Goal: Check status: Check status

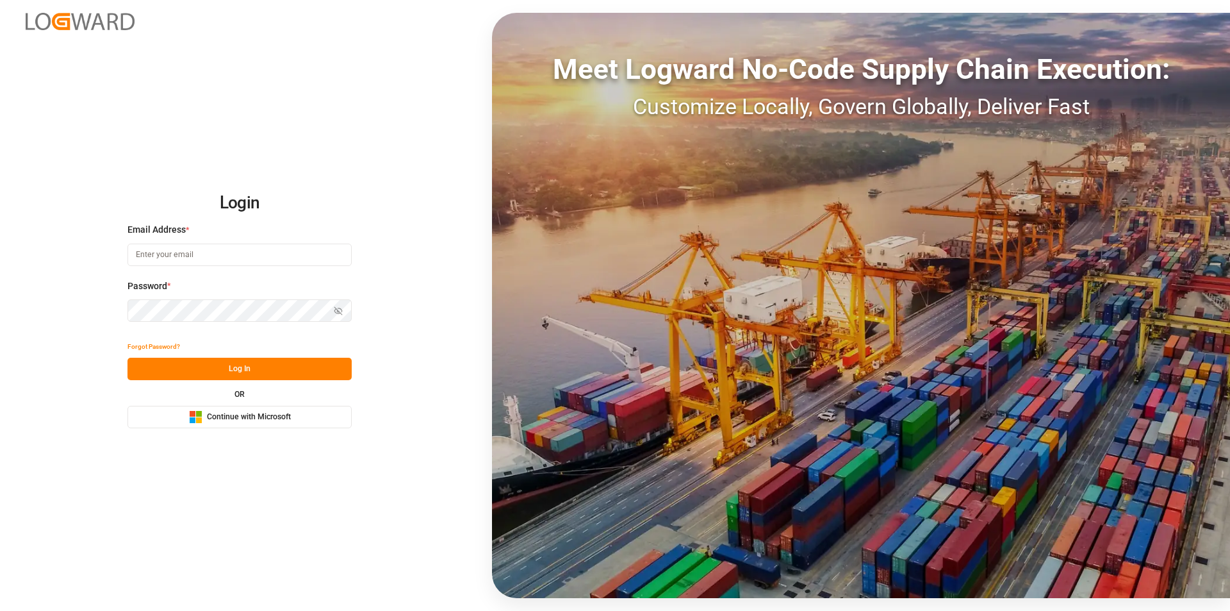
type input "nalini.basdeo@leschaco.com"
click at [243, 363] on button "Log In" at bounding box center [240, 369] width 224 height 22
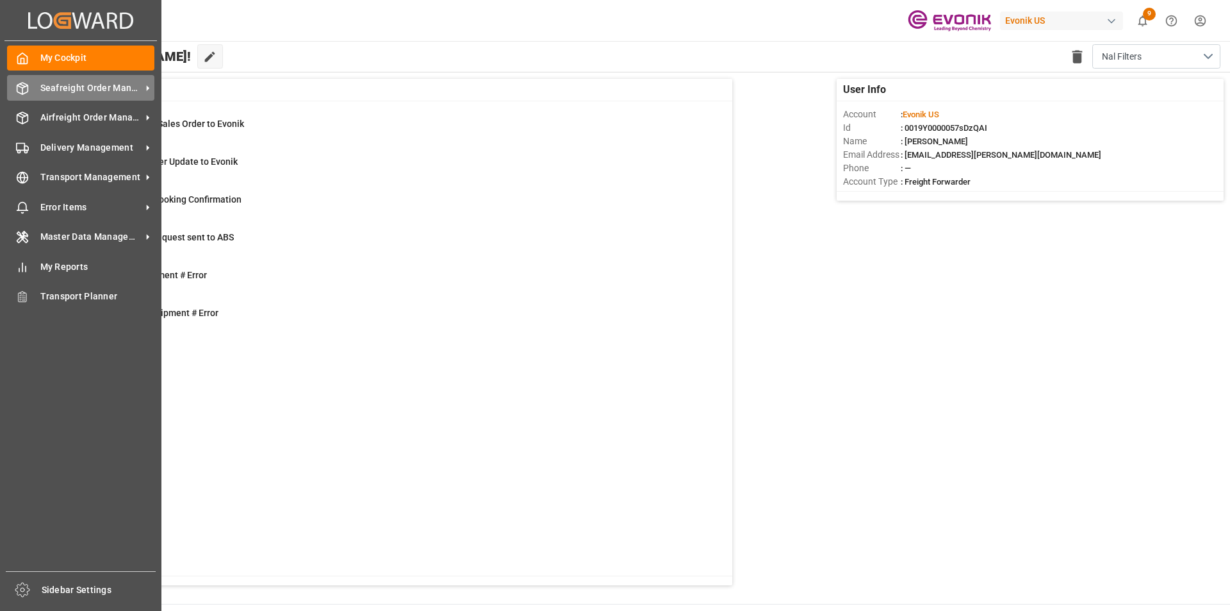
click at [92, 89] on span "Seafreight Order Management" at bounding box center [90, 87] width 101 height 13
click at [79, 85] on span "Seafreight Order Management" at bounding box center [90, 87] width 101 height 13
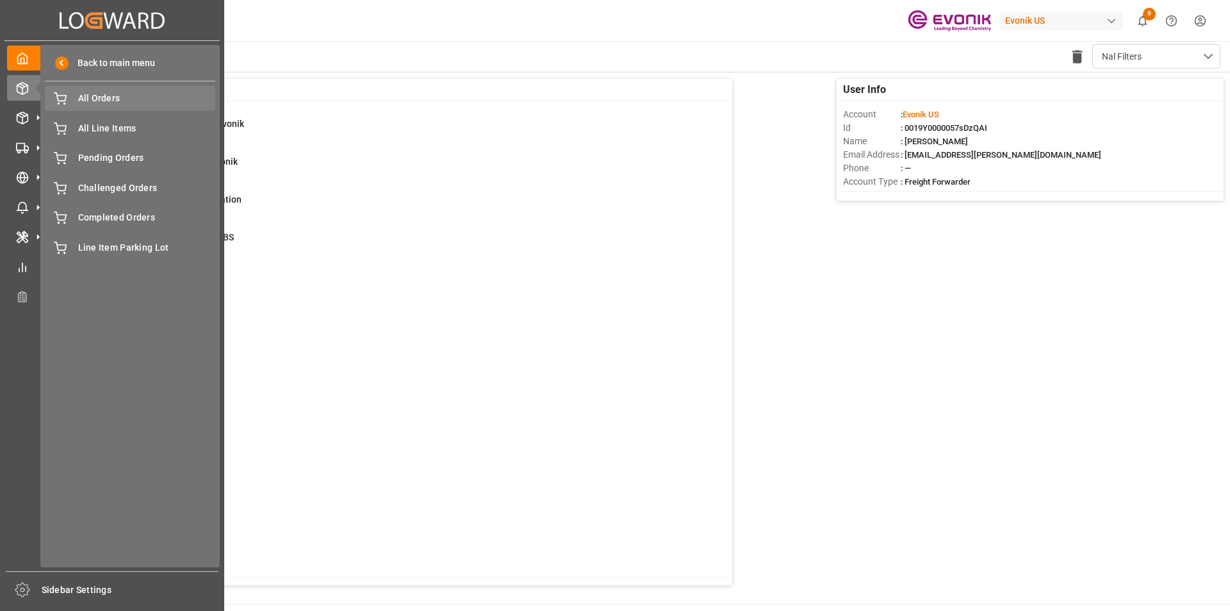
click at [100, 104] on span "All Orders" at bounding box center [147, 98] width 138 height 13
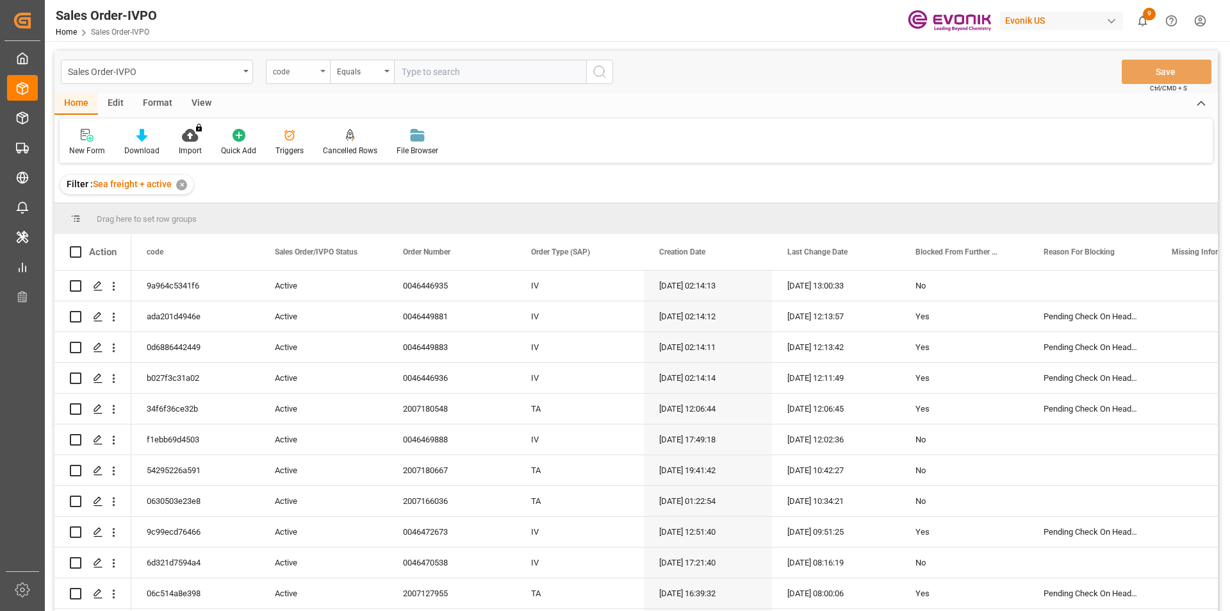
click at [319, 74] on div "code" at bounding box center [298, 72] width 64 height 24
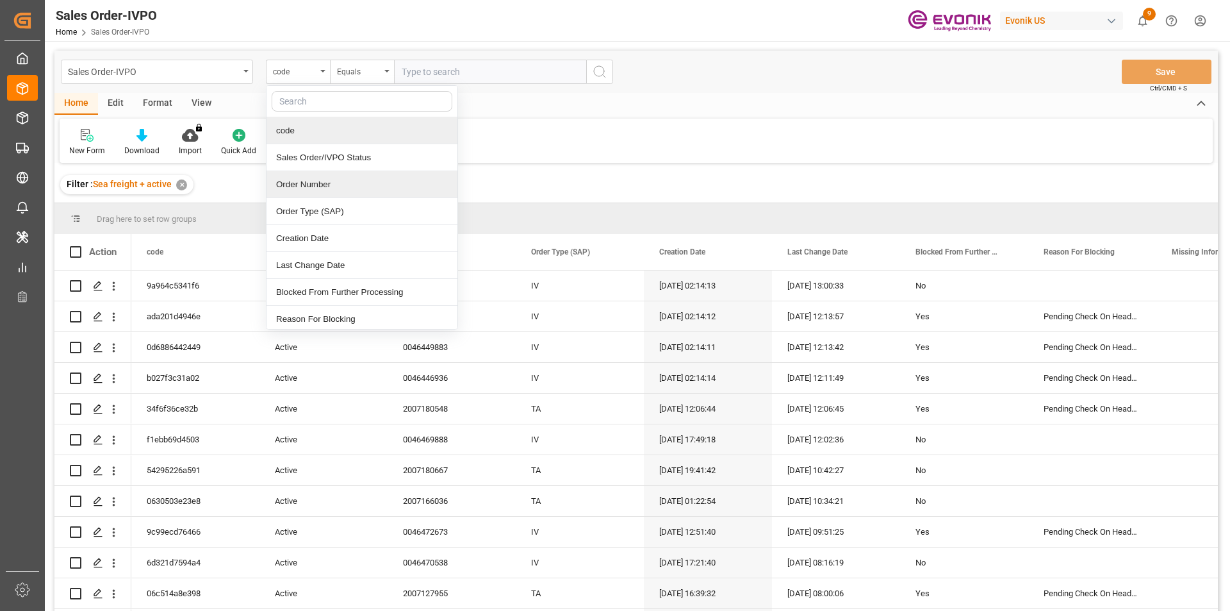
click at [315, 180] on div "Order Number" at bounding box center [362, 184] width 191 height 27
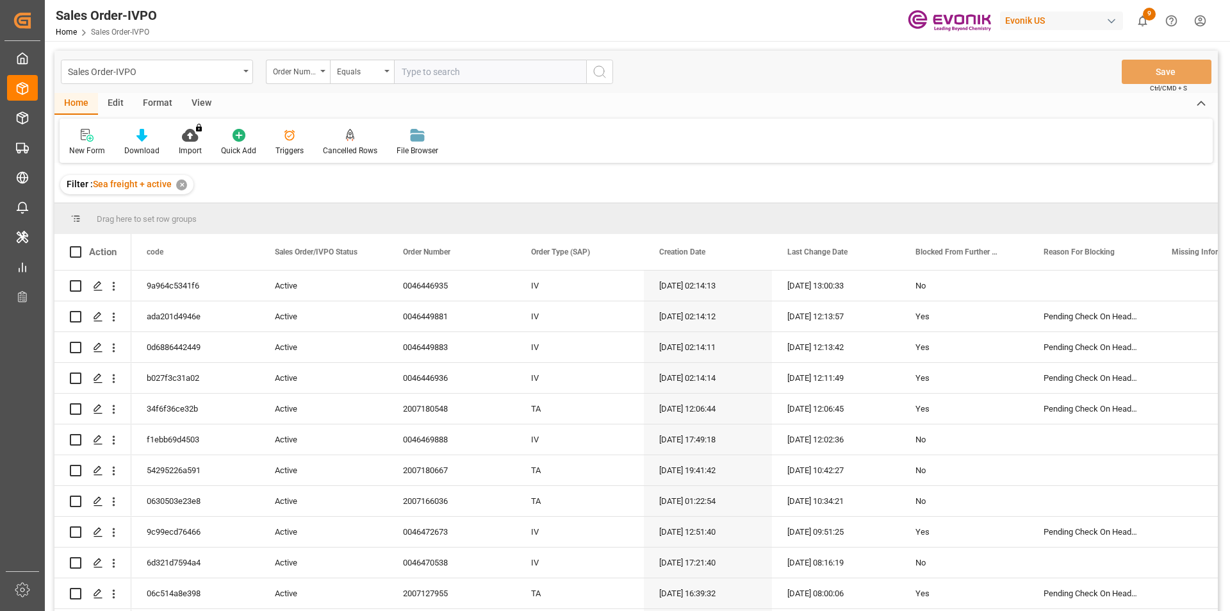
click at [422, 79] on input "text" at bounding box center [490, 72] width 192 height 24
paste input "0046436155"
type input "0046436155"
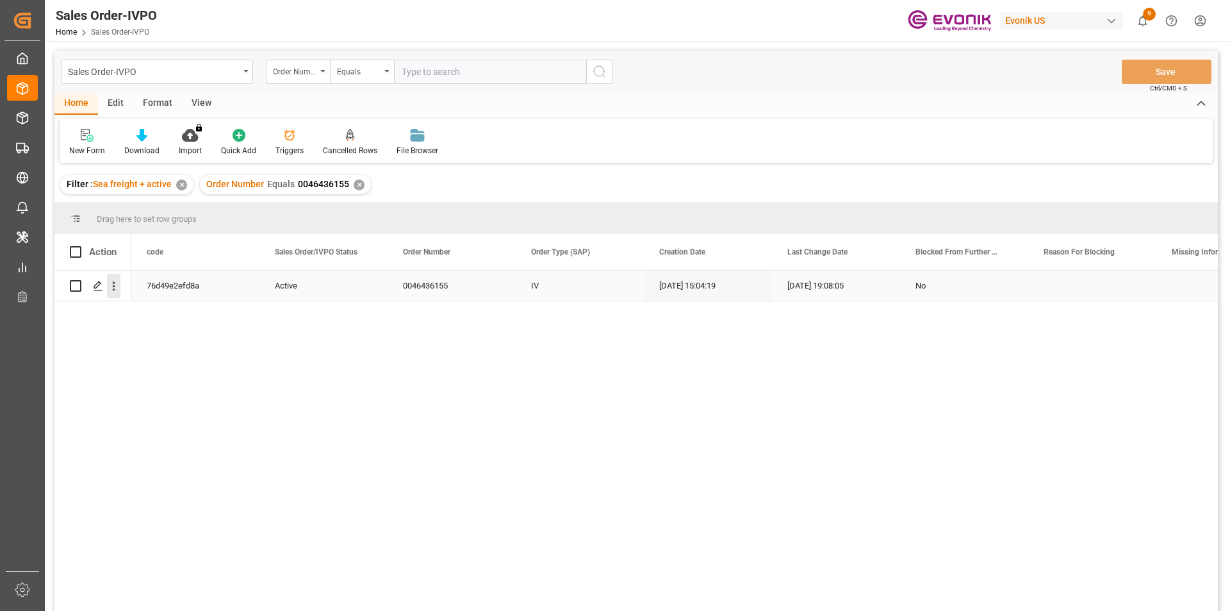
click at [108, 283] on icon "open menu" at bounding box center [113, 285] width 13 height 13
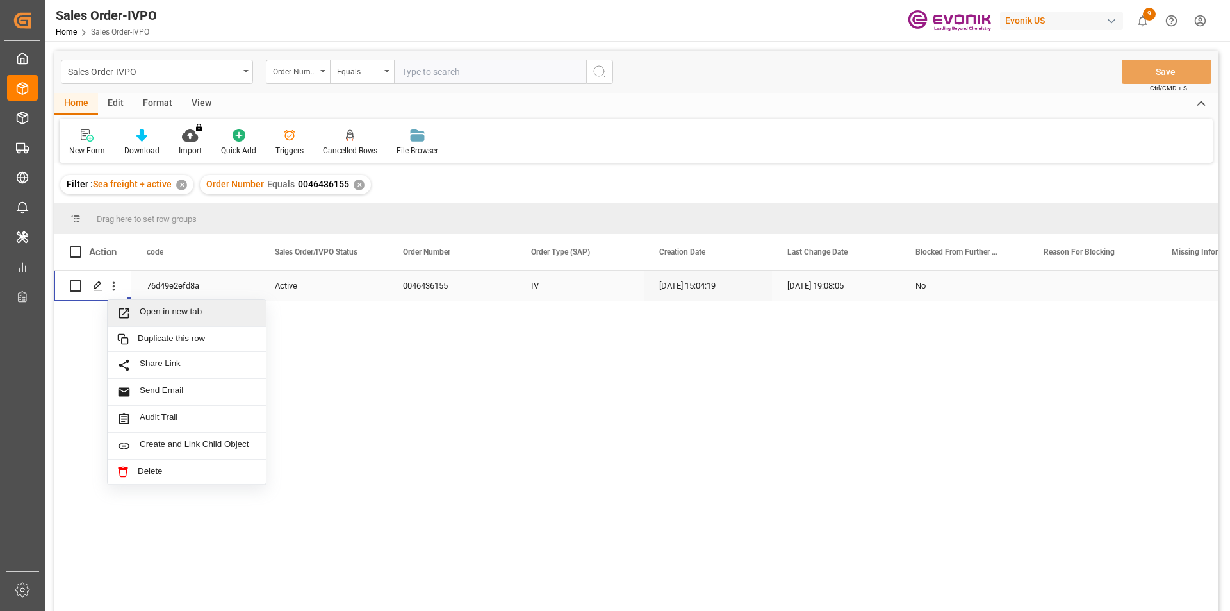
click at [202, 304] on div "Open in new tab" at bounding box center [187, 313] width 158 height 27
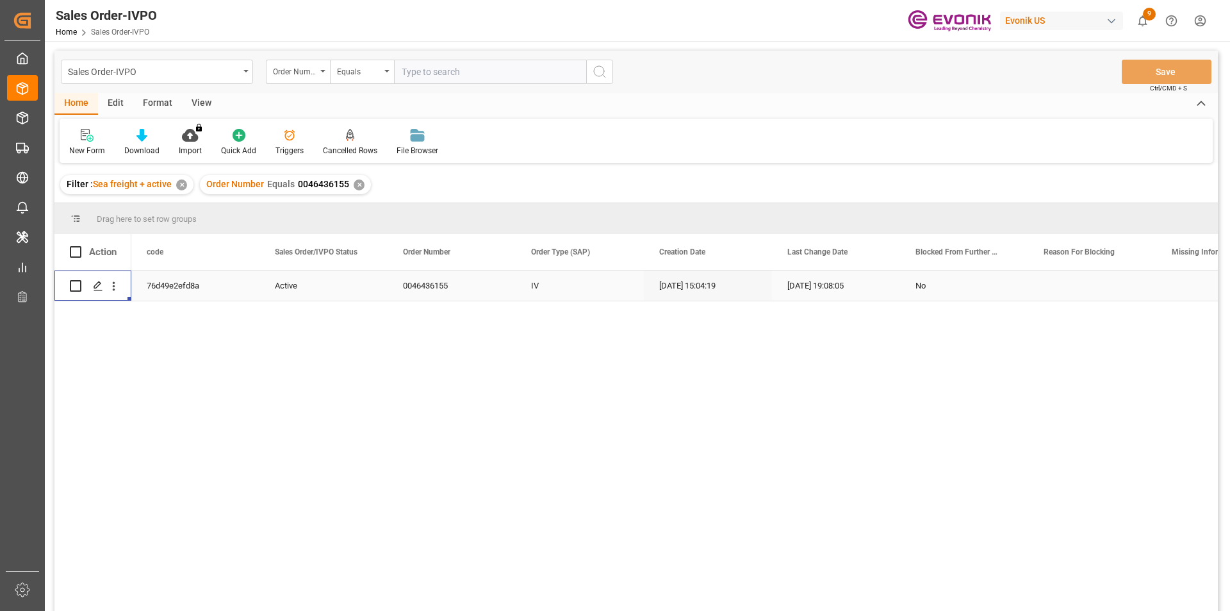
click at [354, 184] on div "✕" at bounding box center [359, 184] width 11 height 11
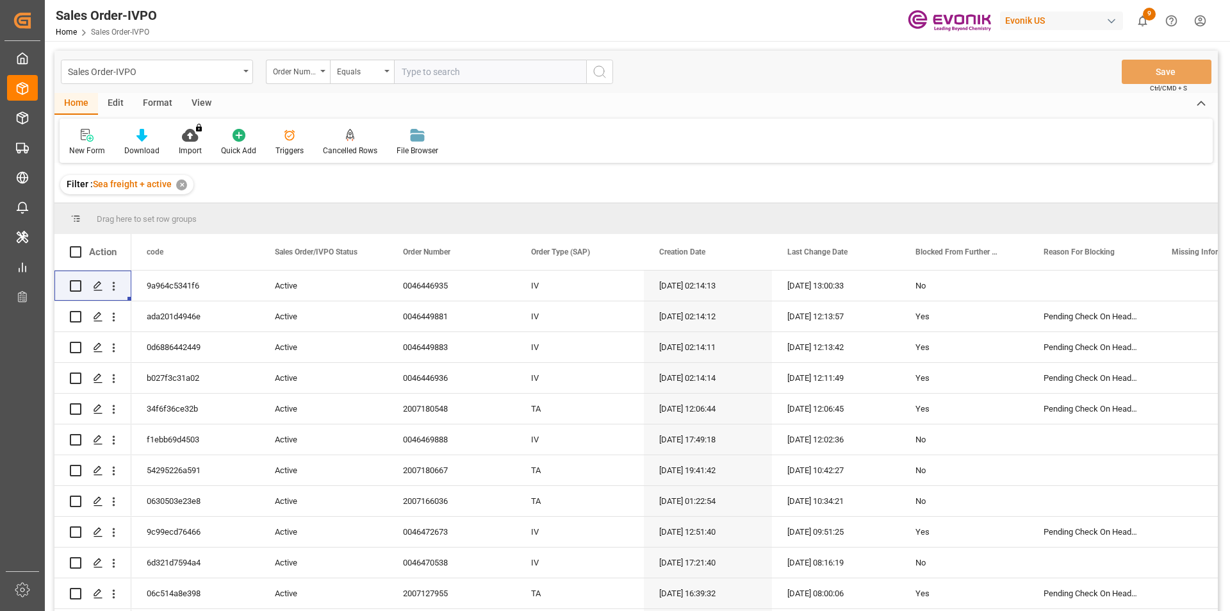
click at [413, 78] on input "text" at bounding box center [490, 72] width 192 height 24
paste input "99171592"
type input "99171592"
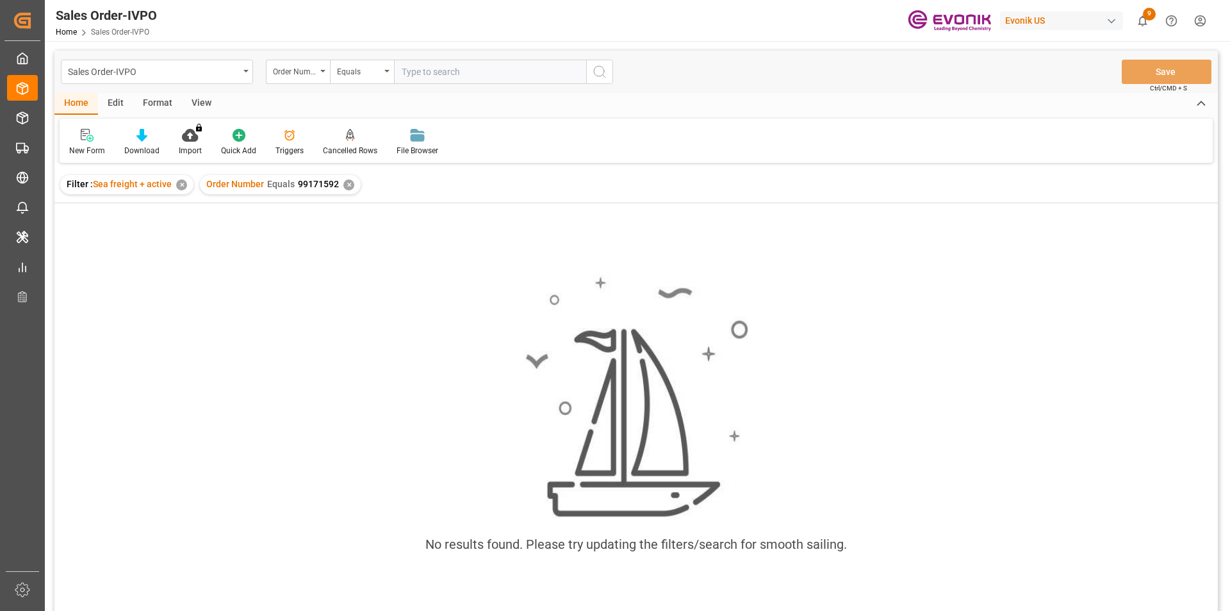
click at [441, 70] on input "text" at bounding box center [490, 72] width 192 height 24
click at [348, 185] on div "✕" at bounding box center [348, 184] width 11 height 11
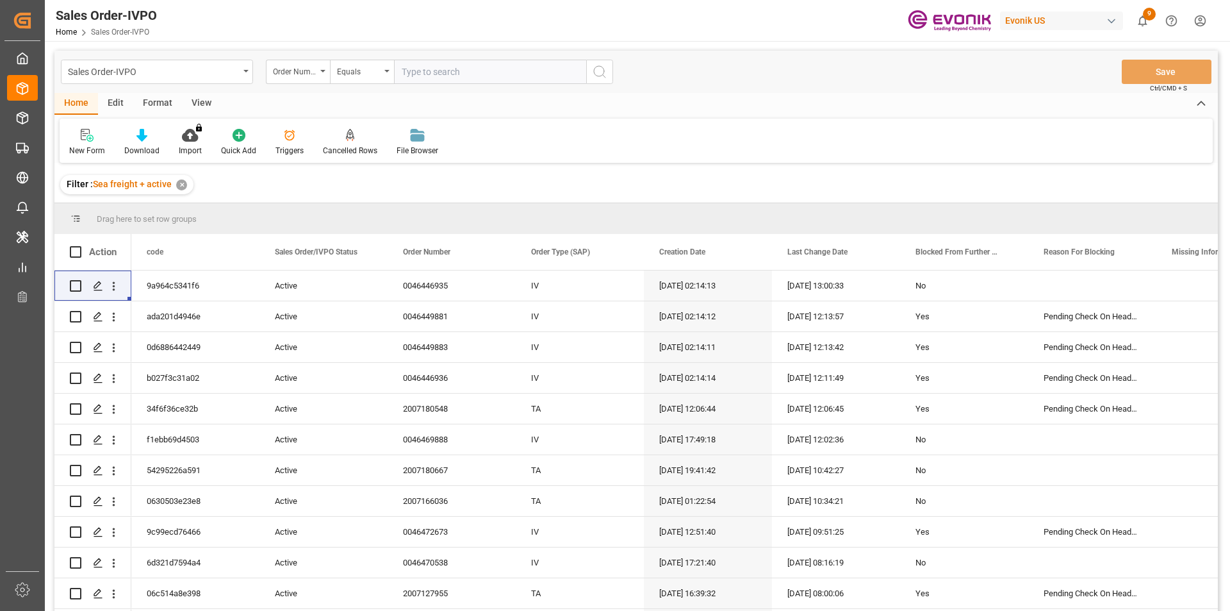
click at [441, 72] on input "text" at bounding box center [490, 72] width 192 height 24
paste input "4006652053"
type input "4006652053"
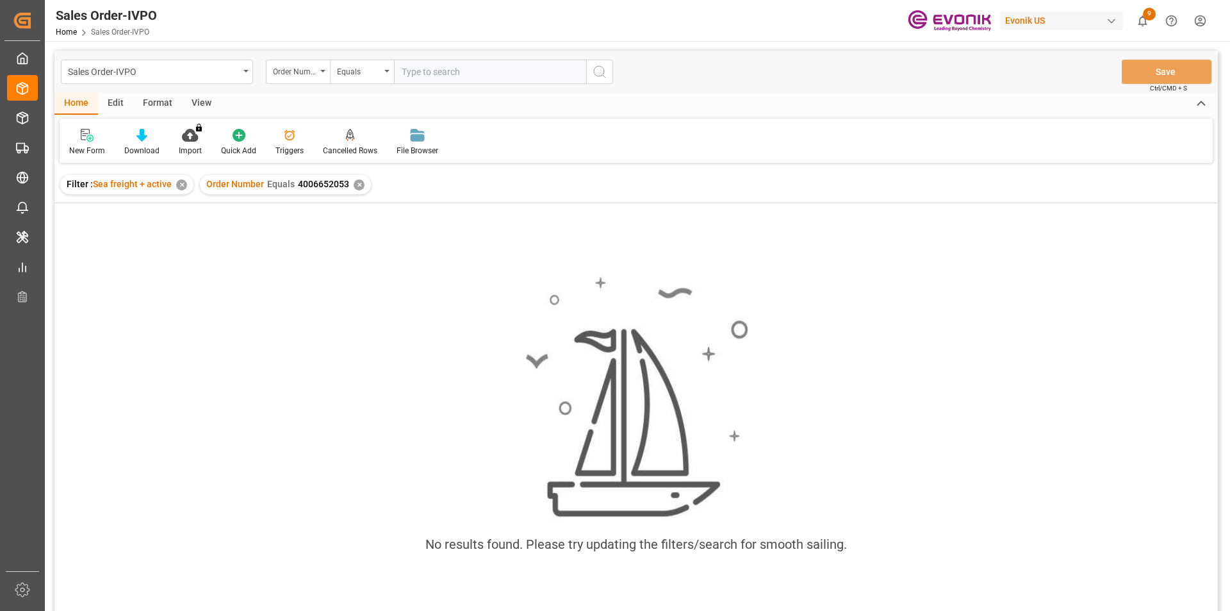
click at [357, 181] on div "✕" at bounding box center [359, 184] width 11 height 11
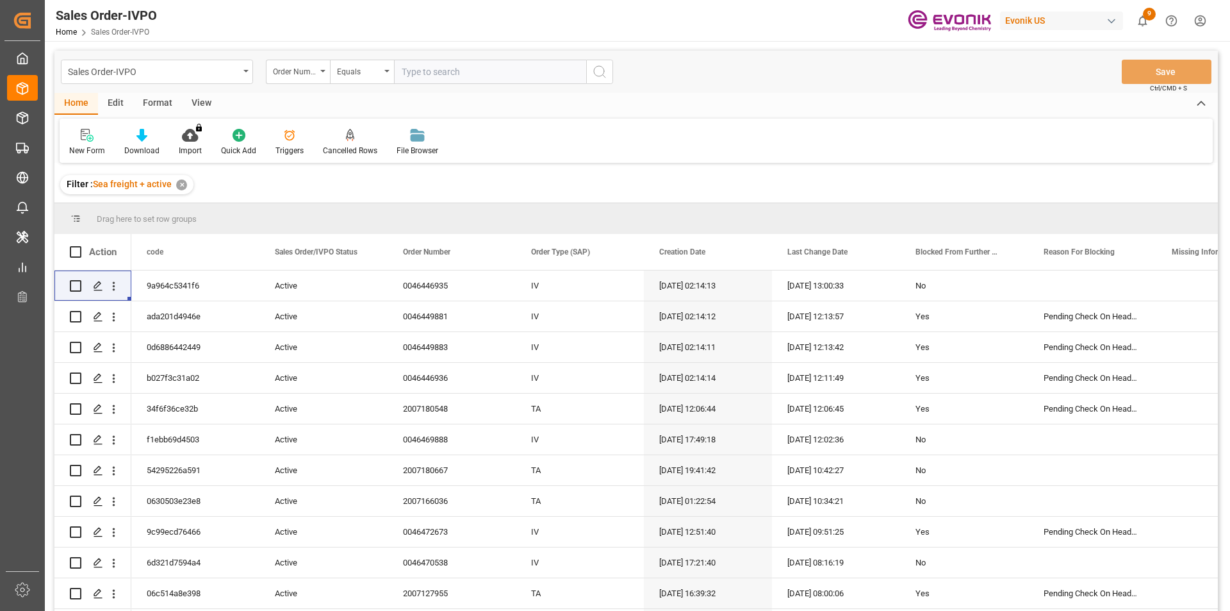
click at [437, 78] on input "text" at bounding box center [490, 72] width 192 height 24
paste input "3011620395"
type input "3011620395"
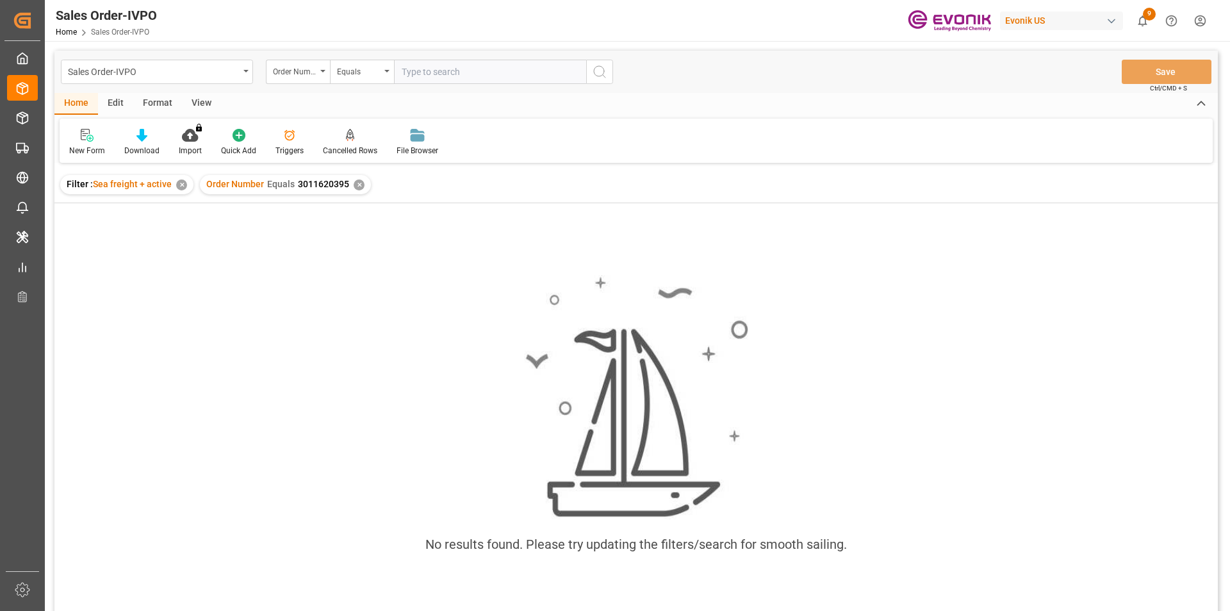
click at [185, 184] on div "✕" at bounding box center [181, 184] width 11 height 11
click at [374, 186] on div "✕" at bounding box center [379, 184] width 11 height 11
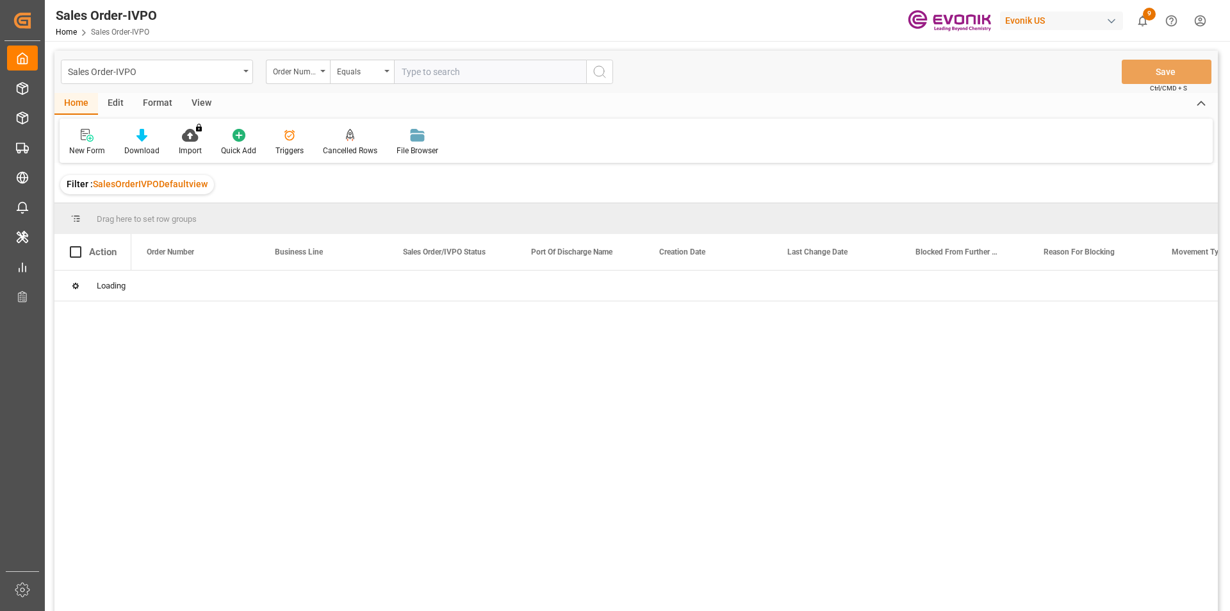
click at [440, 72] on input "text" at bounding box center [490, 72] width 192 height 24
paste input "2007151604"
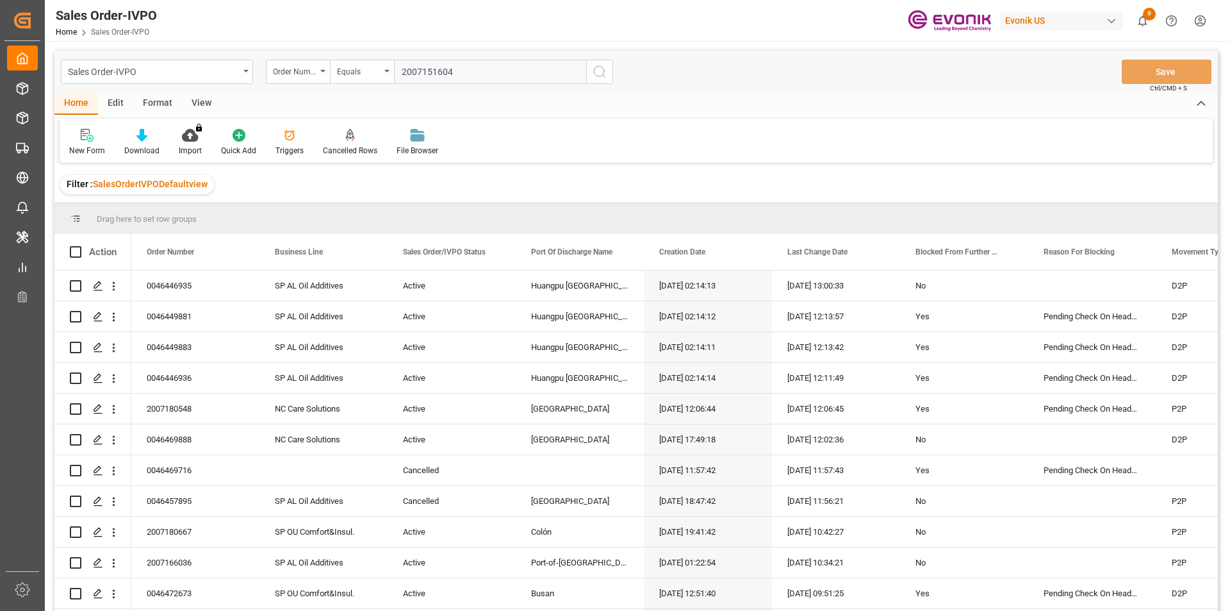
click at [506, 76] on input "2007151604" at bounding box center [490, 72] width 192 height 24
type input "2007151604"
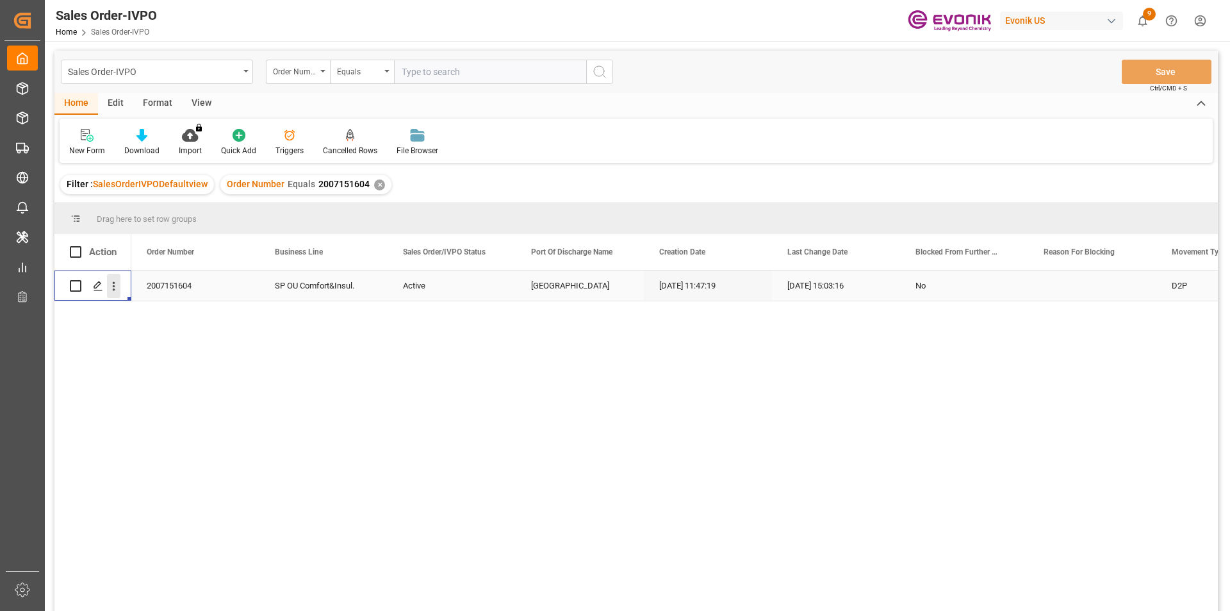
click at [111, 286] on icon "open menu" at bounding box center [113, 285] width 13 height 13
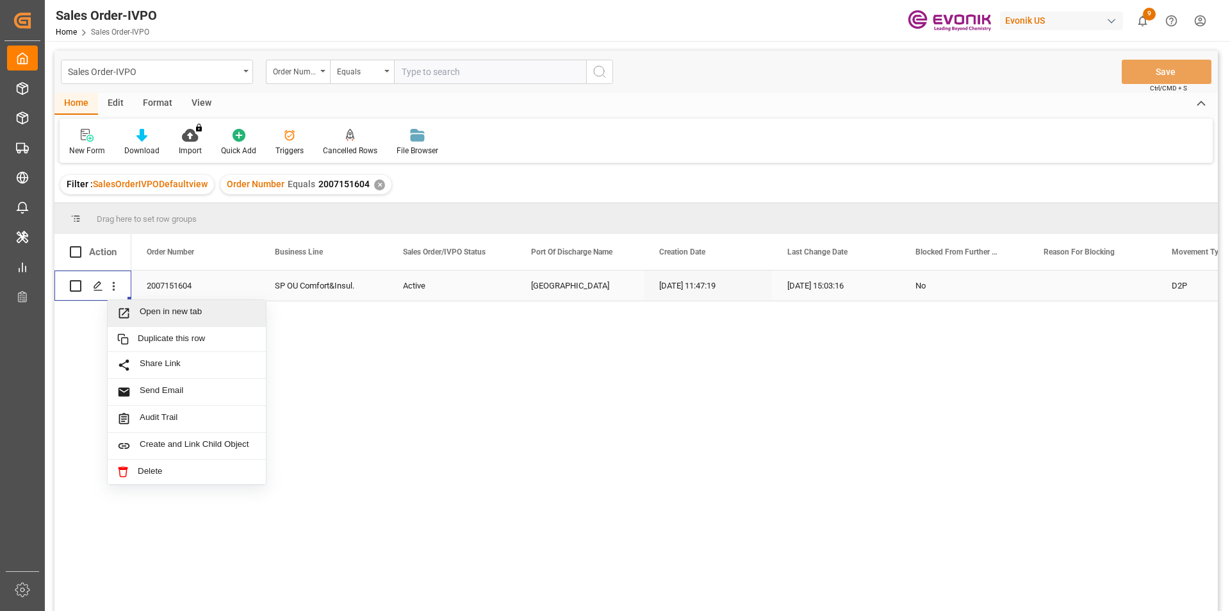
click at [172, 317] on span "Open in new tab" at bounding box center [198, 312] width 117 height 13
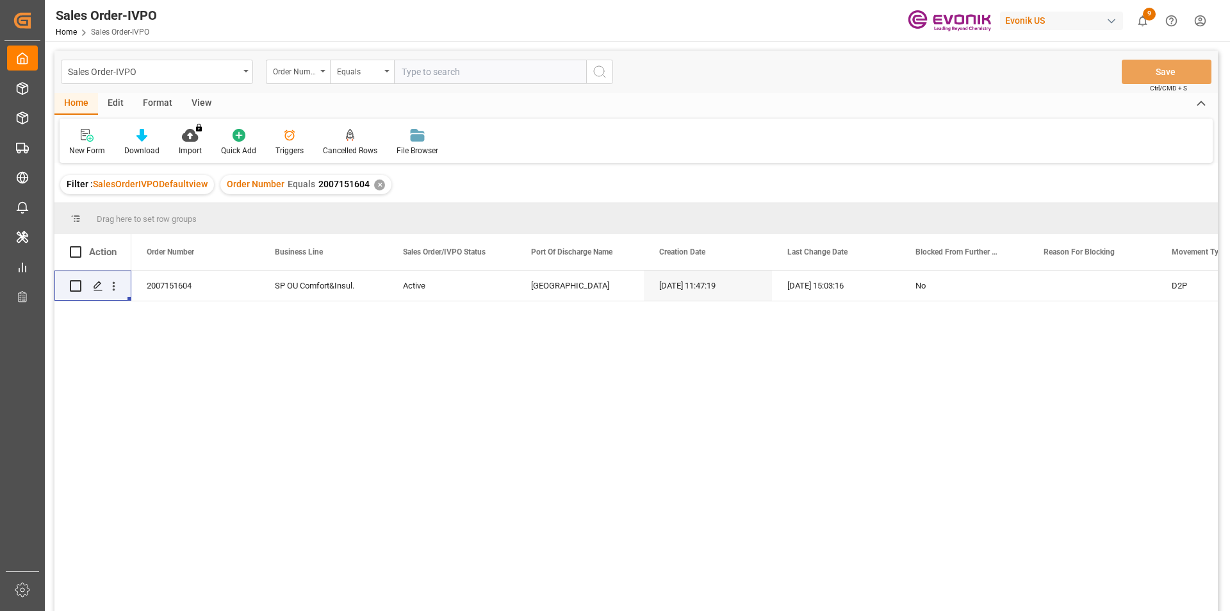
click at [378, 184] on div "✕" at bounding box center [379, 184] width 11 height 11
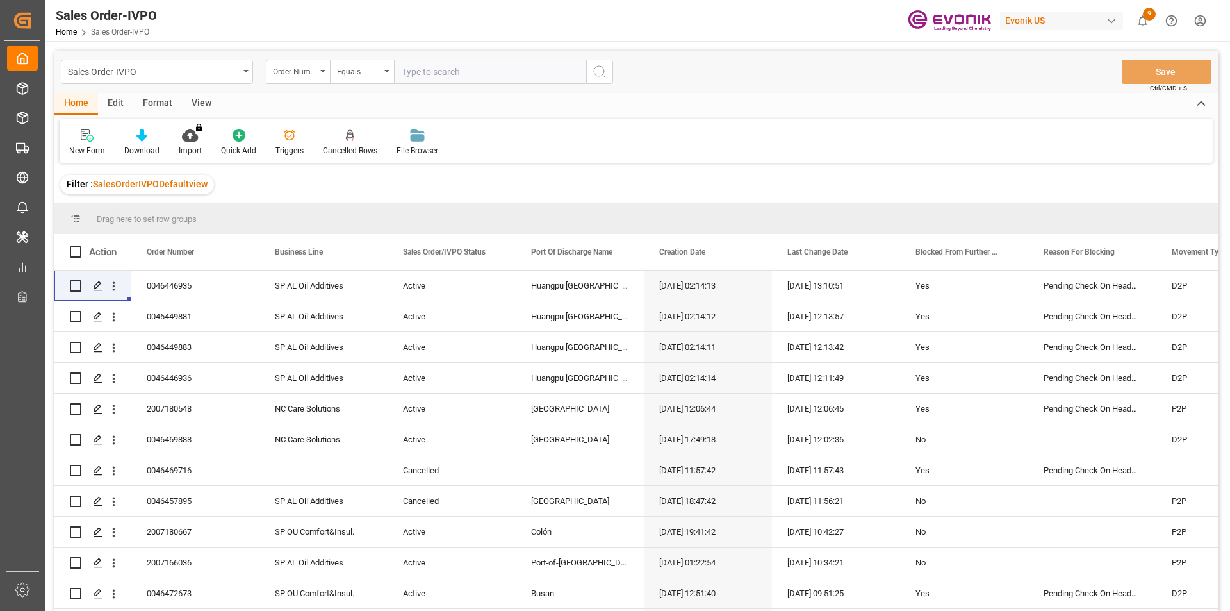
click at [457, 76] on input "text" at bounding box center [490, 72] width 192 height 24
type input "2007151605"
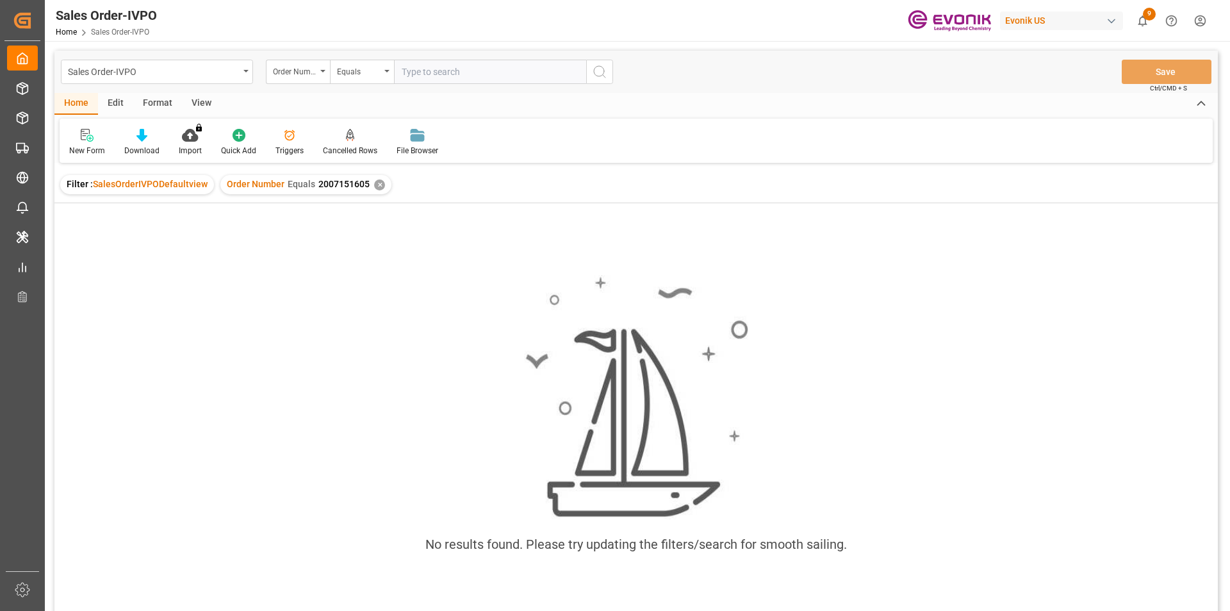
click at [446, 69] on input "text" at bounding box center [490, 72] width 192 height 24
type input "2007044049"
click at [377, 184] on div "✕" at bounding box center [379, 184] width 11 height 11
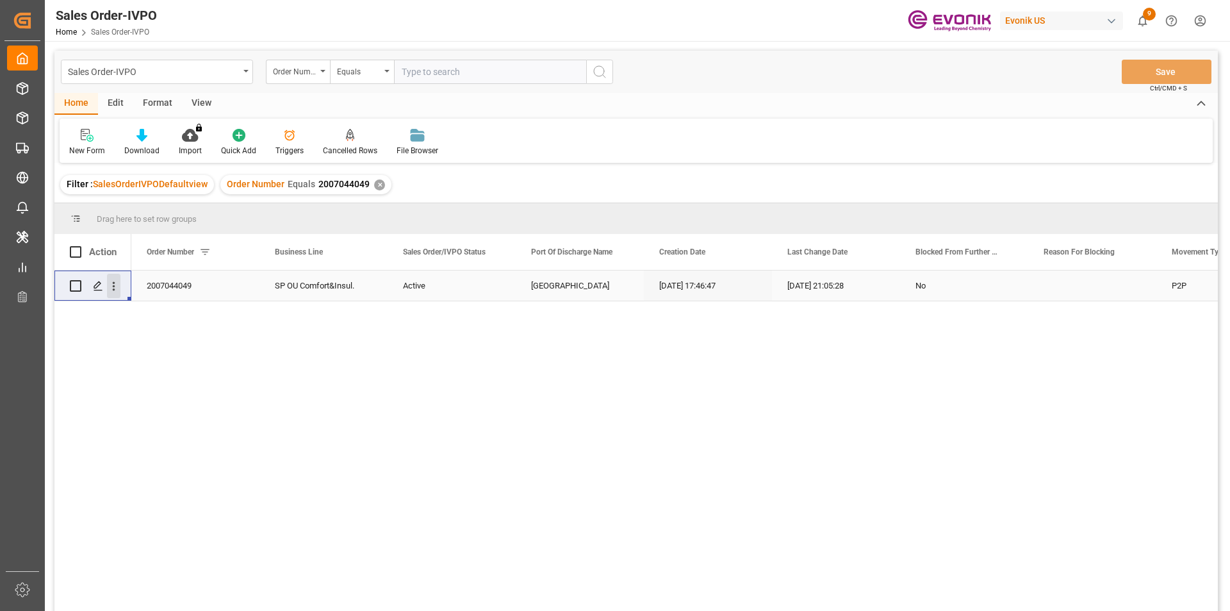
click at [119, 286] on icon "open menu" at bounding box center [113, 285] width 13 height 13
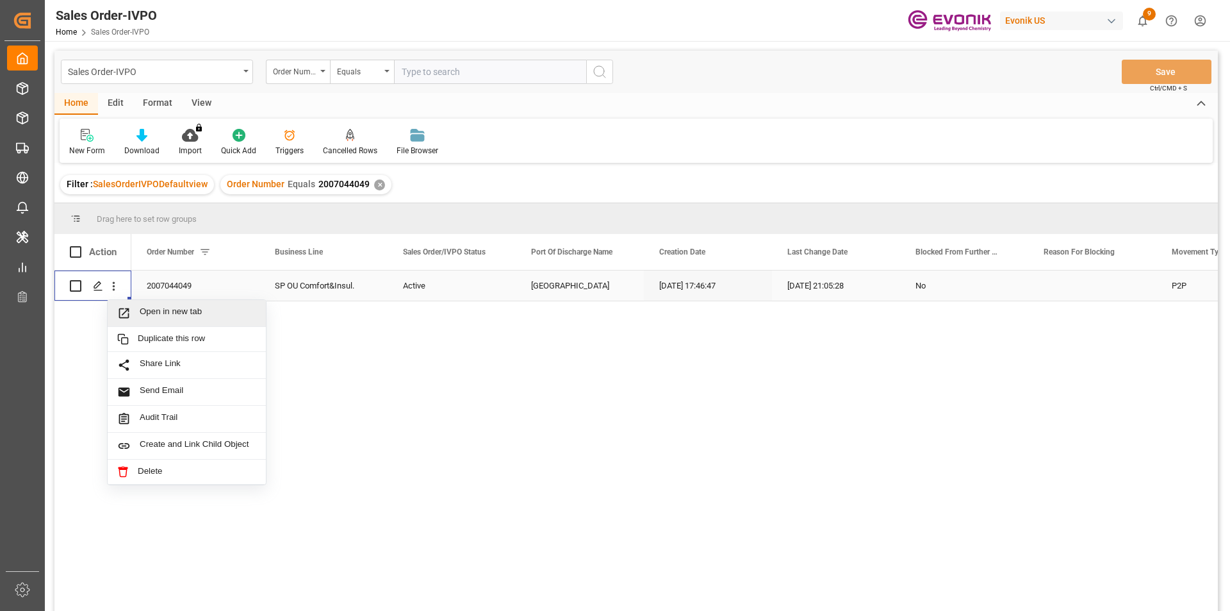
click at [198, 310] on span "Open in new tab" at bounding box center [198, 312] width 117 height 13
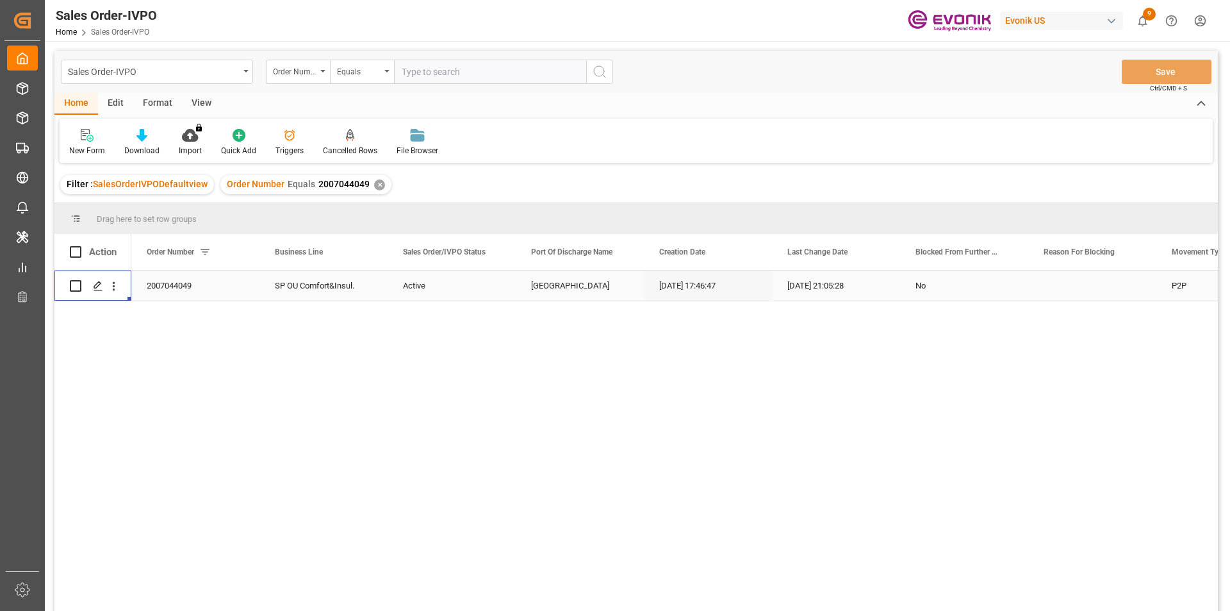
click at [377, 185] on div "✕" at bounding box center [379, 184] width 11 height 11
click at [443, 78] on input "text" at bounding box center [490, 72] width 192 height 24
paste input "2007054875"
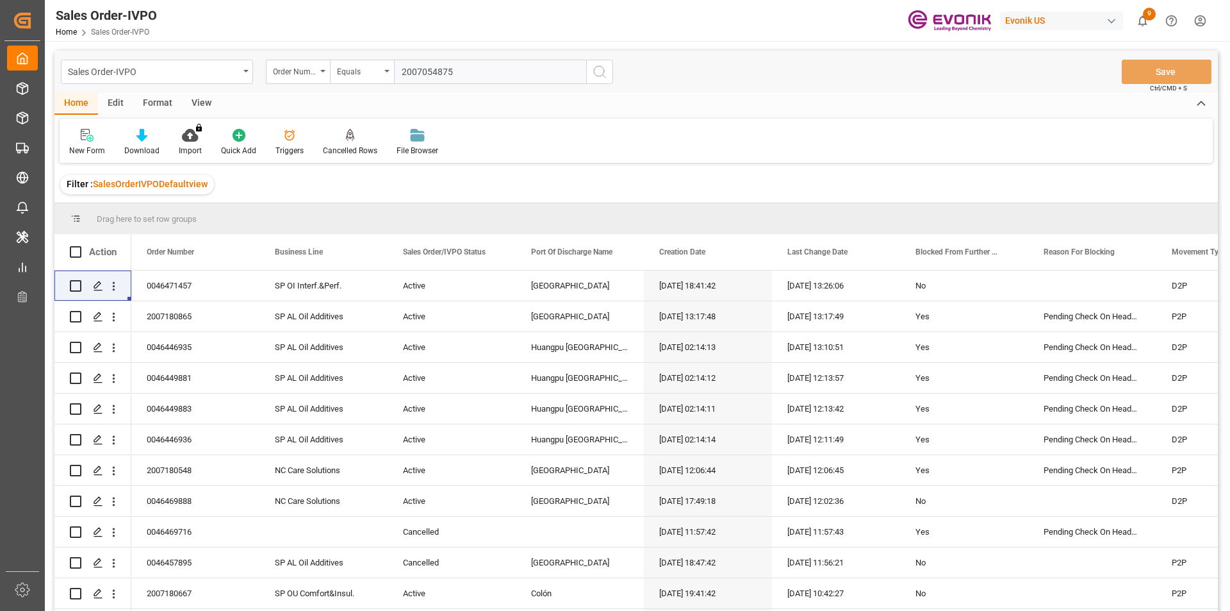
type input "2007054875"
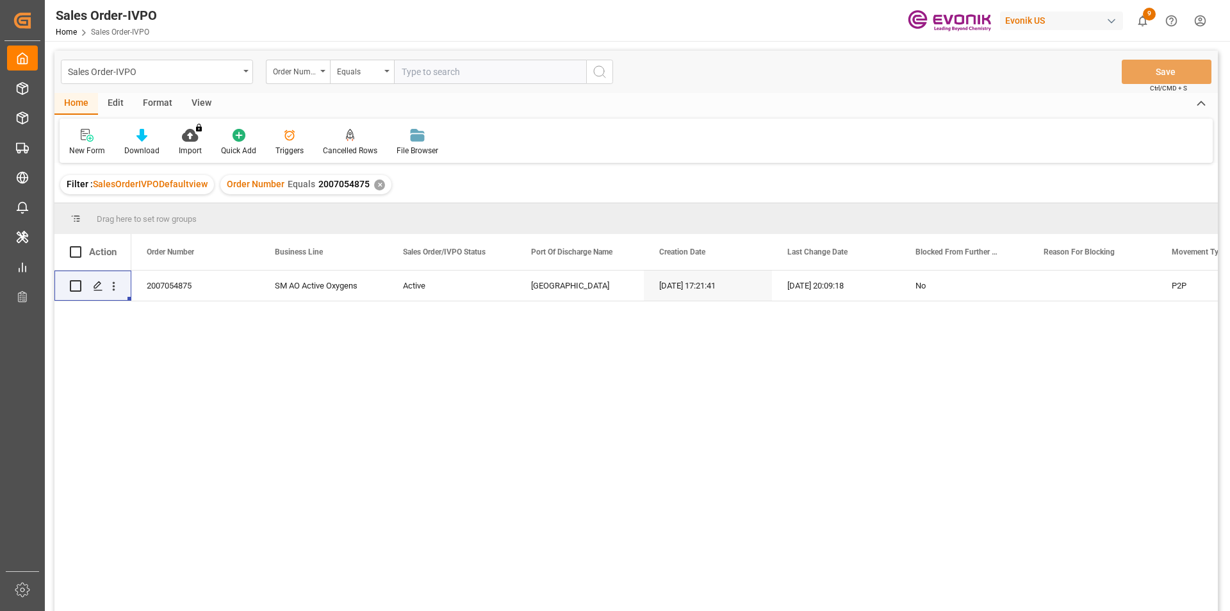
click at [374, 186] on div "✕" at bounding box center [379, 184] width 11 height 11
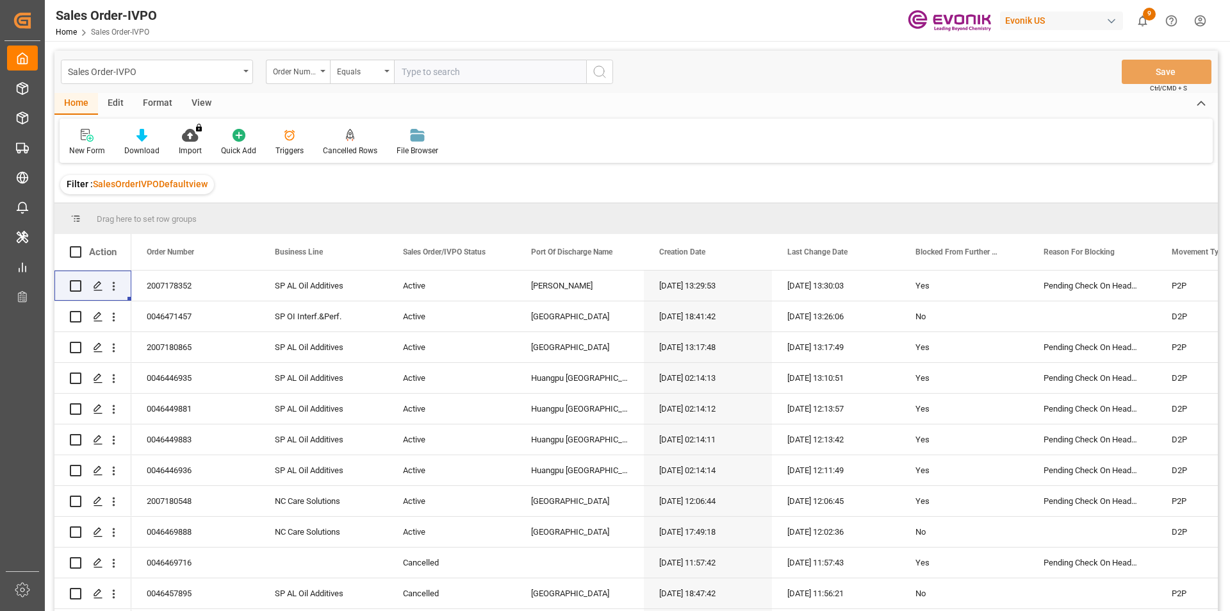
click at [420, 78] on input "text" at bounding box center [490, 72] width 192 height 24
paste input "2007109614"
type input "2007109614"
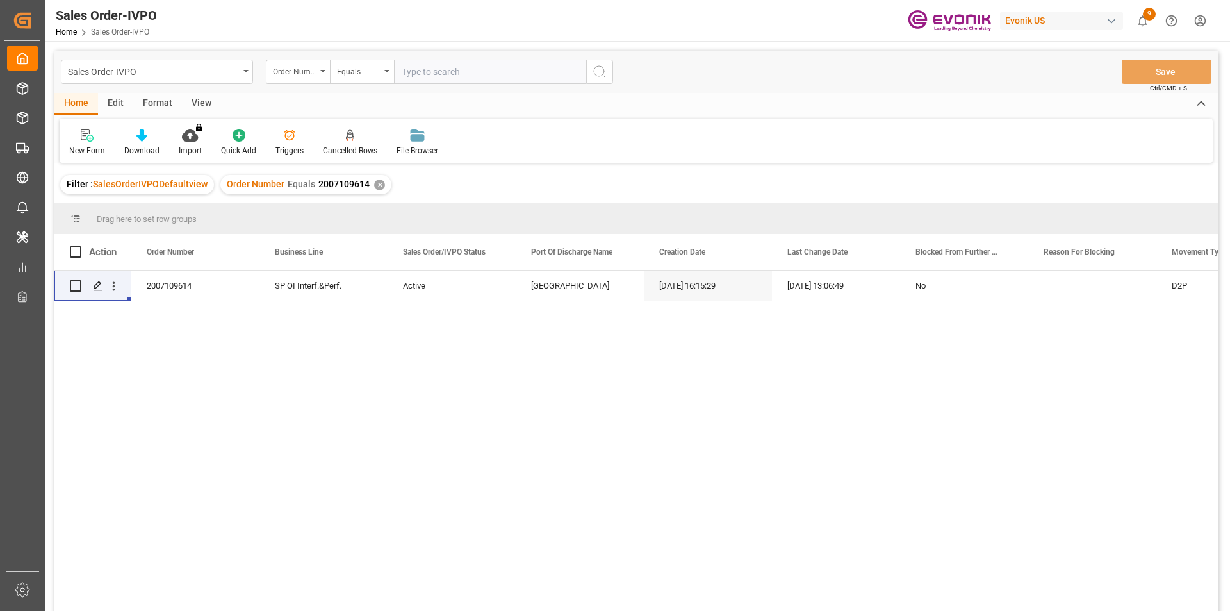
click at [372, 190] on div "Order Number Equals 2007109614 ✕" at bounding box center [305, 184] width 171 height 19
click at [377, 185] on div "✕" at bounding box center [379, 184] width 11 height 11
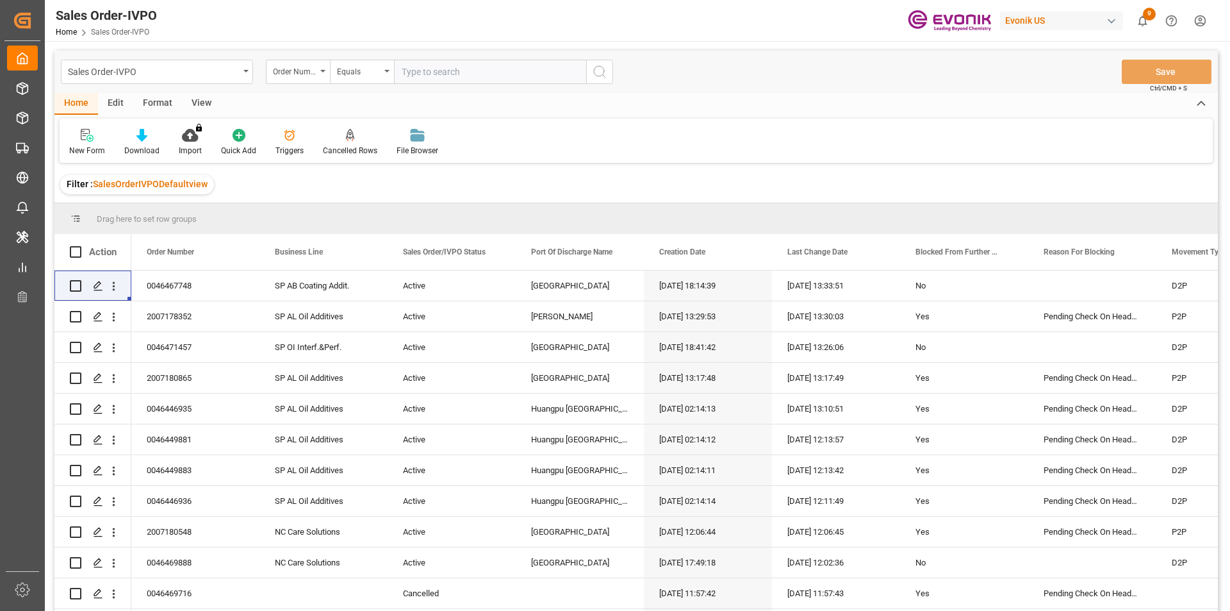
click at [484, 73] on input "text" at bounding box center [490, 72] width 192 height 24
paste input "2007173956"
type input "2007173956"
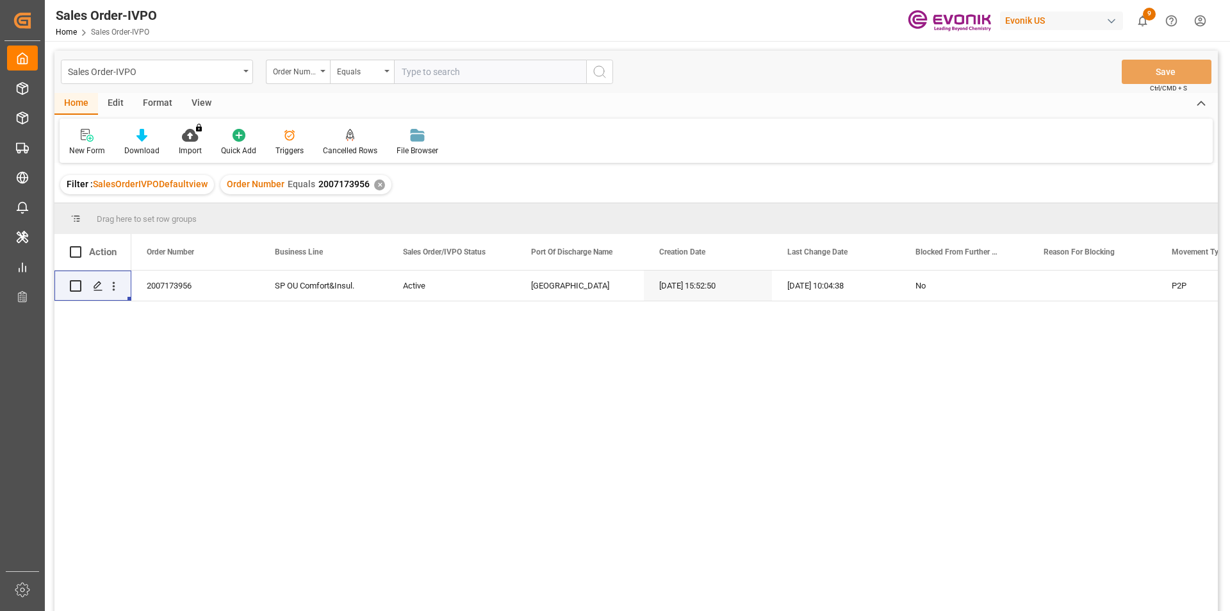
click at [375, 185] on div "✕" at bounding box center [379, 184] width 11 height 11
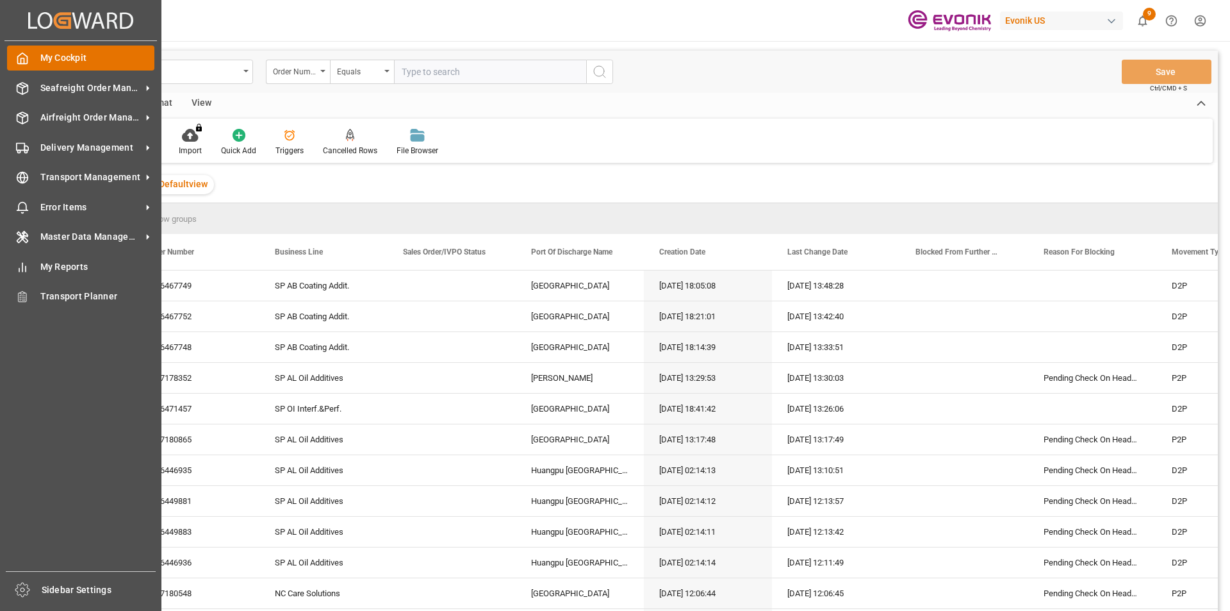
click at [60, 58] on span "My Cockpit" at bounding box center [97, 57] width 115 height 13
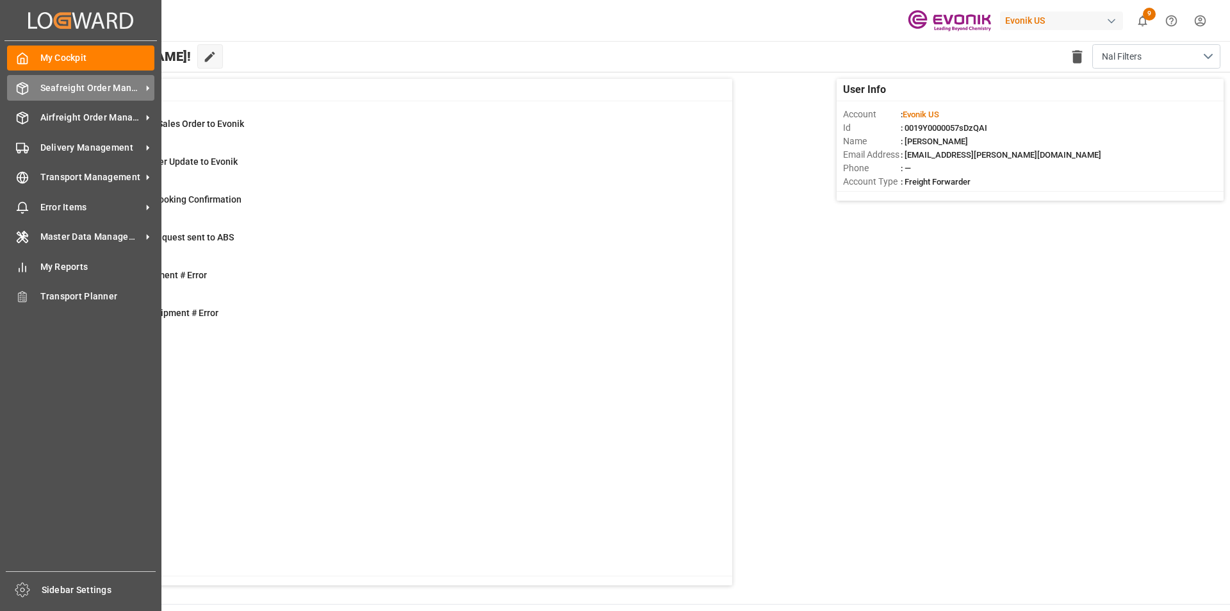
click at [44, 89] on span "Seafreight Order Management" at bounding box center [90, 87] width 101 height 13
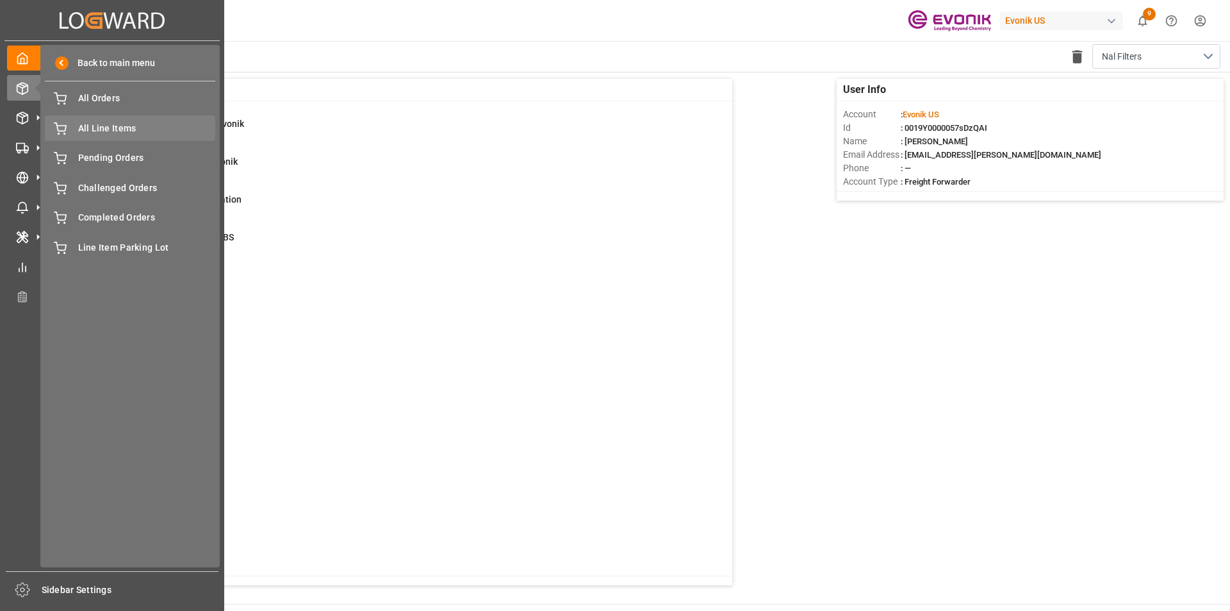
click at [128, 129] on span "All Line Items" at bounding box center [147, 128] width 138 height 13
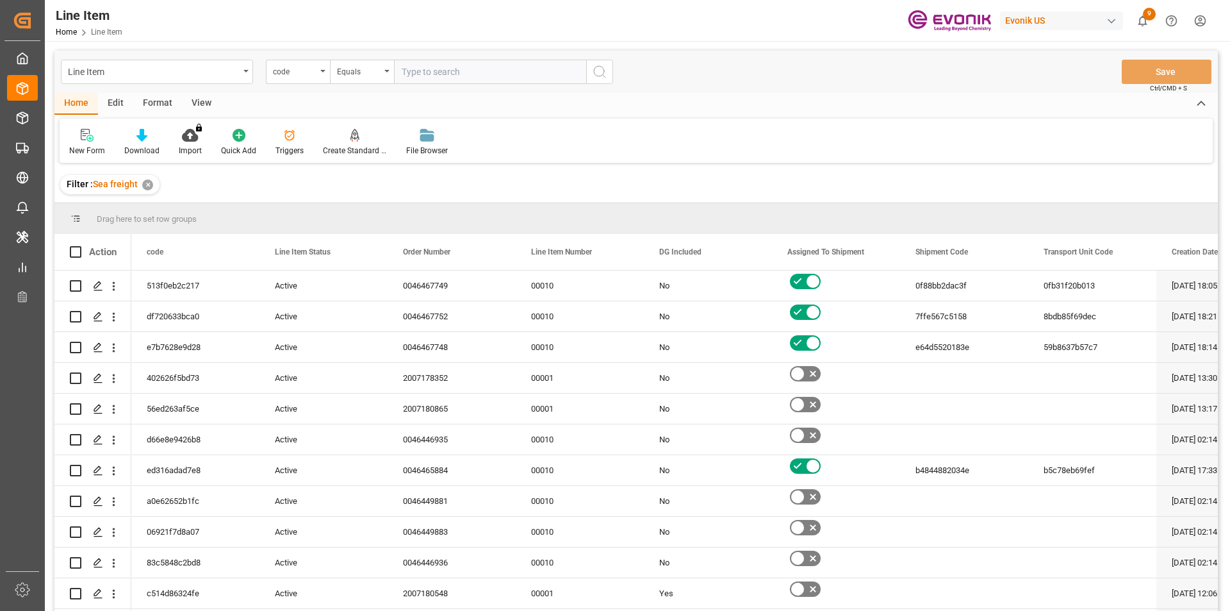
click at [150, 100] on div "Format" at bounding box center [157, 104] width 49 height 22
click at [84, 138] on icon at bounding box center [88, 135] width 12 height 13
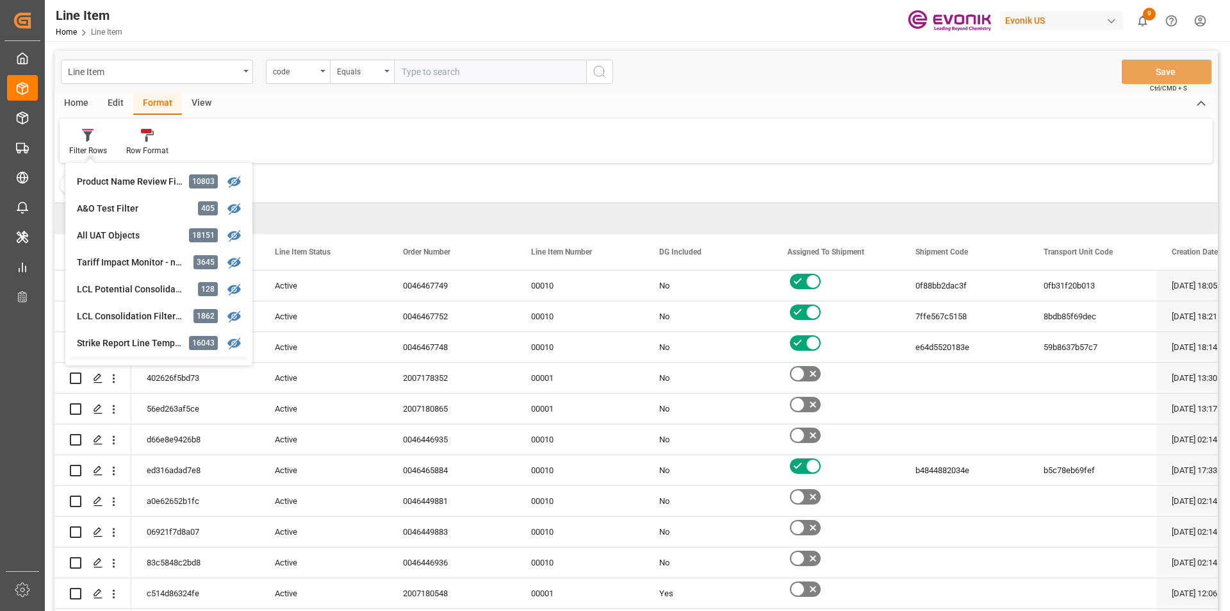
scroll to position [128, 0]
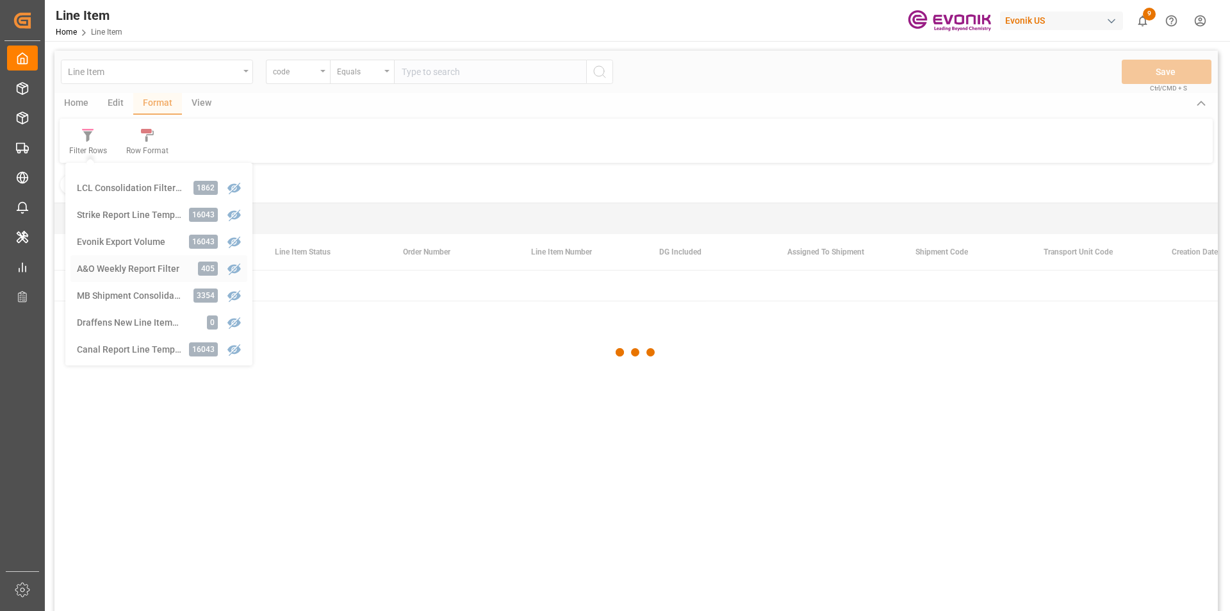
click at [129, 272] on div "Line Item code Equals Save Ctrl/CMD + S Home Edit Format View Filter Rows Produ…" at bounding box center [636, 348] width 1164 height 594
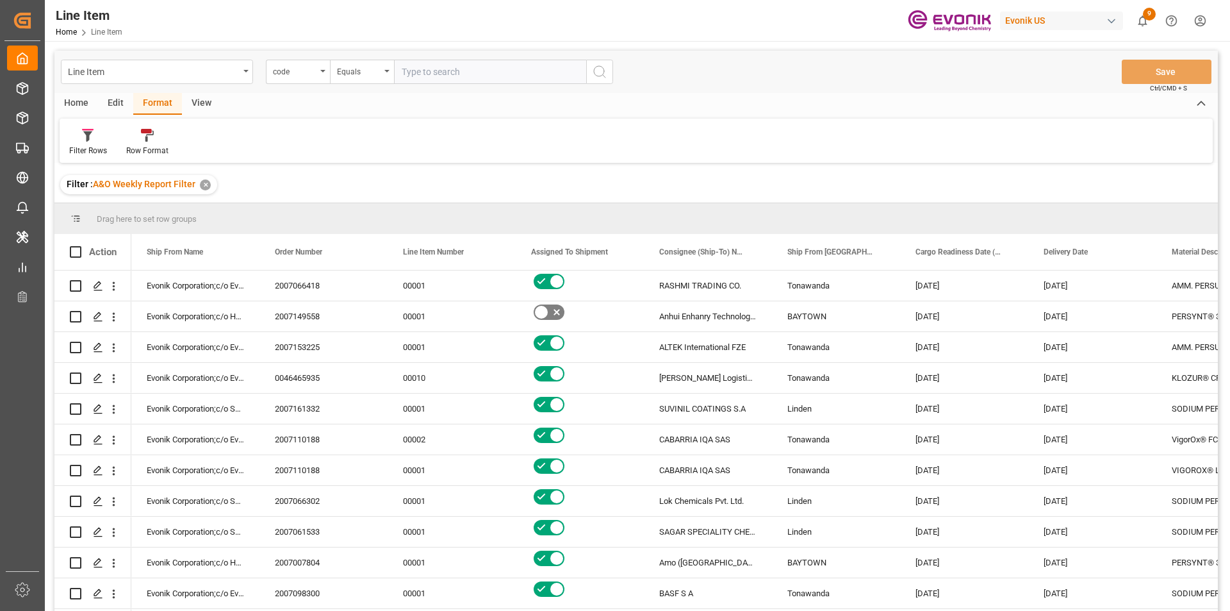
click at [78, 104] on div "Home" at bounding box center [76, 104] width 44 height 22
click at [142, 140] on icon at bounding box center [141, 135] width 11 height 13
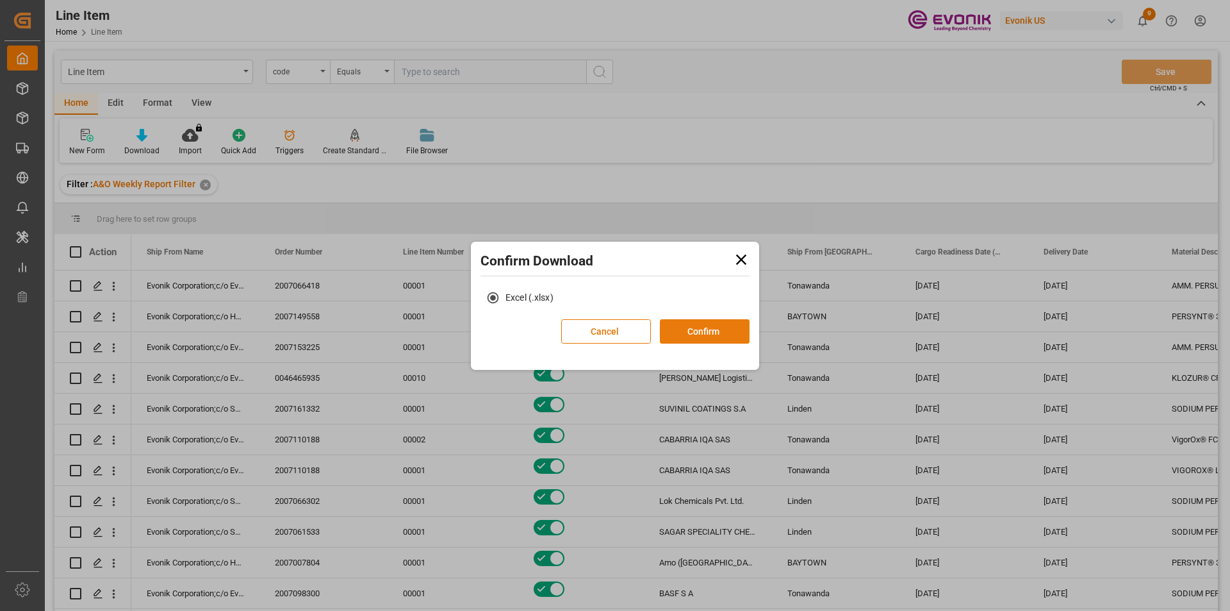
click at [702, 339] on button "Confirm" at bounding box center [705, 331] width 90 height 24
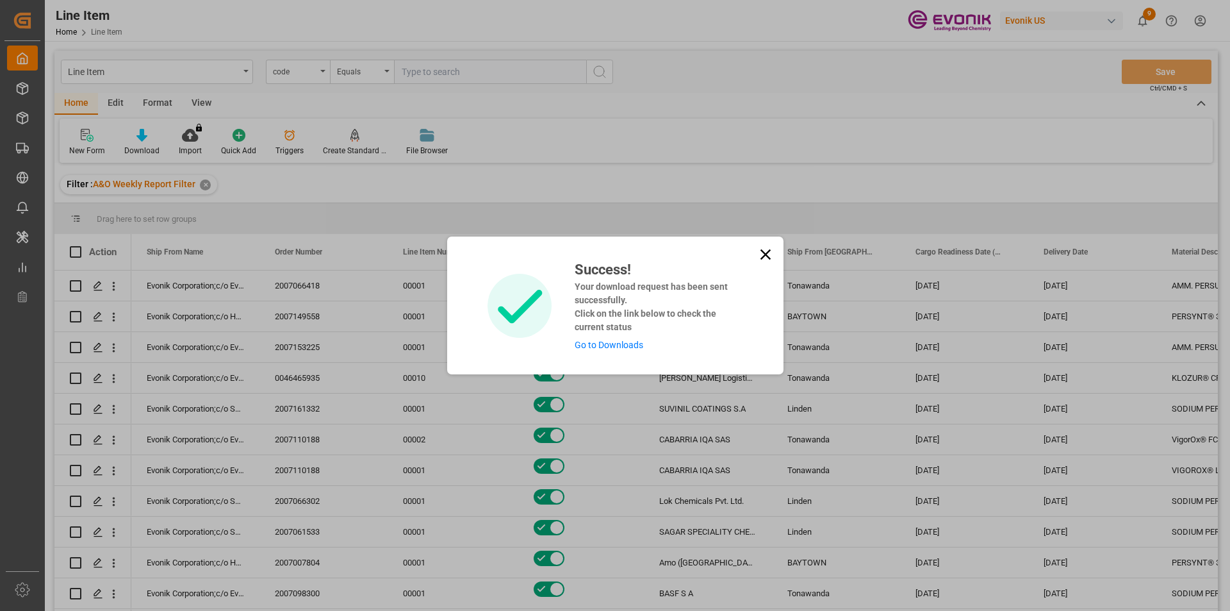
click at [768, 253] on icon at bounding box center [766, 254] width 18 height 18
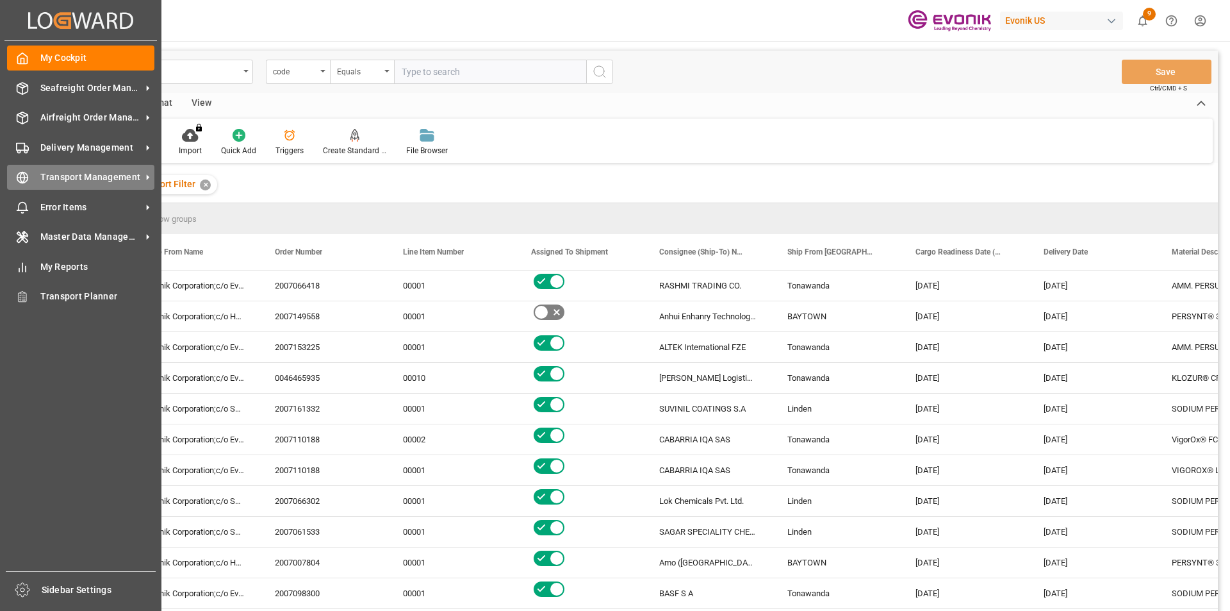
click at [53, 176] on span "Transport Management" at bounding box center [90, 176] width 101 height 13
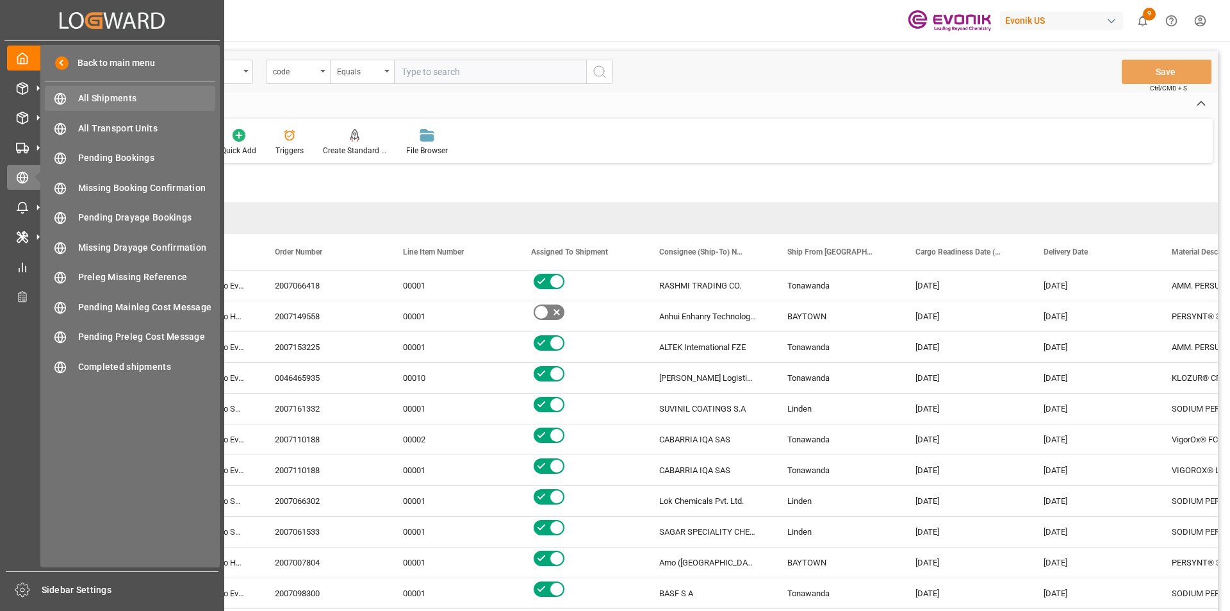
click at [107, 95] on span "All Shipments" at bounding box center [147, 98] width 138 height 13
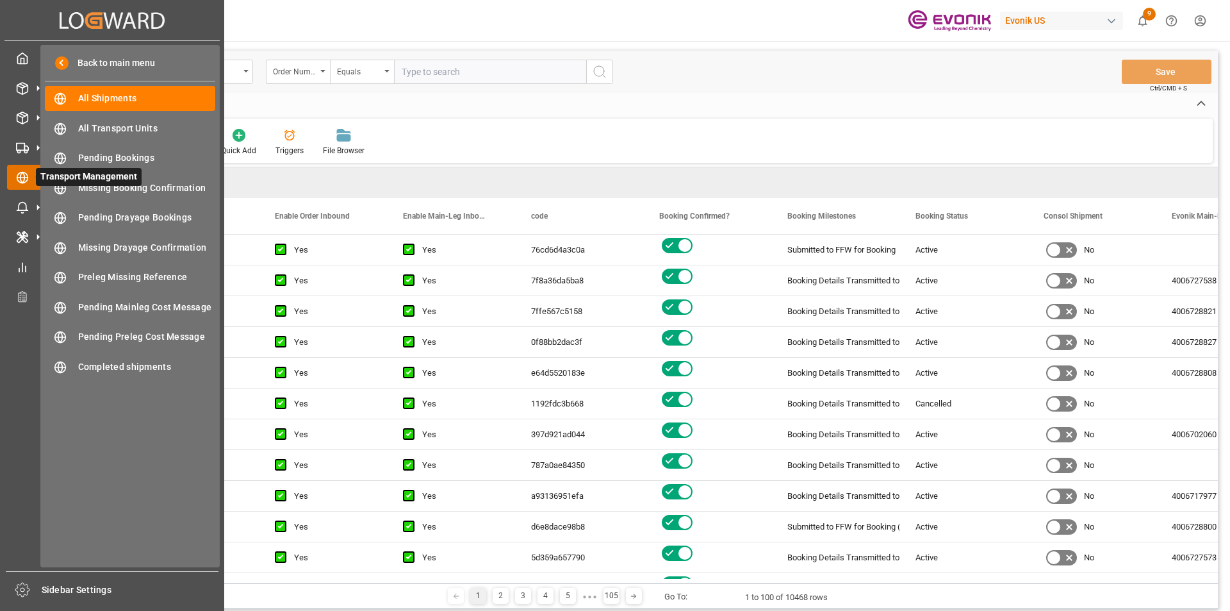
click at [28, 173] on icon at bounding box center [37, 177] width 27 height 27
click at [29, 142] on div "Delivery Management Delivery Management" at bounding box center [112, 147] width 210 height 25
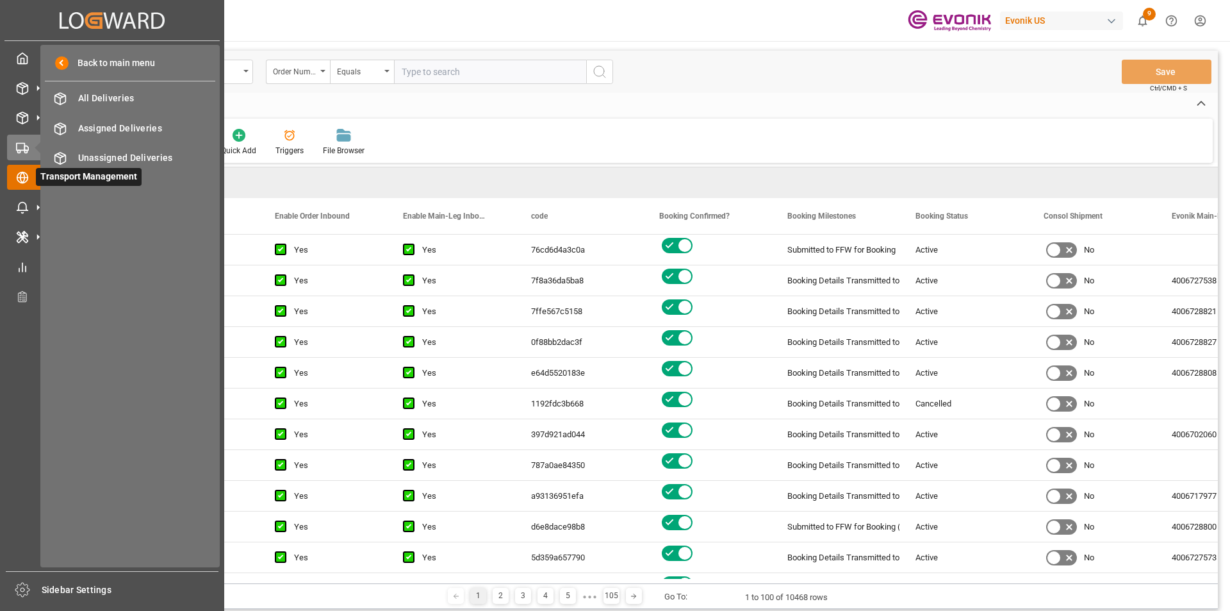
click at [29, 179] on div "Transport Management Transport Management" at bounding box center [112, 177] width 210 height 25
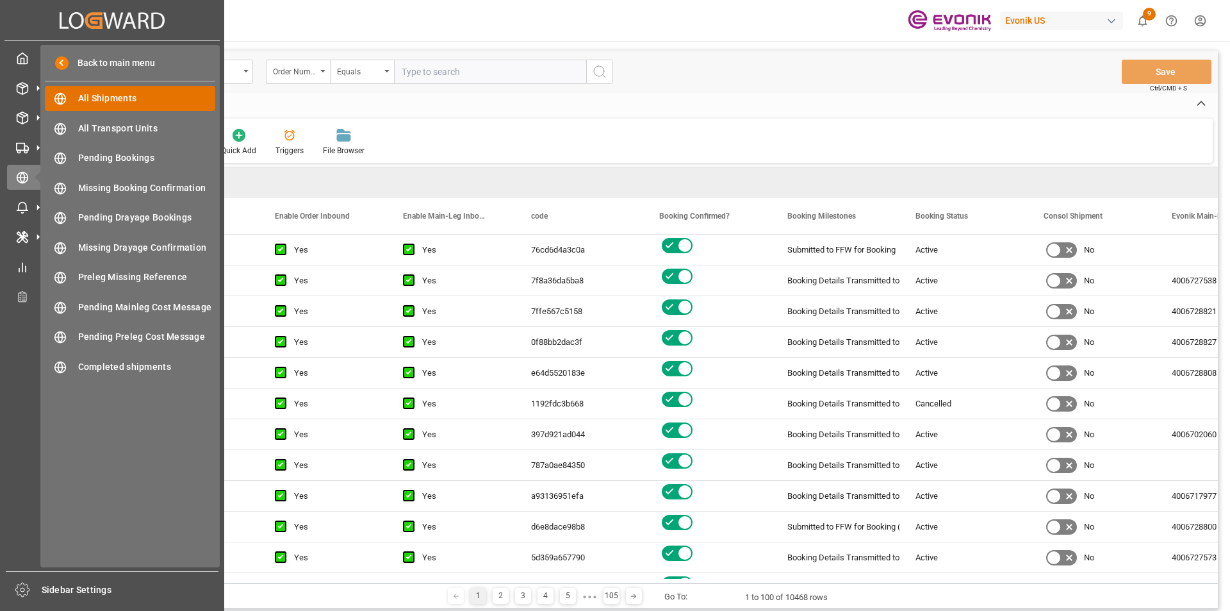
click at [79, 90] on div "All Shipments All Shipments" at bounding box center [130, 98] width 170 height 25
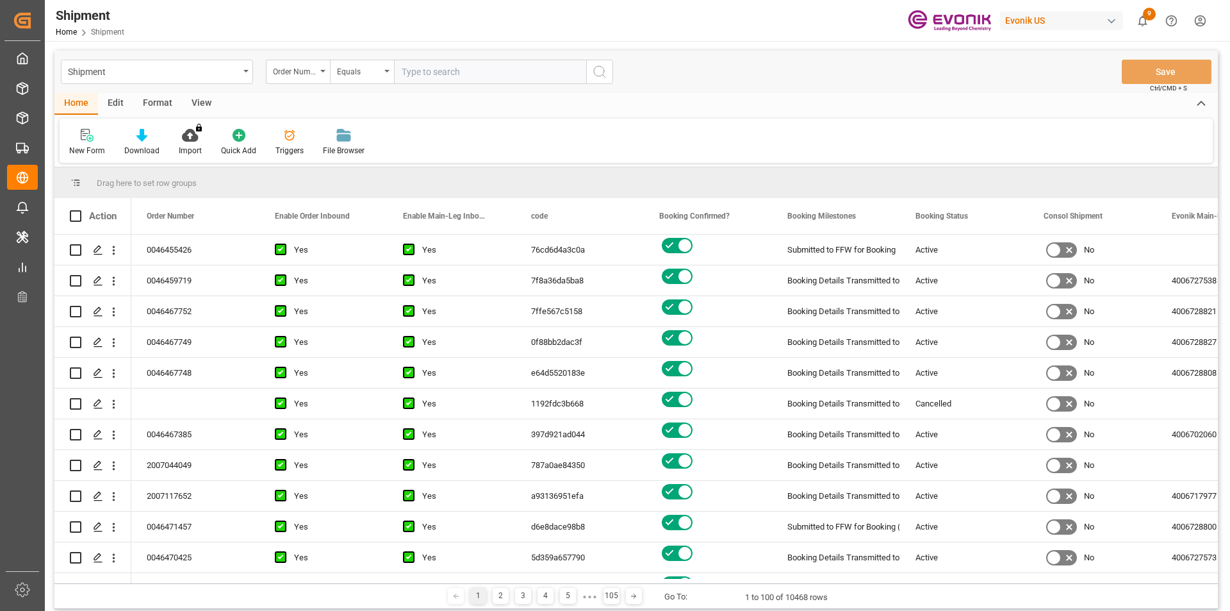
click at [158, 108] on div "Format" at bounding box center [157, 104] width 49 height 22
click at [88, 132] on icon at bounding box center [87, 136] width 9 height 10
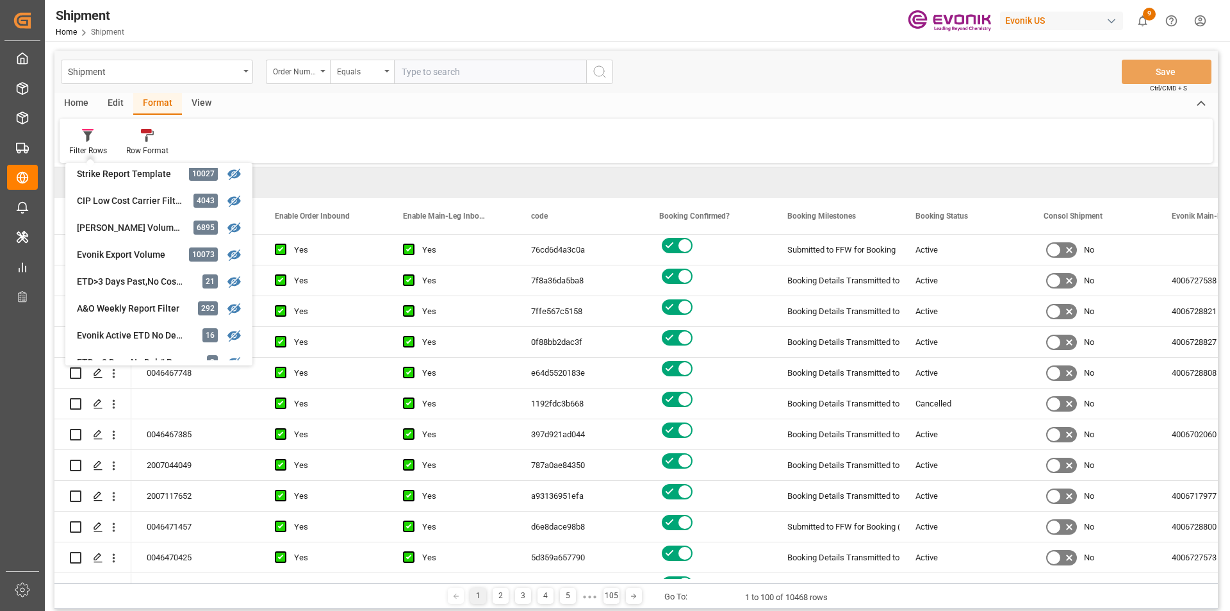
scroll to position [448, 0]
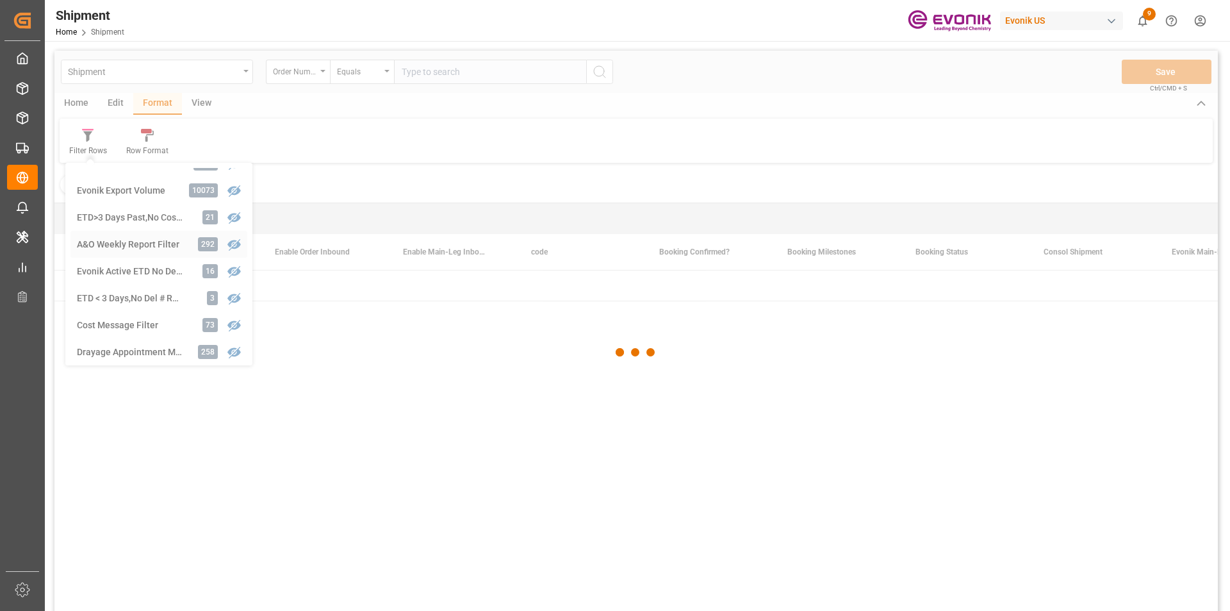
click at [149, 248] on div "Shipment Order Number Equals Save Ctrl/CMD + S Home Edit Format View Filter Row…" at bounding box center [636, 348] width 1164 height 594
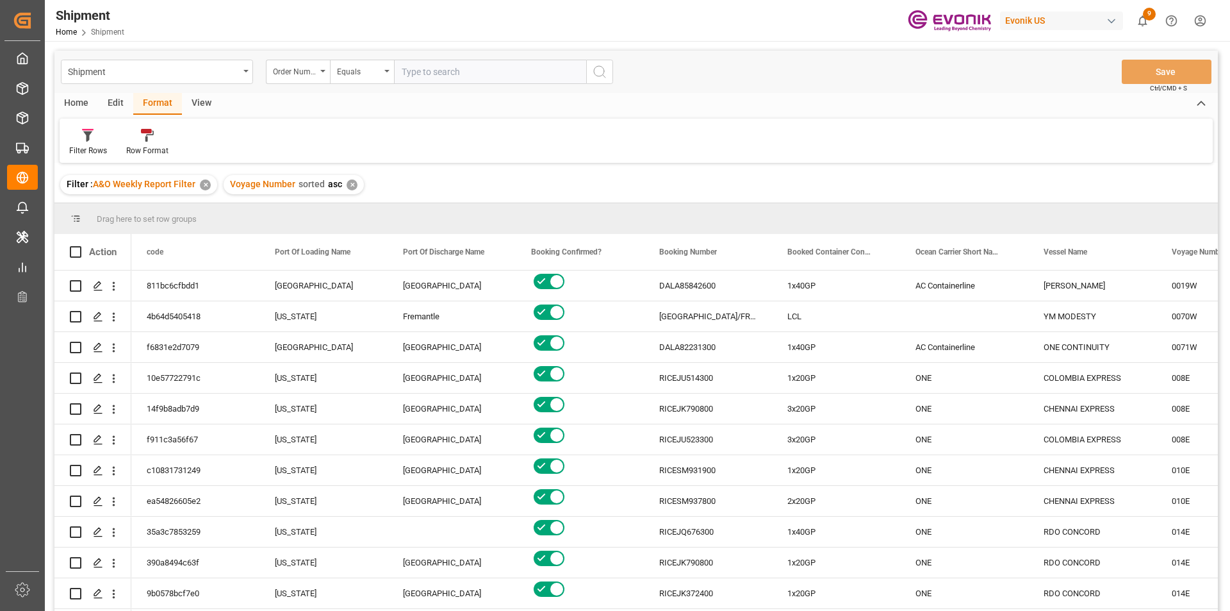
click at [79, 103] on div "Home" at bounding box center [76, 104] width 44 height 22
click at [143, 144] on div "Download" at bounding box center [142, 142] width 54 height 28
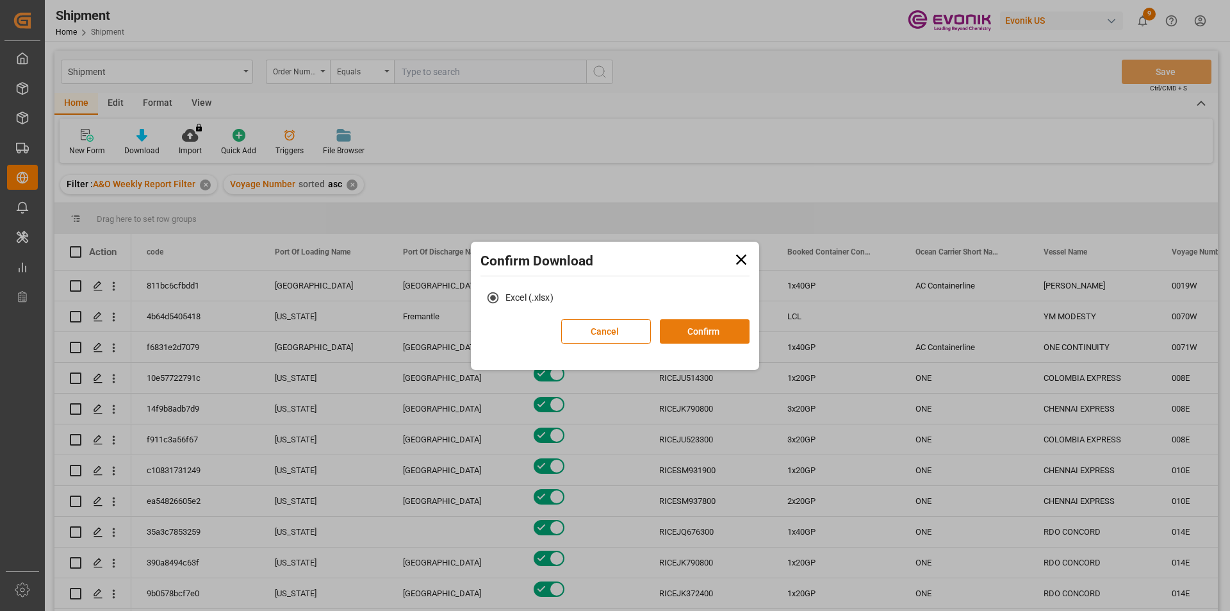
click at [731, 325] on button "Confirm" at bounding box center [705, 331] width 90 height 24
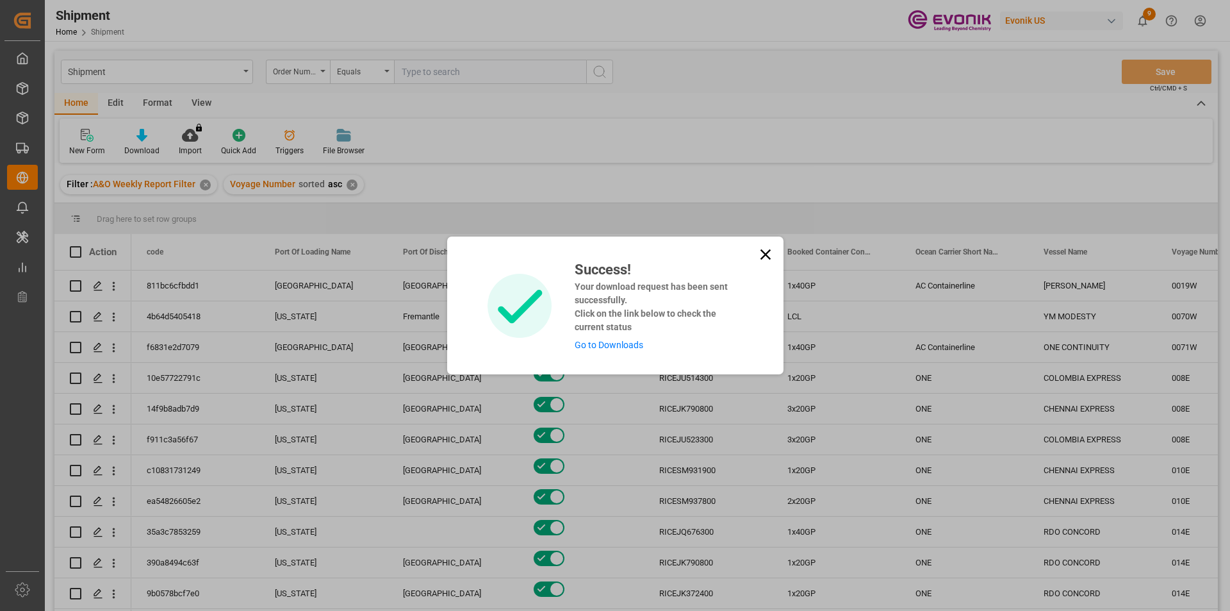
click at [614, 349] on link "Go to Downloads" at bounding box center [609, 345] width 69 height 10
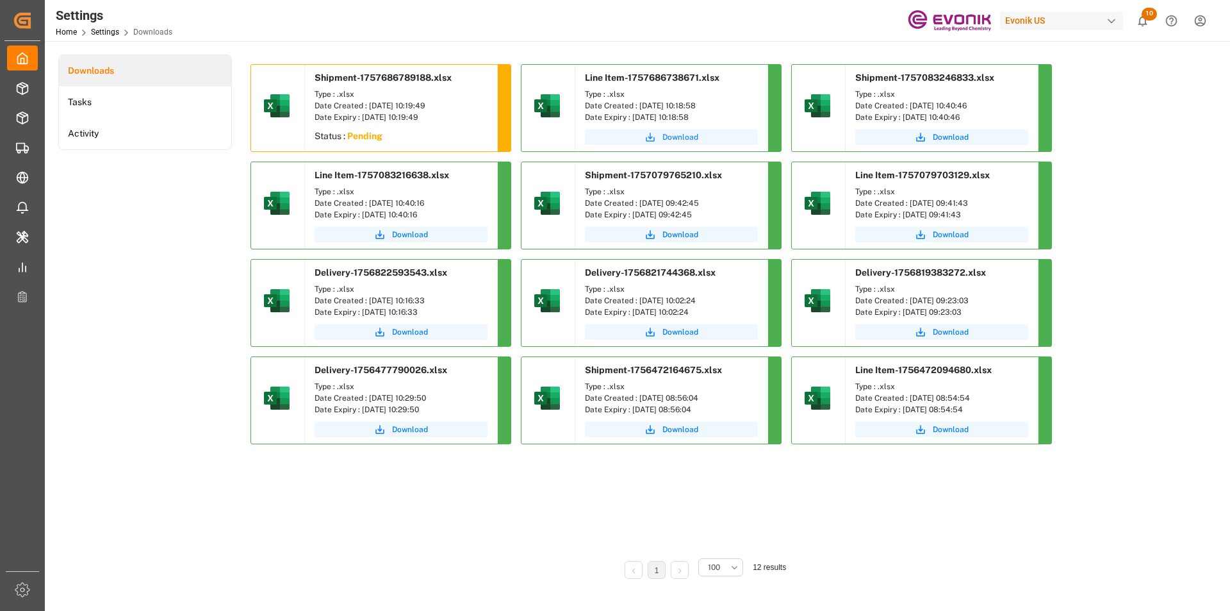
click at [664, 136] on span "Download" at bounding box center [680, 137] width 36 height 12
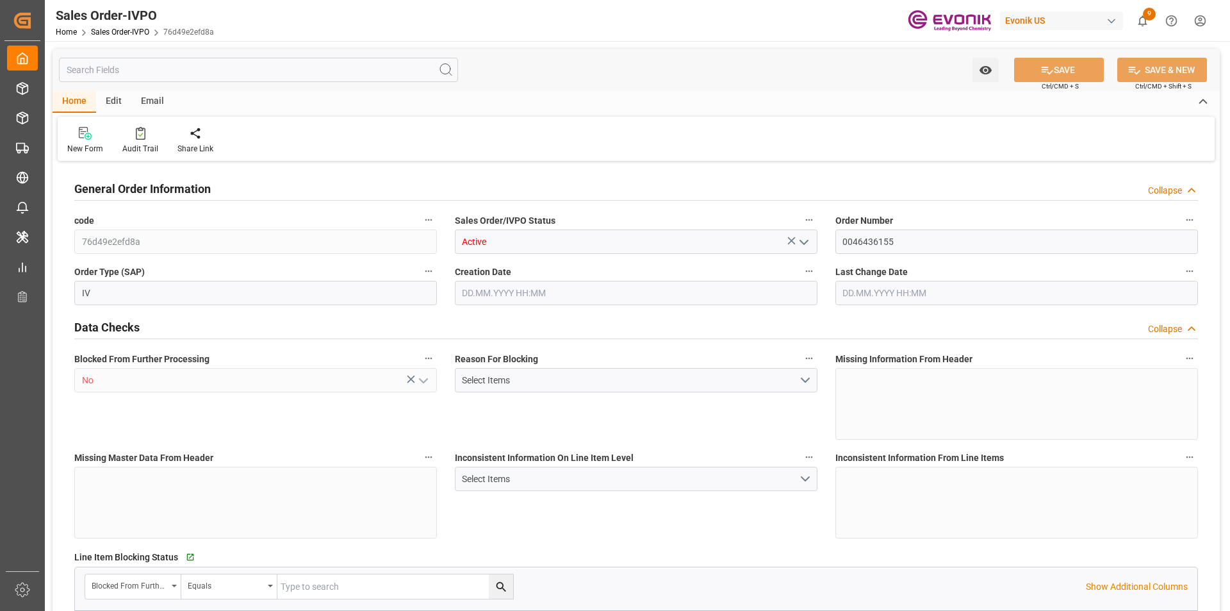
type input "ARBUE"
type input "0"
type input "1"
type input "2"
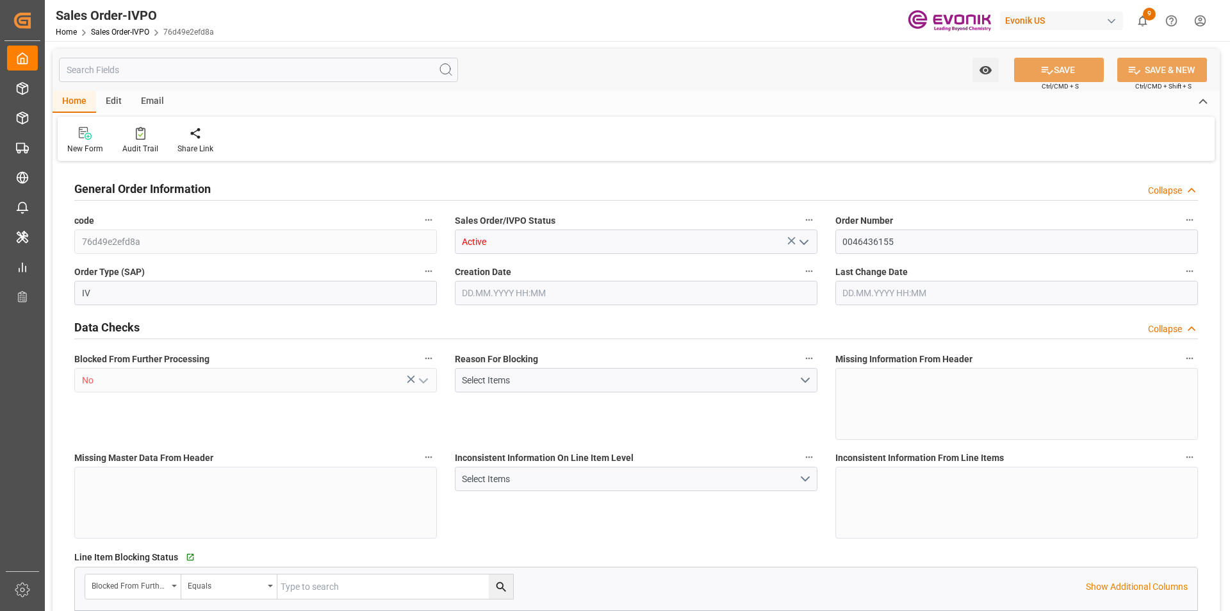
type input "19044"
type input "52.0768"
type input "17000"
type input "30"
type input "17.06.2025 15:04"
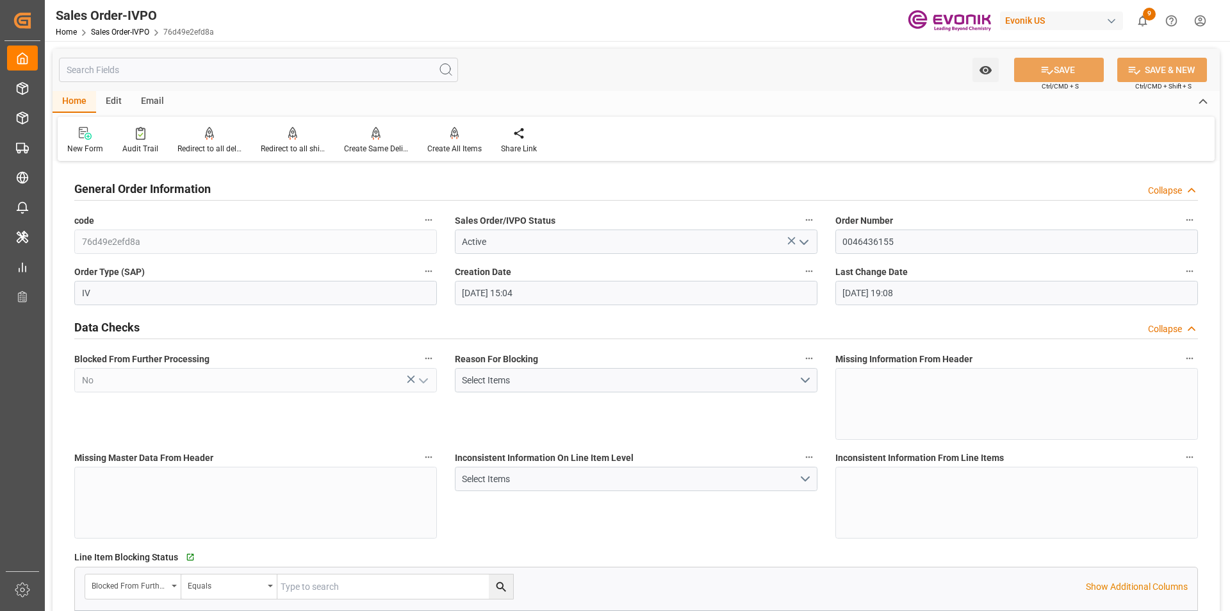
type input "29.07.2025 19:08"
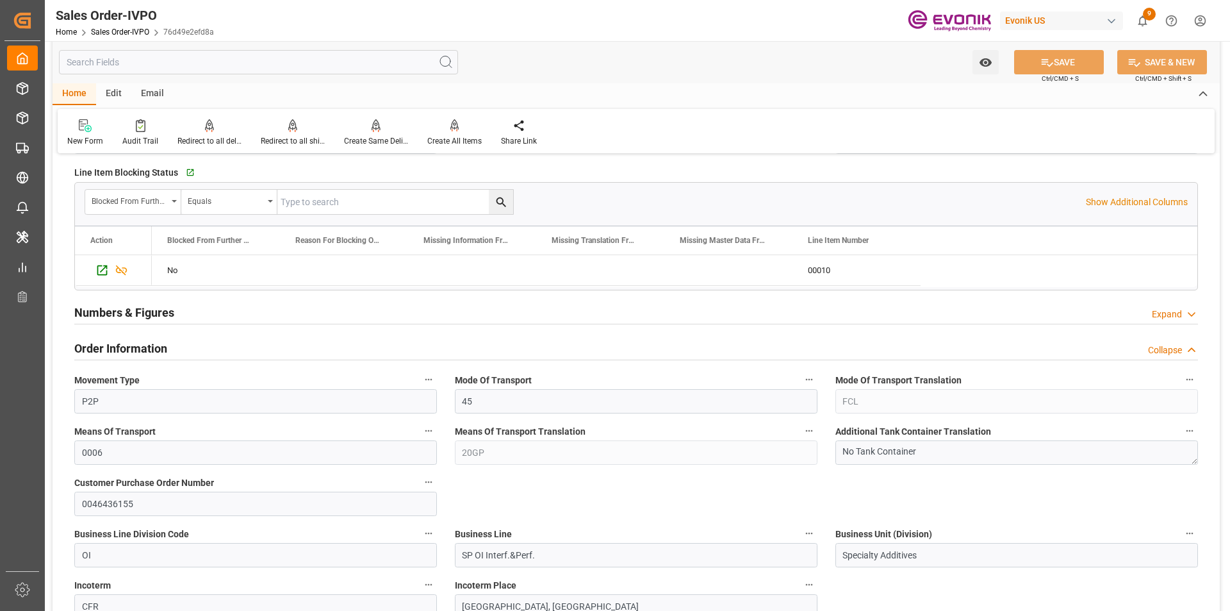
scroll to position [513, 0]
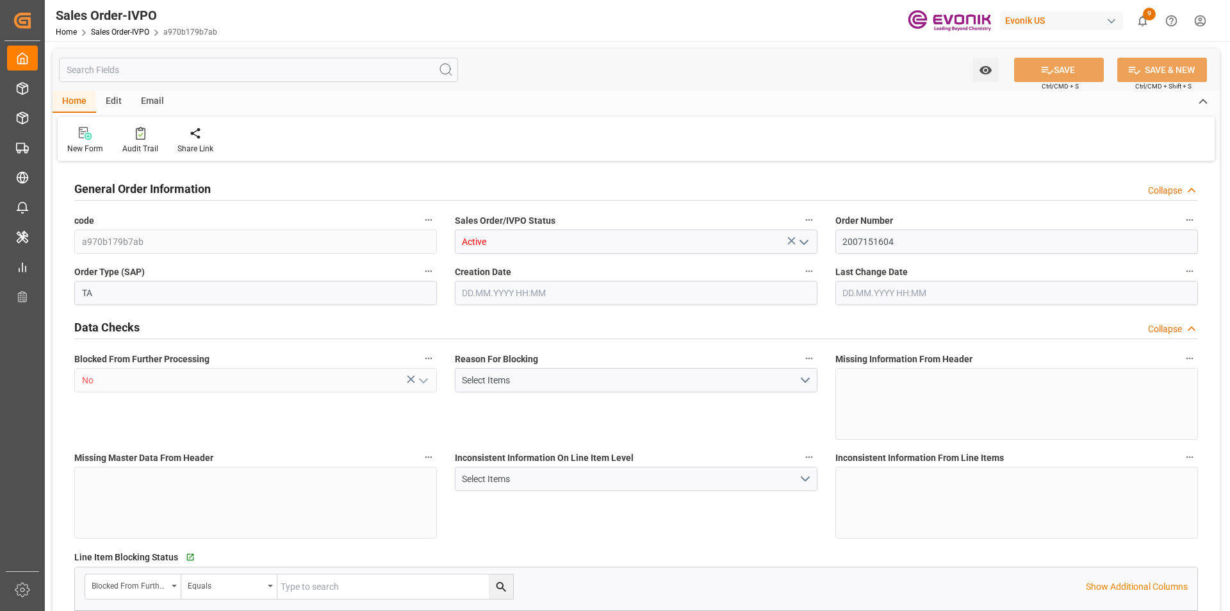
type input "ECGYE"
type input "0"
type input "1"
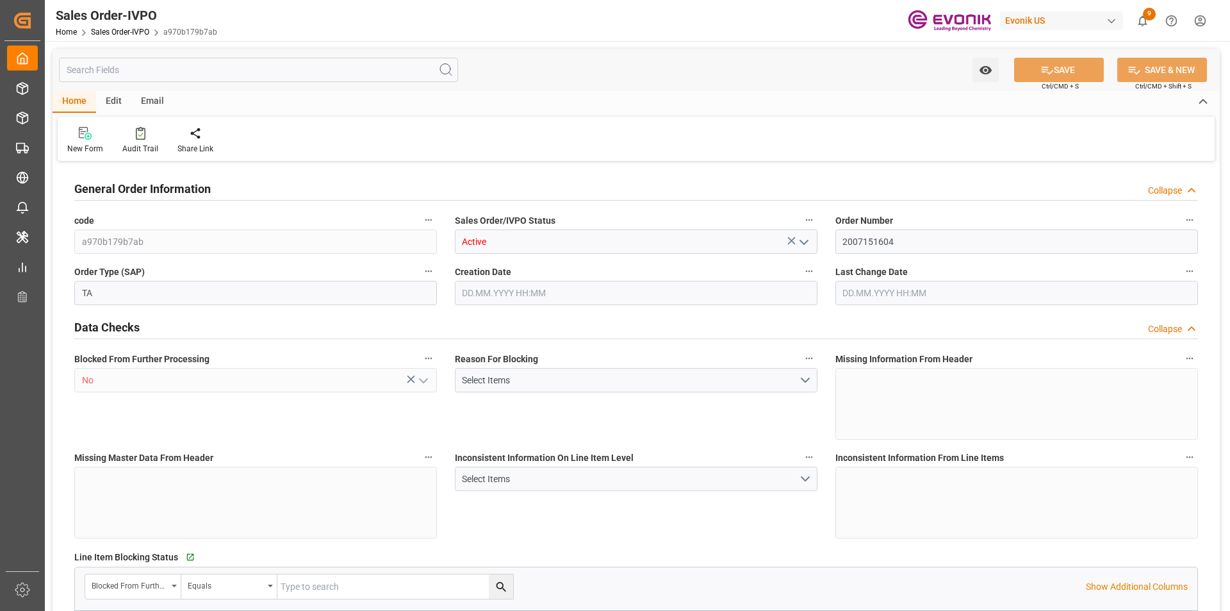
type input "1624.24"
type input "8.6788"
type input "17000"
type input "30"
type input "29.08.2025 11:47"
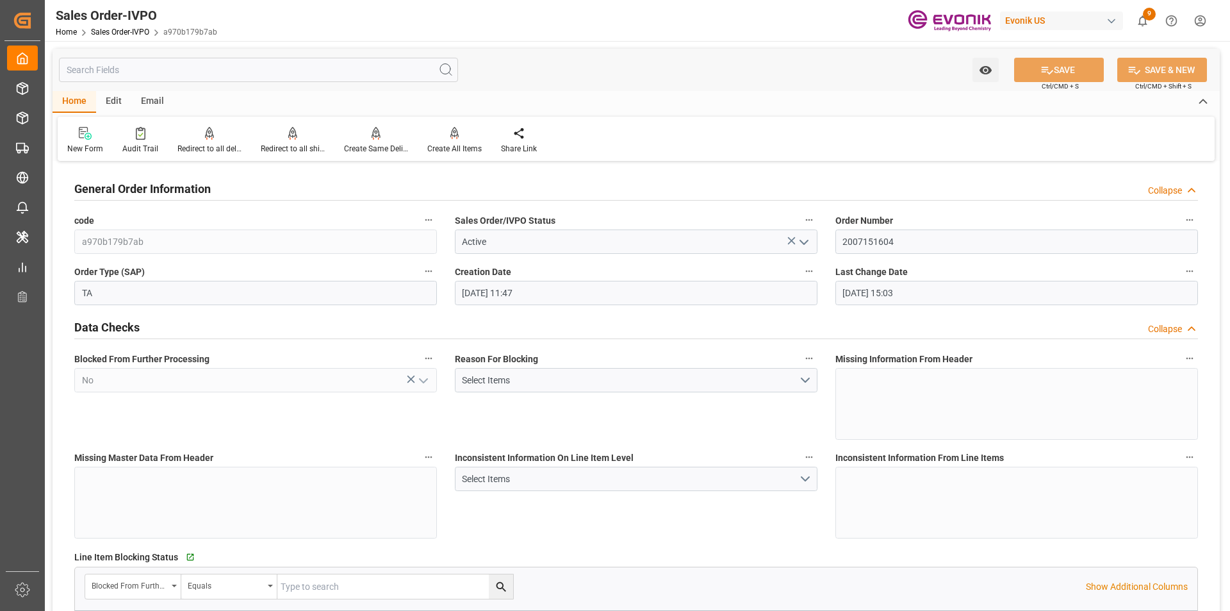
type input "10.09.2025 15:03"
click at [299, 150] on div "Redirect to all shipments" at bounding box center [293, 149] width 64 height 12
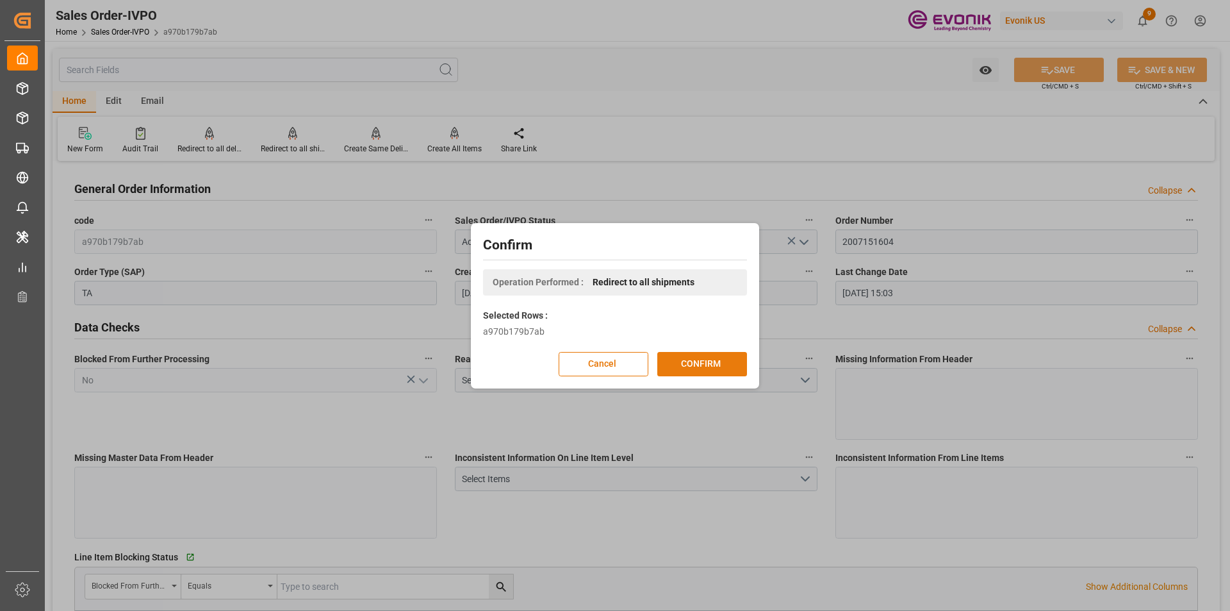
click at [720, 368] on button "CONFIRM" at bounding box center [702, 364] width 90 height 24
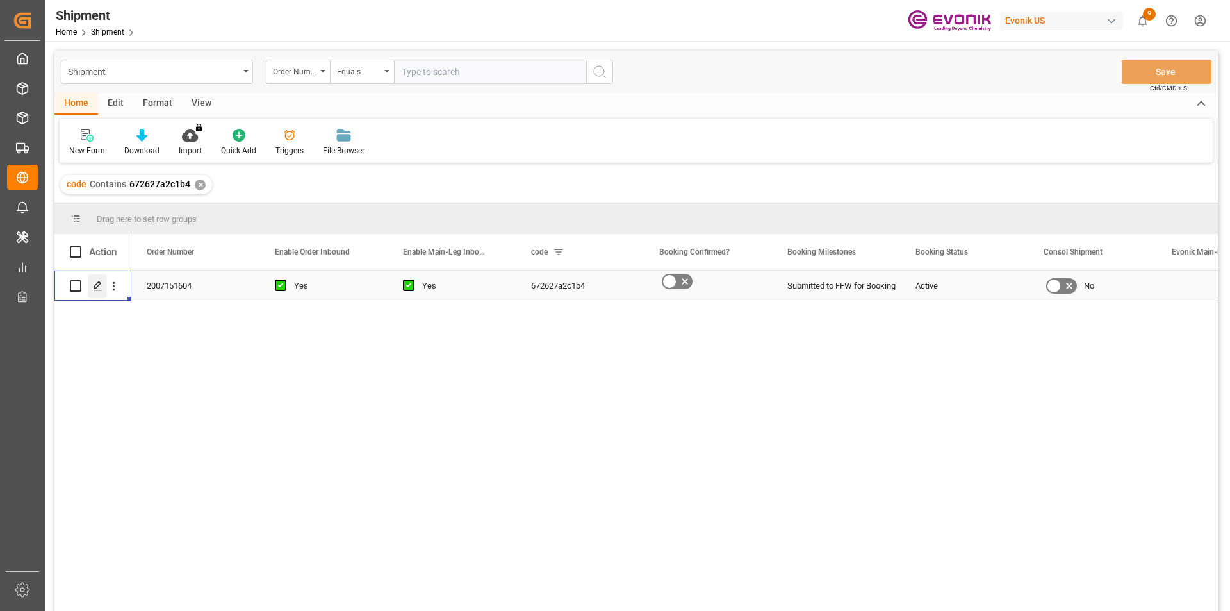
click at [94, 284] on icon "Press SPACE to select this row." at bounding box center [98, 286] width 10 height 10
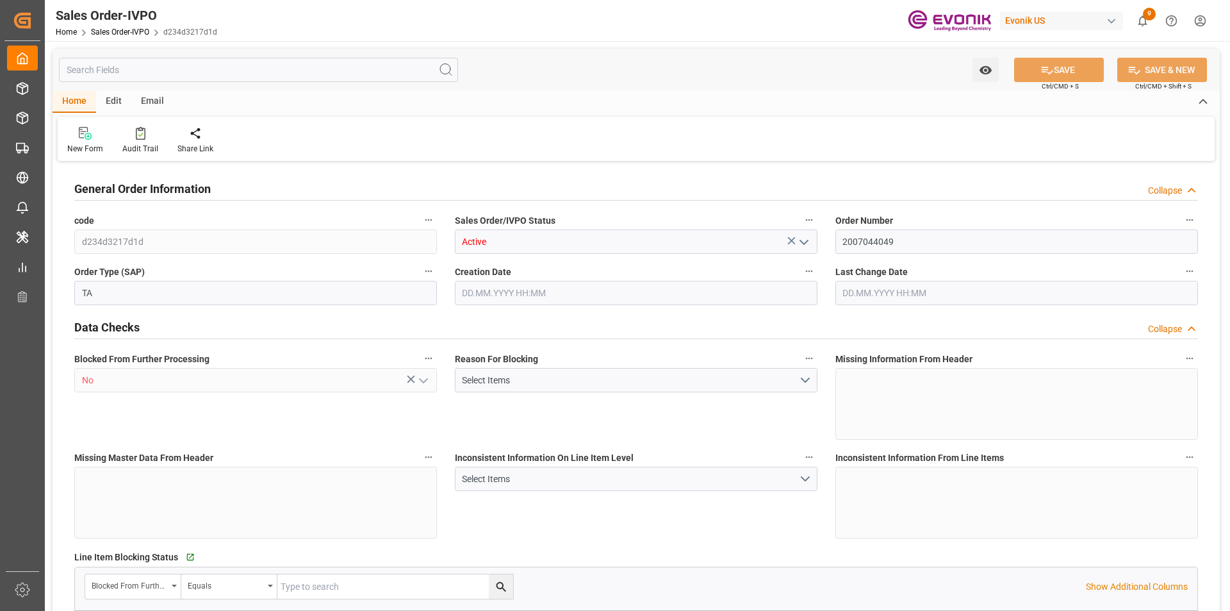
type input "ECGYE"
type input "0"
type input "1"
type input "864.46"
type input "10.06.2025 17:46"
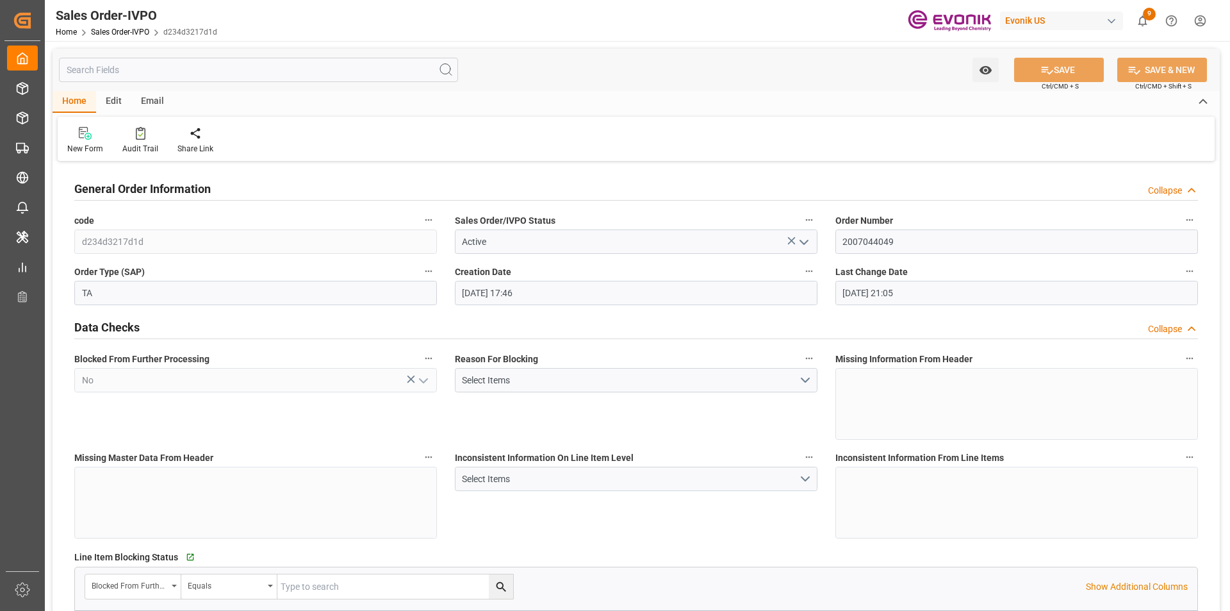
type input "26.06.2025 21:05"
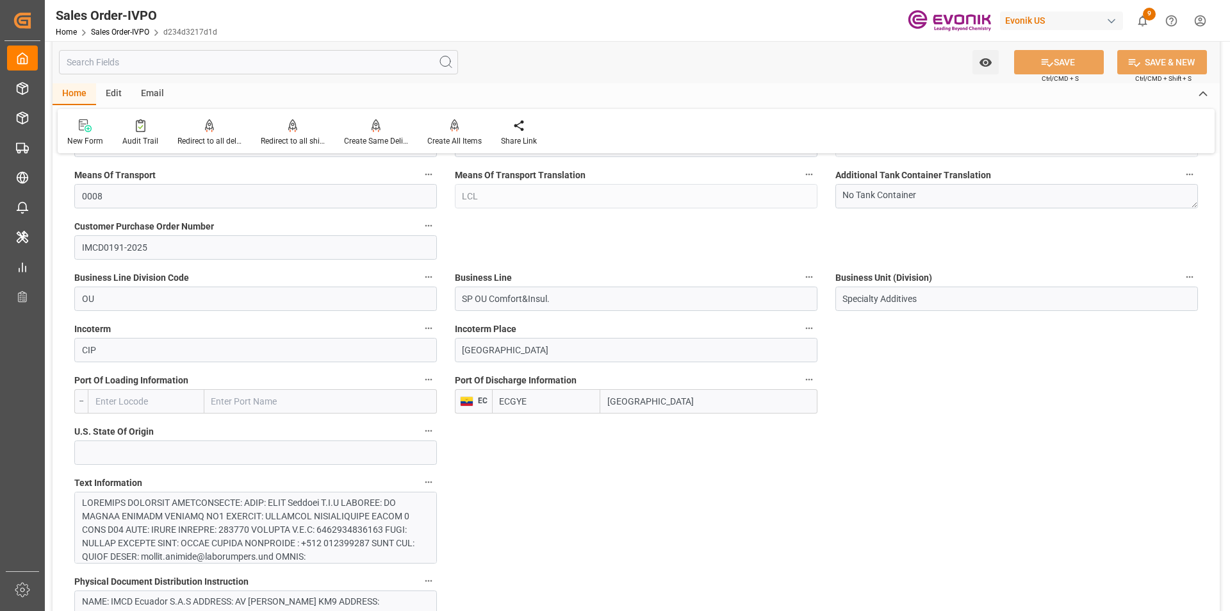
scroll to position [256, 0]
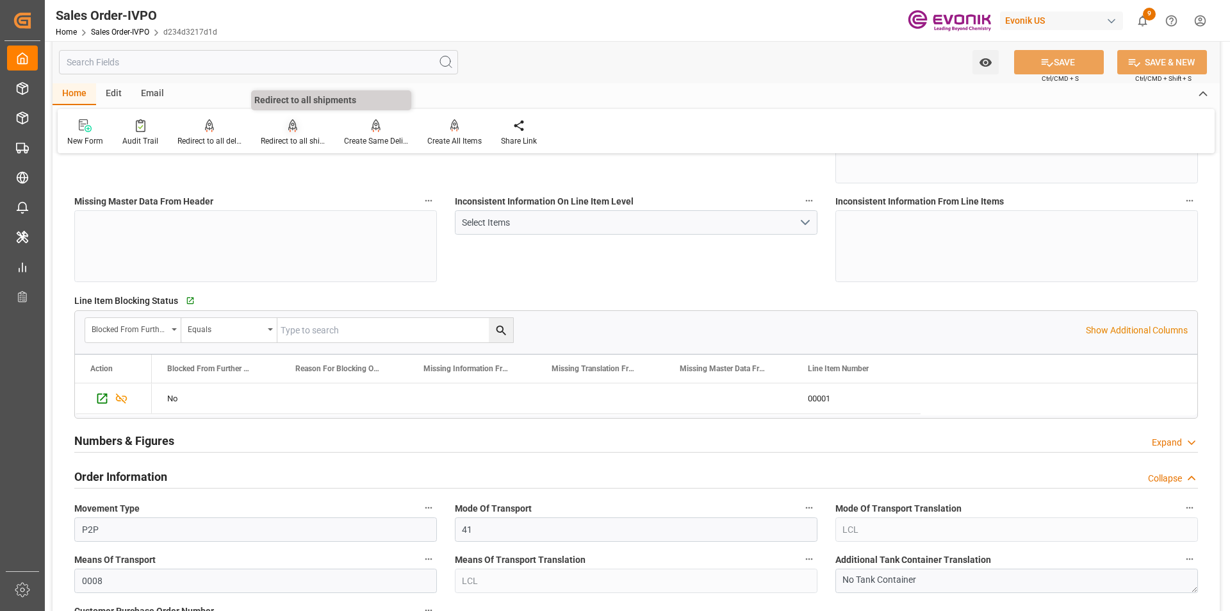
click at [304, 141] on div "Redirect to all shipments" at bounding box center [293, 141] width 64 height 12
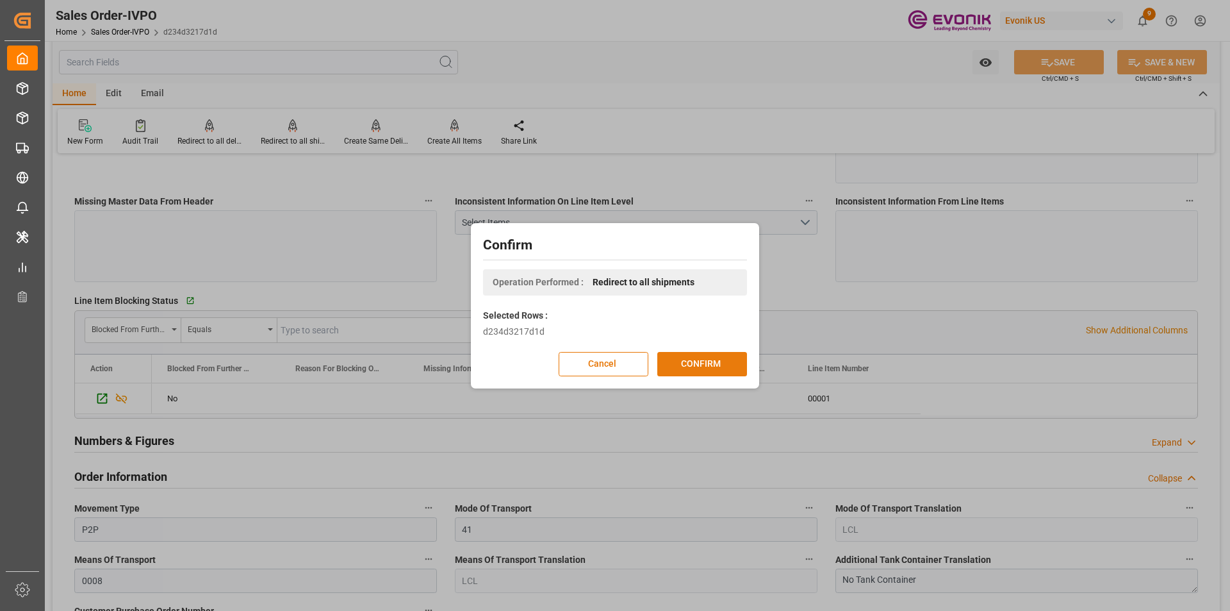
click at [688, 367] on button "CONFIRM" at bounding box center [702, 364] width 90 height 24
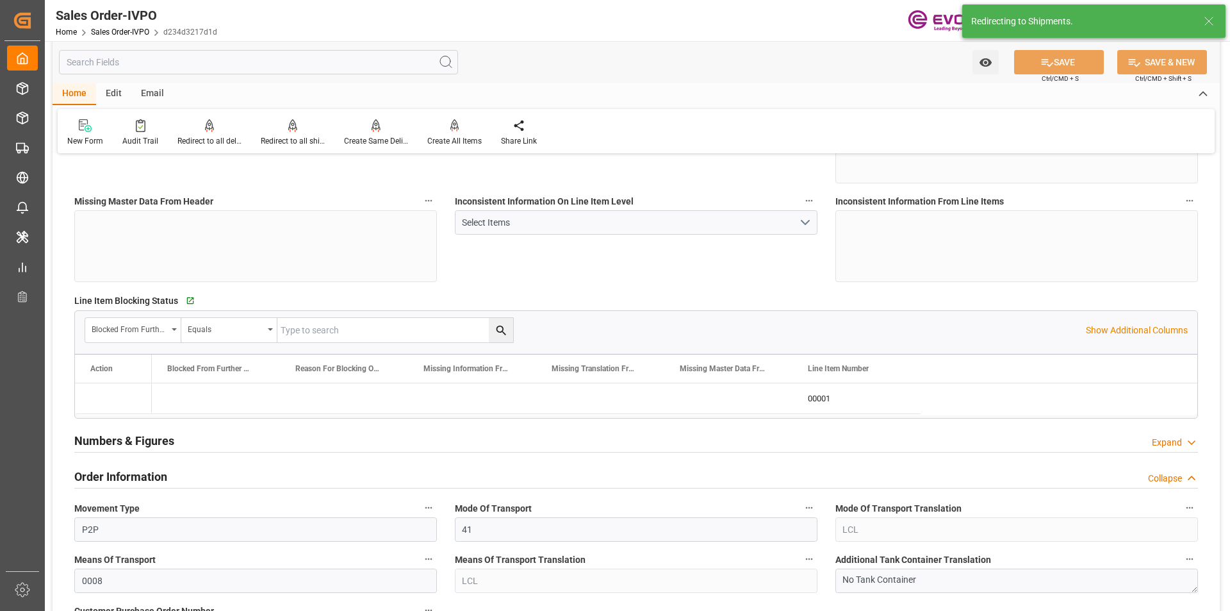
type input "10.06.2025 17:46"
type input "26.06.2025 21:05"
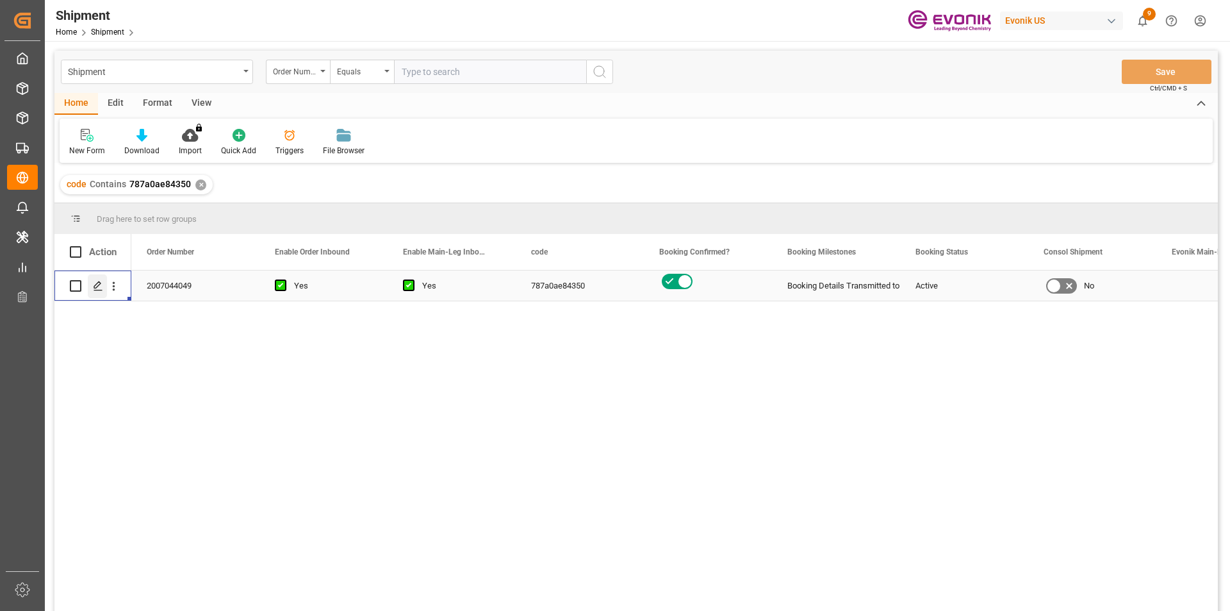
click at [97, 288] on polygon "Press SPACE to select this row." at bounding box center [97, 285] width 6 height 6
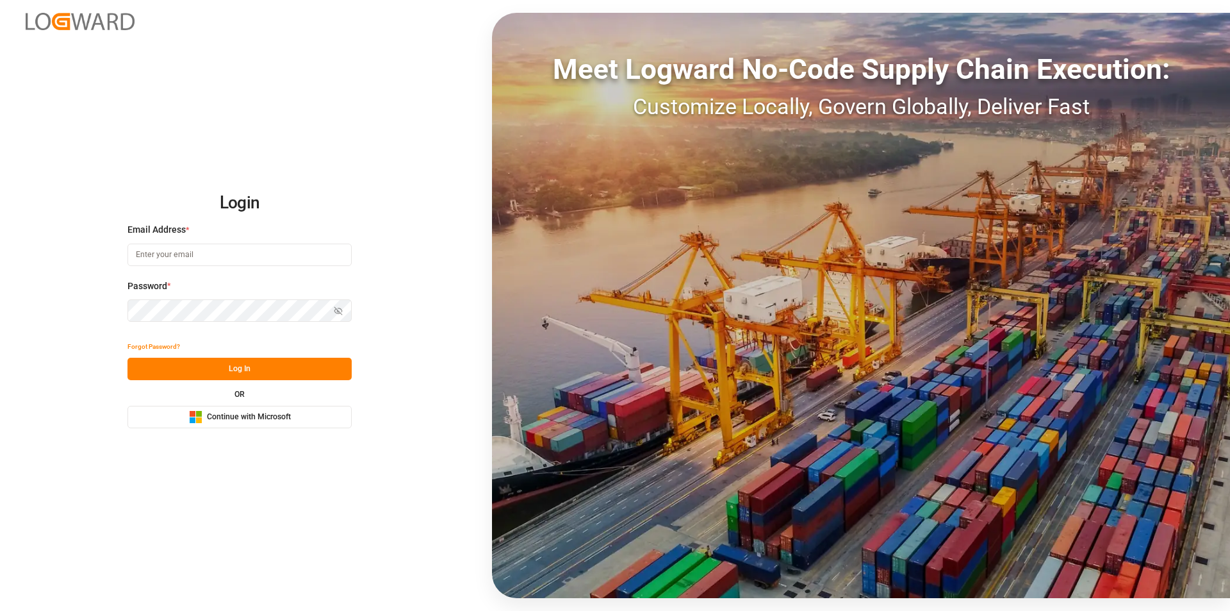
type input "[EMAIL_ADDRESS][PERSON_NAME][DOMAIN_NAME]"
click at [265, 374] on button "Log In" at bounding box center [240, 369] width 224 height 22
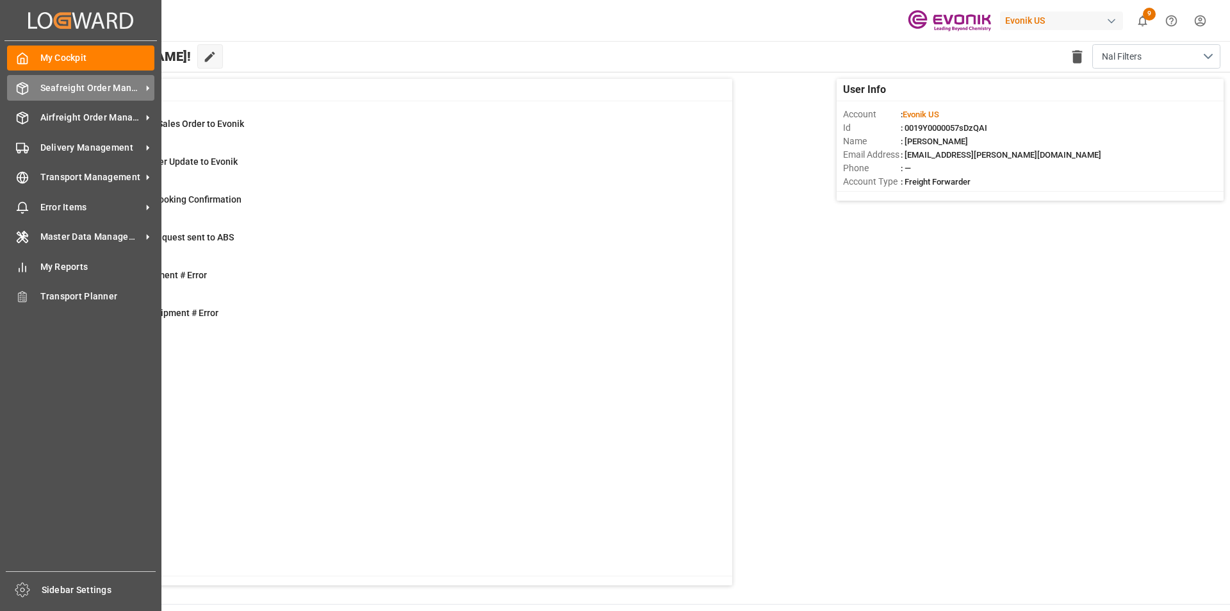
click at [67, 87] on span "Seafreight Order Management" at bounding box center [90, 87] width 101 height 13
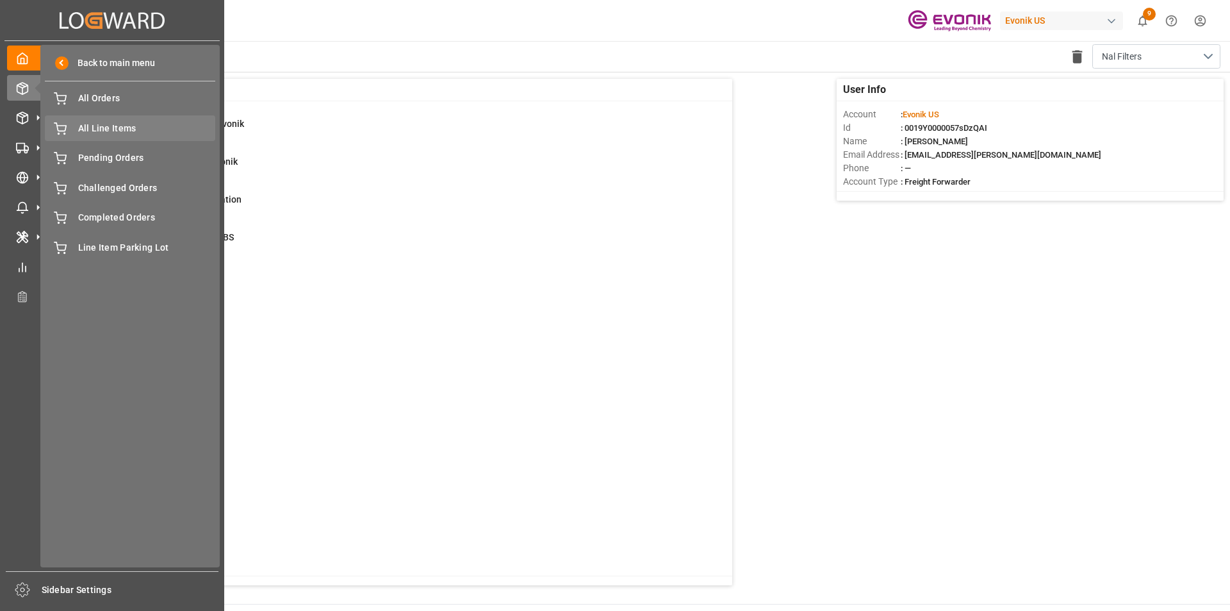
click at [120, 124] on span "All Line Items" at bounding box center [147, 128] width 138 height 13
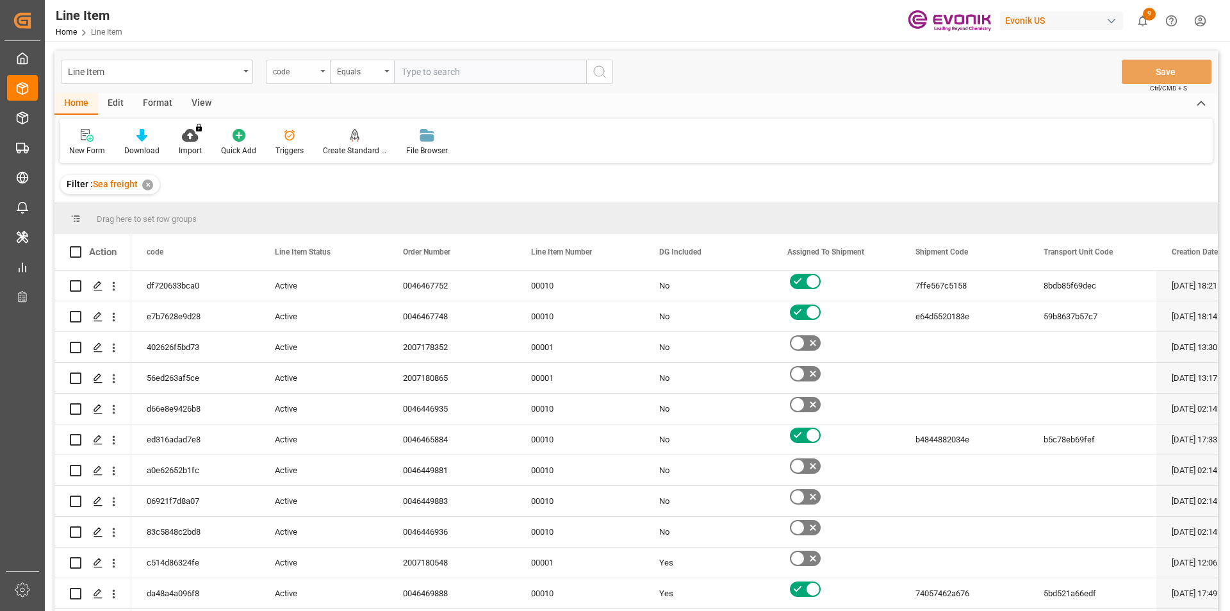
click at [302, 74] on div "code" at bounding box center [295, 70] width 44 height 15
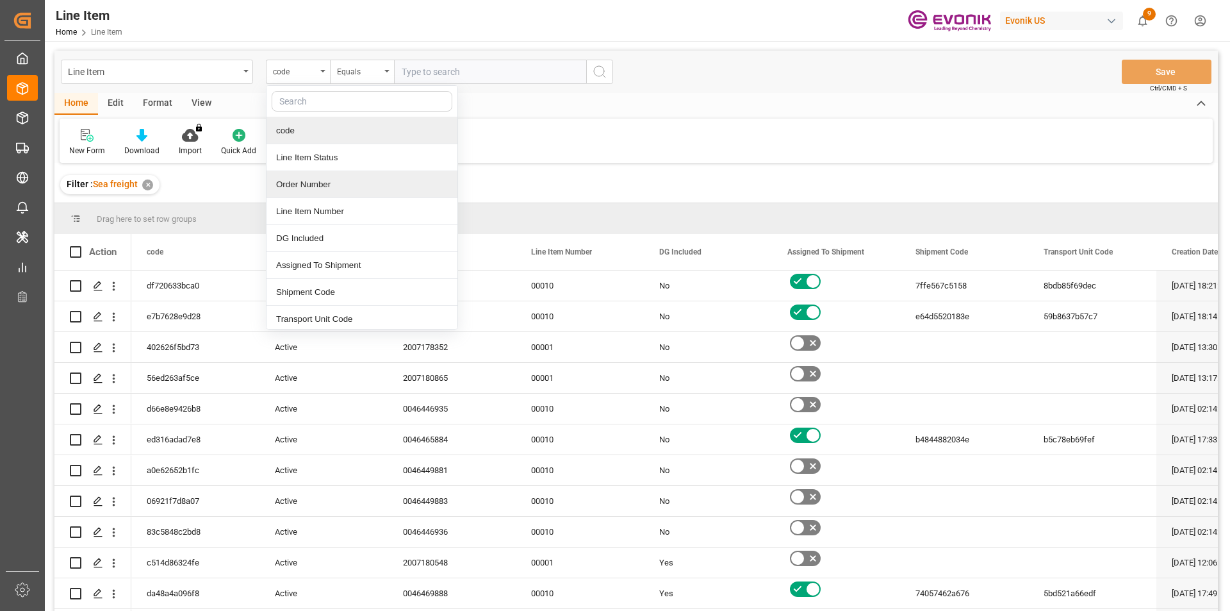
click at [333, 182] on div "Order Number" at bounding box center [362, 184] width 191 height 27
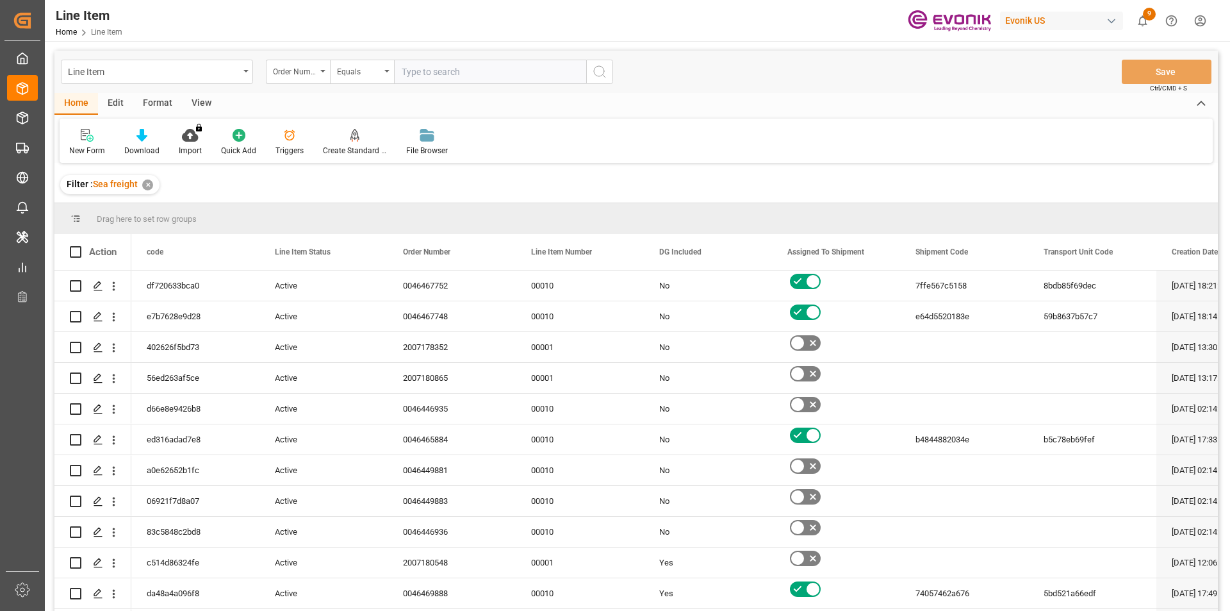
click at [486, 71] on input "text" at bounding box center [490, 72] width 192 height 24
paste input "250905000205"
type input "250905000205"
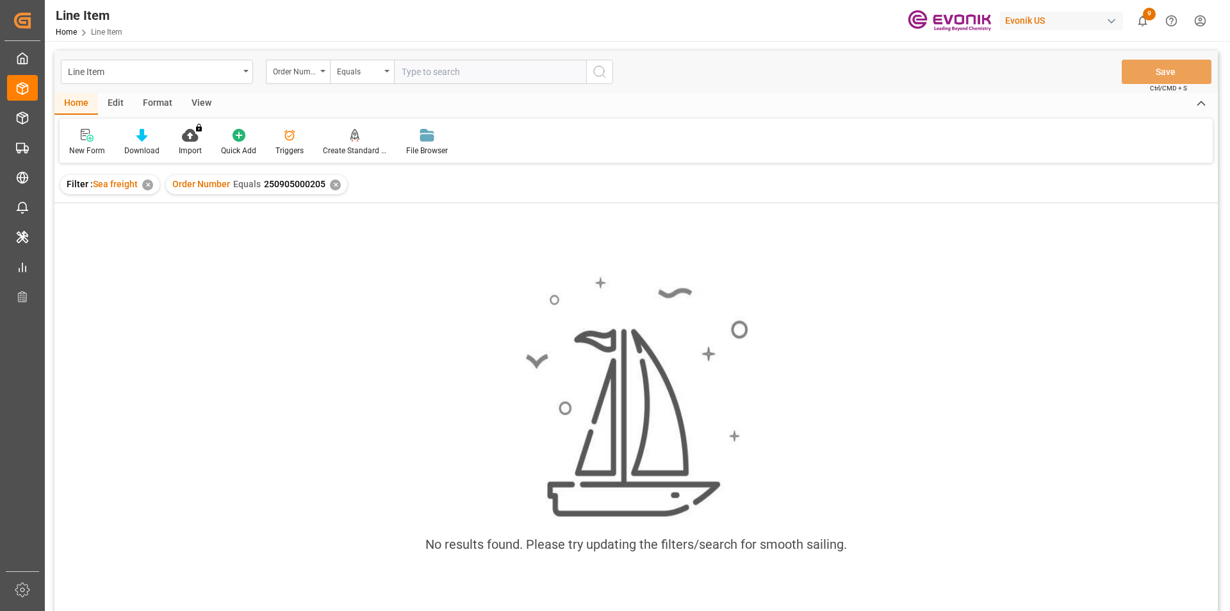
click at [337, 183] on div "✕" at bounding box center [335, 184] width 11 height 11
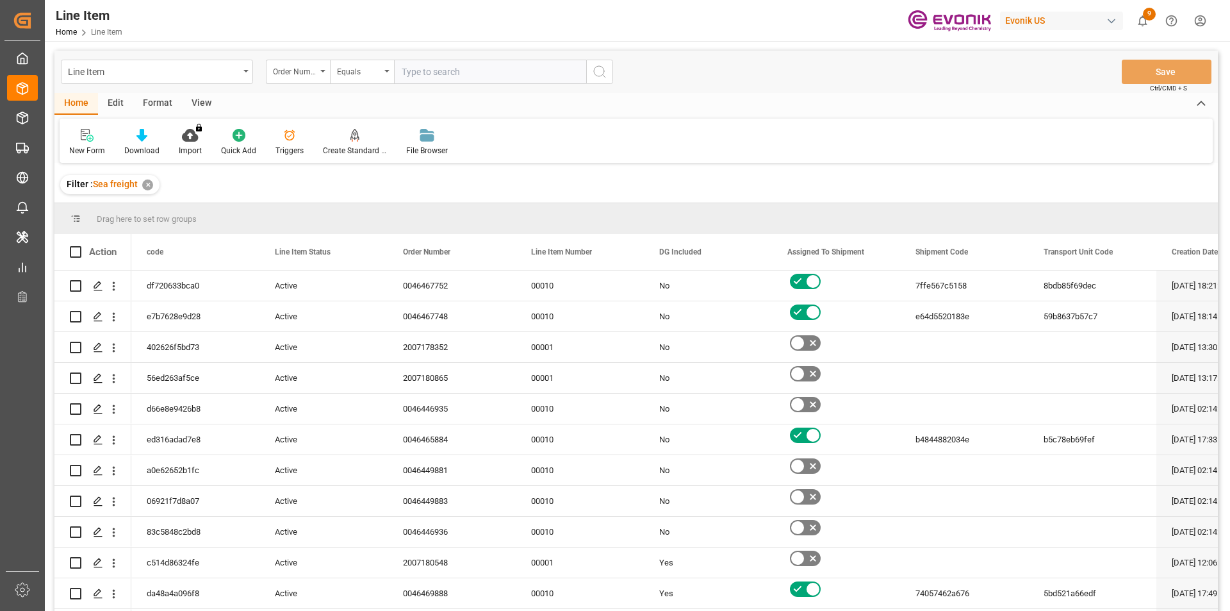
click at [437, 80] on input "text" at bounding box center [490, 72] width 192 height 24
paste input "0046465934"
type input "0046465934"
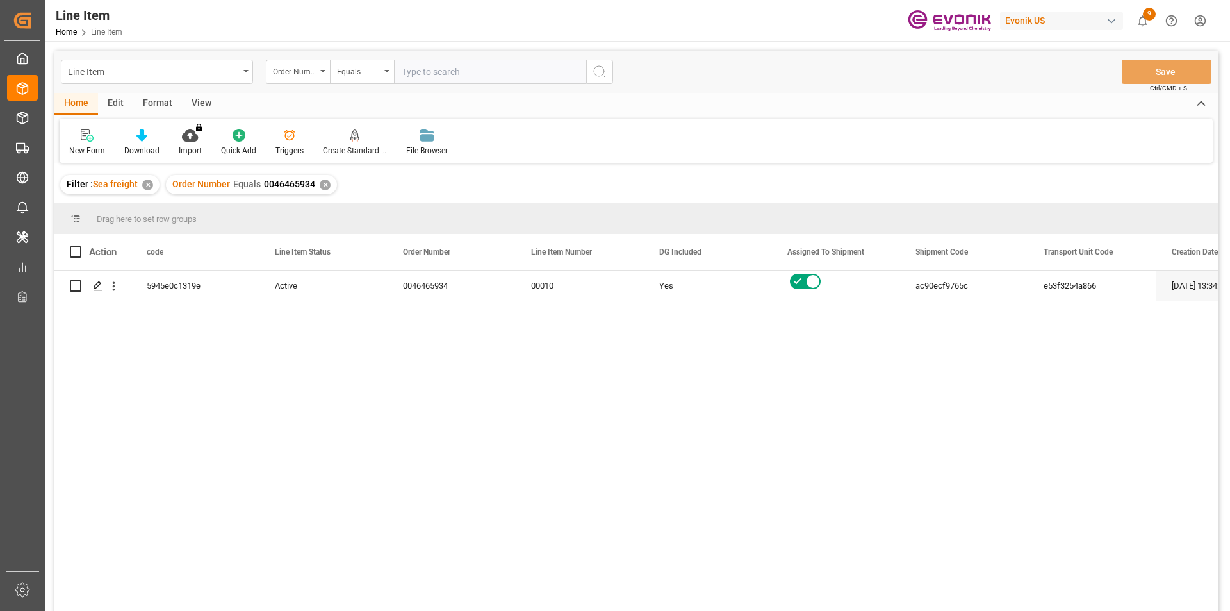
click at [206, 102] on div "View" at bounding box center [201, 104] width 39 height 22
click at [159, 144] on div "Standard Templates" at bounding box center [145, 142] width 83 height 28
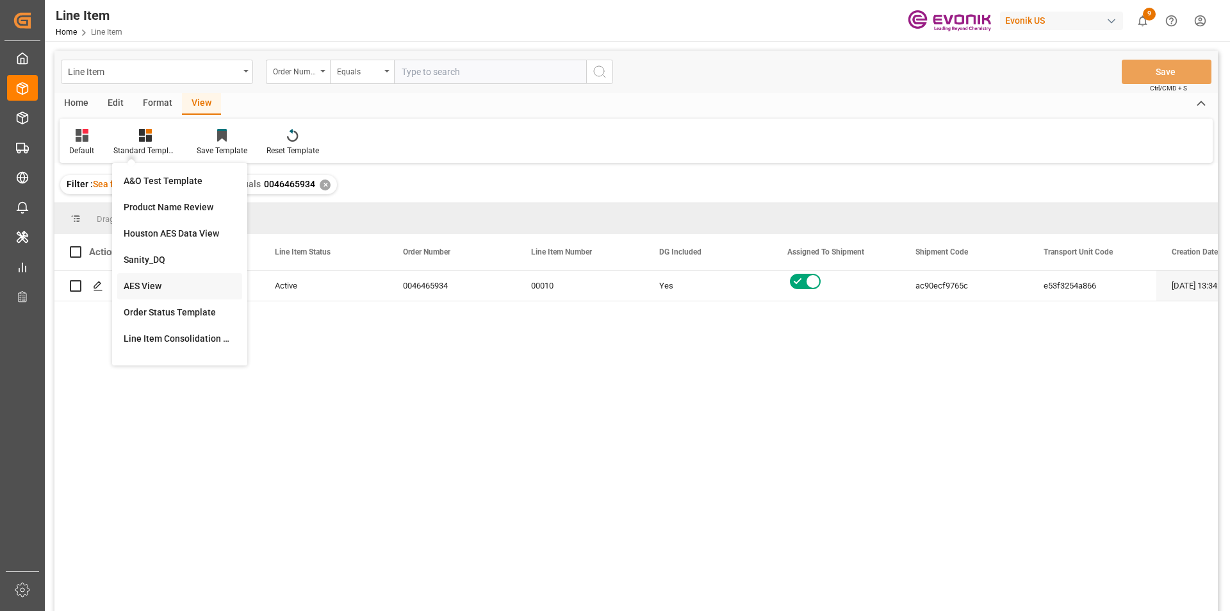
click at [176, 286] on div "AES View" at bounding box center [180, 285] width 112 height 13
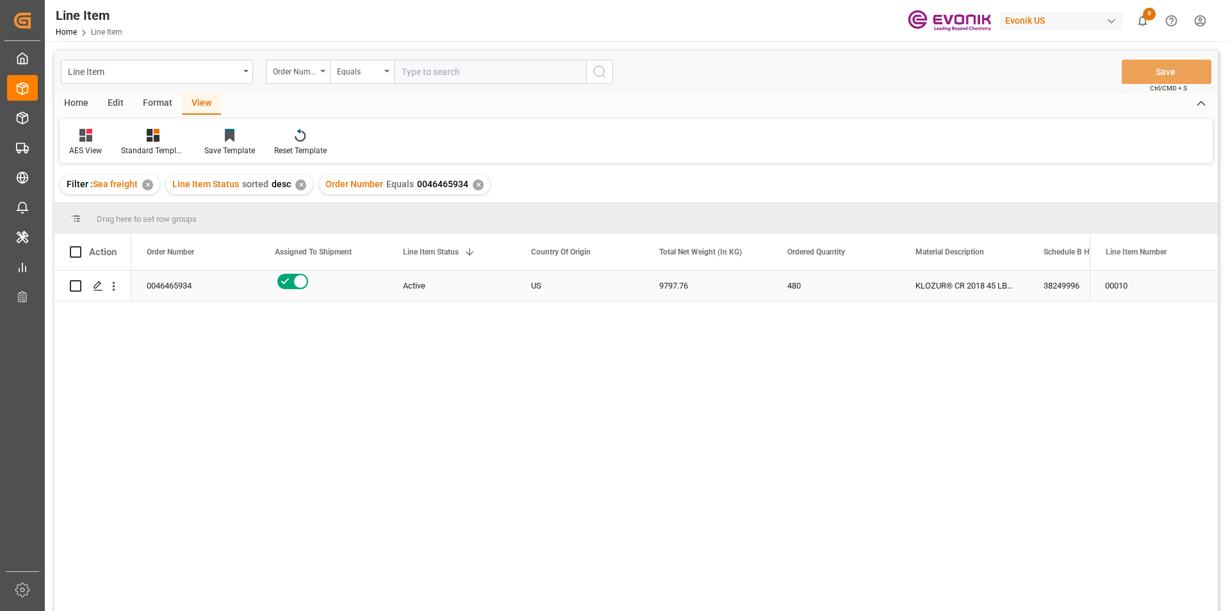
click at [457, 277] on div "Active" at bounding box center [451, 285] width 97 height 29
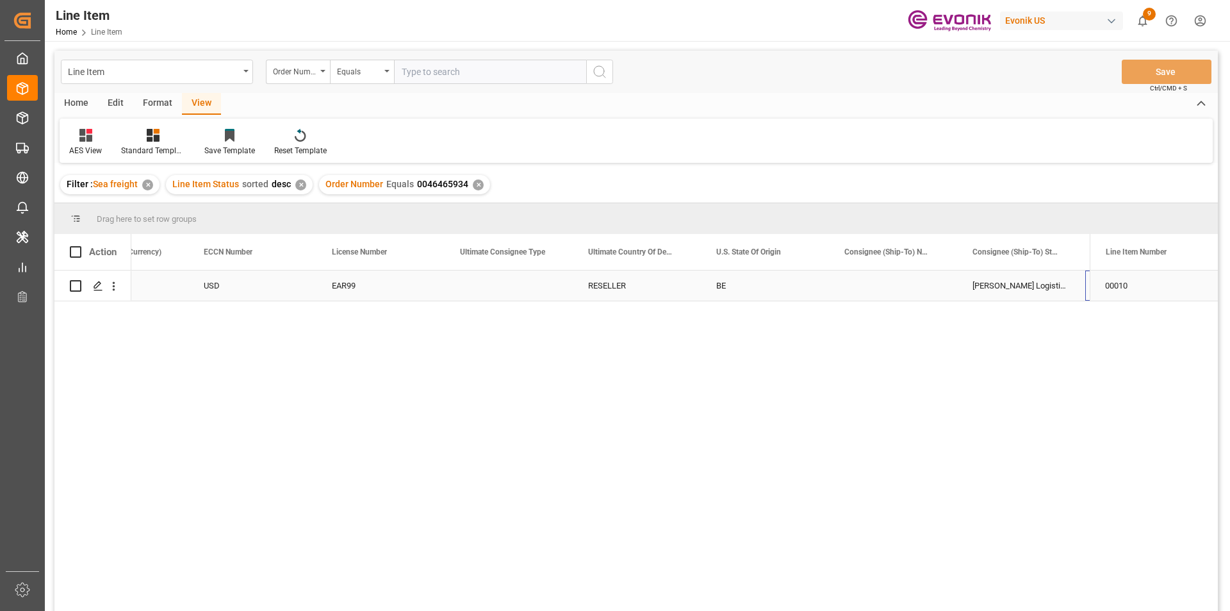
scroll to position [0, 1224]
click at [110, 283] on icon "open menu" at bounding box center [113, 285] width 13 height 13
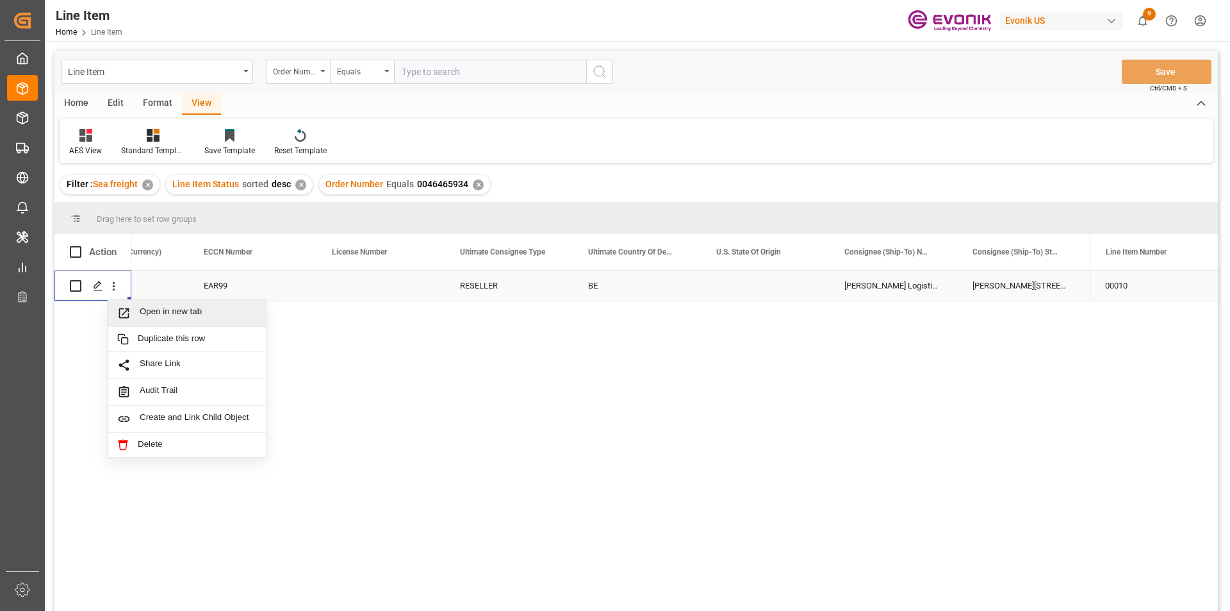
click at [186, 320] on span "Open in new tab" at bounding box center [198, 312] width 117 height 13
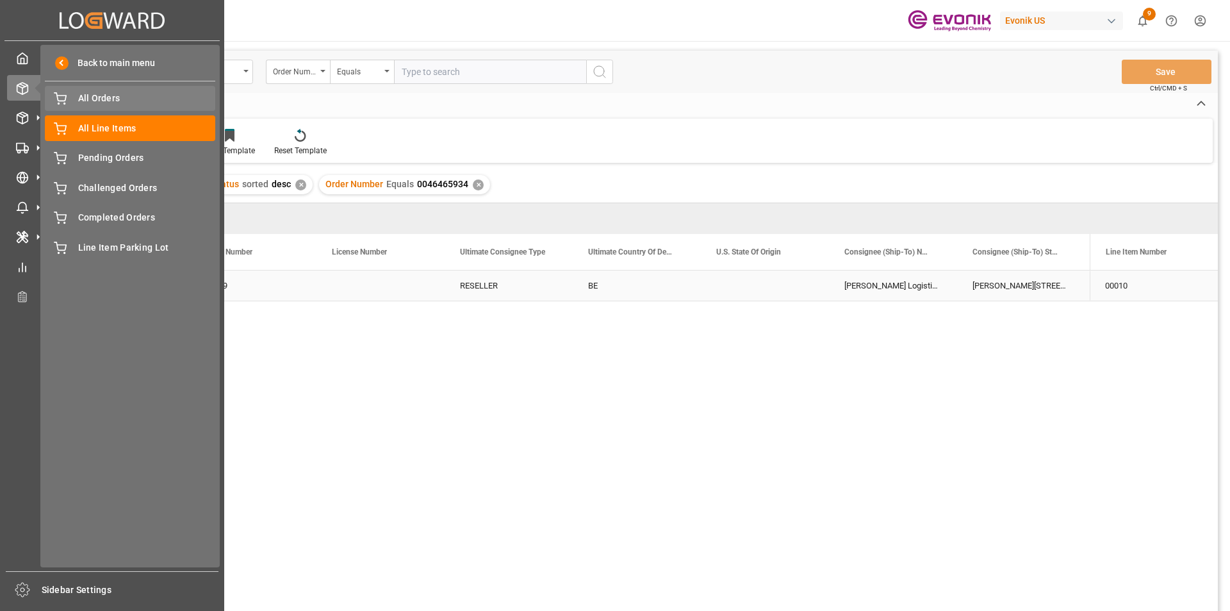
click at [119, 101] on span "All Orders" at bounding box center [147, 98] width 138 height 13
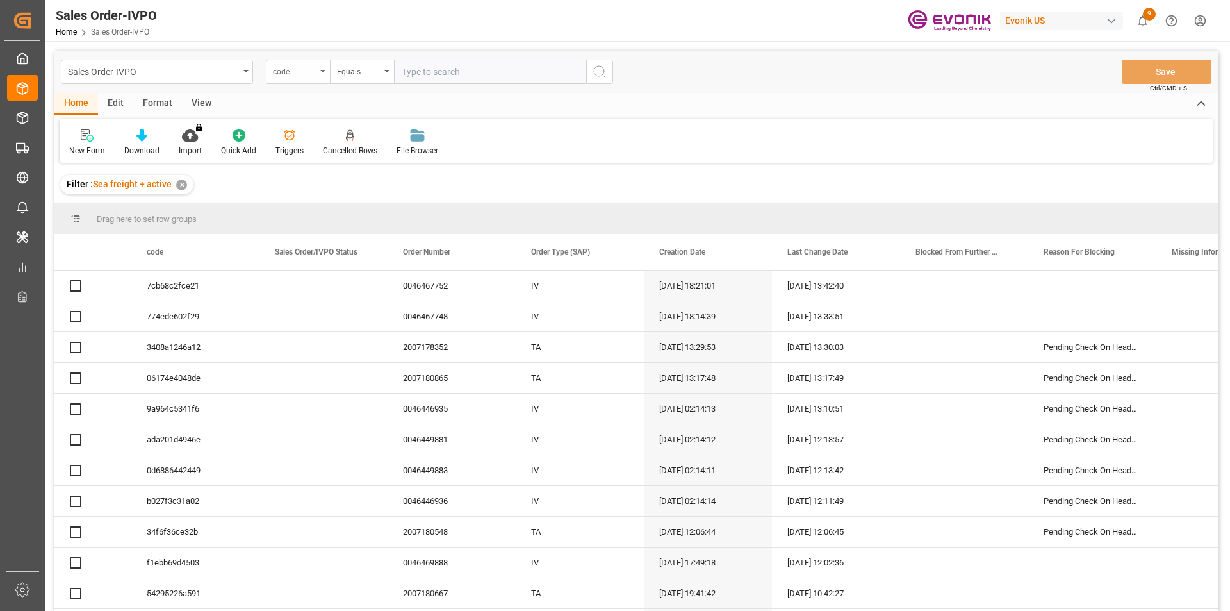
click at [287, 76] on div "code" at bounding box center [295, 70] width 44 height 15
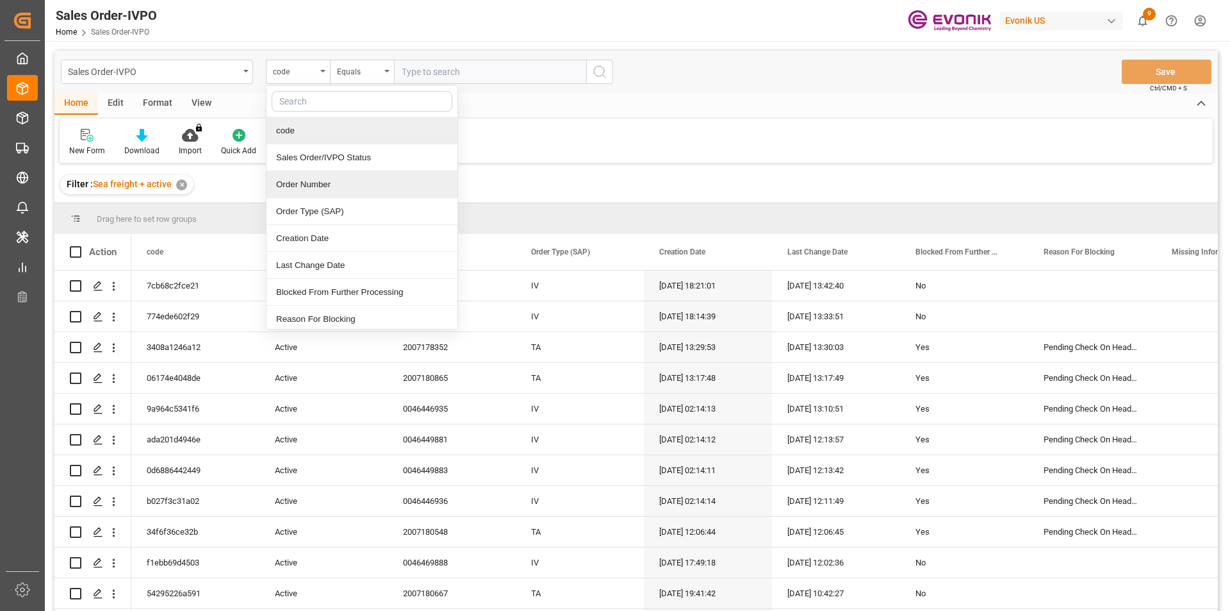
click at [309, 183] on div "Order Number" at bounding box center [362, 184] width 191 height 27
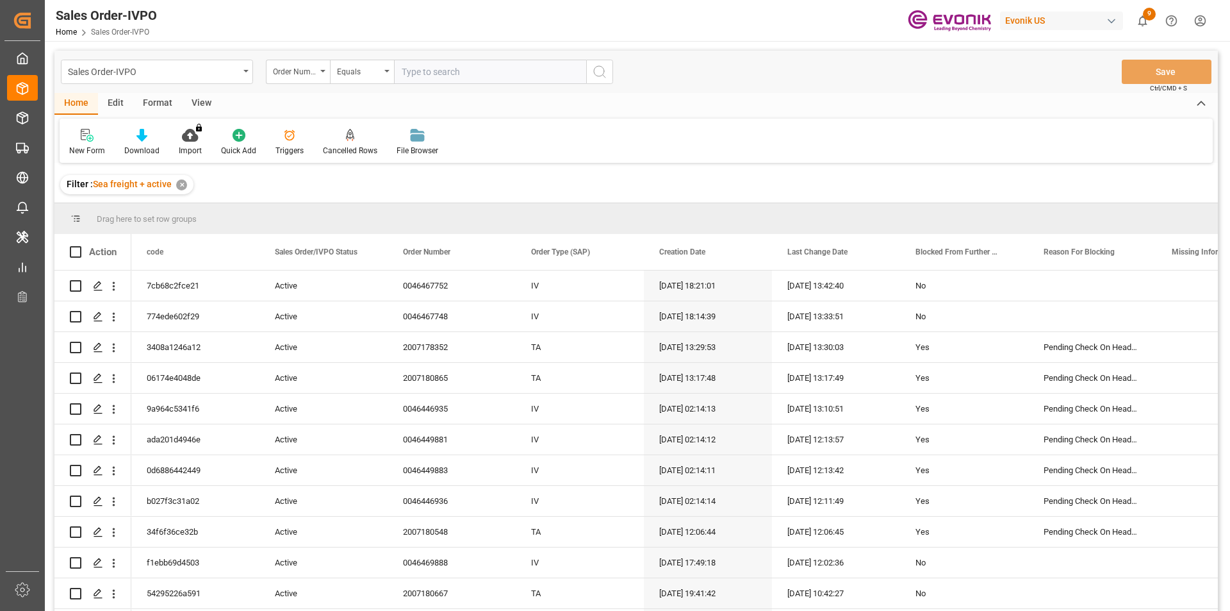
click at [474, 70] on input "text" at bounding box center [490, 72] width 192 height 24
paste input "0046465934"
type input "0046465934"
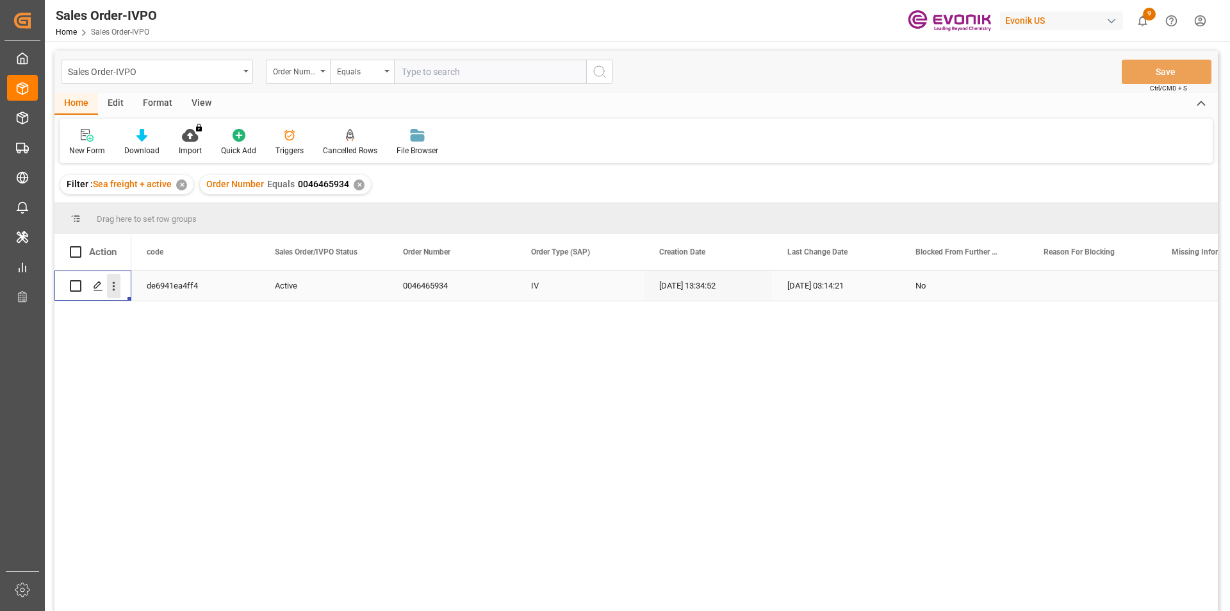
click at [117, 288] on icon "open menu" at bounding box center [113, 285] width 13 height 13
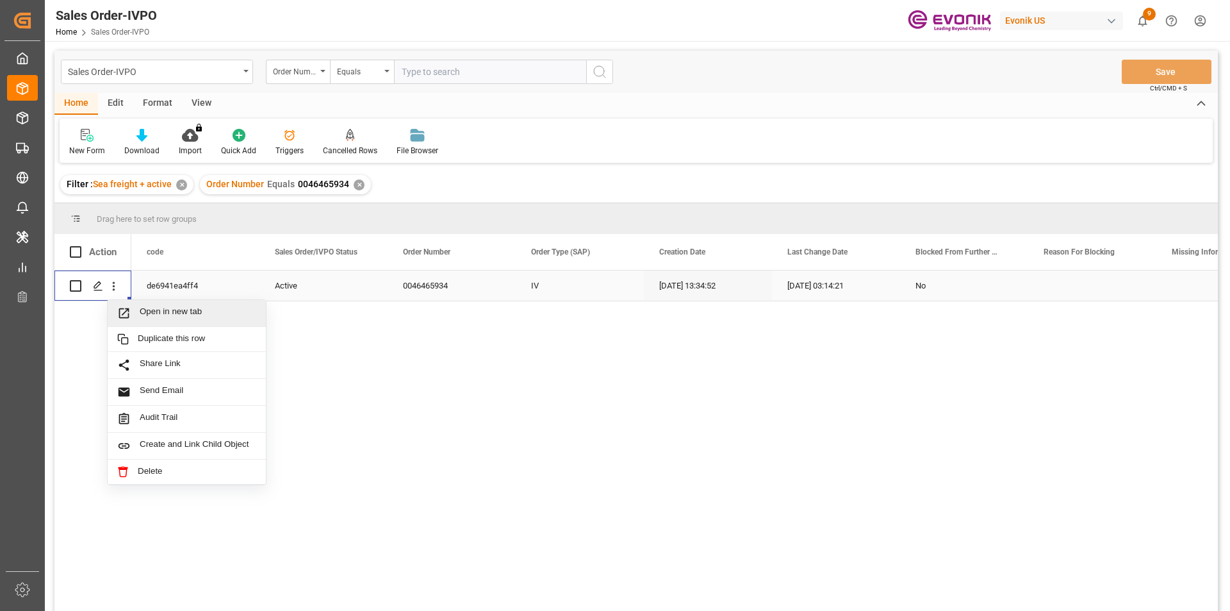
click at [149, 314] on span "Open in new tab" at bounding box center [198, 312] width 117 height 13
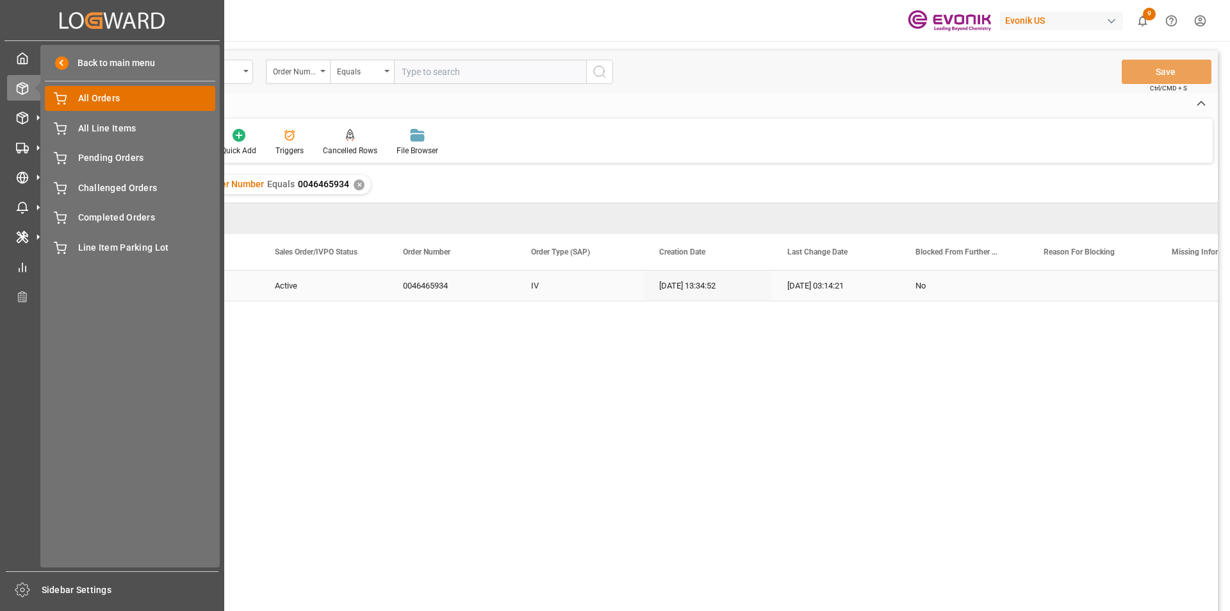
drag, startPoint x: 111, startPoint y: 93, endPoint x: 116, endPoint y: 97, distance: 6.8
click at [0, 0] on span "Seafreight Order Management" at bounding box center [0, 0] width 0 height 0
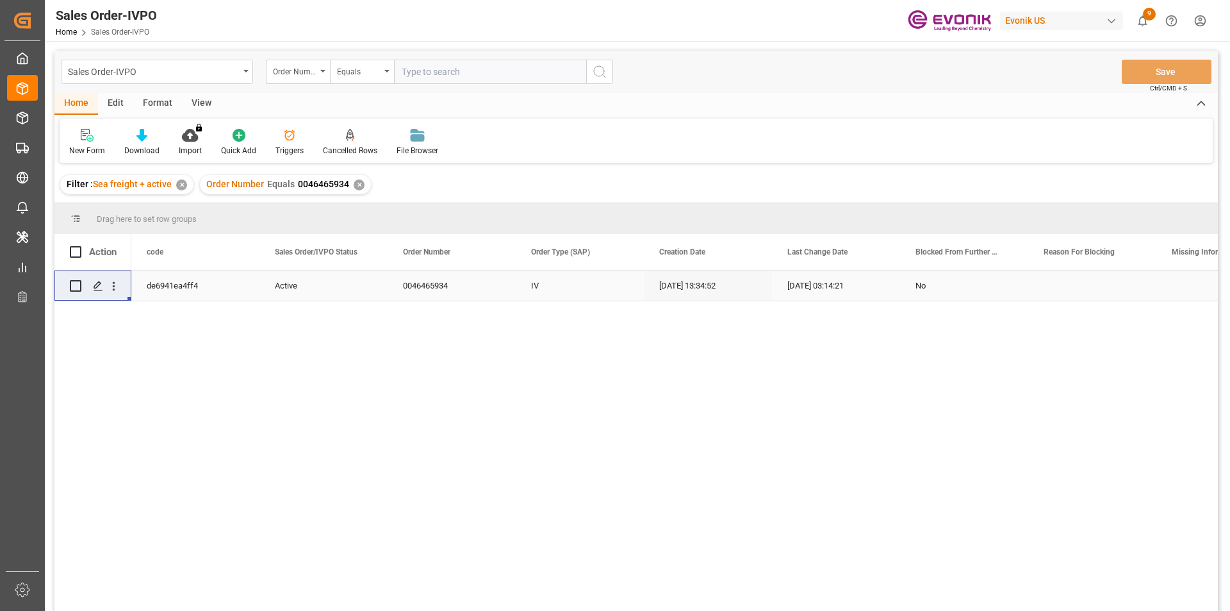
click at [356, 186] on div "✕" at bounding box center [359, 184] width 11 height 11
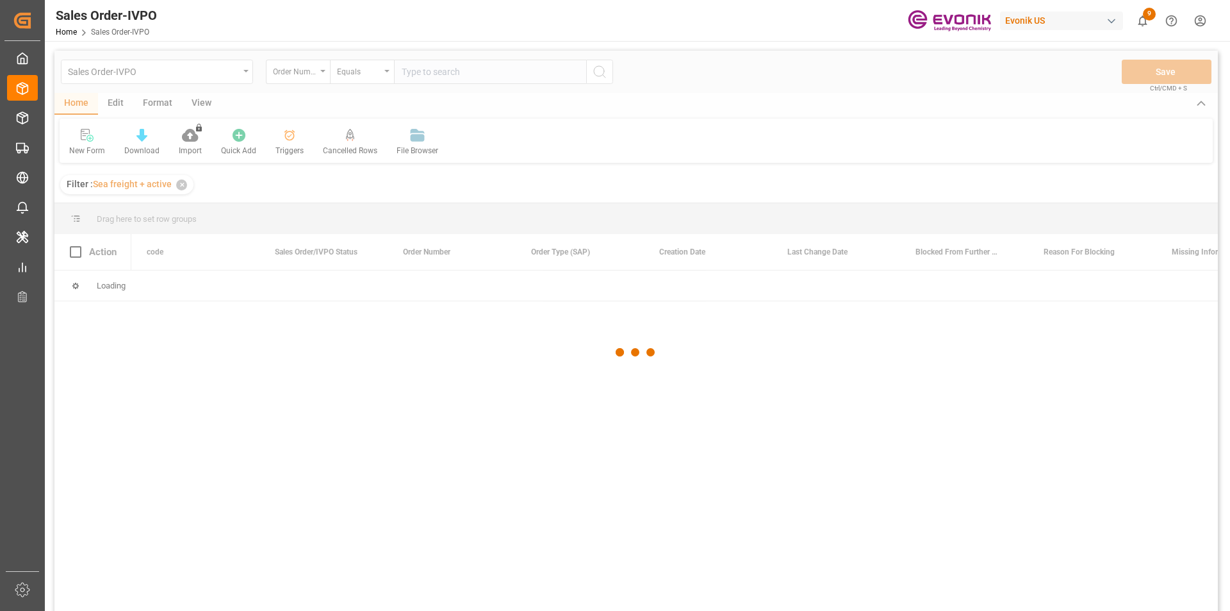
click at [434, 79] on div at bounding box center [636, 352] width 1164 height 603
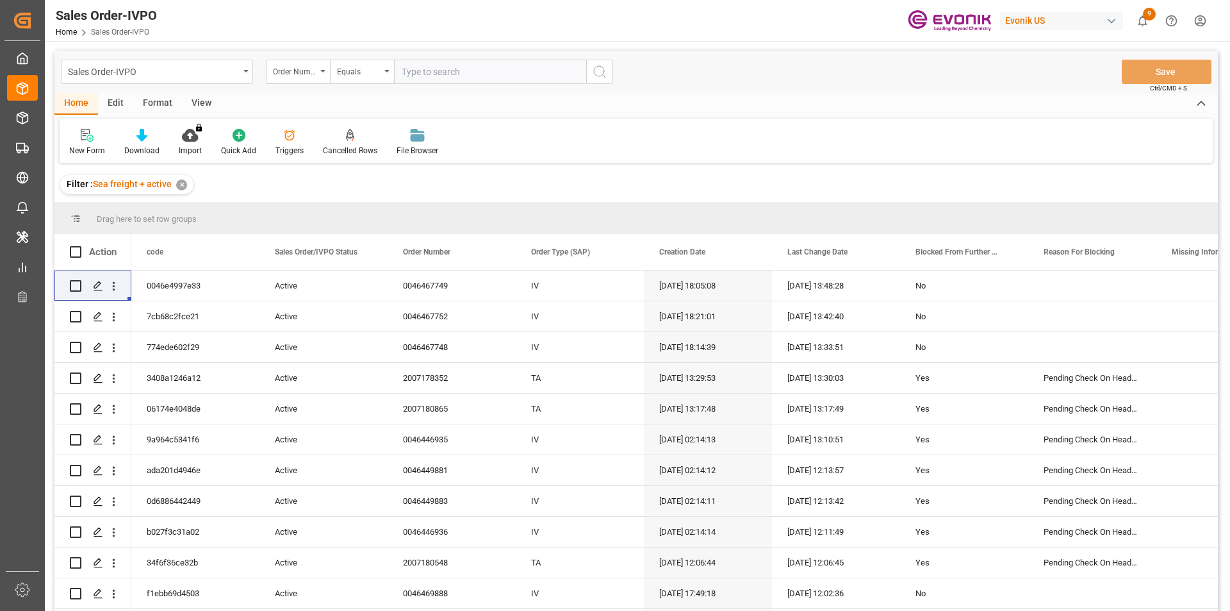
click at [434, 79] on input "text" at bounding box center [490, 72] width 192 height 24
paste input "46466103"
click at [402, 71] on input "46466103" at bounding box center [490, 72] width 192 height 24
type input "0046466103"
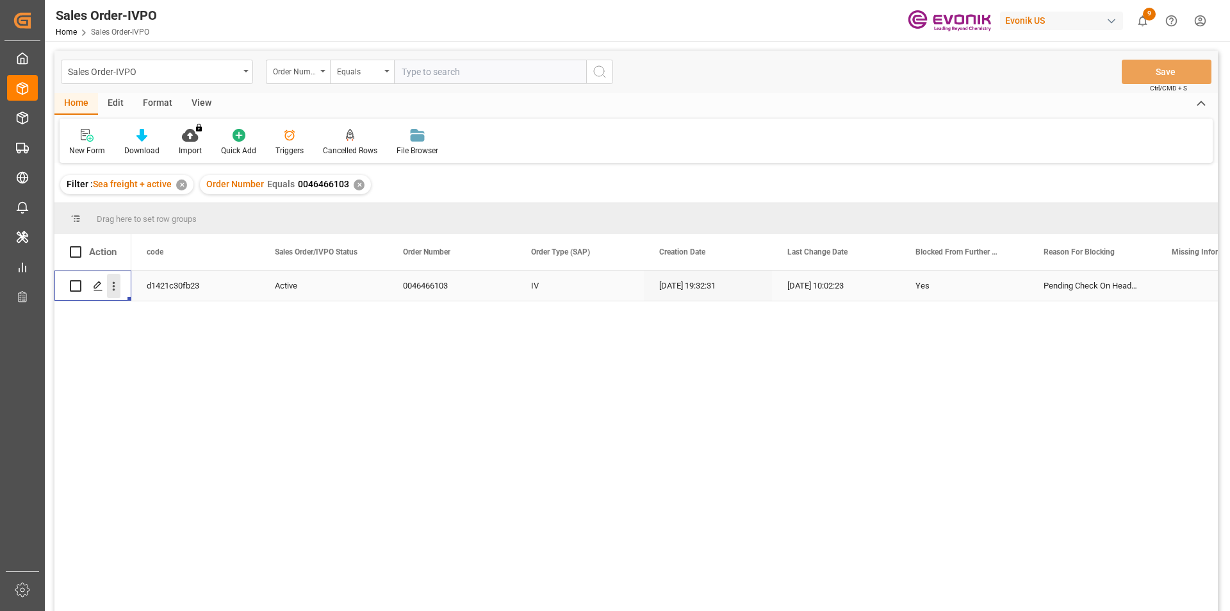
click at [117, 288] on icon "open menu" at bounding box center [113, 285] width 13 height 13
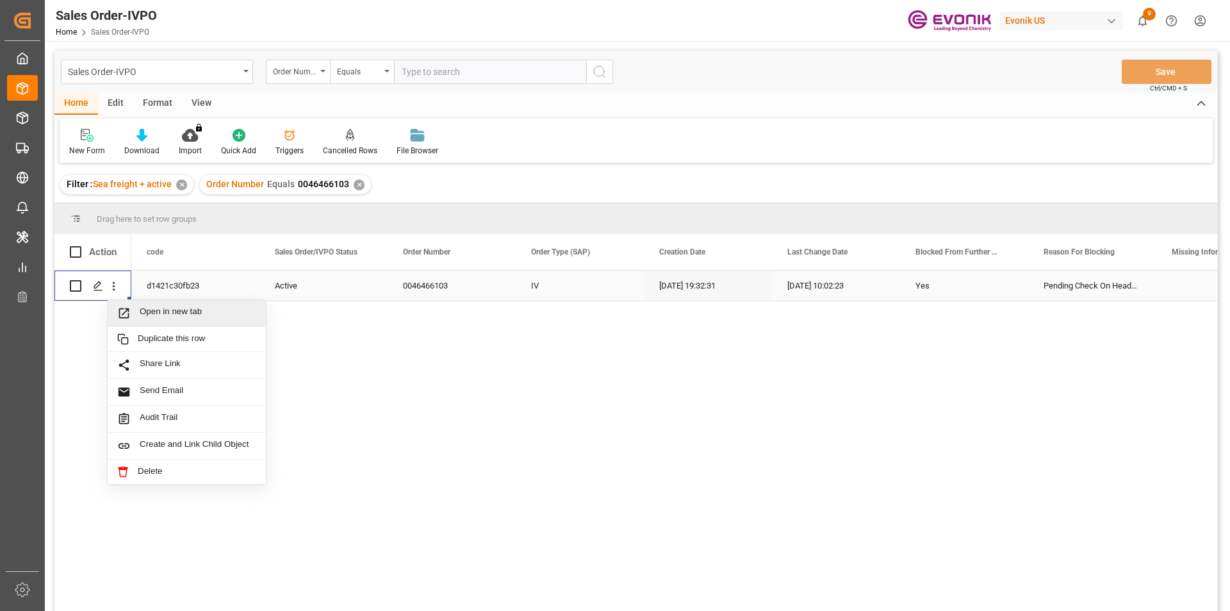
click at [214, 314] on span "Open in new tab" at bounding box center [198, 312] width 117 height 13
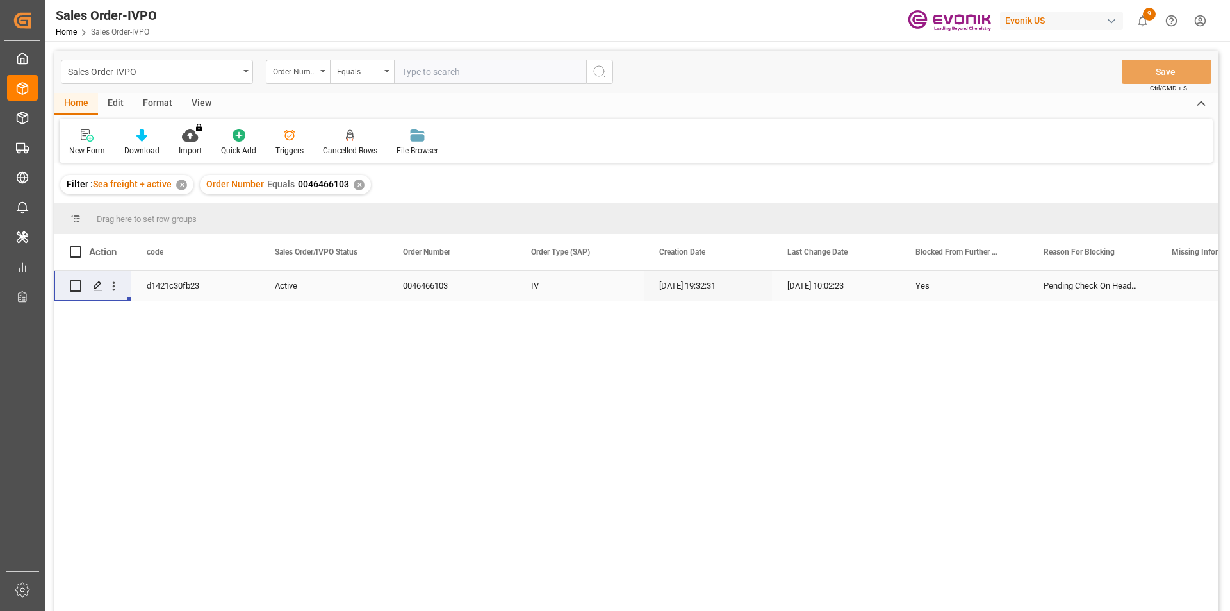
click at [356, 183] on div "✕" at bounding box center [359, 184] width 11 height 11
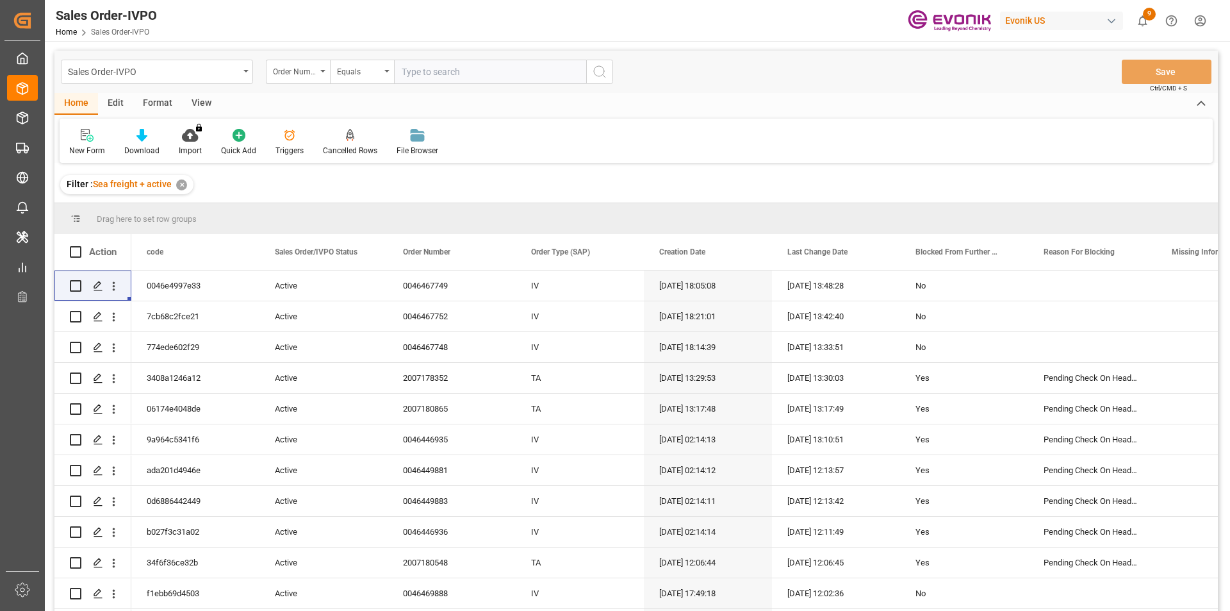
click at [457, 76] on input "text" at bounding box center [490, 72] width 192 height 24
paste input "0046455426"
type input "0046455426"
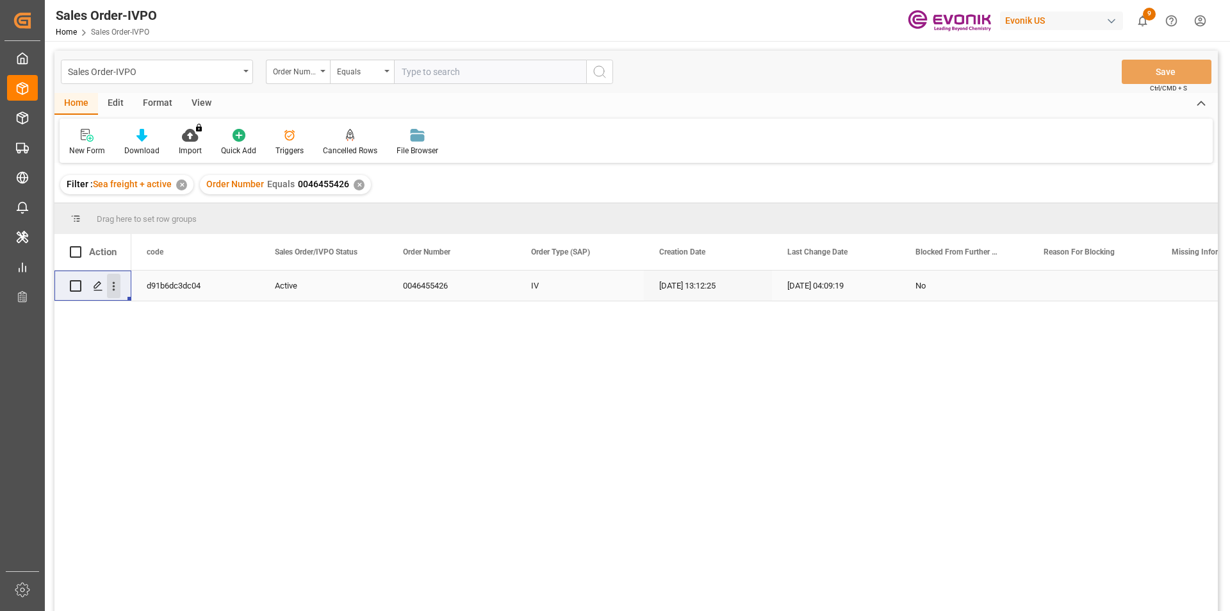
click at [117, 285] on icon "open menu" at bounding box center [113, 285] width 13 height 13
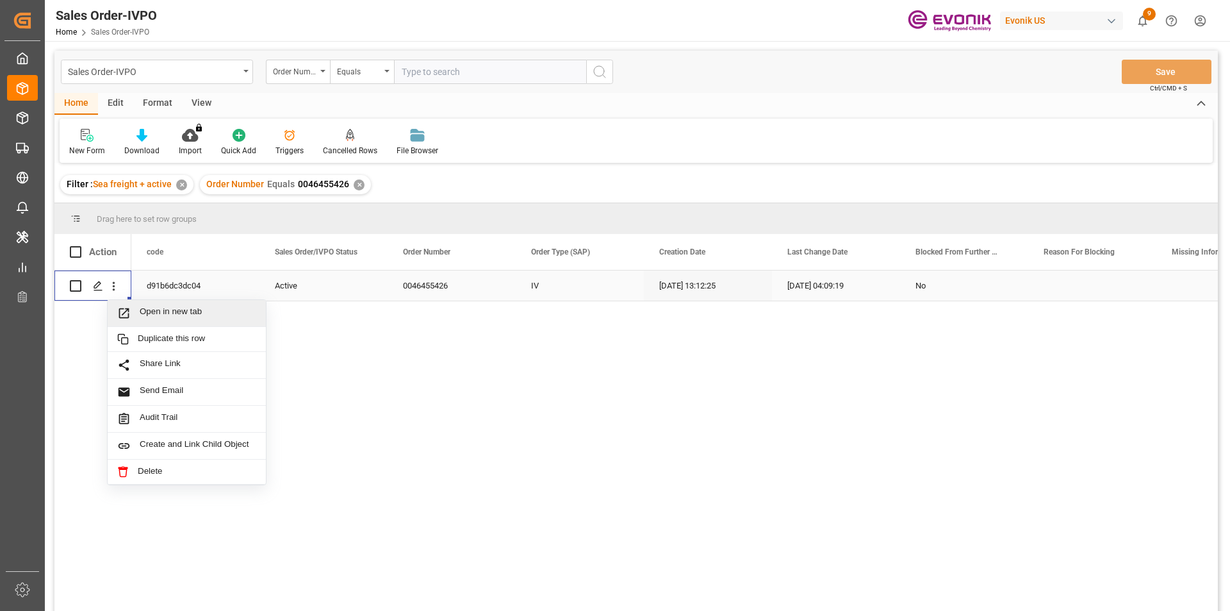
click at [199, 304] on div "Open in new tab" at bounding box center [187, 313] width 158 height 27
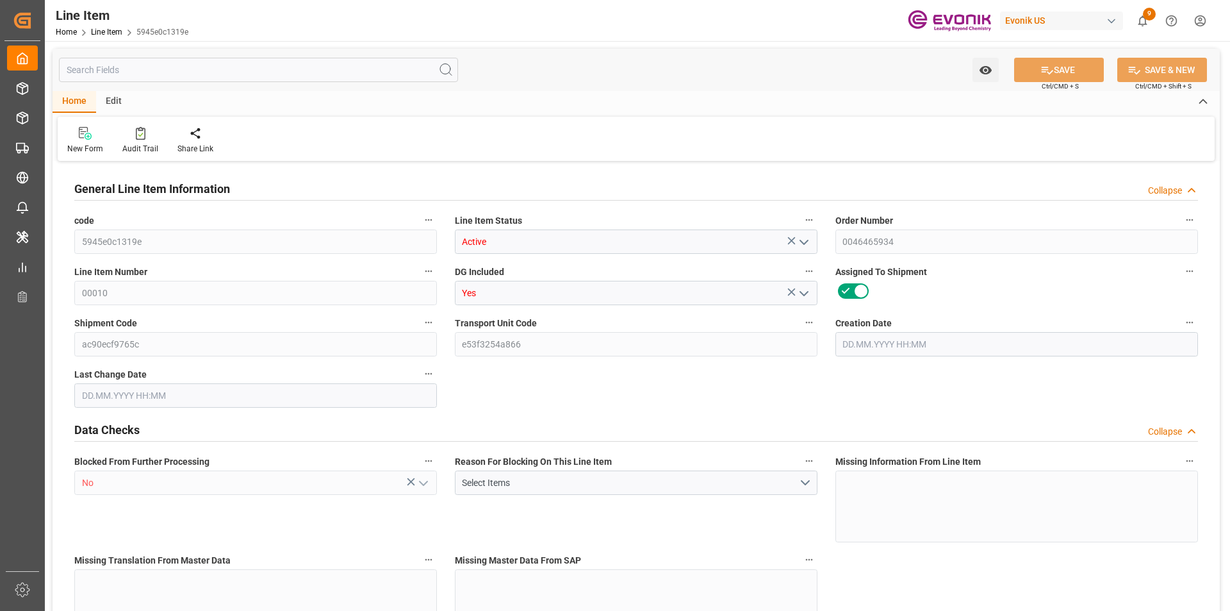
type input "20"
type input "10637.76"
type input "9797.76"
type input "25.3018"
type input "480"
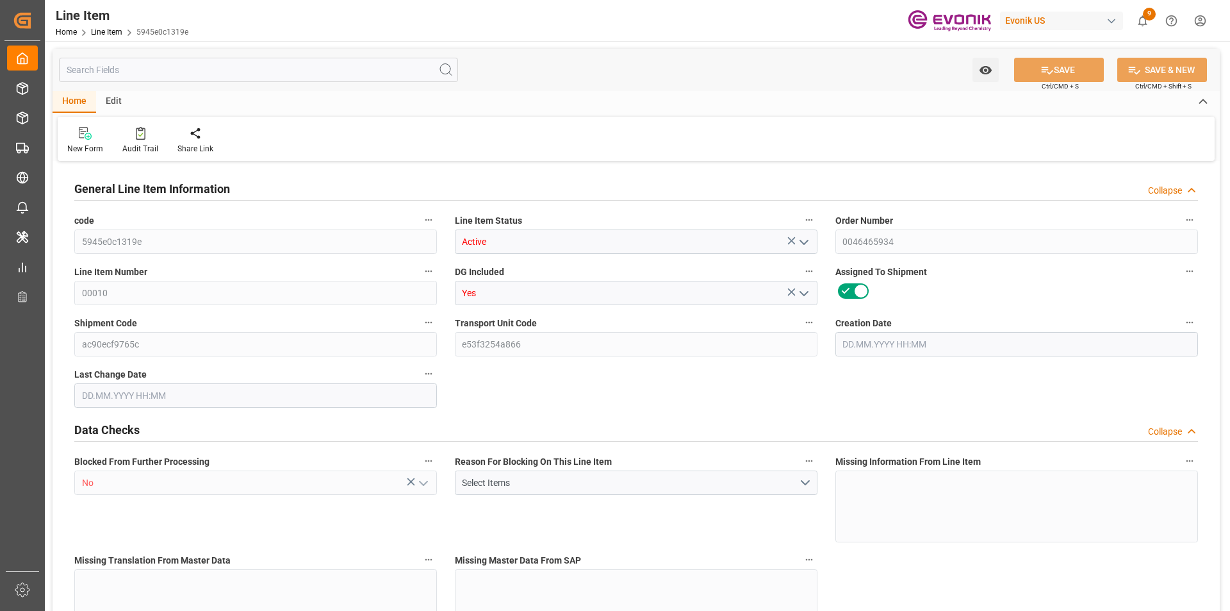
type input "64959.15"
type input "480"
type input "10637.76"
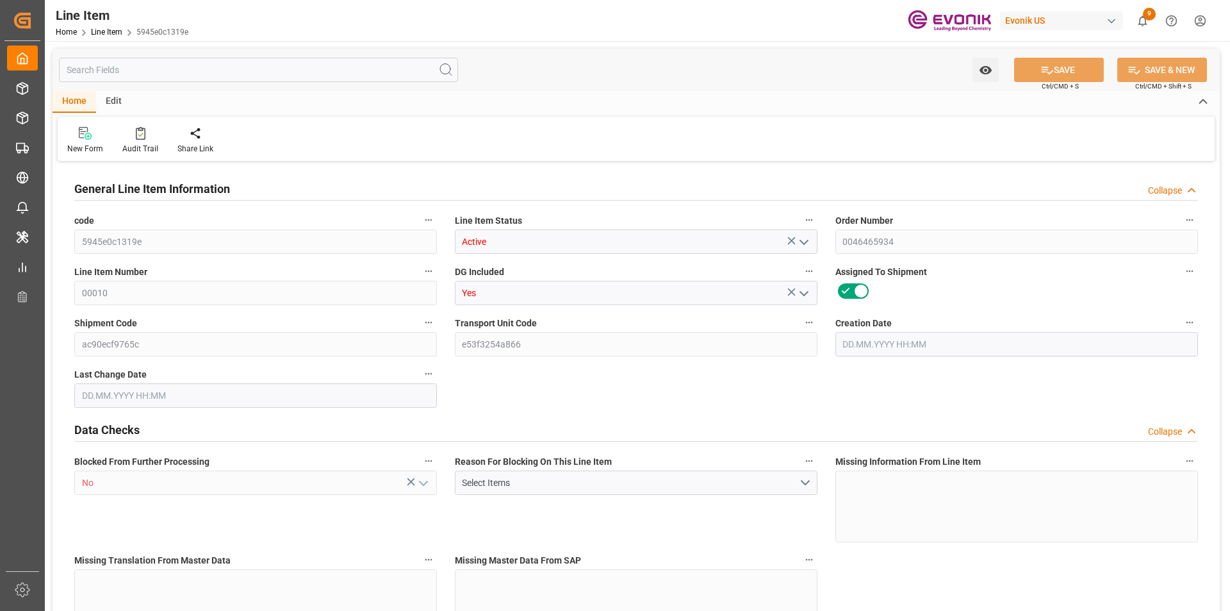
type input "11117.76"
type input "9797.76"
type input "25.3018"
type input "25301.76"
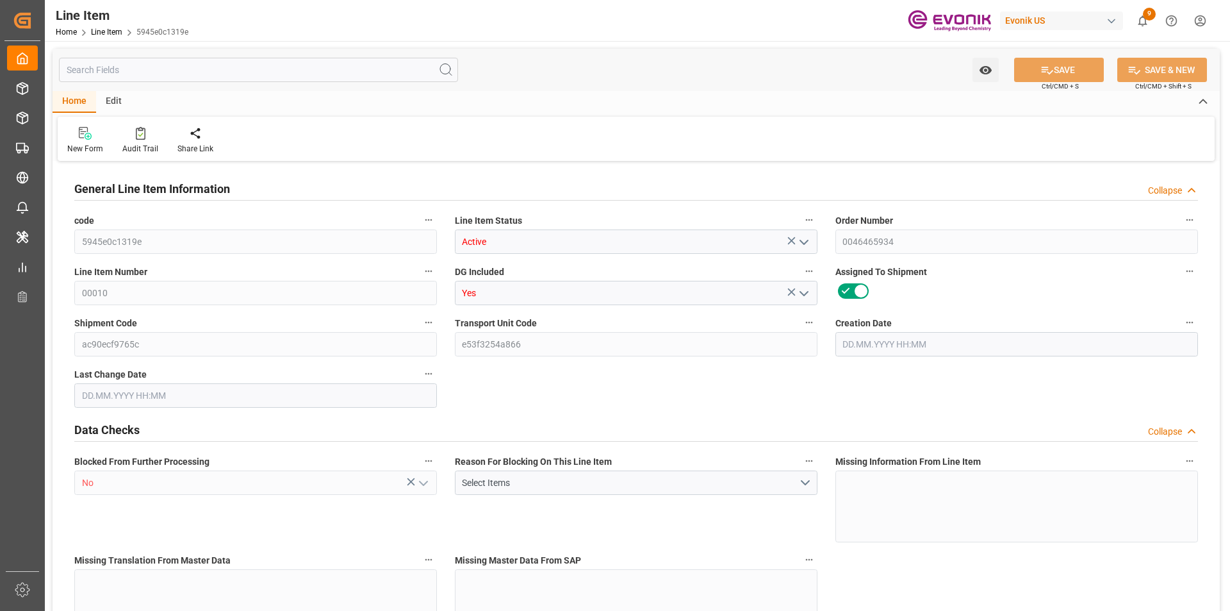
type input "0"
type input "[DATE] 13:34"
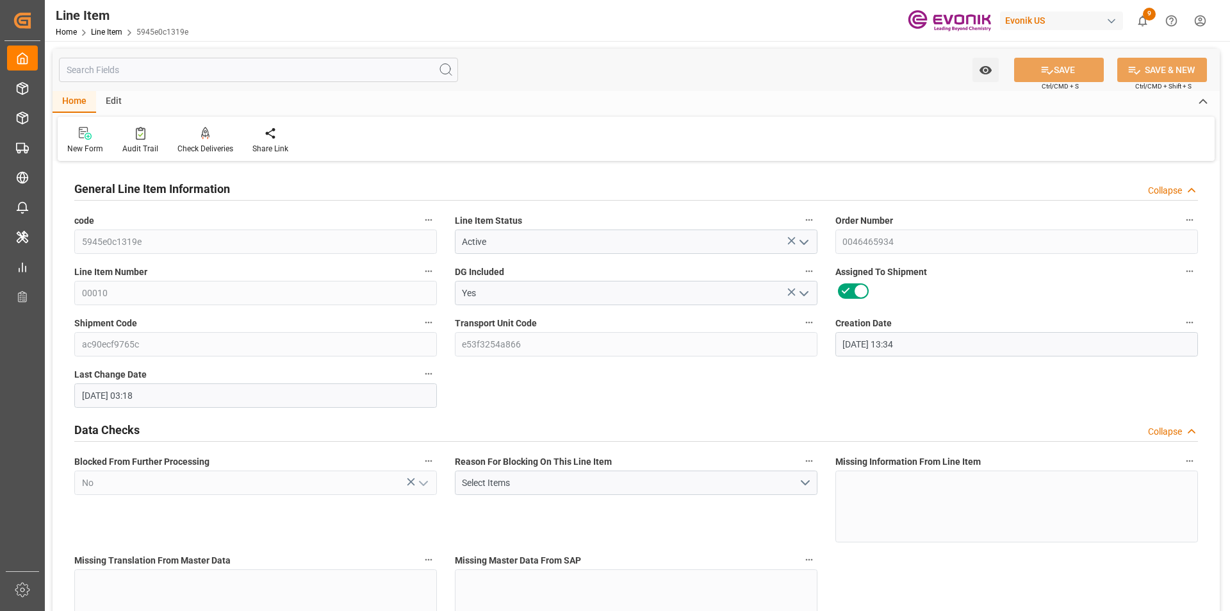
type input "[DATE] 03:18"
type input "[DATE]"
click at [151, 63] on input "text" at bounding box center [258, 70] width 399 height 24
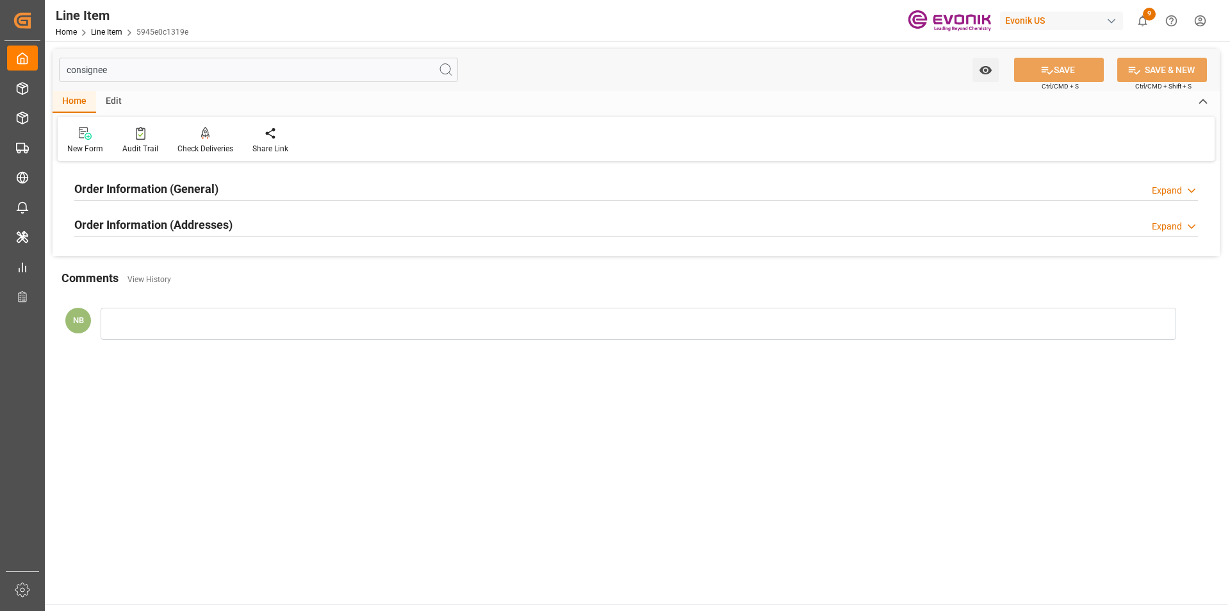
type input "consignee"
click at [203, 215] on div "Order Information (Addresses)" at bounding box center [153, 223] width 158 height 24
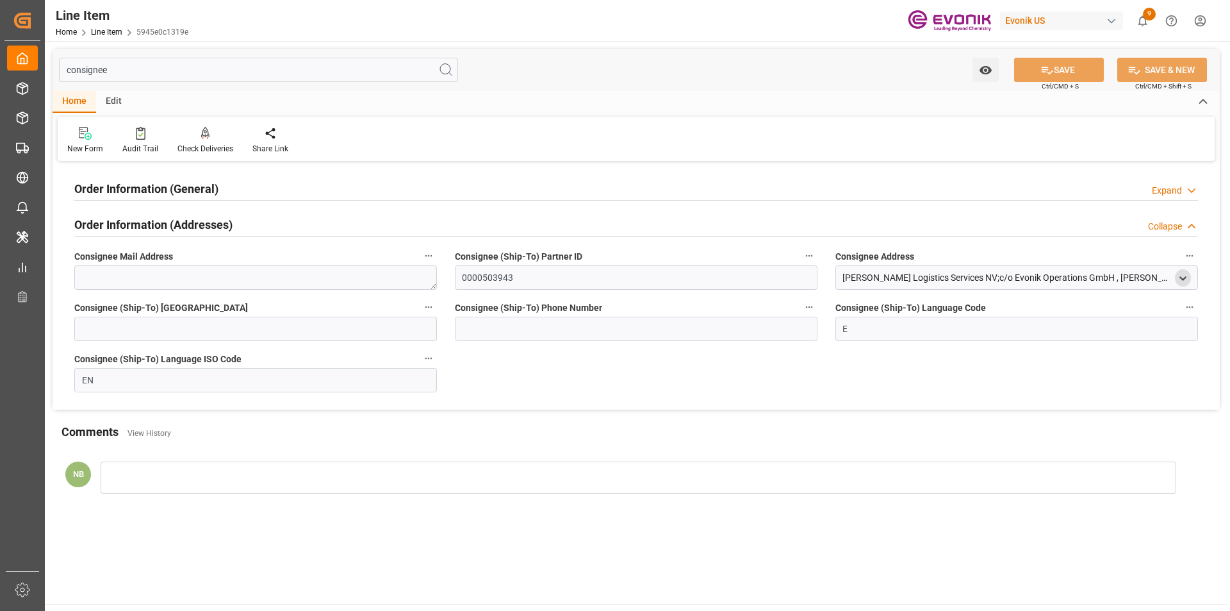
click at [1190, 275] on div "open menu" at bounding box center [1183, 277] width 16 height 17
click at [1186, 277] on polyline "open menu" at bounding box center [1183, 278] width 6 height 3
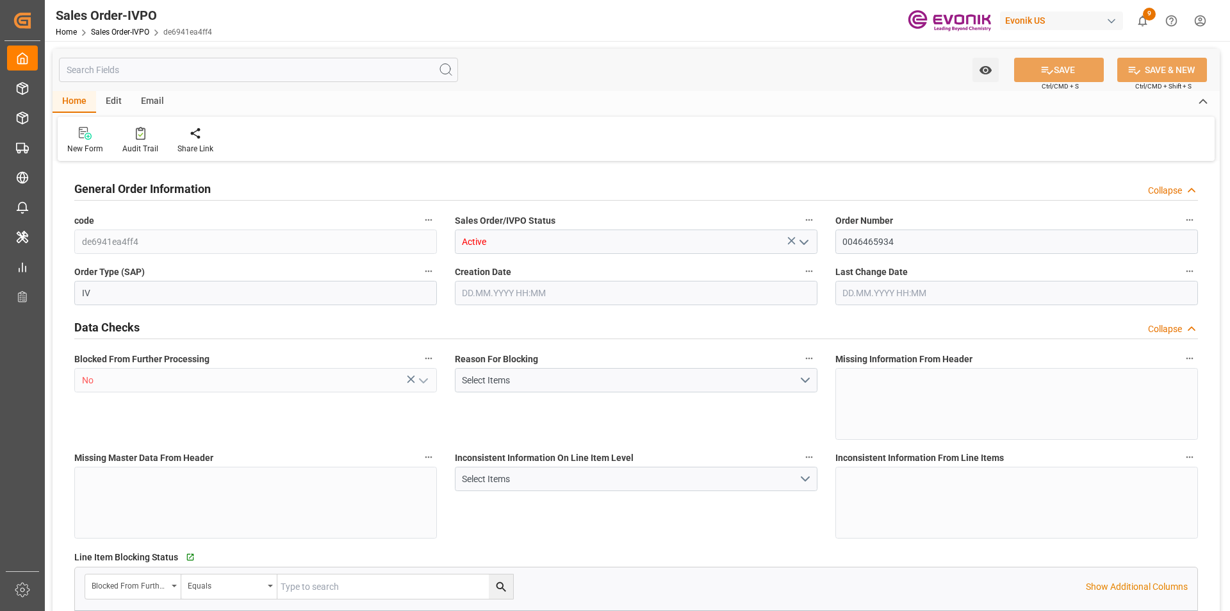
type input "BEANR"
type input "0"
type input "1"
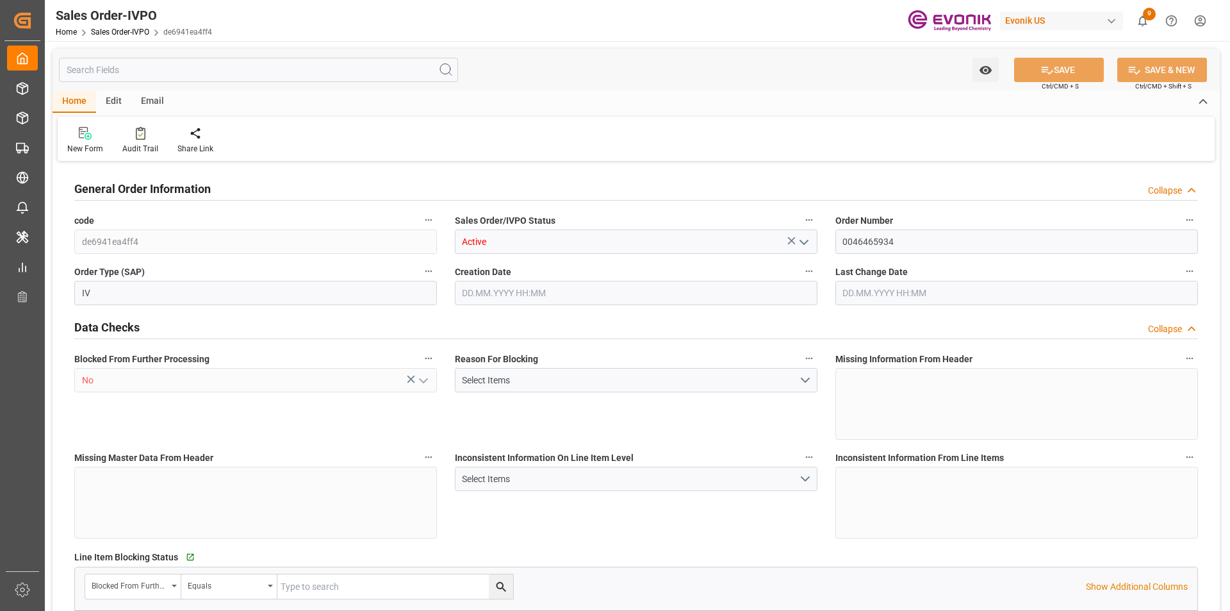
type input "11117.76"
type input "25.3018"
type input "17000"
type input "30"
type input "29.07.2025 13:34"
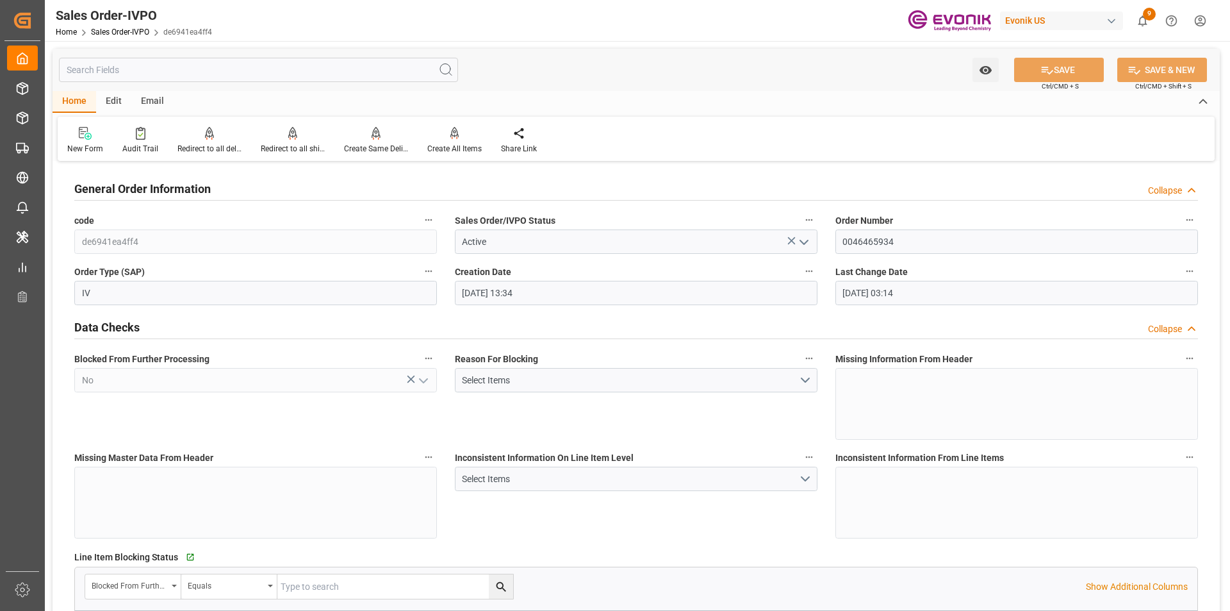
type input "14.08.2025 03:14"
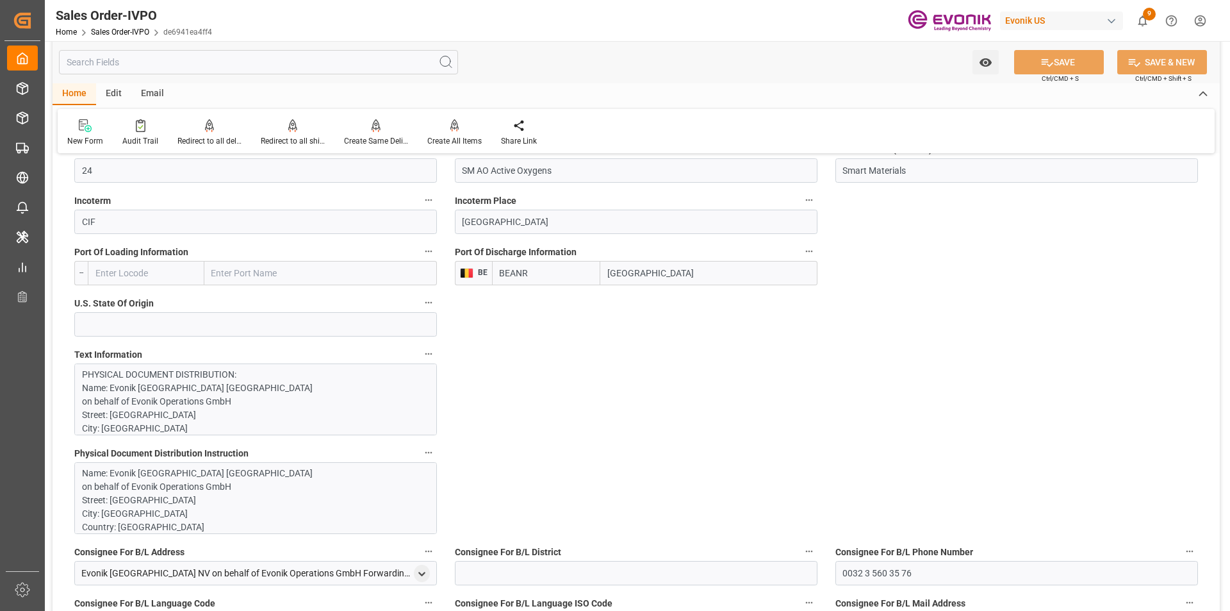
scroll to position [961, 0]
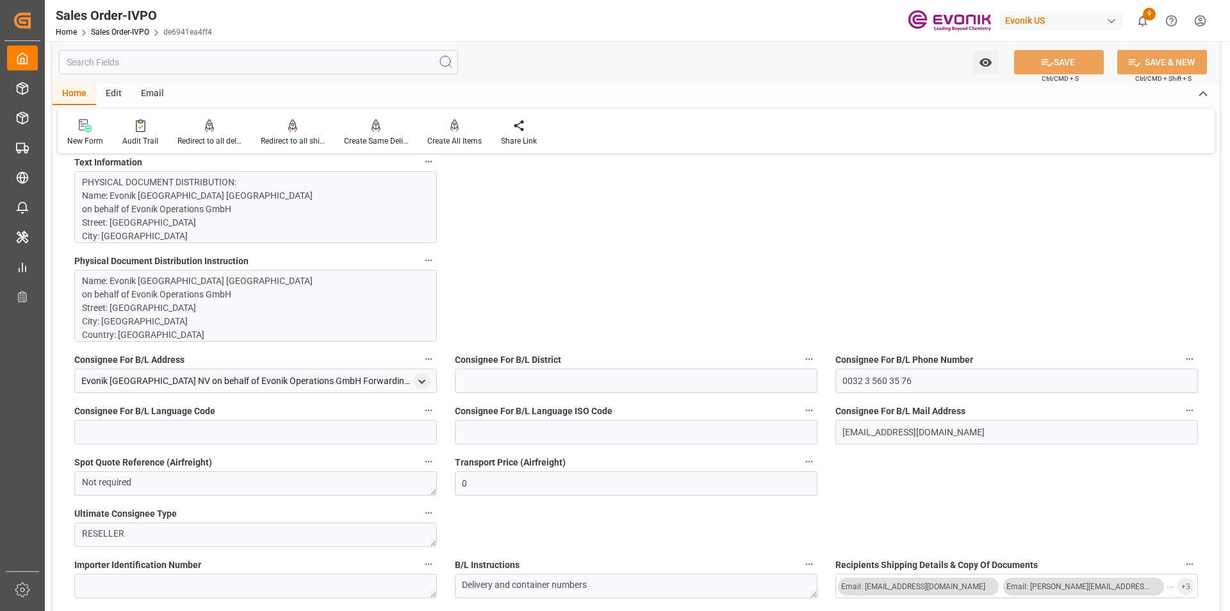
click at [343, 211] on p "PHYSICAL DOCUMENT DISTRIBUTION: Name: Evonik Antwerpen NV on behalf of Evonik O…" at bounding box center [251, 586] width 338 height 821
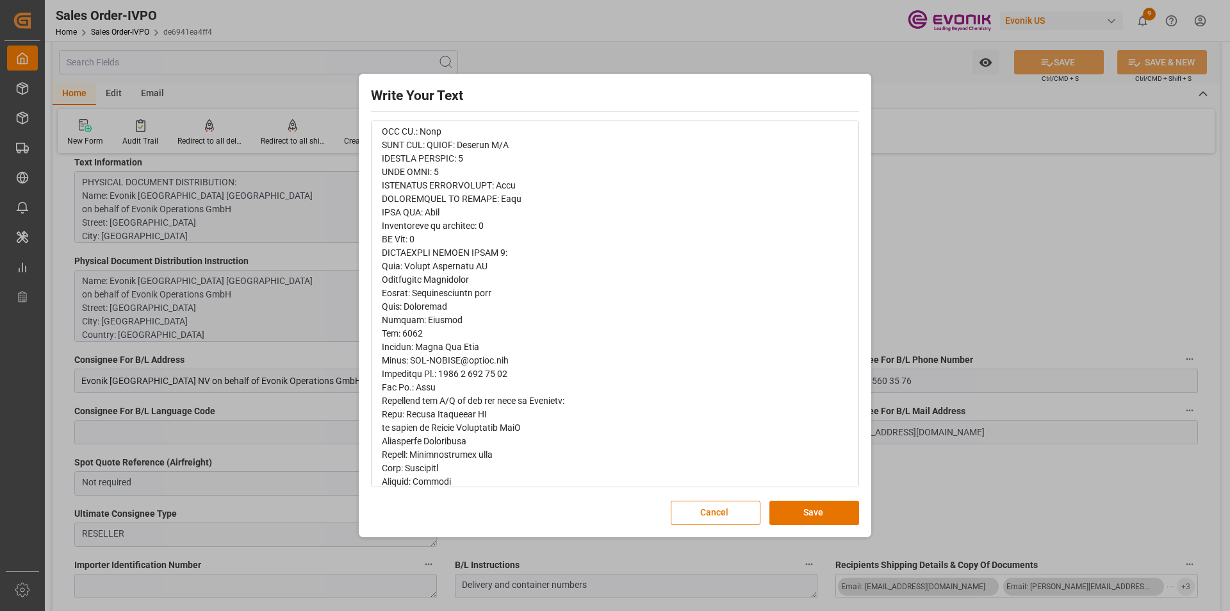
scroll to position [320, 0]
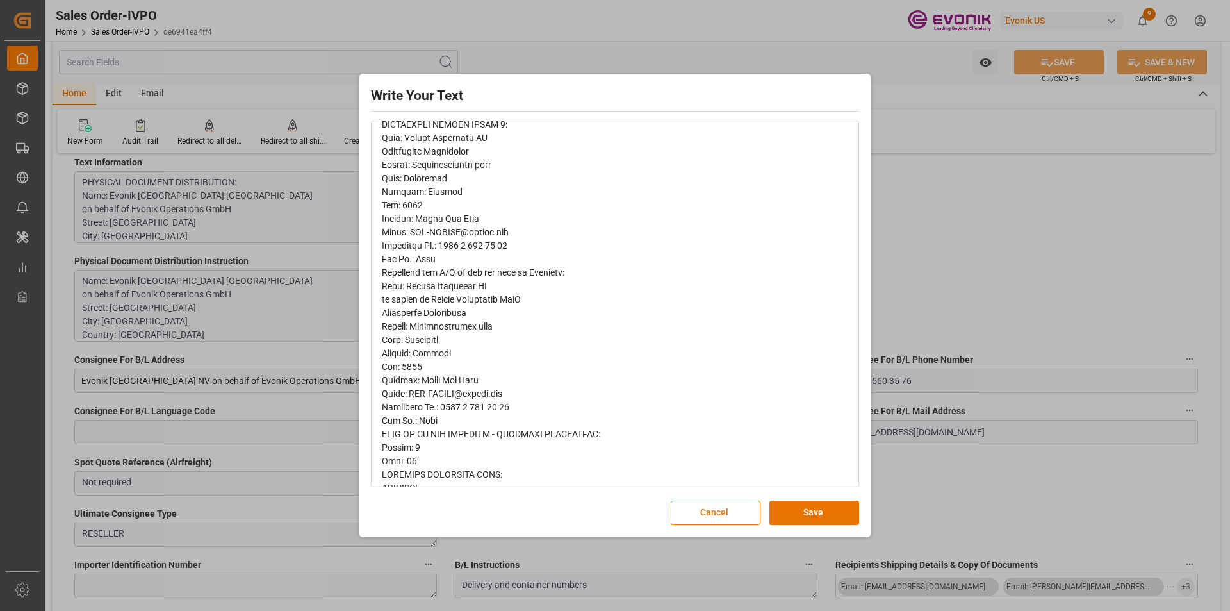
click at [415, 339] on span "rdw-editor" at bounding box center [493, 273] width 223 height 818
copy span "Antwerpen"
click at [407, 361] on span "rdw-editor" at bounding box center [493, 273] width 223 height 818
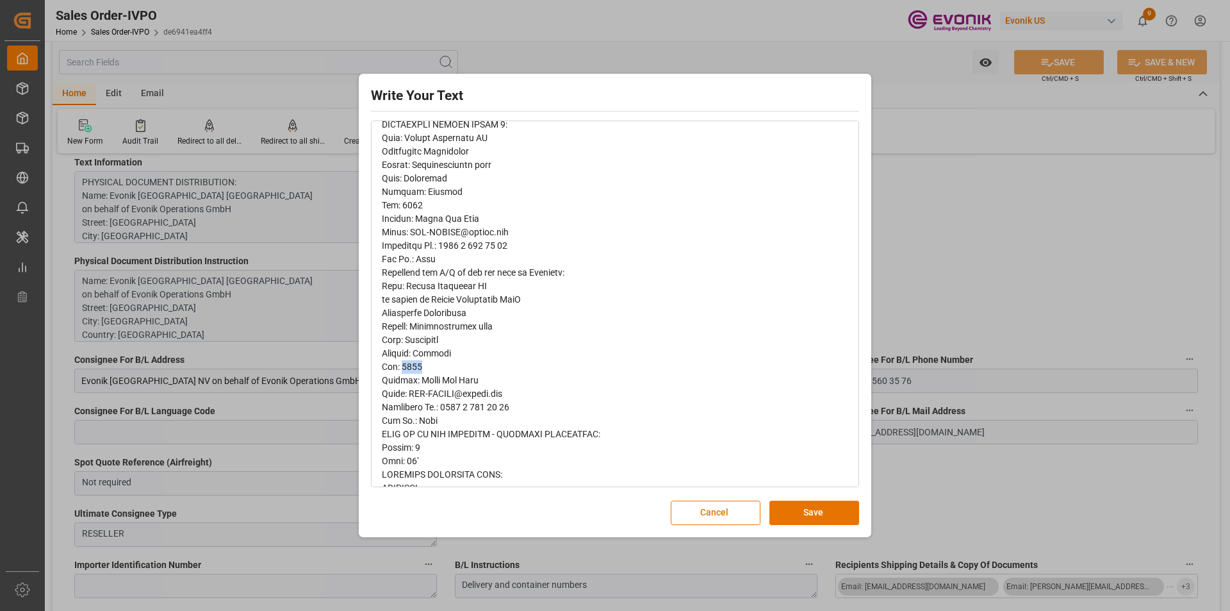
copy span "2040"
click at [430, 341] on span "rdw-editor" at bounding box center [493, 273] width 223 height 818
copy span "Antwerpen"
click at [555, 411] on div "rdw-editor" at bounding box center [615, 272] width 467 height 821
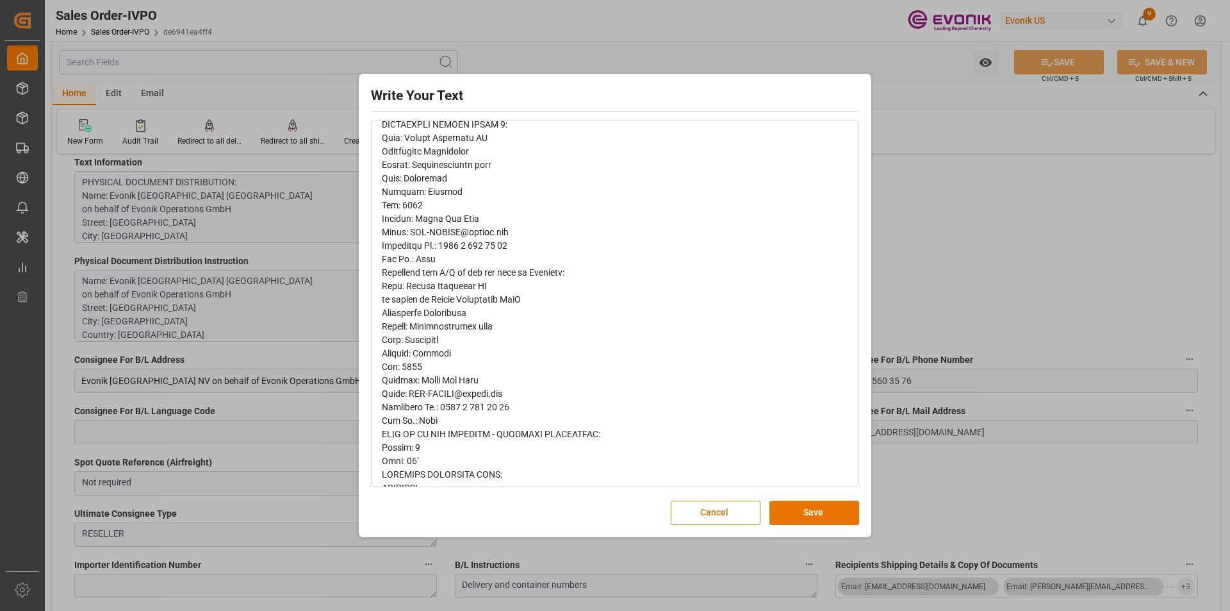
scroll to position [384, 0]
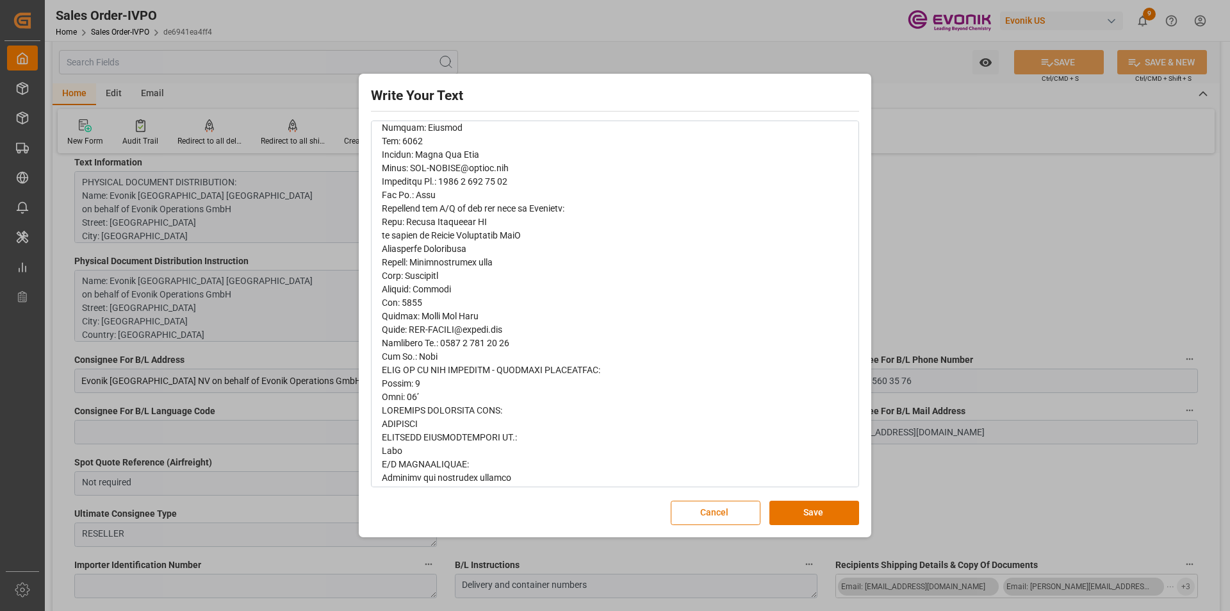
click at [727, 520] on button "Cancel" at bounding box center [716, 512] width 90 height 24
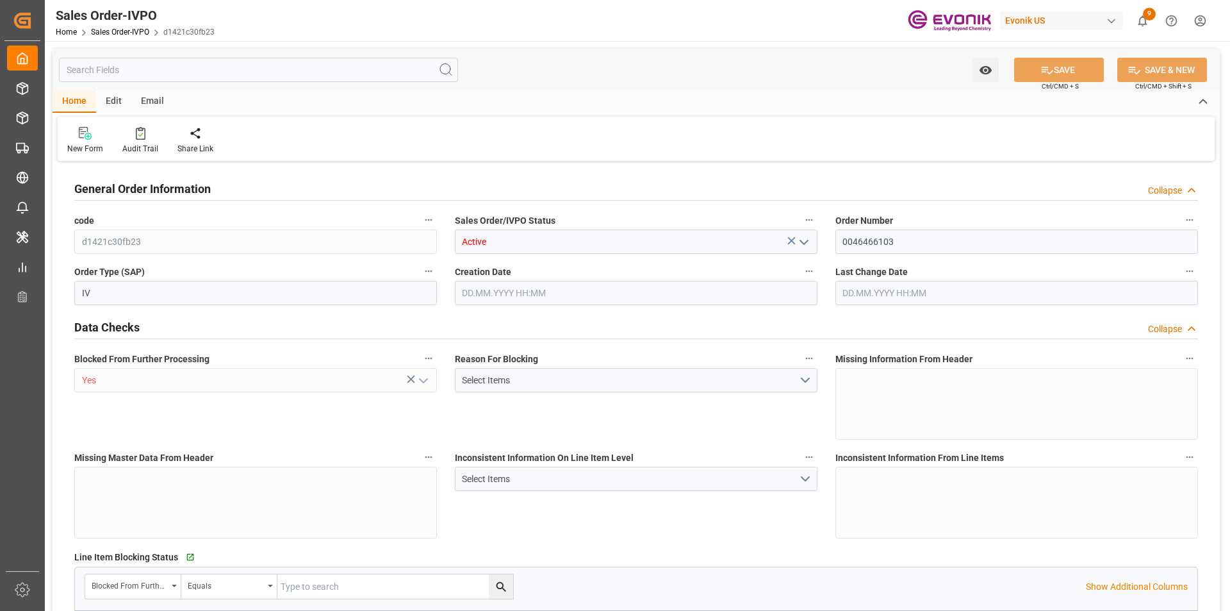
type input "NLRTM"
type input "0"
type input "1"
type input "1059"
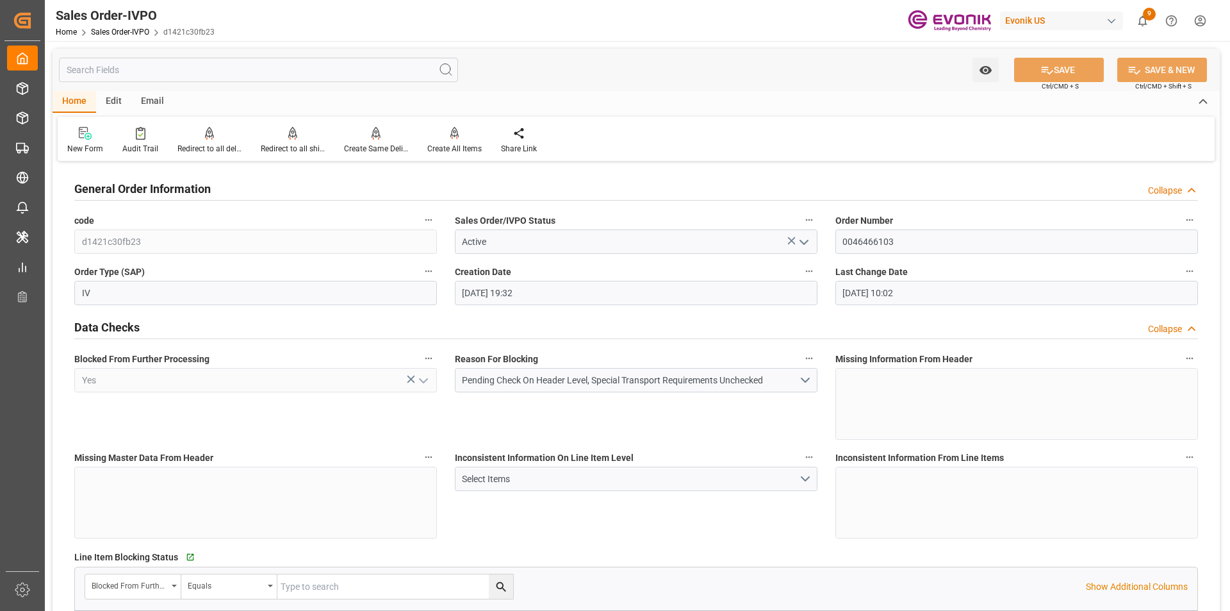
type input "[DATE] 19:32"
type input "[DATE] 10:02"
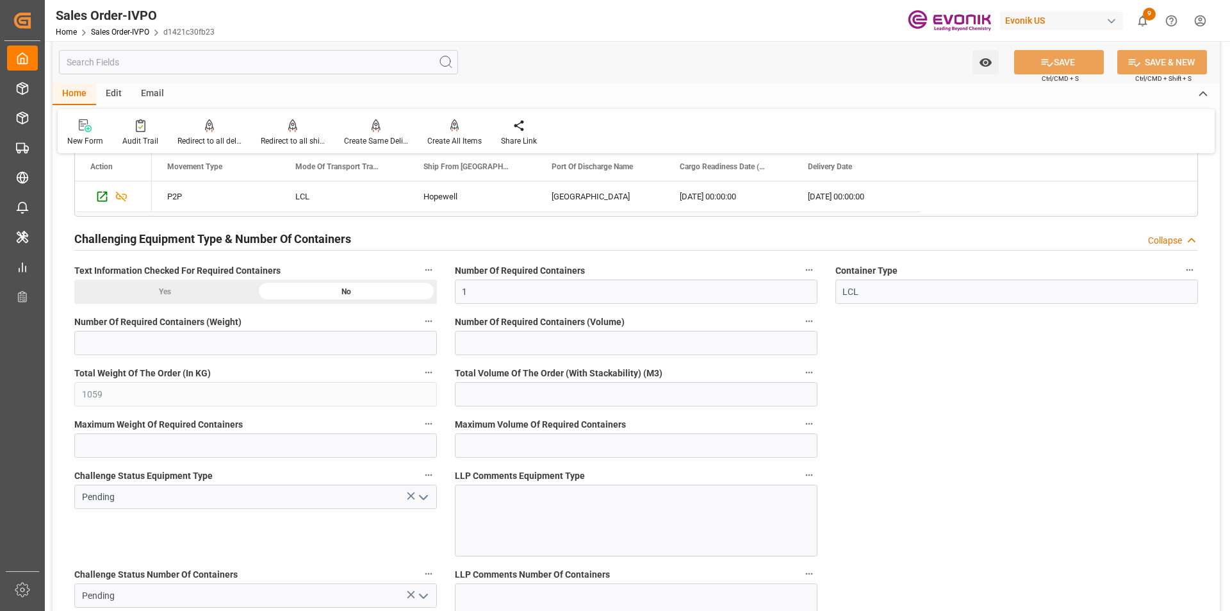
scroll to position [2178, 0]
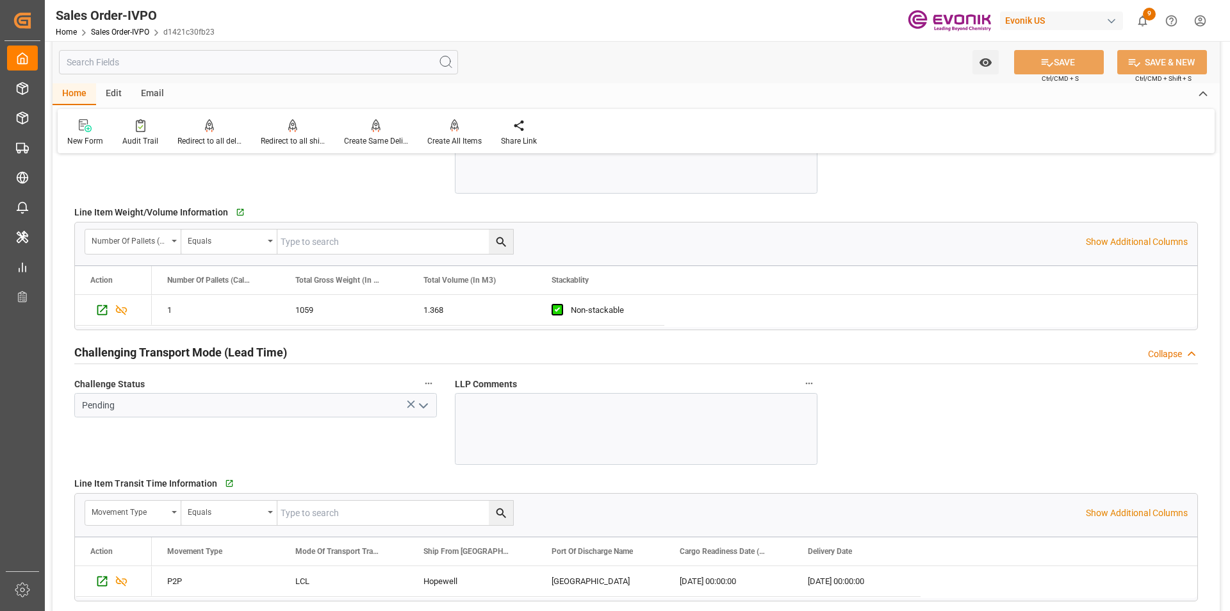
scroll to position [1730, 0]
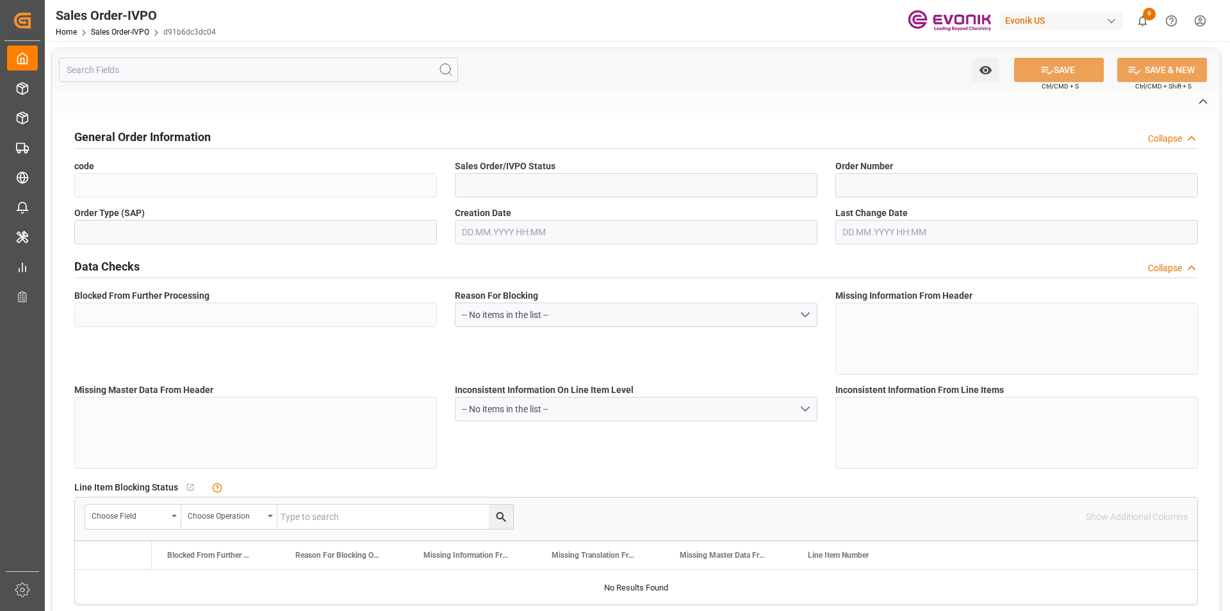
type input "d91b6dc3dc04"
type input "Active"
type input "0046455426"
type input "IV"
type input "No"
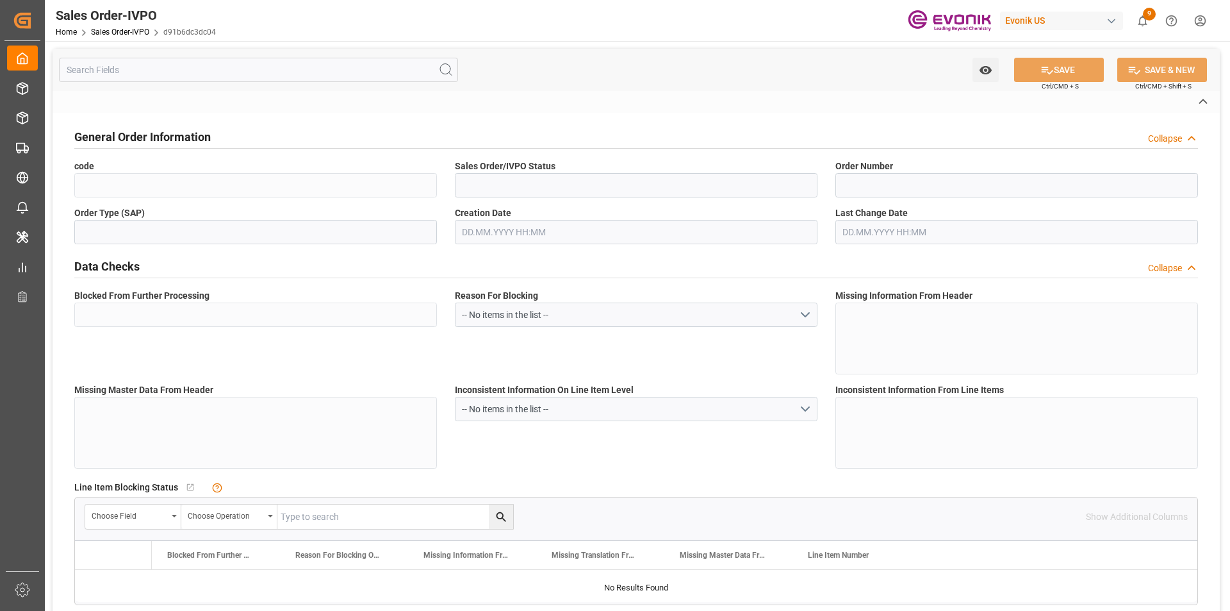
type input "D2P"
type input "45"
type input "FCL"
type input "0006"
type input "20GP"
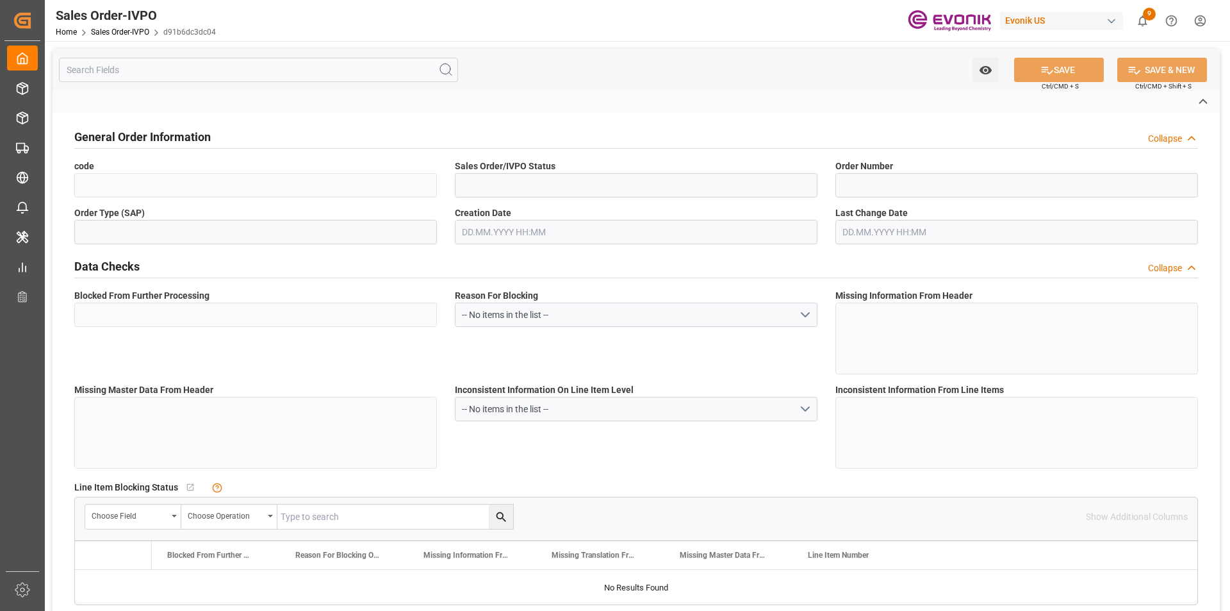
type textarea "No Tank Container"
type input "0046455426"
type input "OI"
type input "SP OI Interf.&Perf."
type input "Specialty Additives"
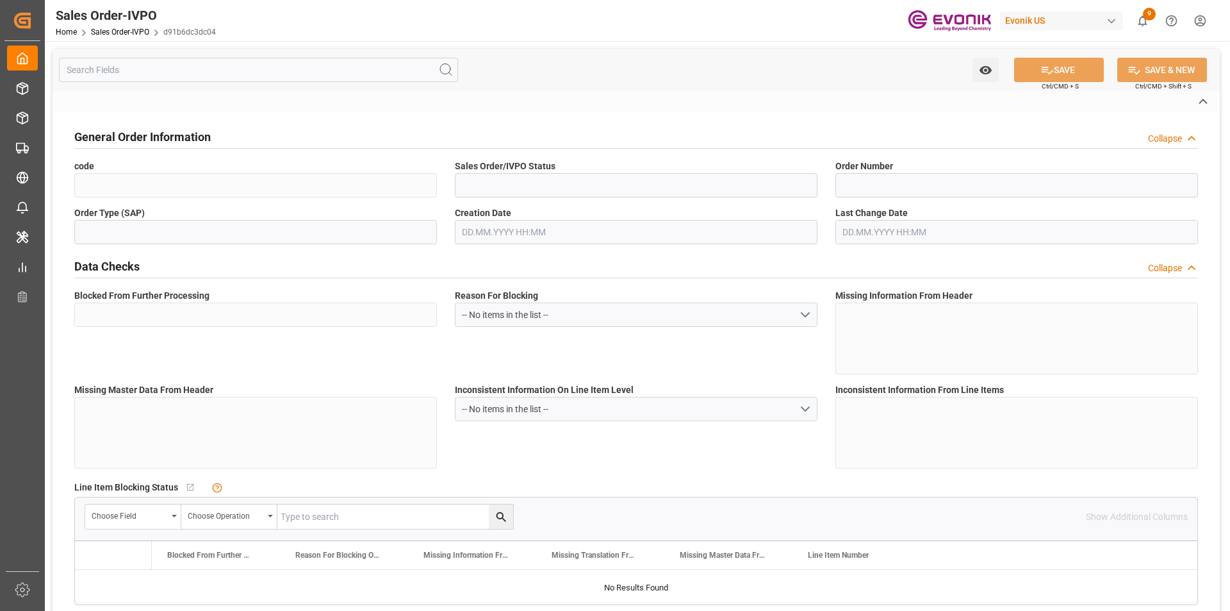
type input "CIF"
type input "[GEOGRAPHIC_DATA]"
type input "[PHONE_NUMBER]"
type input "[EMAIL_ADDRESS][DOMAIN_NAME]"
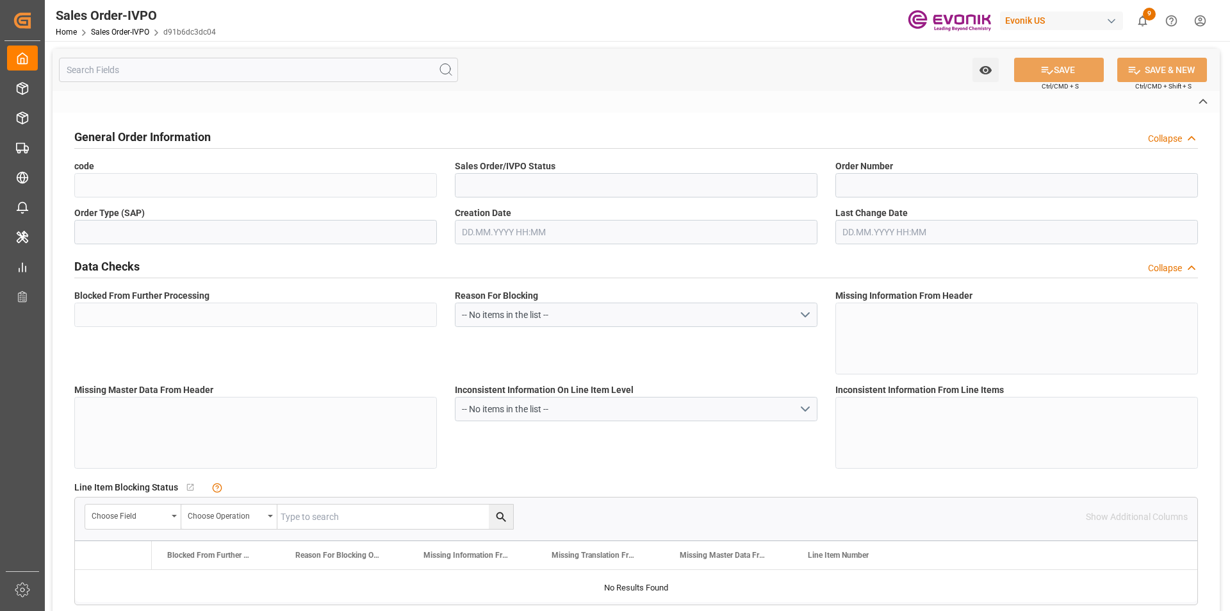
type textarea "Not required"
type textarea "RESELLER"
type textarea "DE114138241"
type textarea "Please issue Express B/L"
type input "DE"
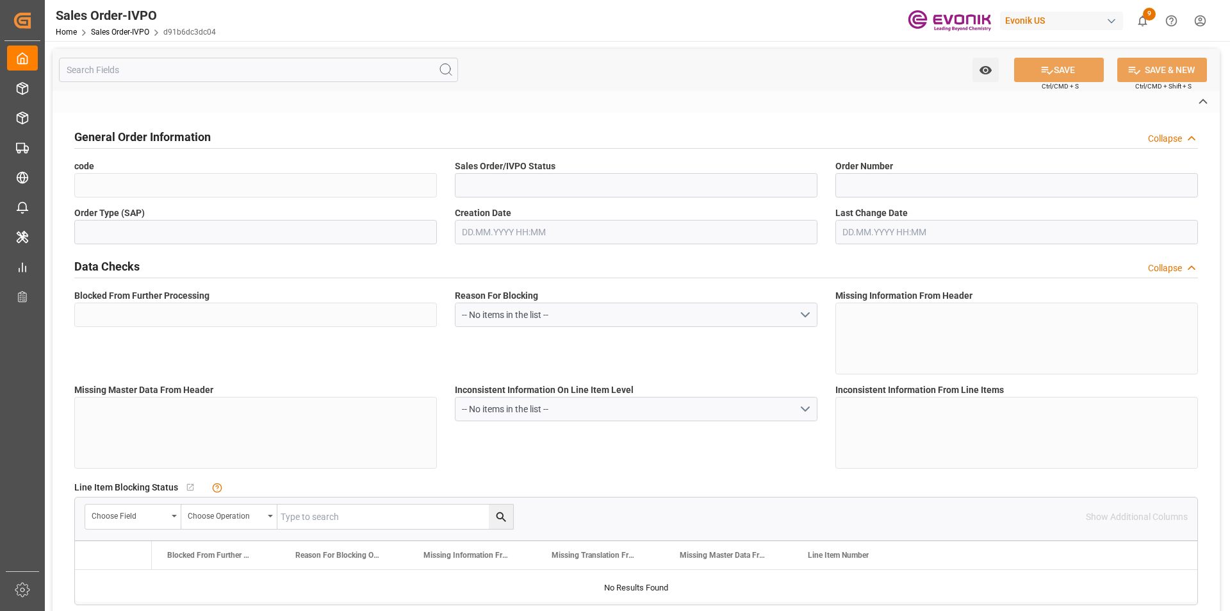
type input "Done"
type input "20GP"
type input "Done"
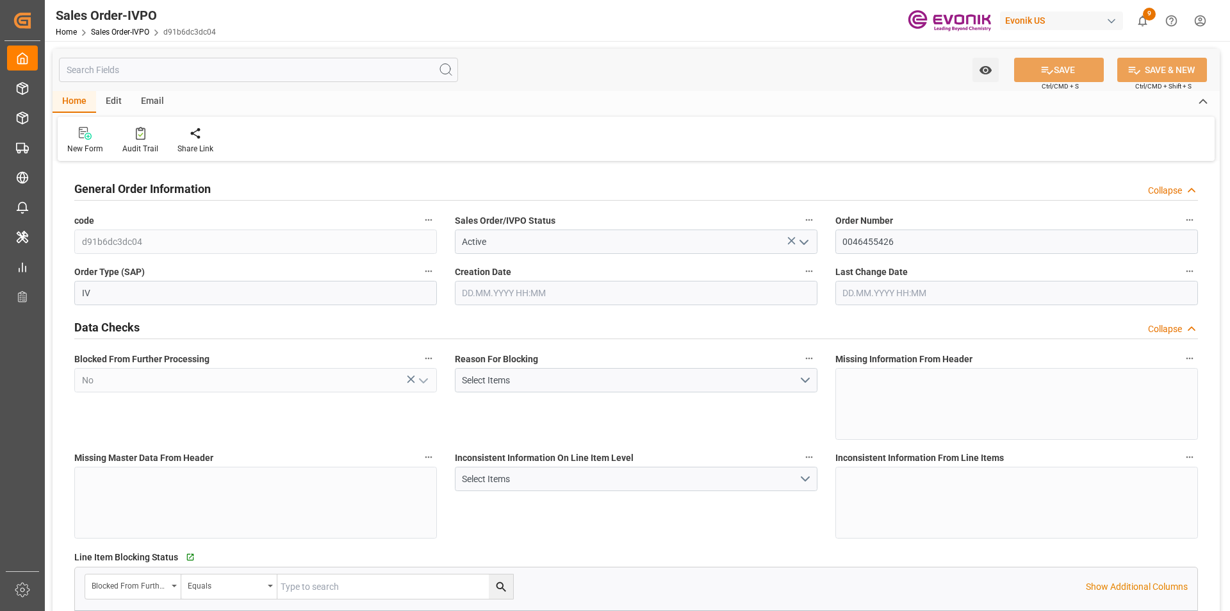
type input "BEANR"
type input "0"
type input "2"
type input "1"
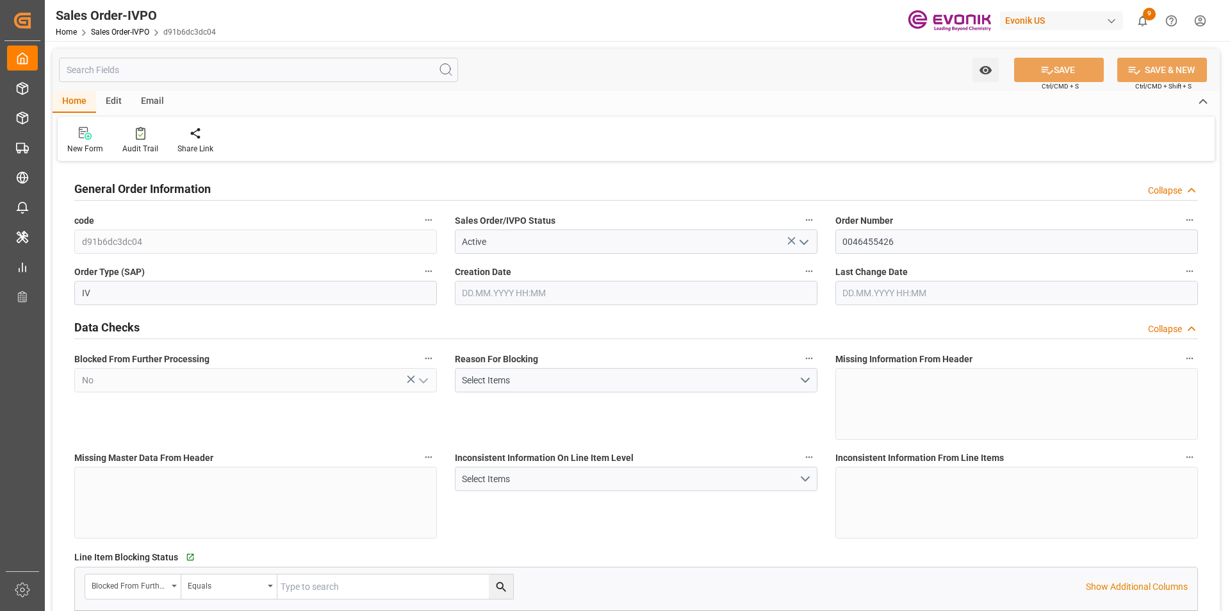
type input "16876.6"
type input "25.4754"
type input "34000"
type input "60"
type input "[DATE] 13:12"
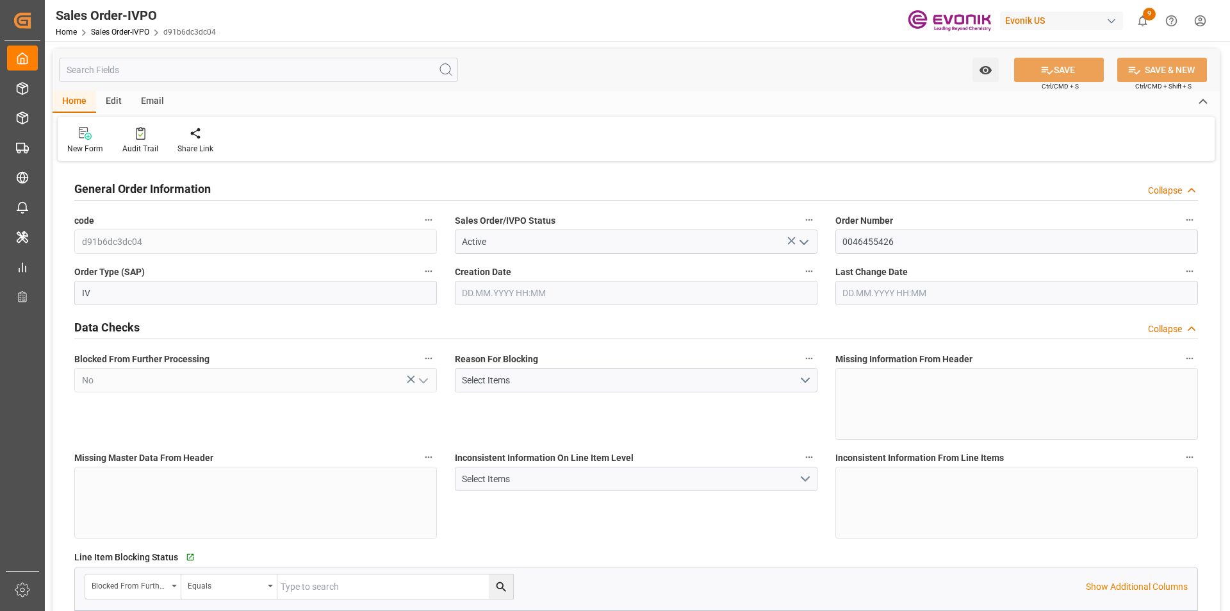
type input "[DATE] 04:09"
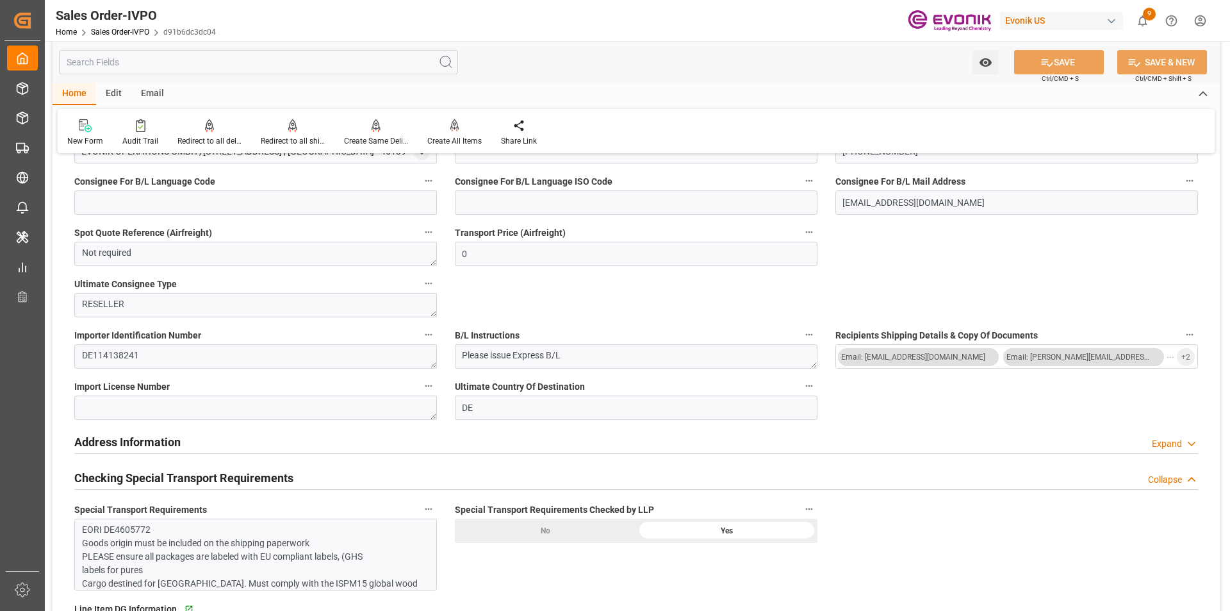
scroll to position [1153, 0]
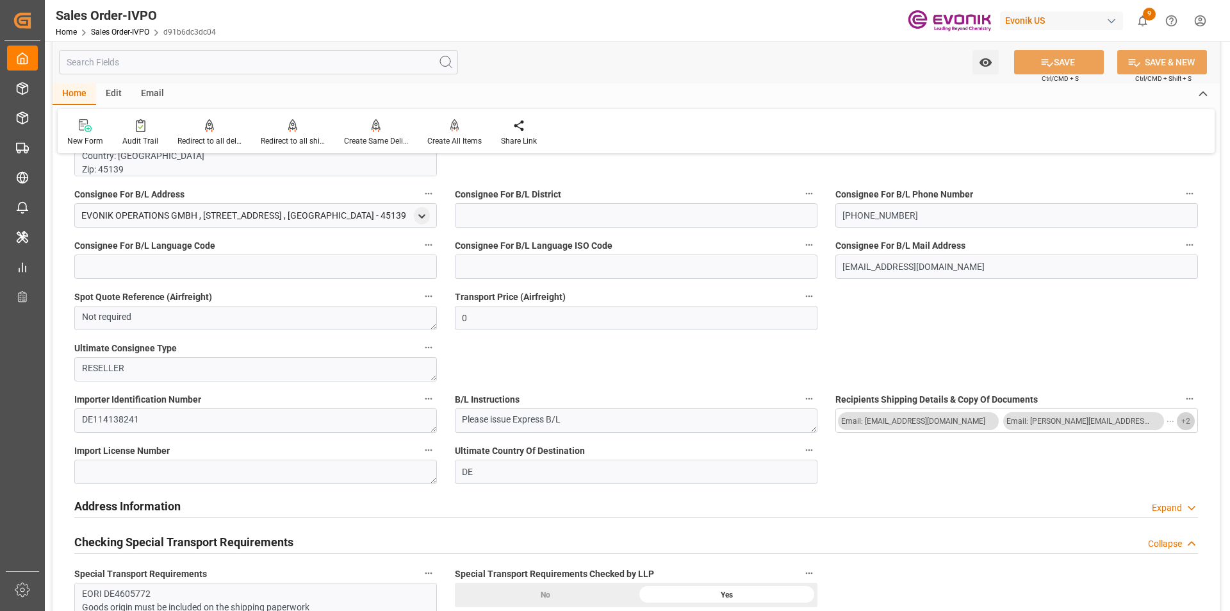
click at [1190, 418] on button "+ 2" at bounding box center [1186, 421] width 18 height 18
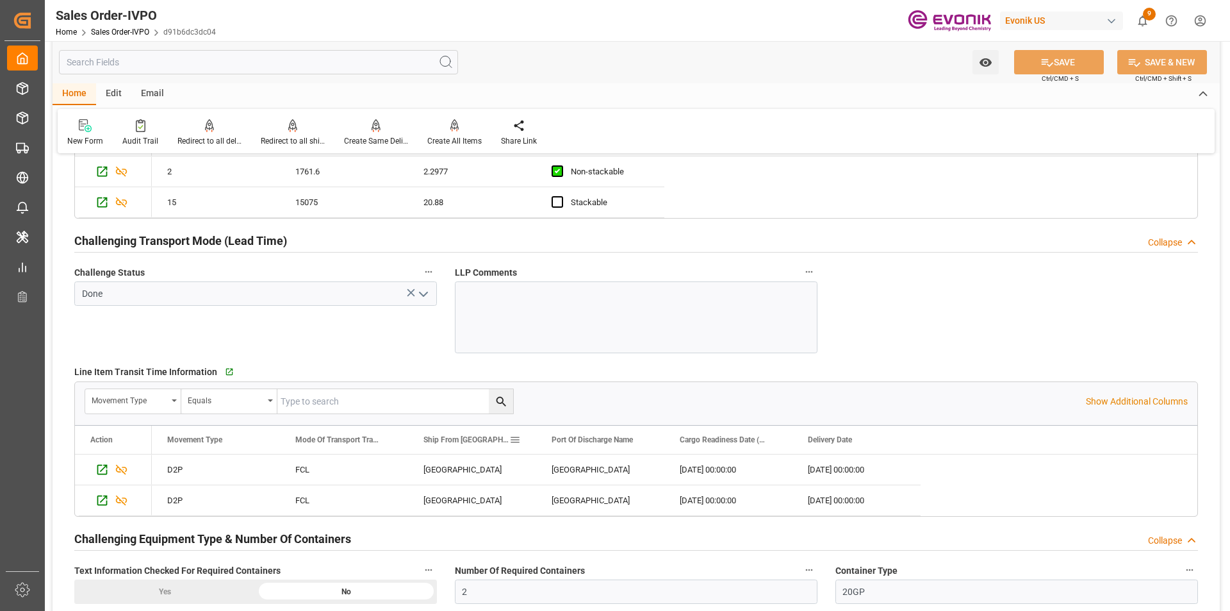
scroll to position [1922, 0]
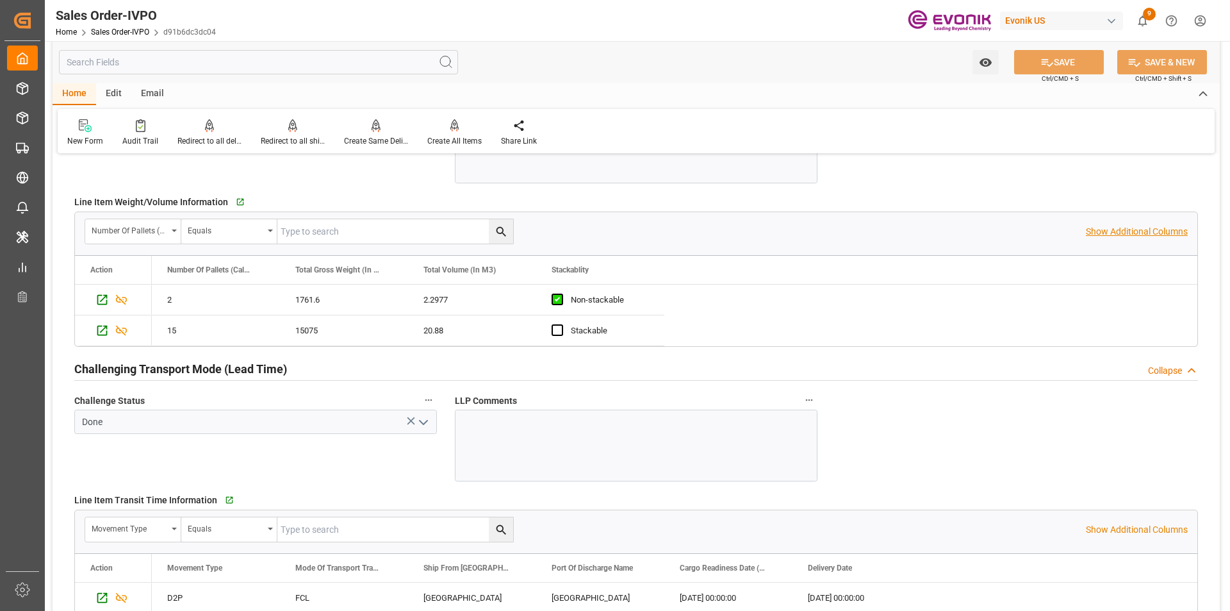
click at [1145, 231] on p "Show Additional Columns" at bounding box center [1137, 231] width 102 height 13
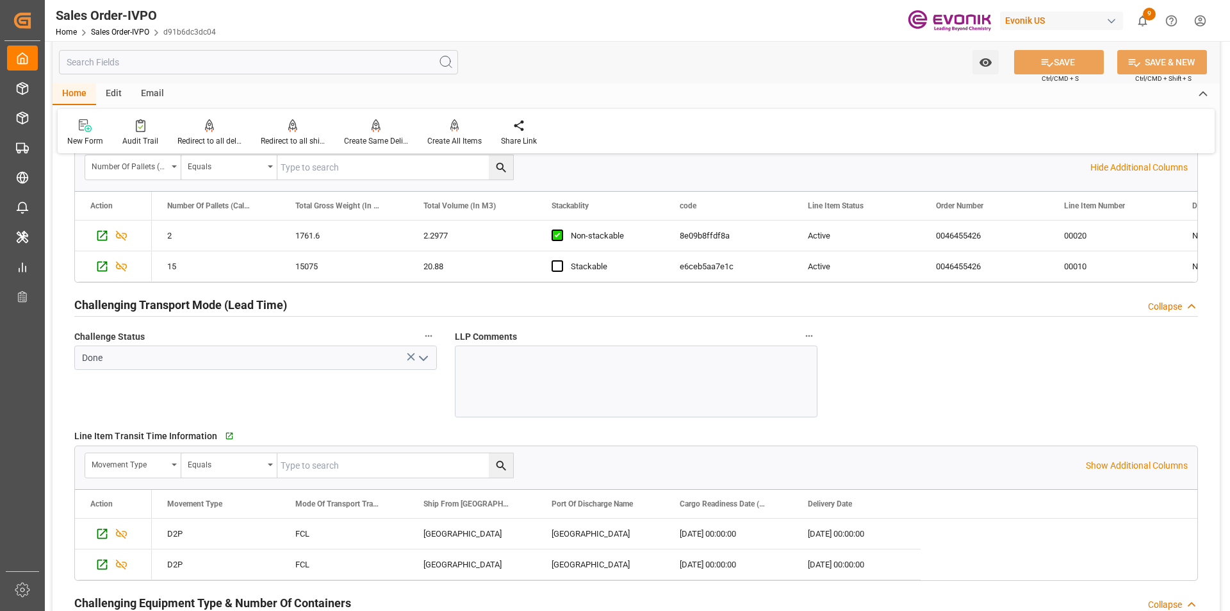
scroll to position [1858, 0]
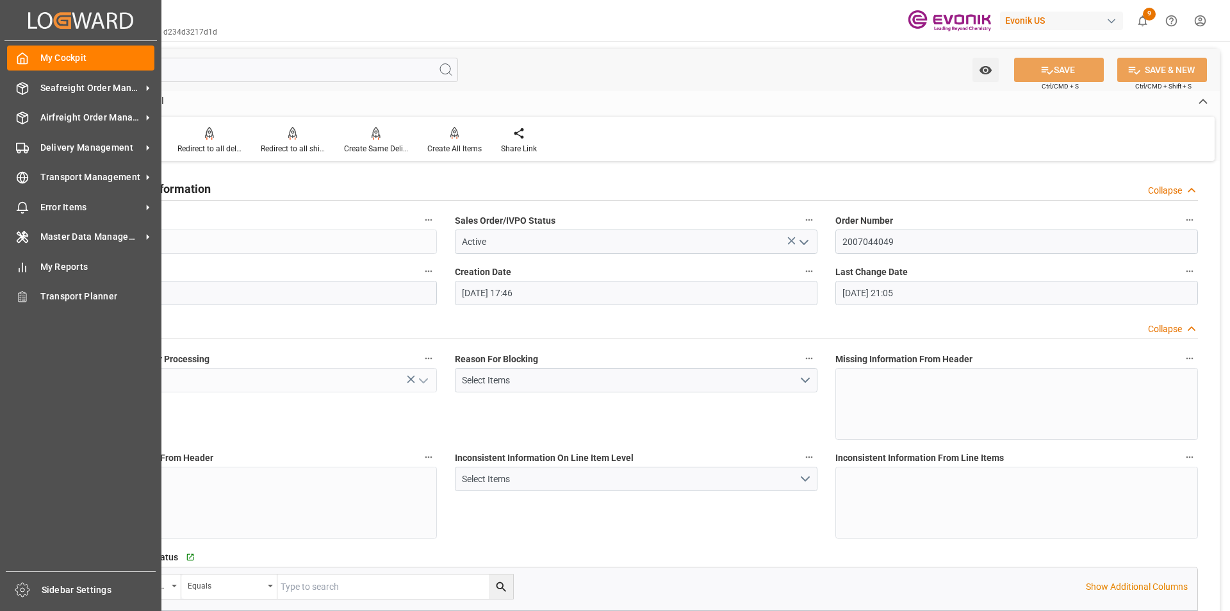
scroll to position [256, 0]
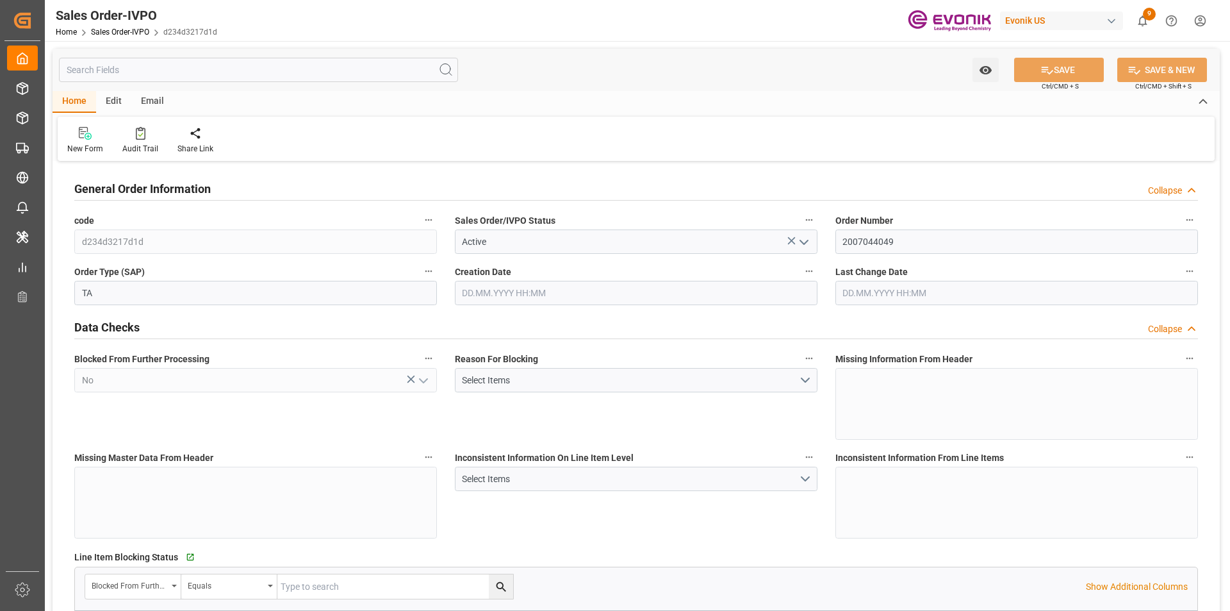
type input "ECGYE"
type input "0"
type input "1"
type input "864.46"
type input "[DATE] 17:46"
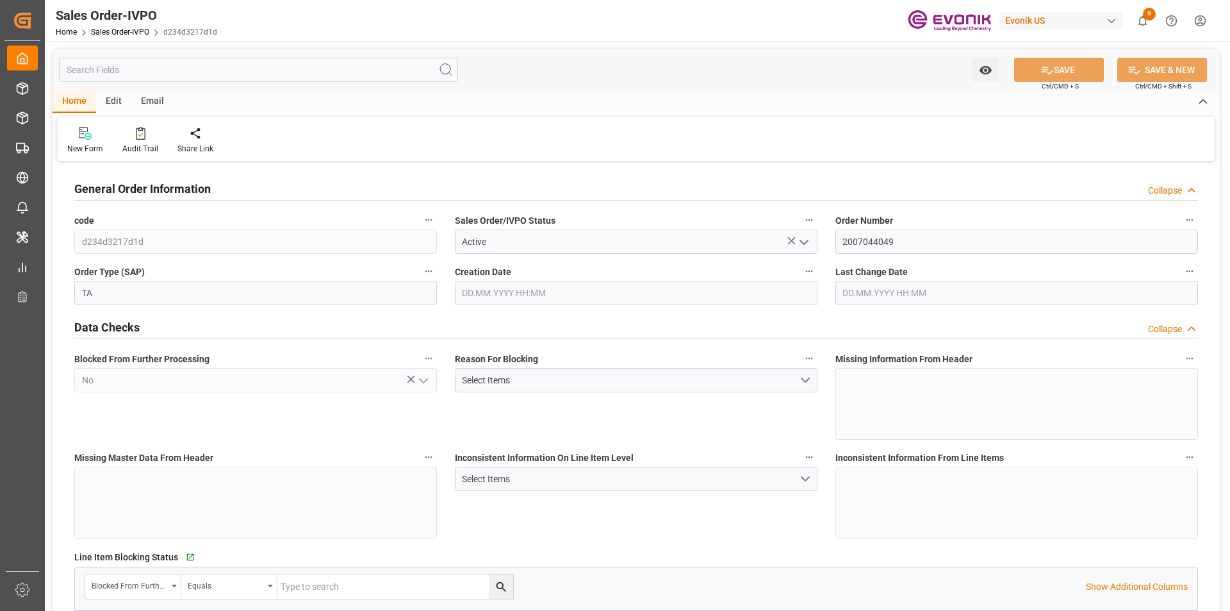
type input "[DATE] 21:05"
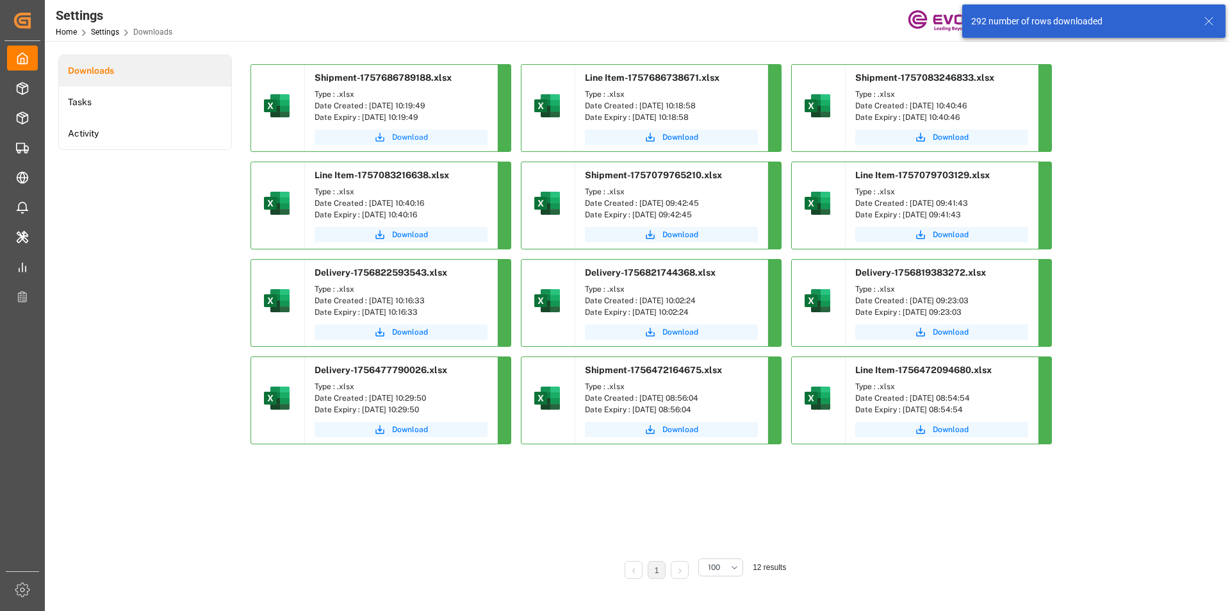
click at [400, 140] on span "Download" at bounding box center [410, 137] width 36 height 12
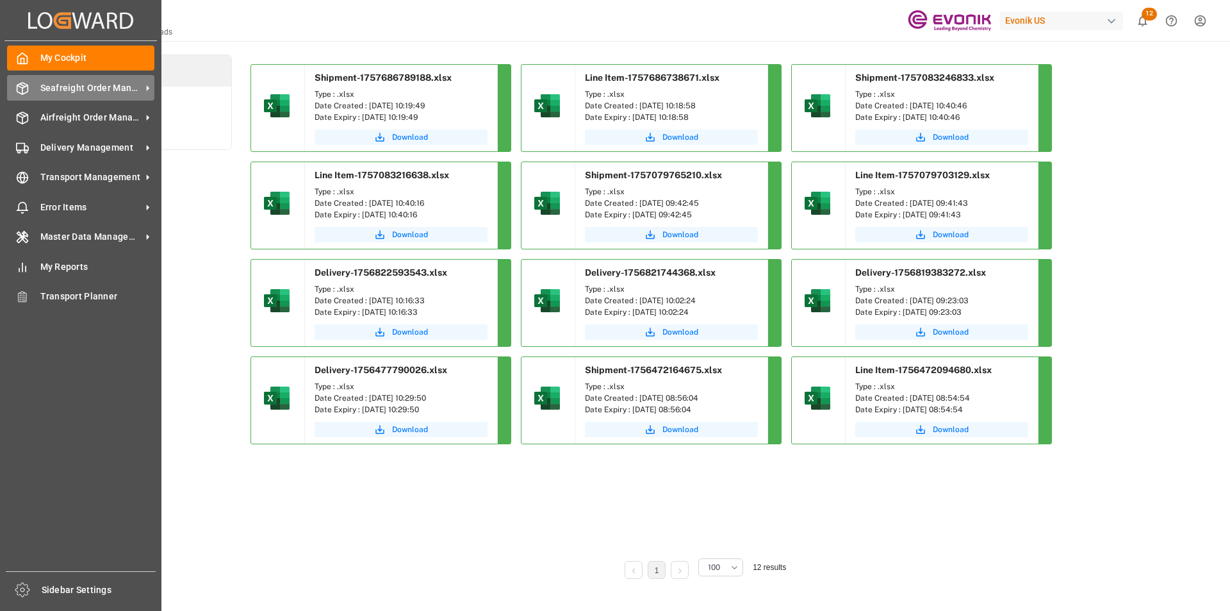
click at [55, 84] on span "Seafreight Order Management" at bounding box center [90, 87] width 101 height 13
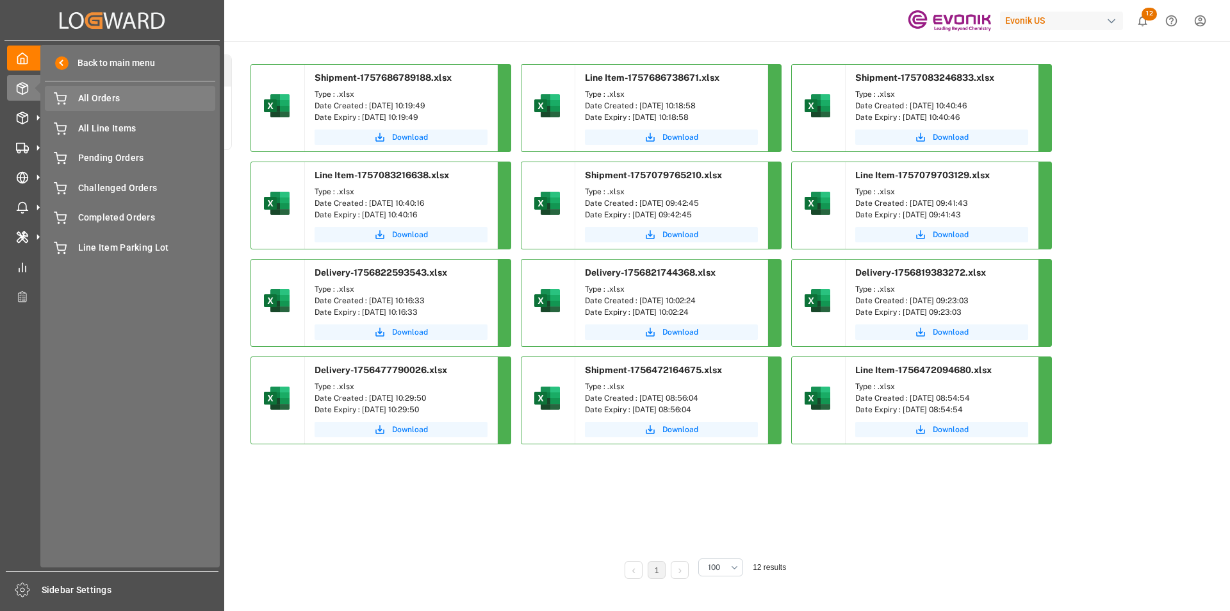
click at [113, 98] on span "All Orders" at bounding box center [147, 98] width 138 height 13
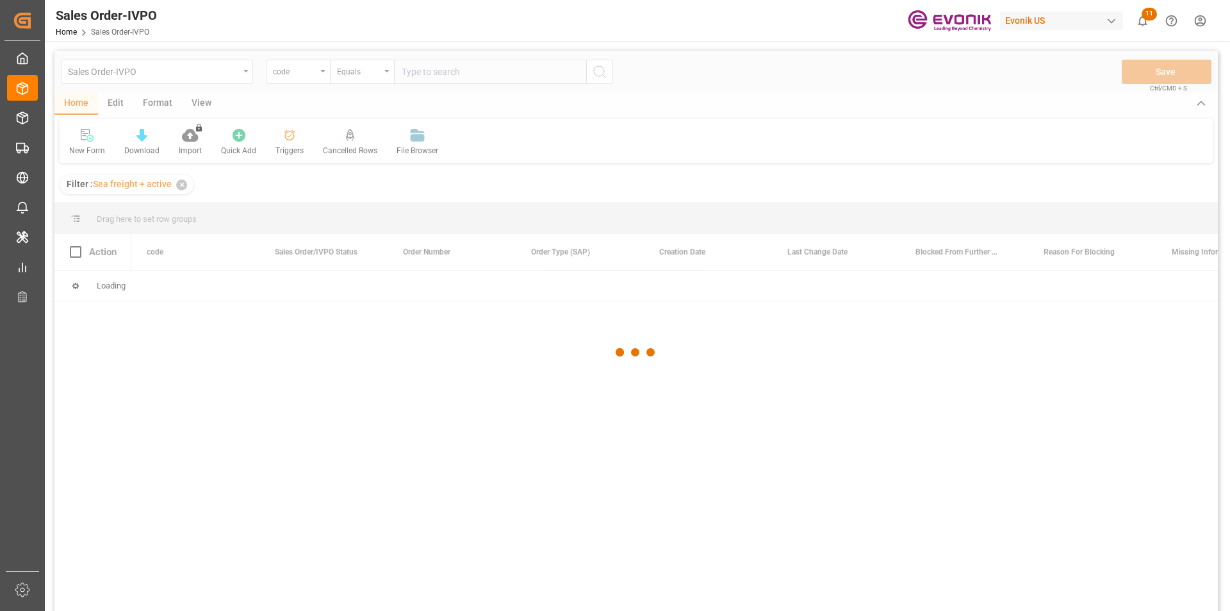
click at [291, 79] on div at bounding box center [636, 352] width 1164 height 603
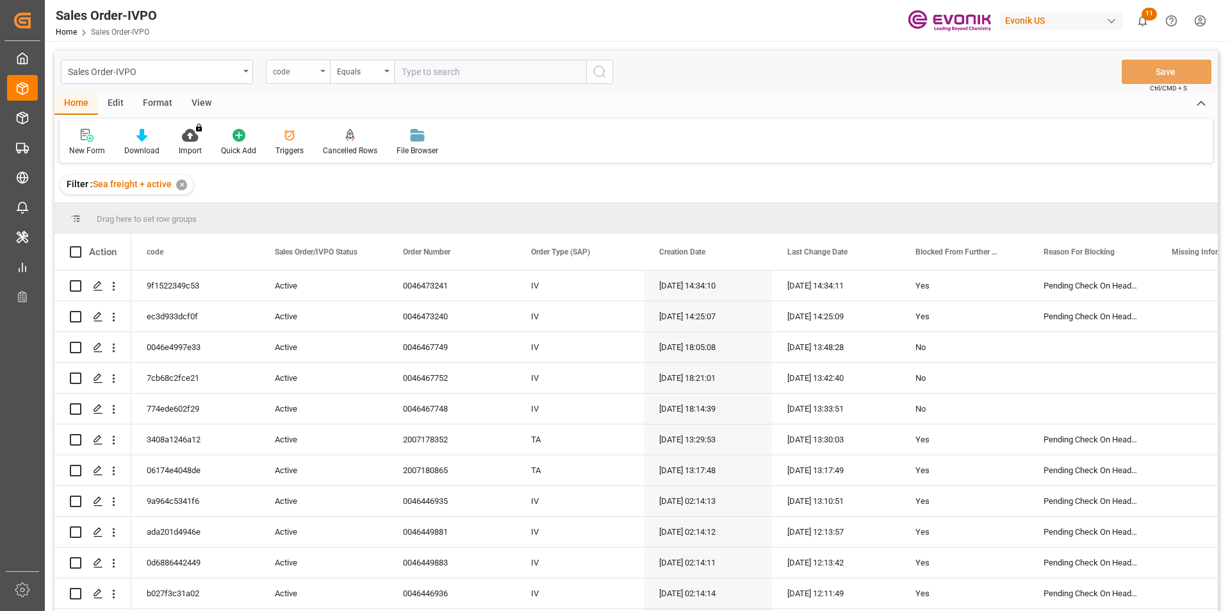
click at [312, 78] on div "code" at bounding box center [298, 72] width 64 height 24
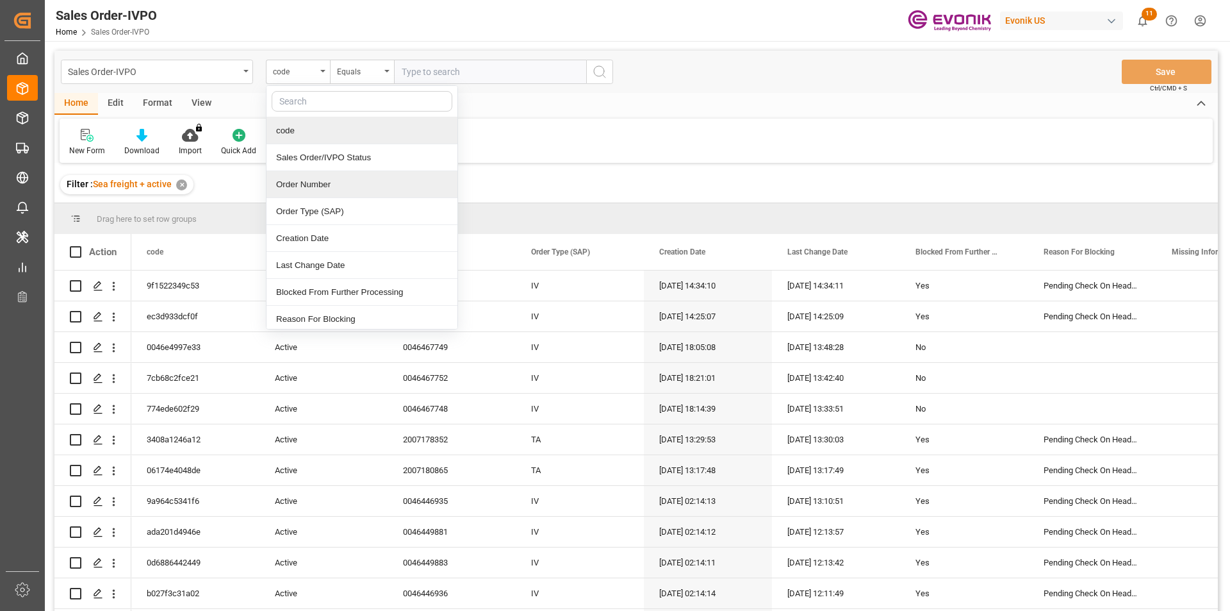
click at [308, 181] on div "Order Number" at bounding box center [362, 184] width 191 height 27
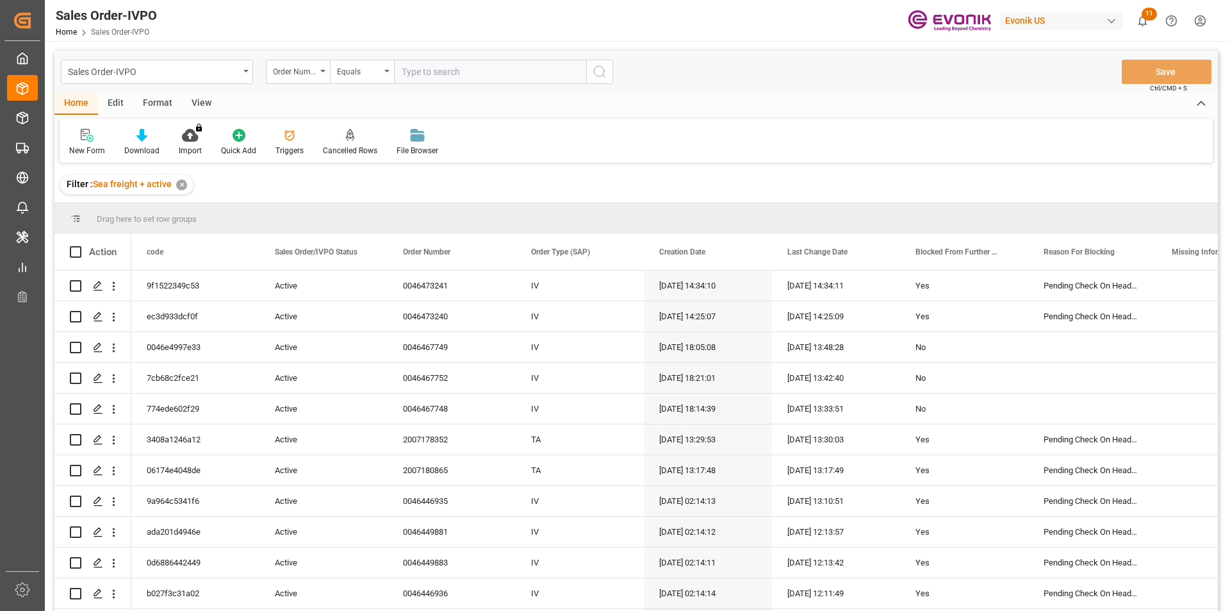
click at [442, 78] on input "text" at bounding box center [490, 72] width 192 height 24
paste input "0046472785"
type input "0046472785"
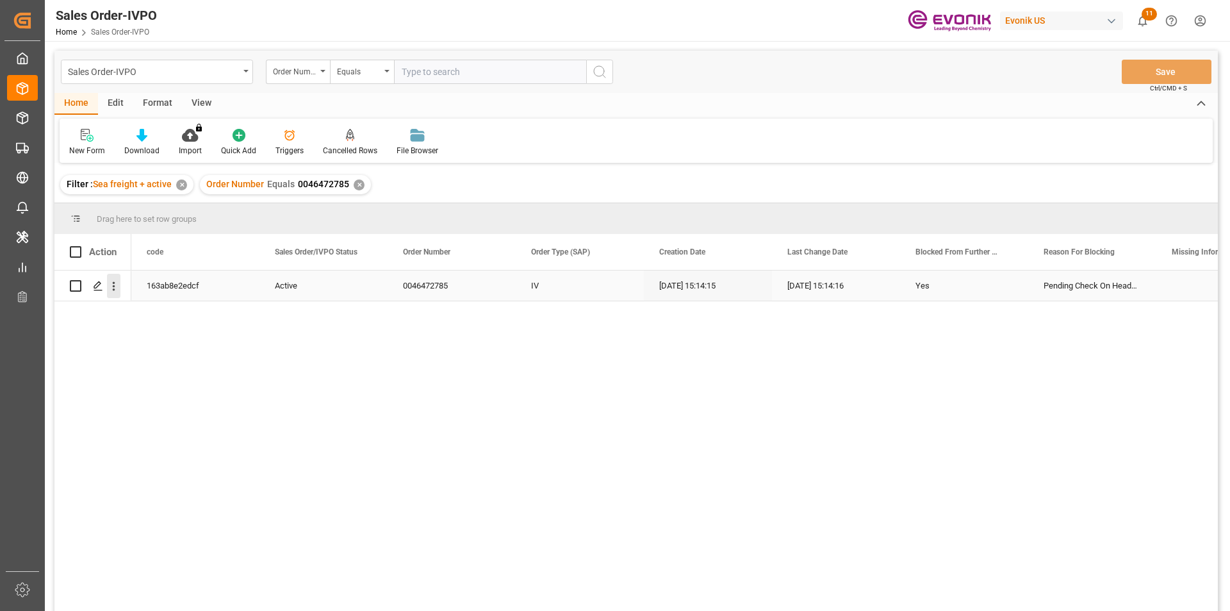
click at [112, 287] on icon "open menu" at bounding box center [113, 285] width 13 height 13
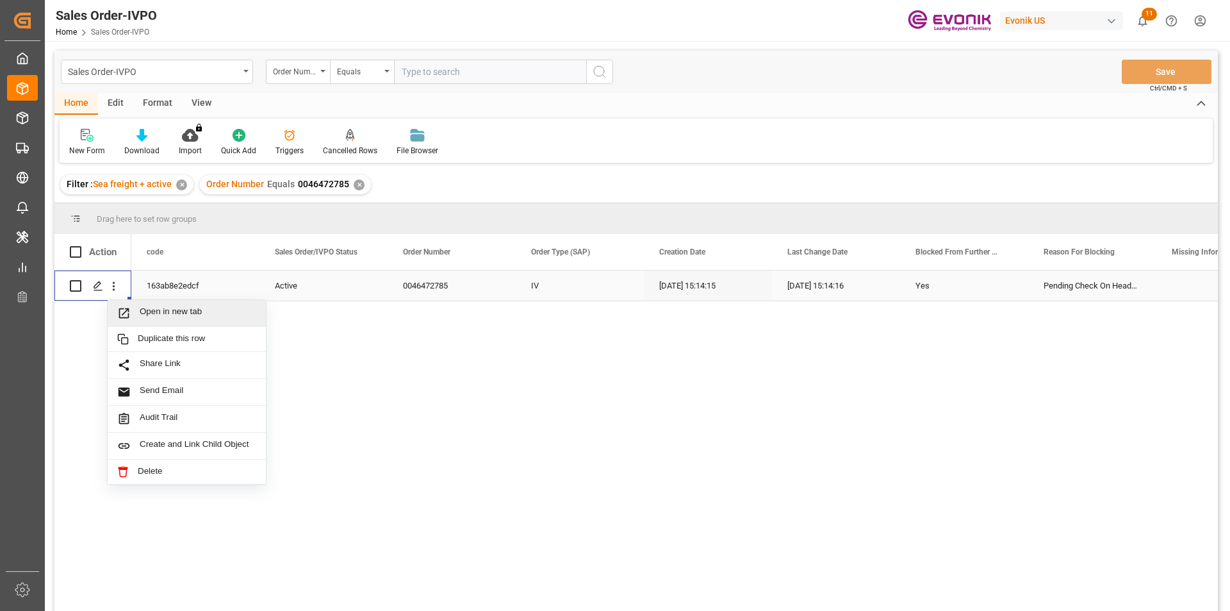
click at [183, 317] on span "Open in new tab" at bounding box center [198, 312] width 117 height 13
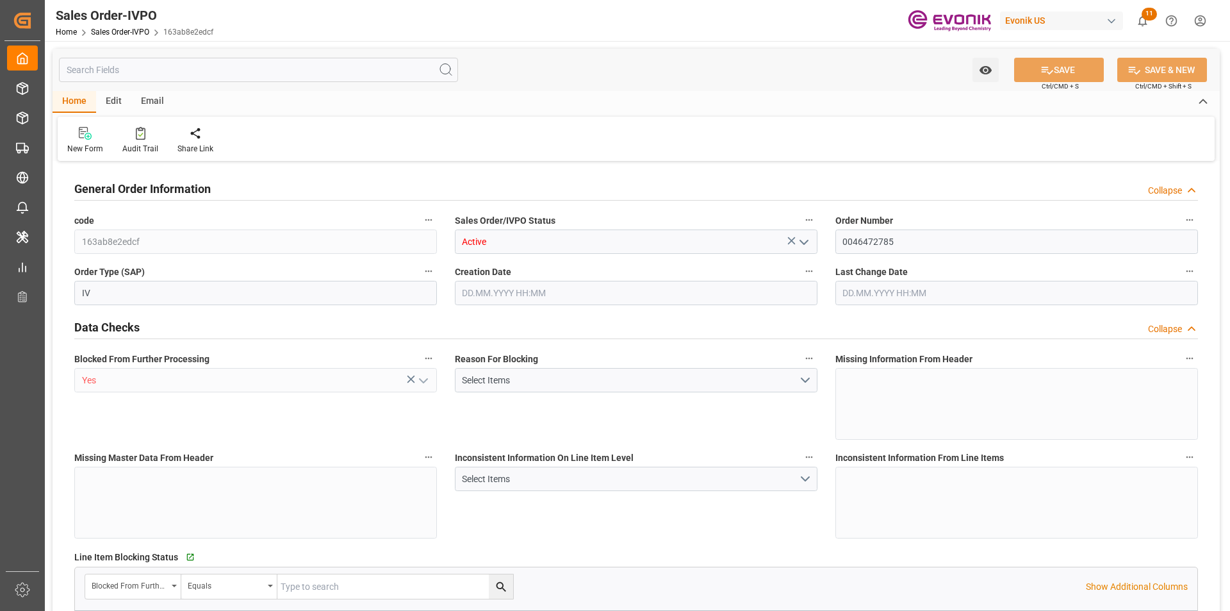
type input "BRSSZ"
type input "0"
type input "1"
type input "5461.38"
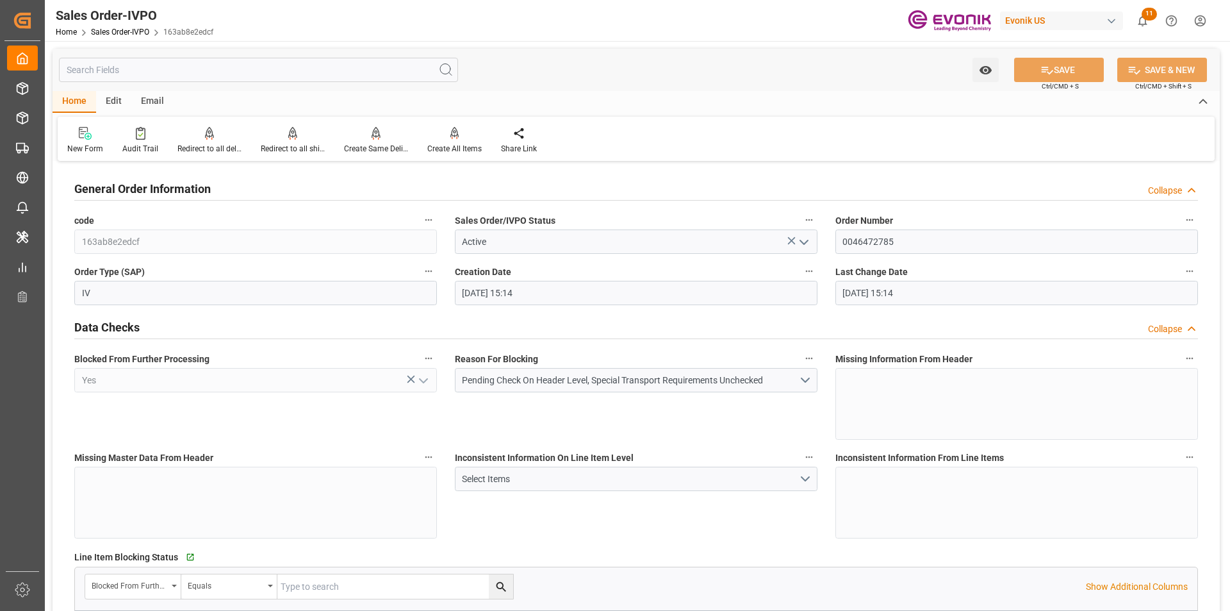
type input "10.09.2025 15:14"
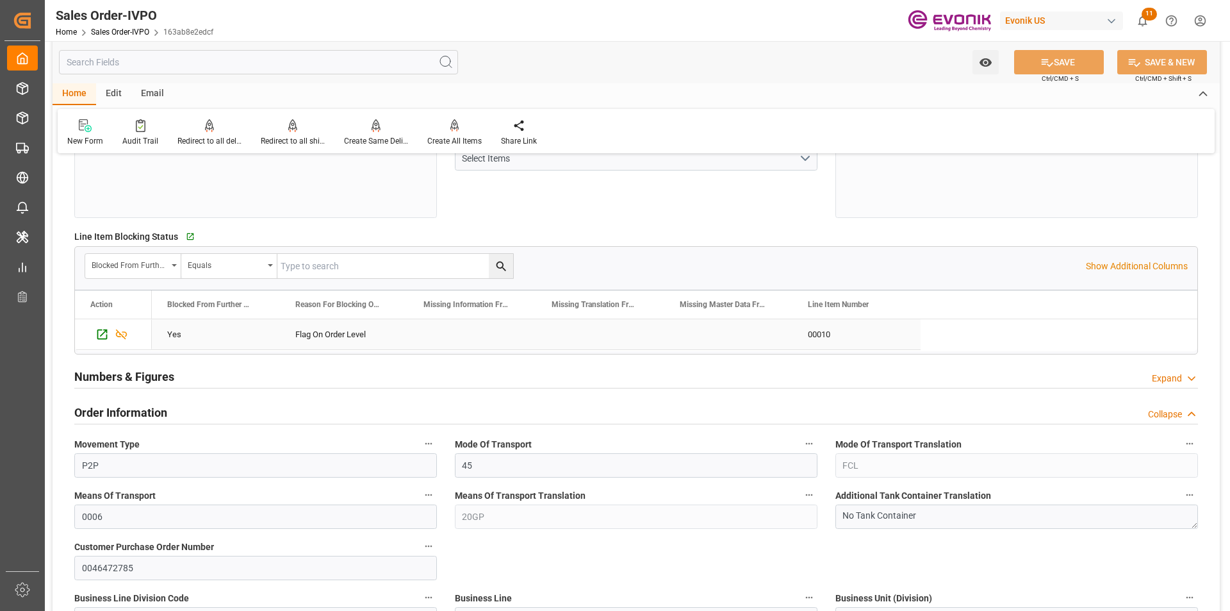
scroll to position [577, 0]
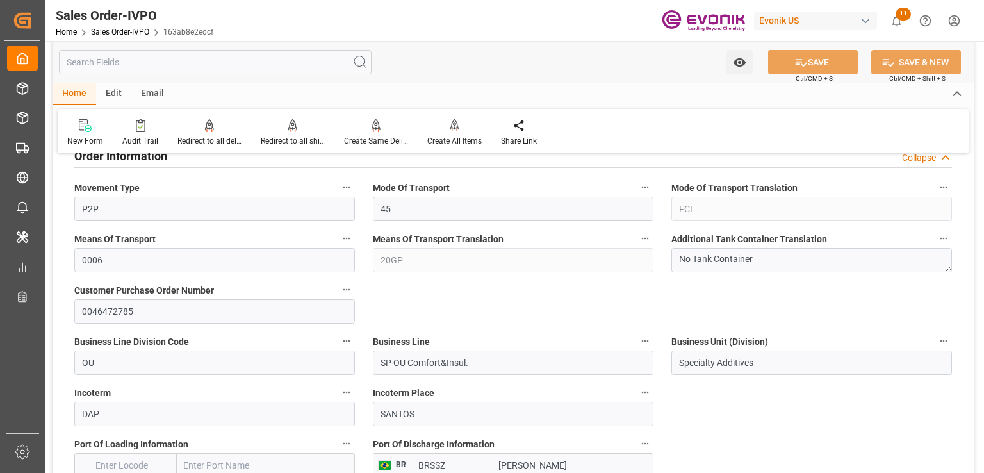
click at [600, 336] on label "Business Line" at bounding box center [513, 342] width 281 height 18
click at [637, 336] on button "Business Line" at bounding box center [645, 341] width 17 height 17
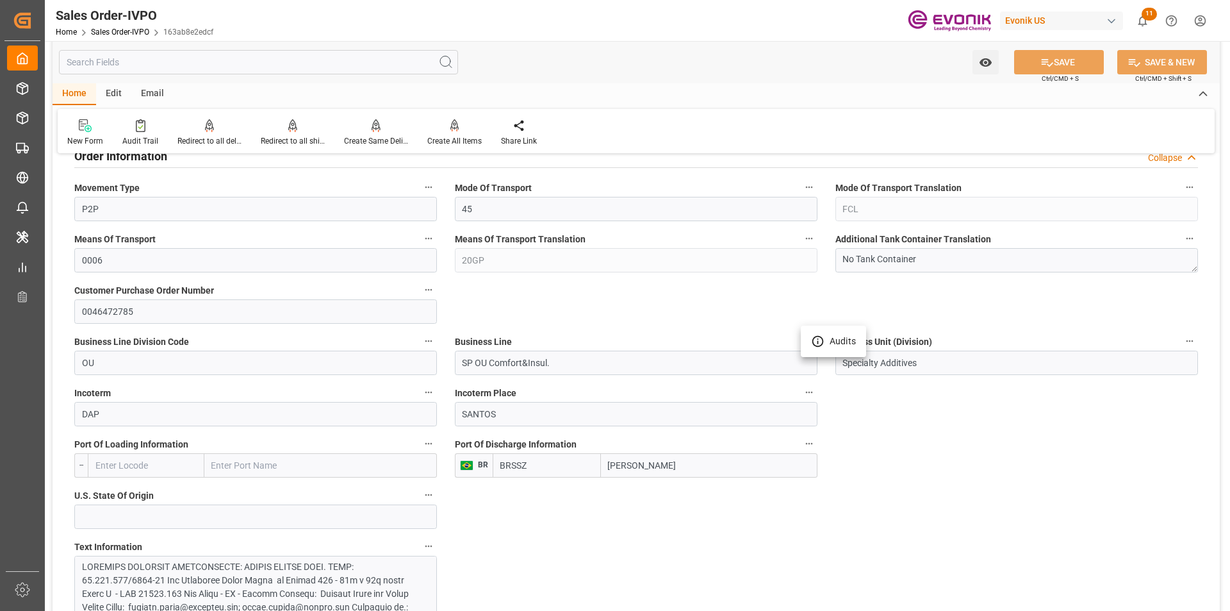
click at [907, 505] on div at bounding box center [615, 305] width 1230 height 611
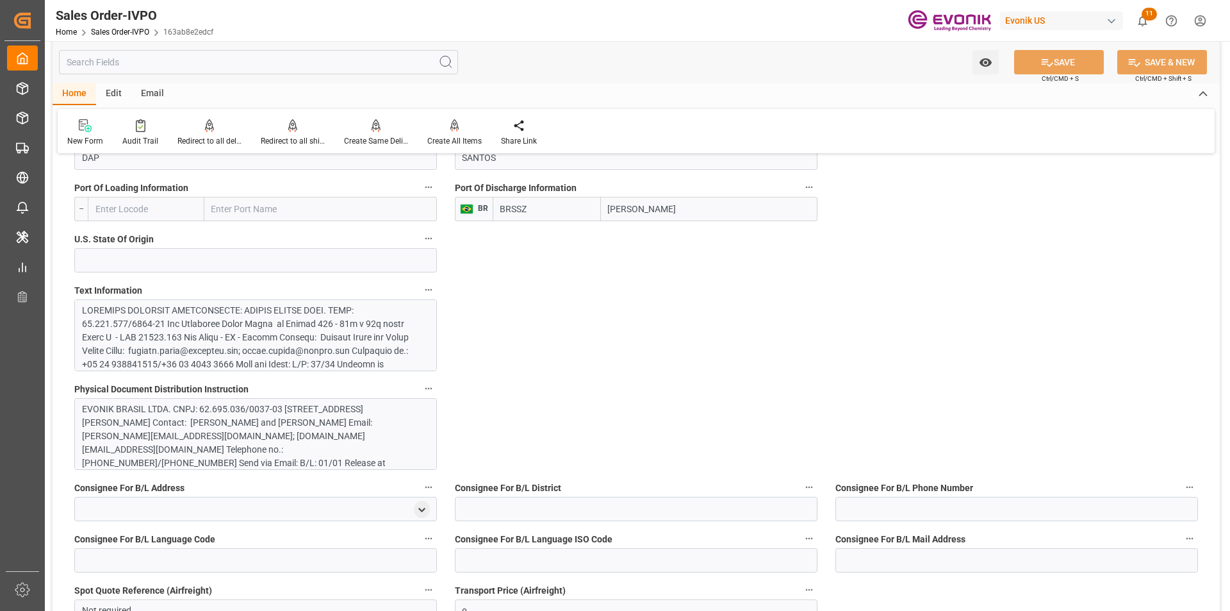
scroll to position [897, 0]
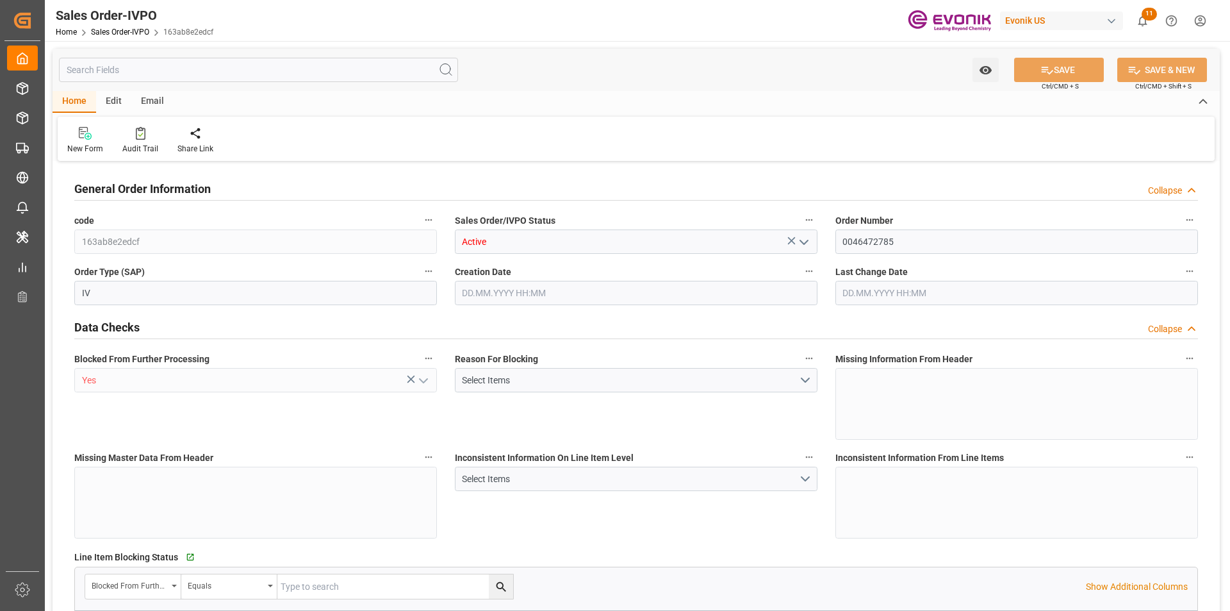
type input "BRSSZ"
type input "0"
type input "1"
type input "5461.38"
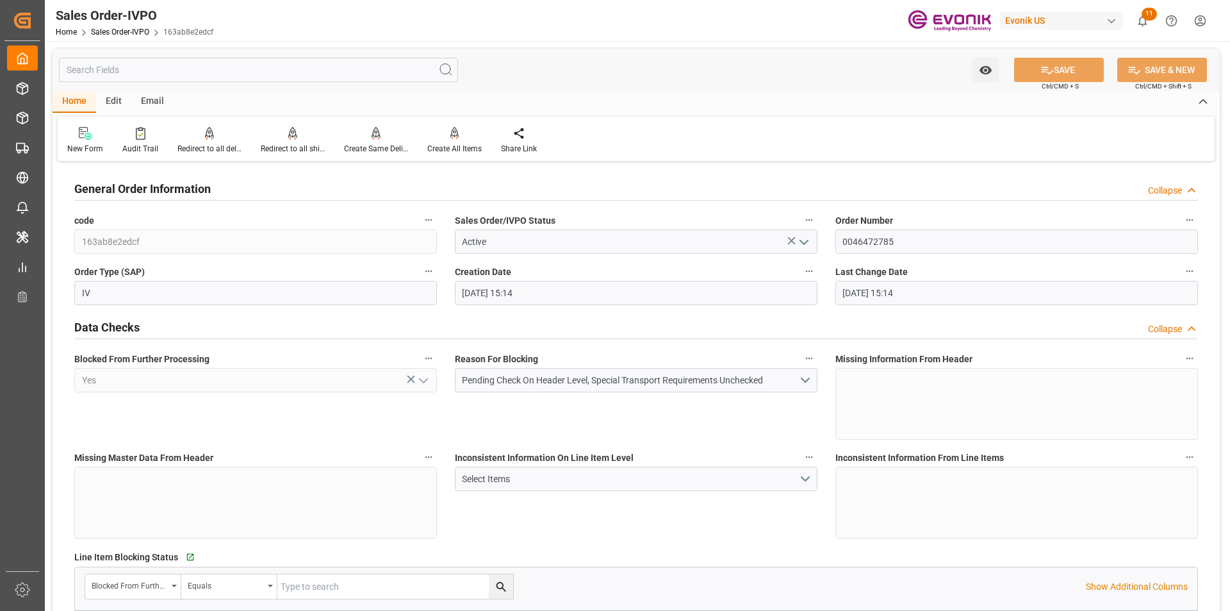
type input "10.09.2025 15:14"
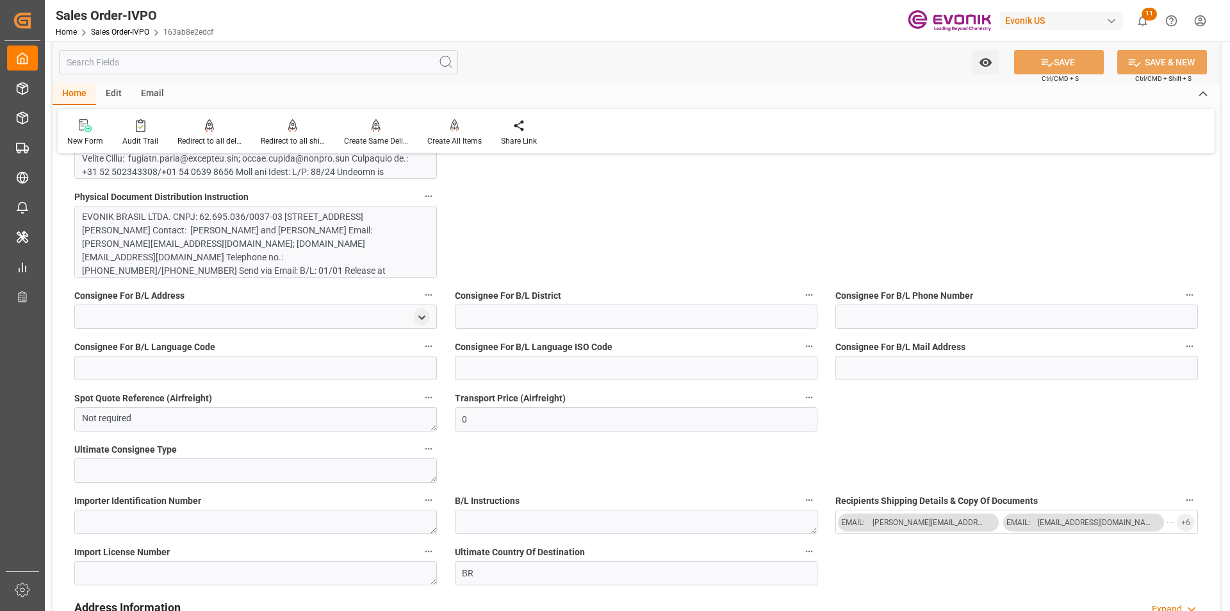
scroll to position [1281, 0]
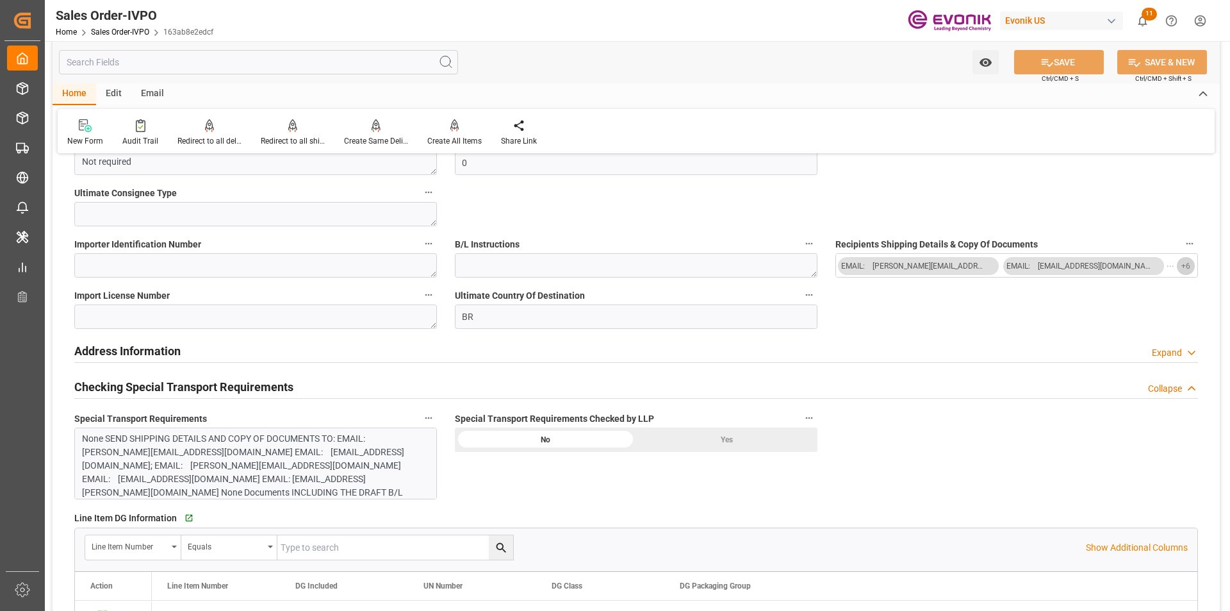
click at [1190, 269] on button "+ 6" at bounding box center [1186, 266] width 18 height 18
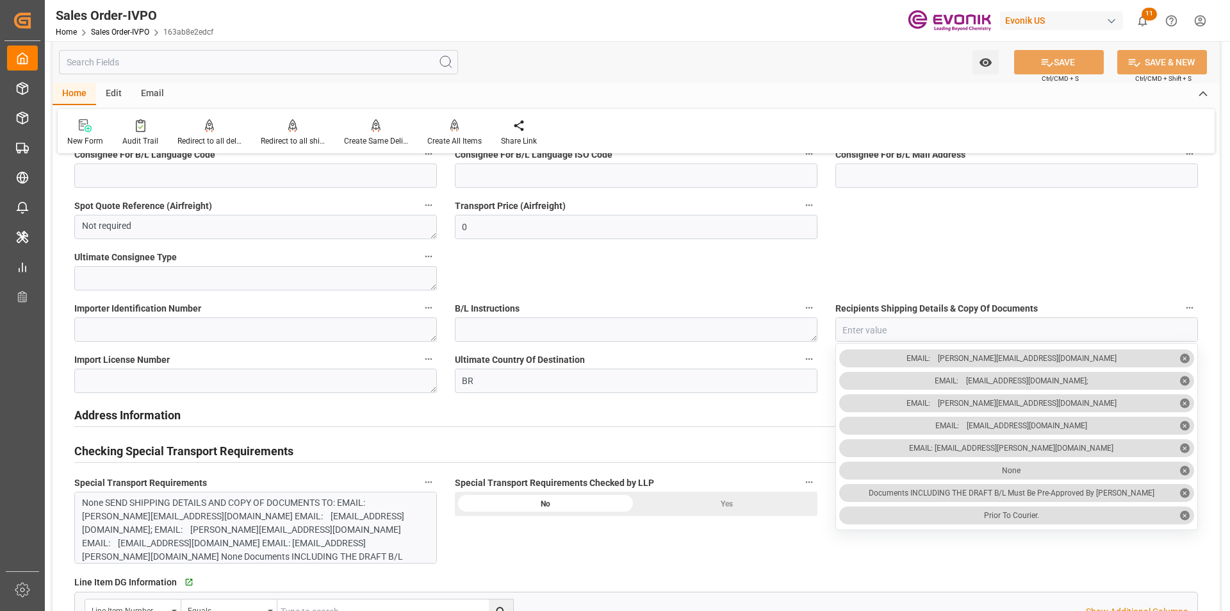
scroll to position [1345, 0]
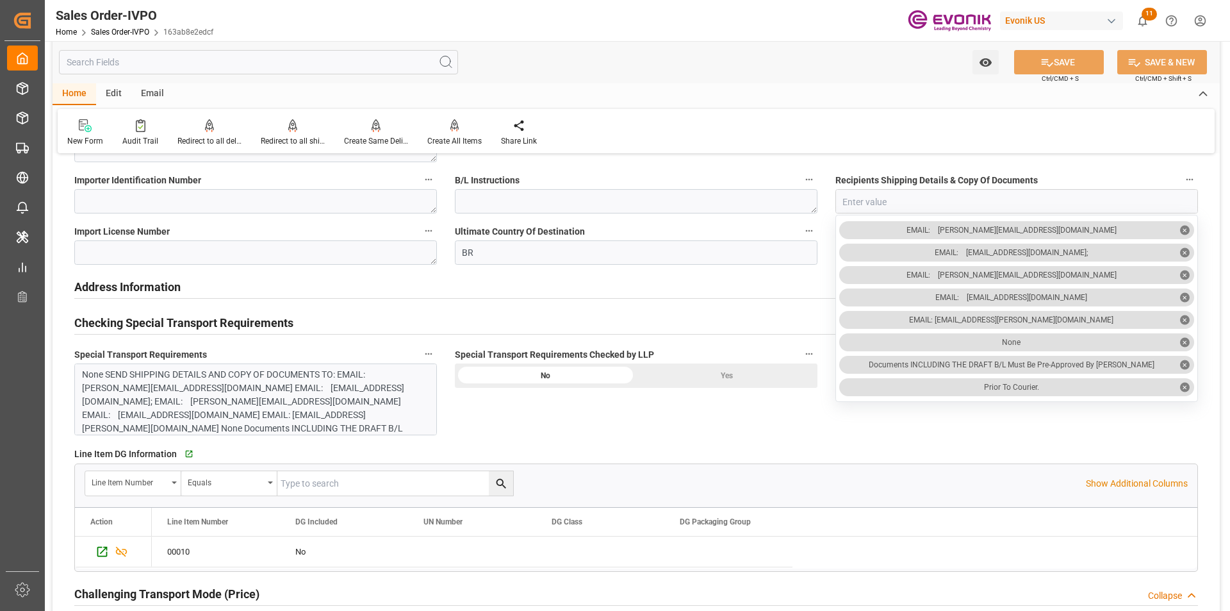
click at [248, 62] on input "text" at bounding box center [258, 62] width 399 height 24
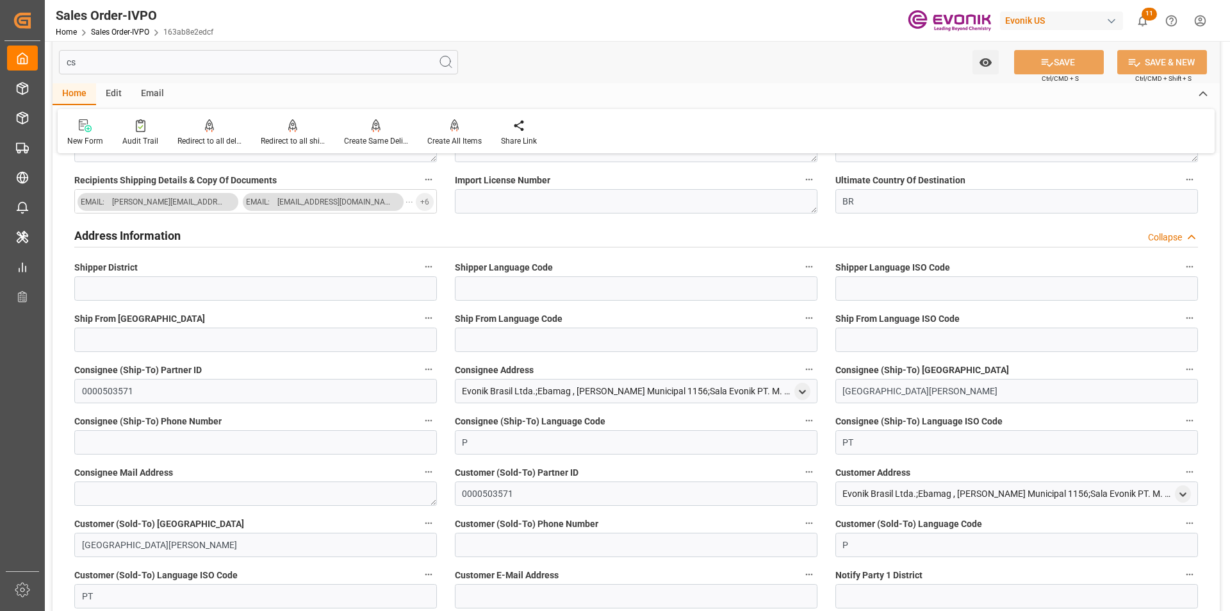
scroll to position [0, 0]
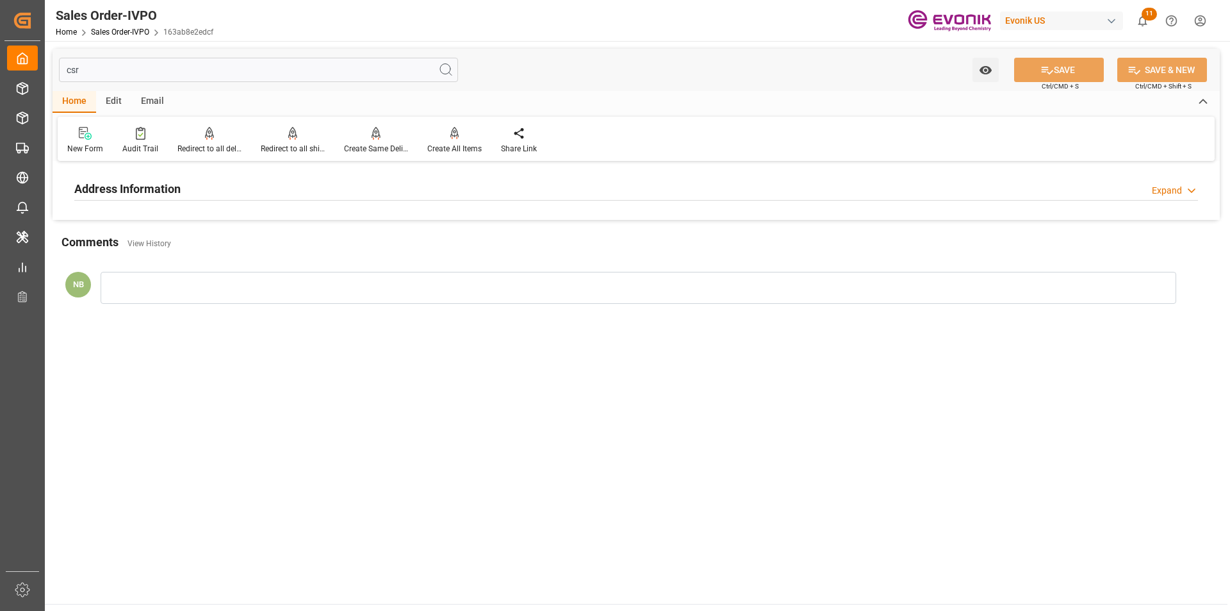
type input "csr"
click at [1167, 182] on div "Address Information Expand" at bounding box center [636, 188] width 1124 height 24
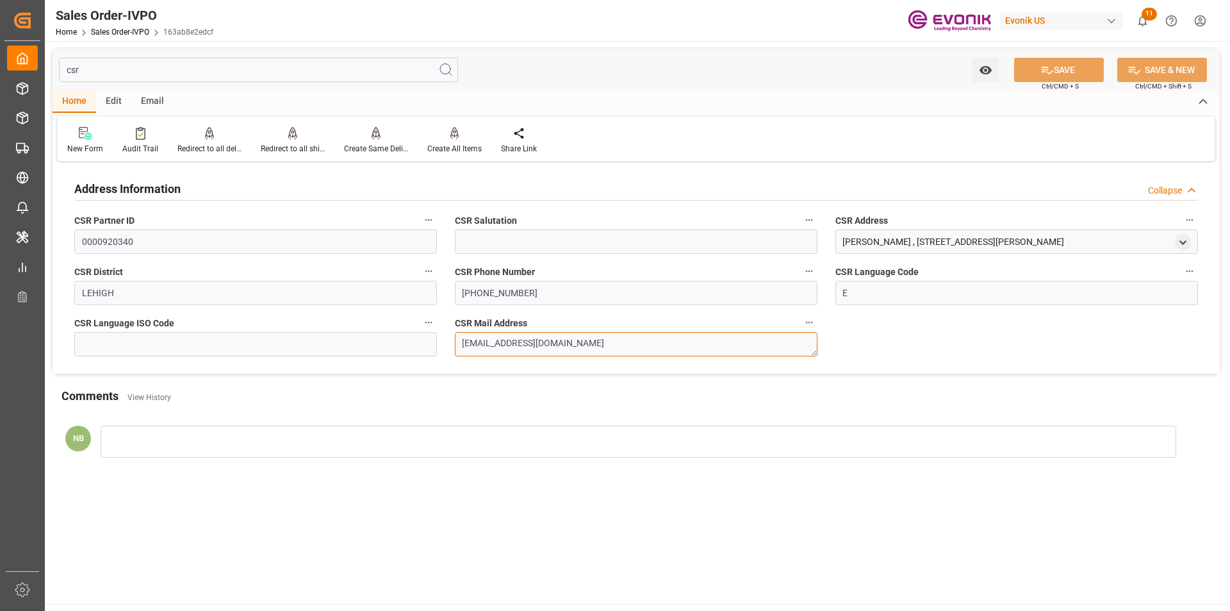
drag, startPoint x: 594, startPoint y: 340, endPoint x: 358, endPoint y: 330, distance: 236.0
click at [359, 330] on div "Address Information Collapse CSR Partner ID 0000920340 CSR Salutation CSR Addre…" at bounding box center [636, 269] width 1167 height 209
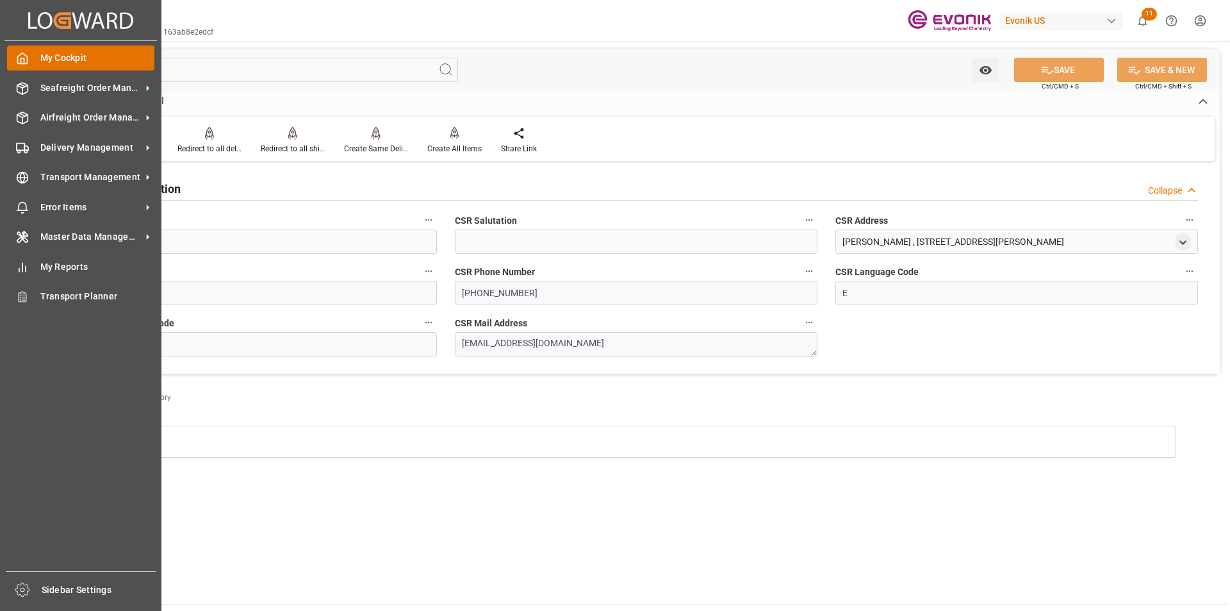
drag, startPoint x: 90, startPoint y: 65, endPoint x: 44, endPoint y: 64, distance: 46.1
click at [44, 64] on div "Created by potrace 1.15, written by Peter Selinger 2001-2017 Created by potrace…" at bounding box center [615, 305] width 1230 height 611
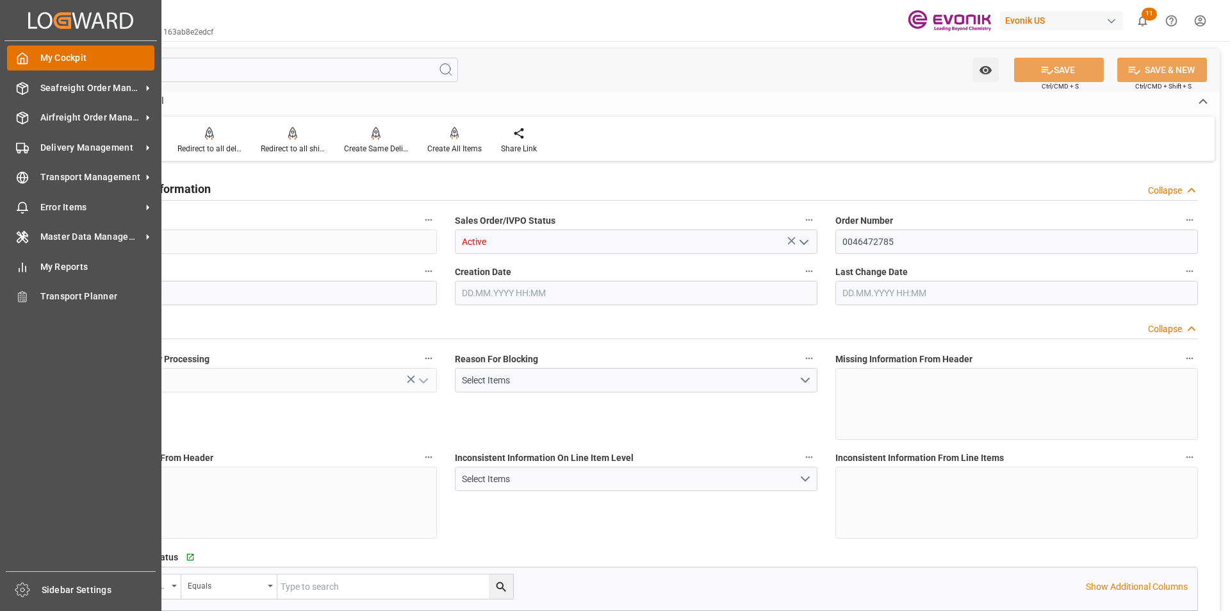
type input "BRSSZ"
type input "0"
type input "1"
type input "5461.38"
type input "10.09.2025 15:14"
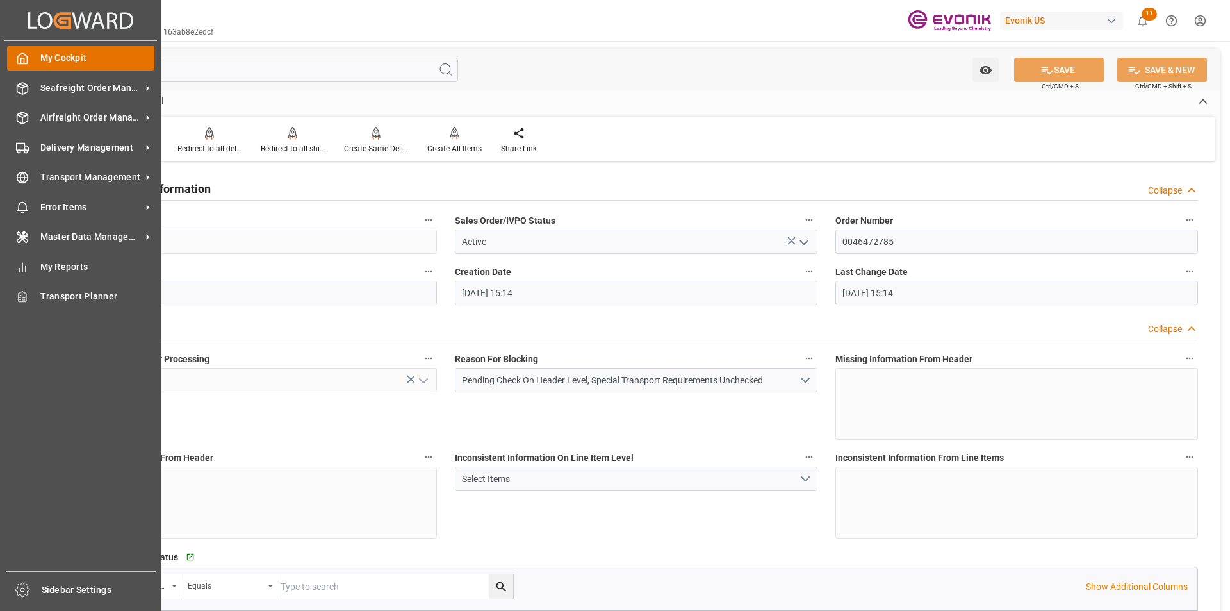
type input "10.09.2025 15:14"
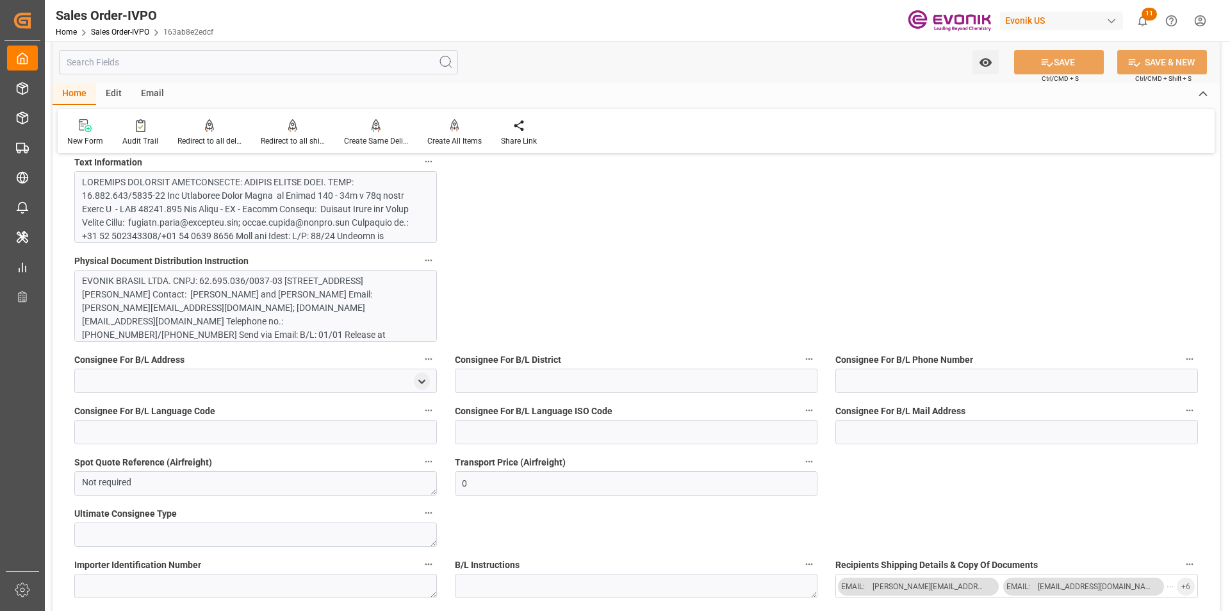
scroll to position [1217, 0]
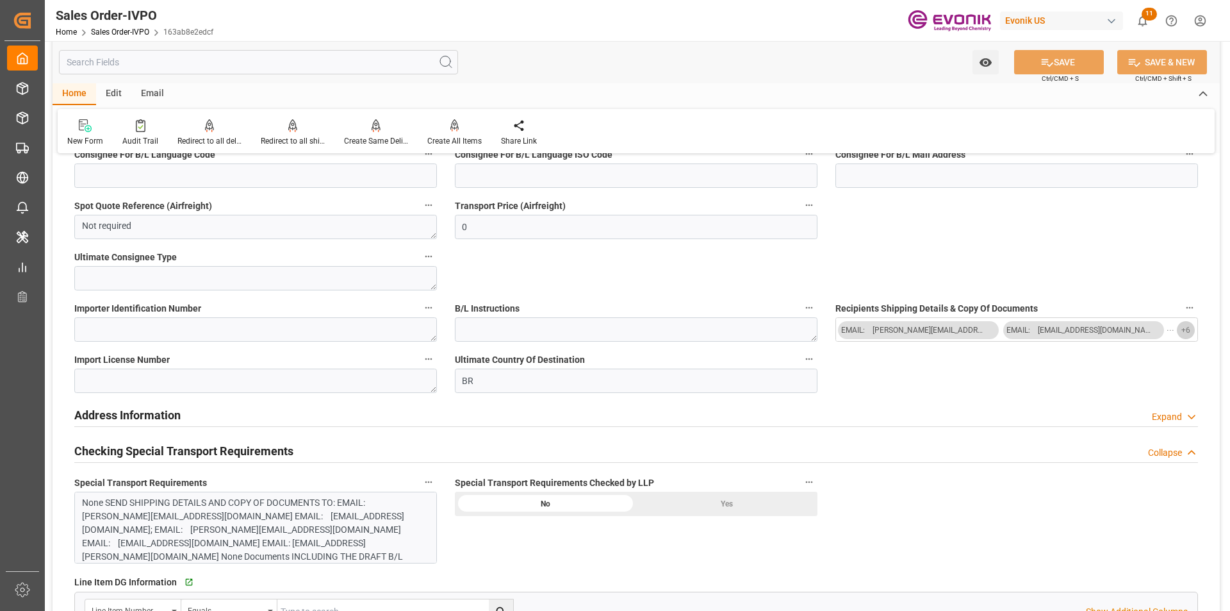
click at [1187, 330] on span "+ 6" at bounding box center [1185, 330] width 9 height 21
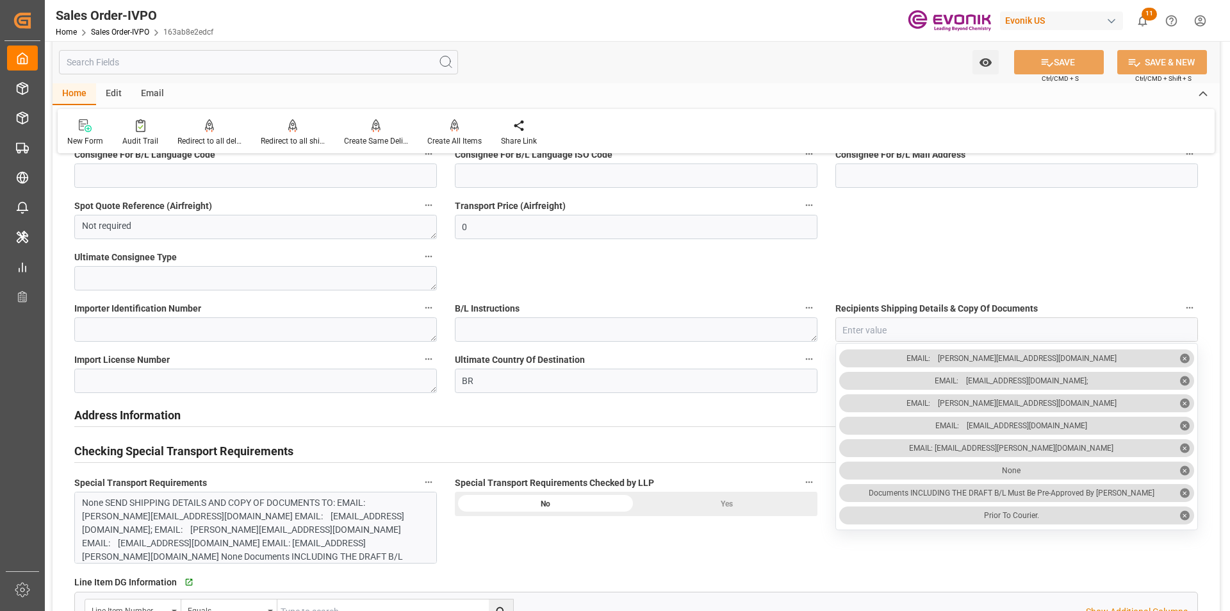
click at [793, 547] on div "Special Transport Requirements Checked by LLP No Yes" at bounding box center [636, 518] width 381 height 99
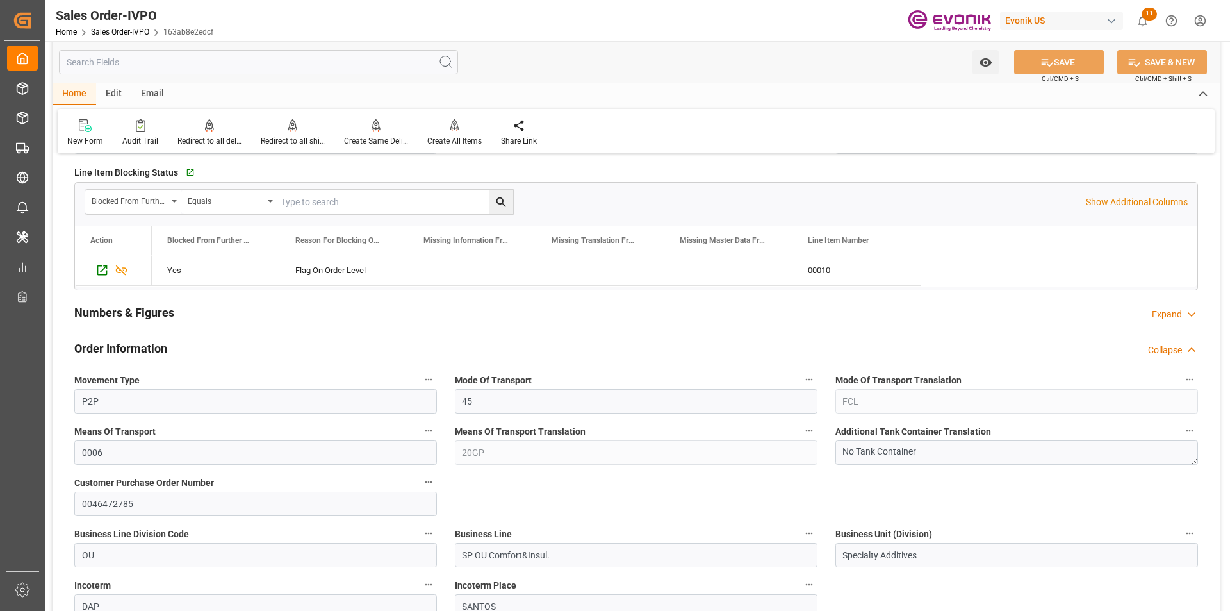
scroll to position [448, 0]
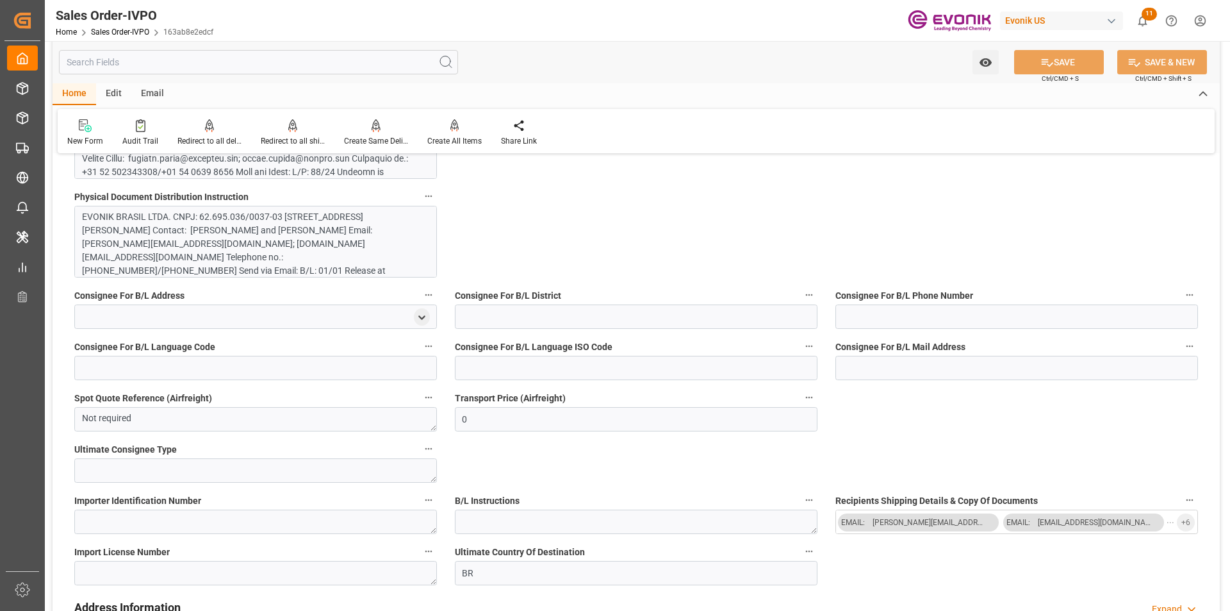
scroll to position [897, 0]
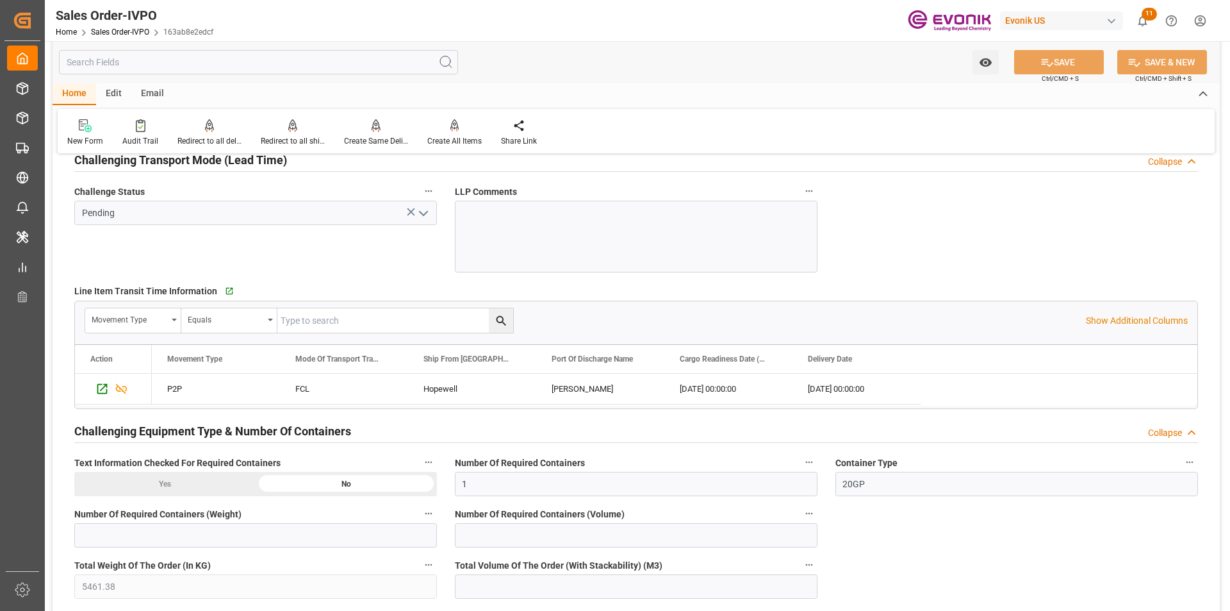
scroll to position [1794, 0]
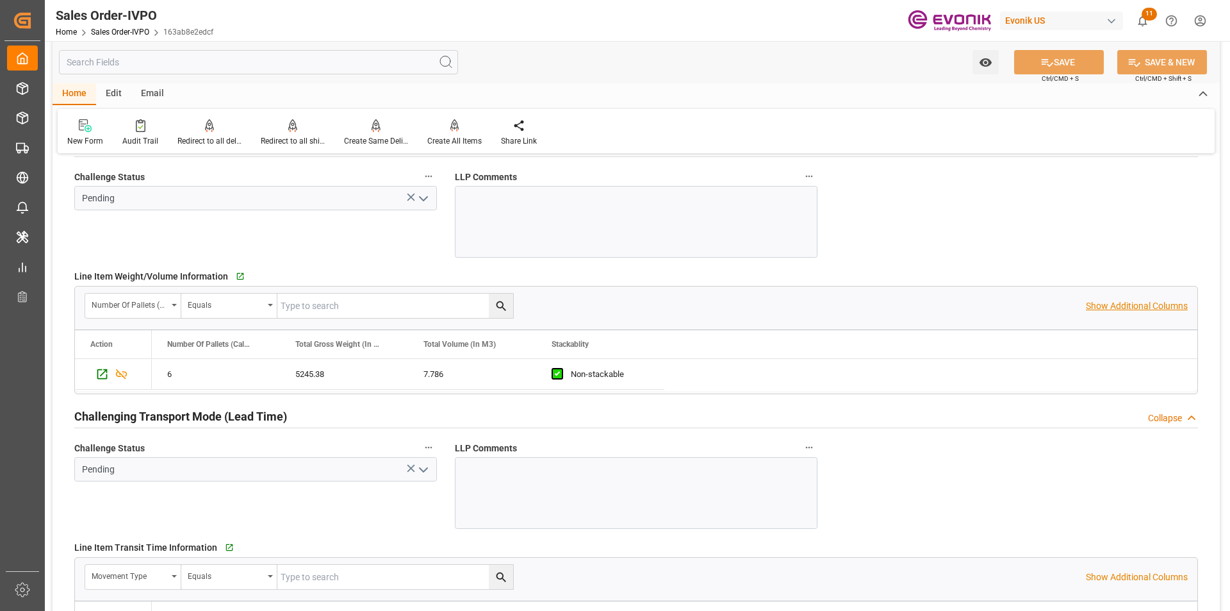
click at [1158, 311] on p "Show Additional Columns" at bounding box center [1137, 305] width 102 height 13
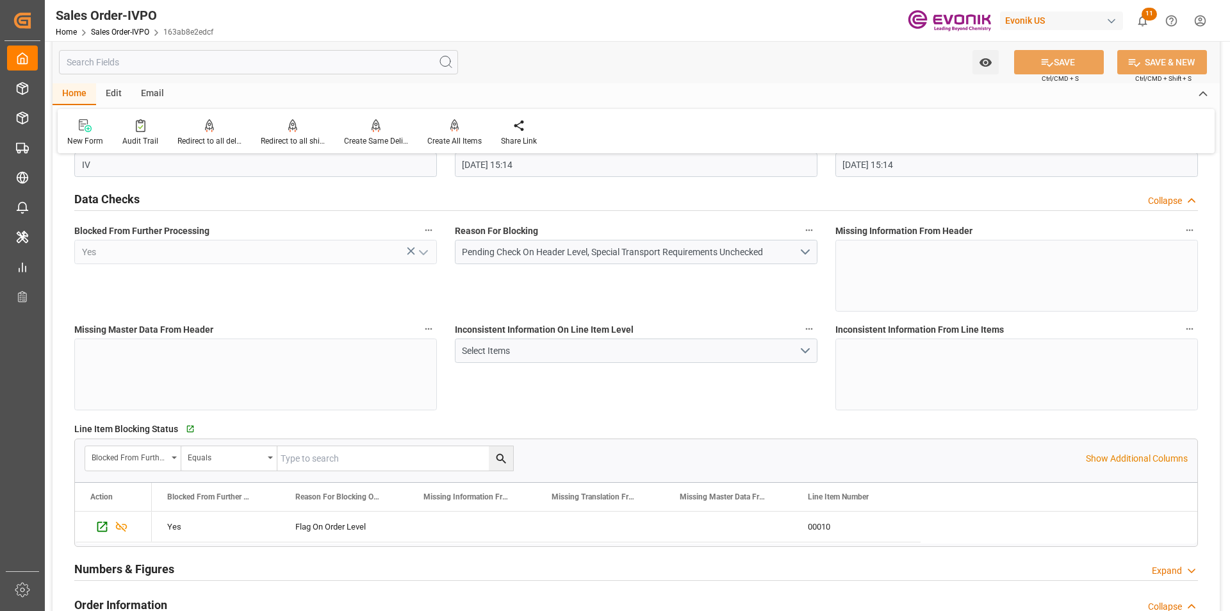
scroll to position [0, 0]
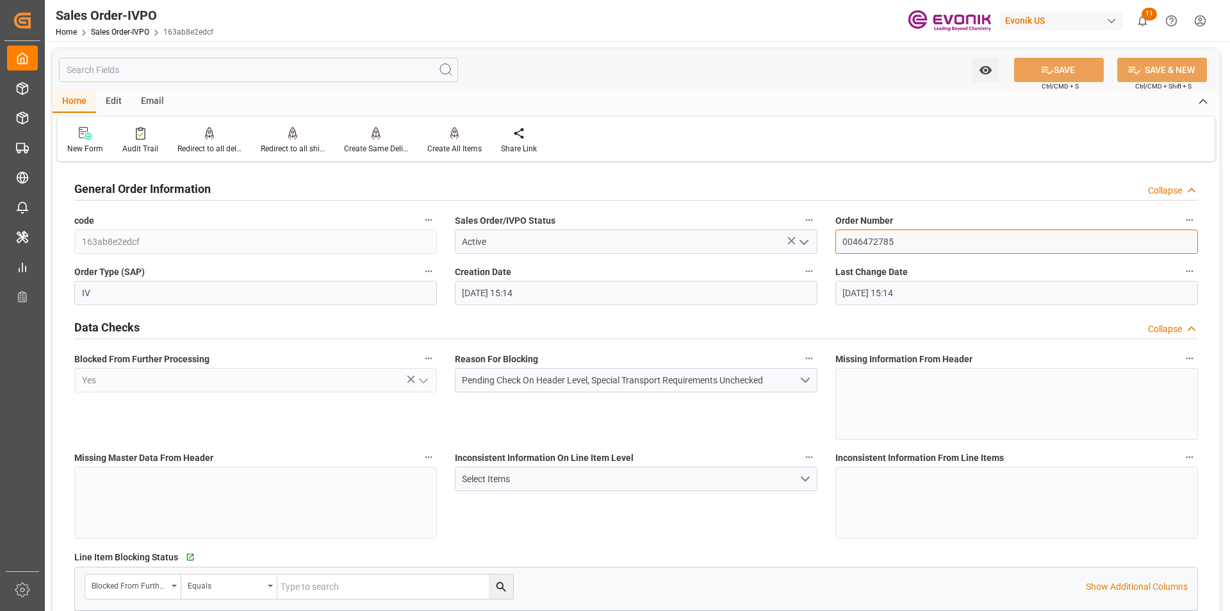
click at [869, 245] on input "0046472785" at bounding box center [1016, 241] width 363 height 24
click at [691, 425] on div "Reason For Blocking Pending Check On Header Level, Special Transport Requiremen…" at bounding box center [636, 394] width 381 height 99
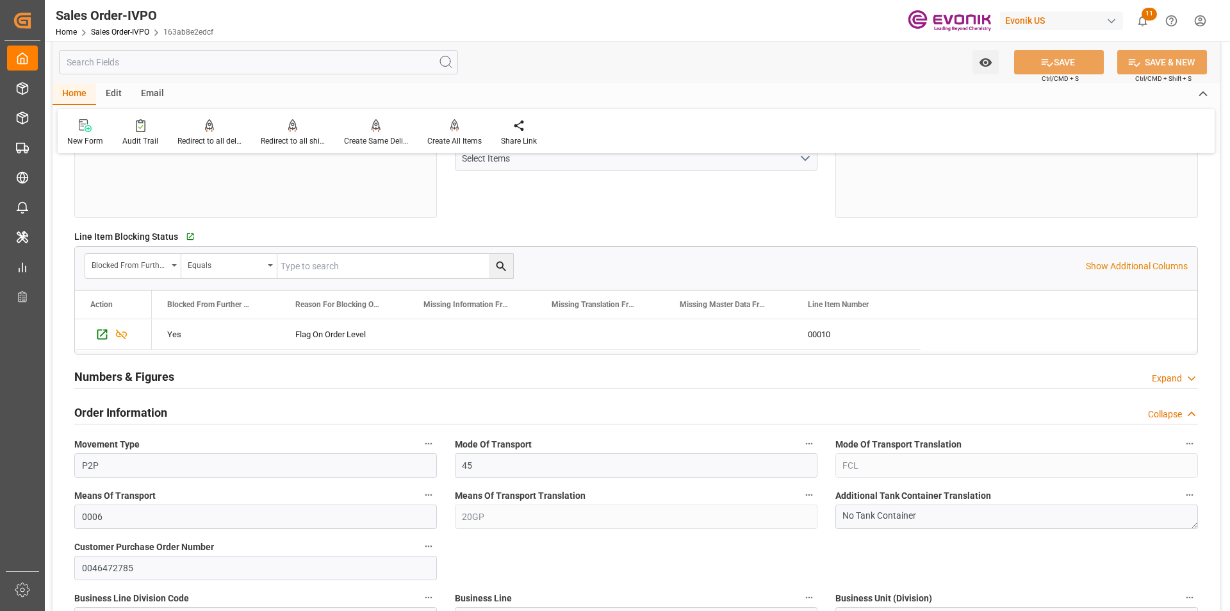
scroll to position [384, 0]
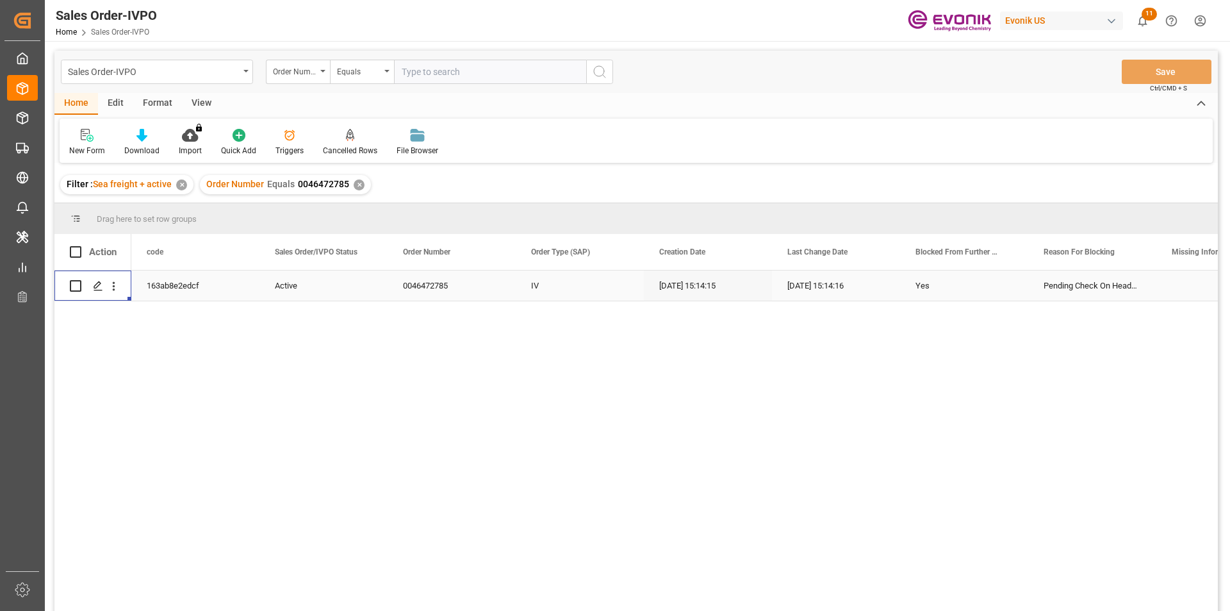
click at [359, 183] on div "✕" at bounding box center [359, 184] width 11 height 11
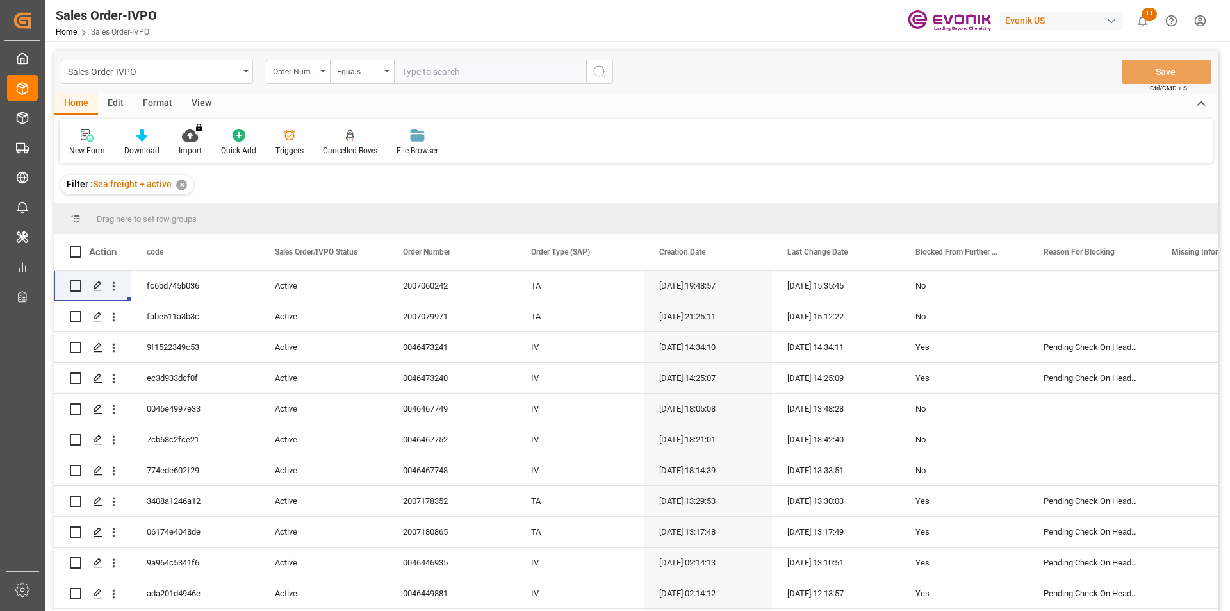
click at [450, 79] on input "text" at bounding box center [490, 72] width 192 height 24
paste input "0046464514"
type input "0046464514"
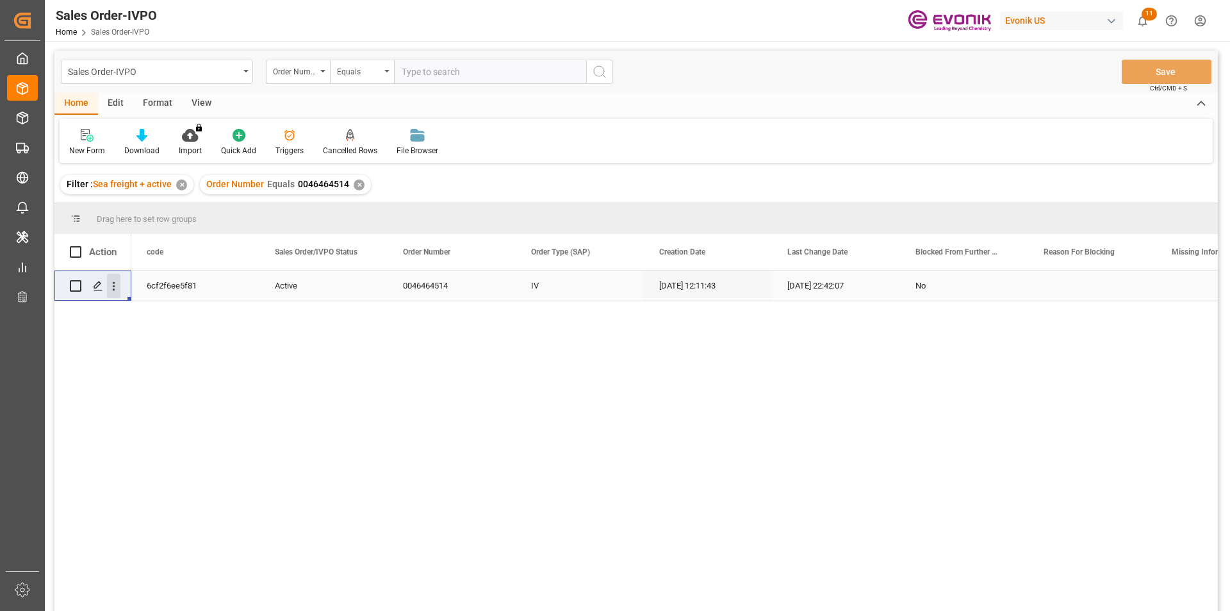
click at [108, 281] on icon "open menu" at bounding box center [113, 285] width 13 height 13
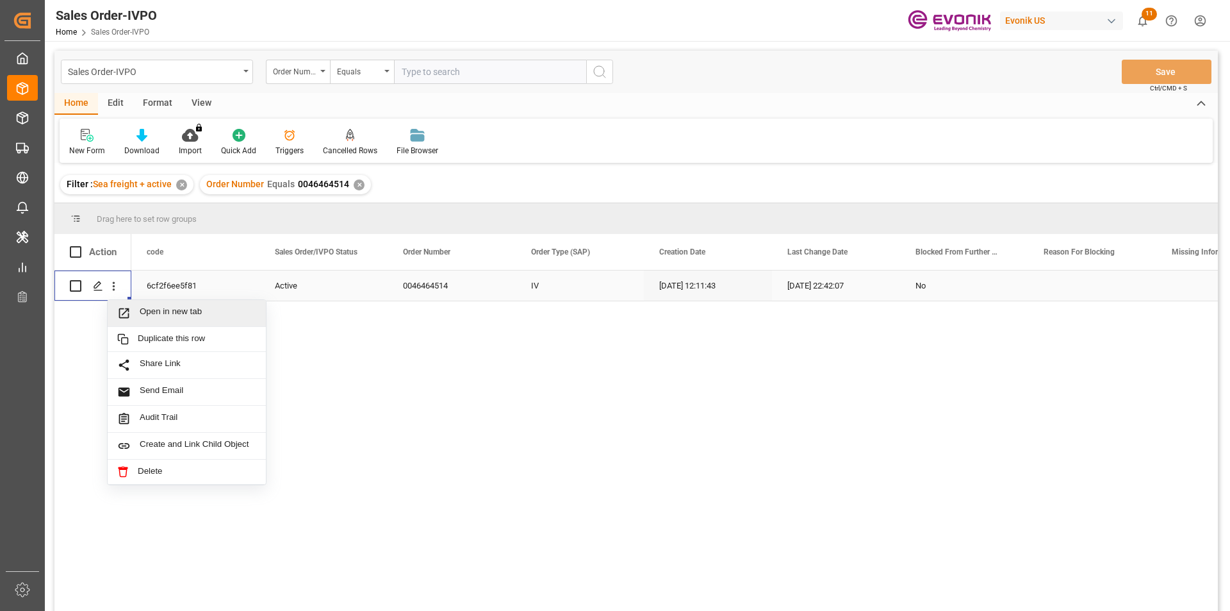
click at [163, 309] on span "Open in new tab" at bounding box center [198, 312] width 117 height 13
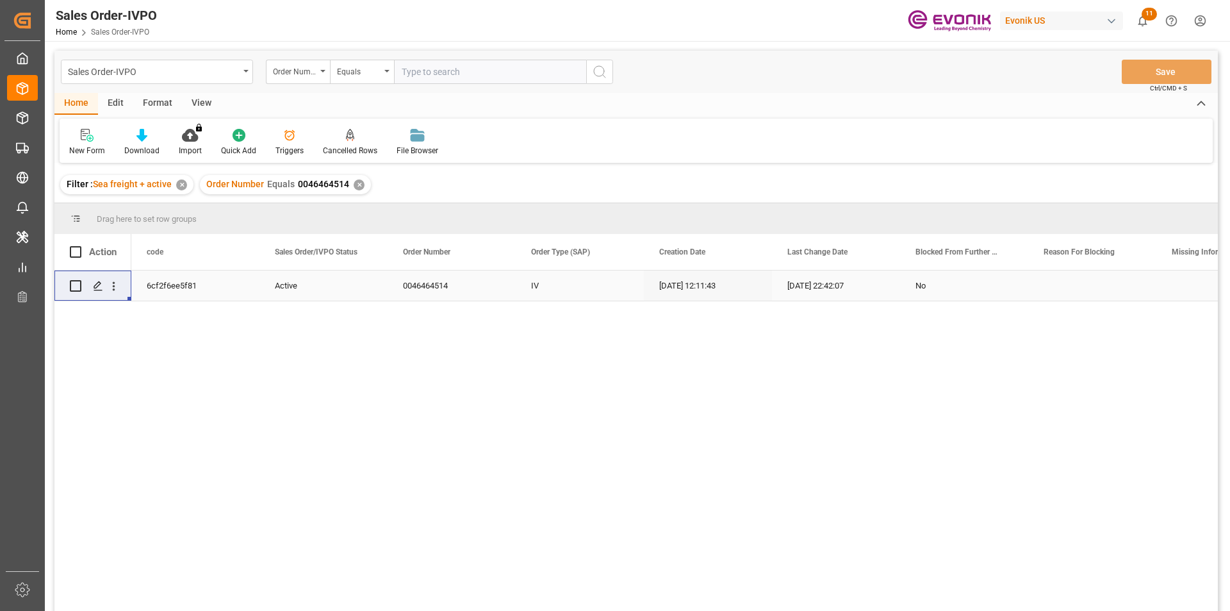
click at [356, 184] on div "✕" at bounding box center [359, 184] width 11 height 11
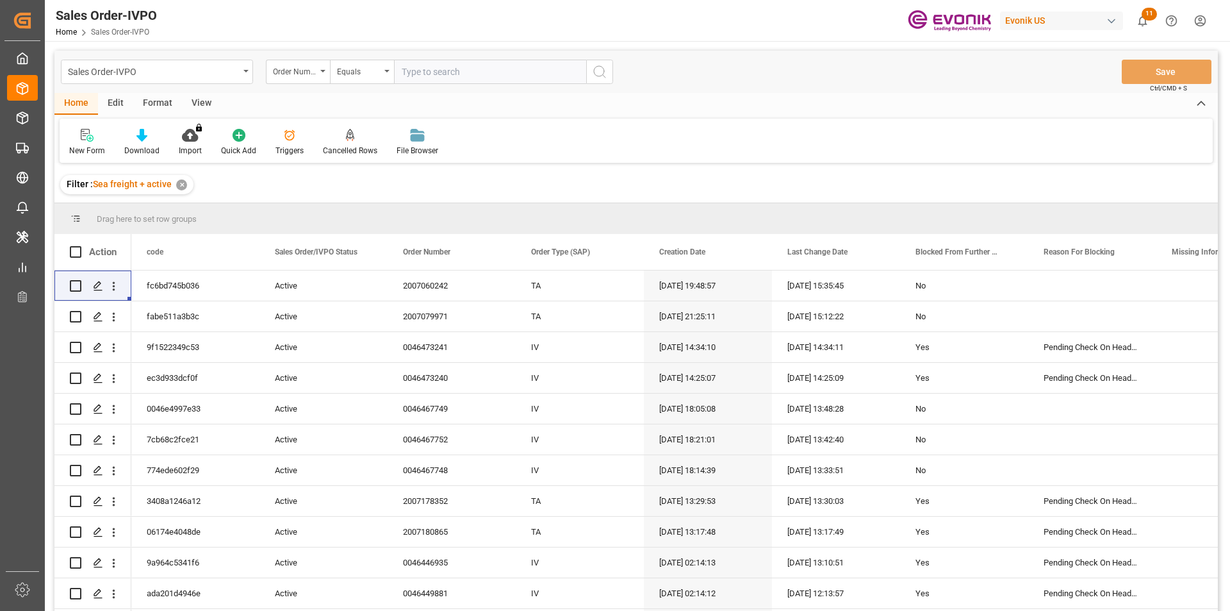
click at [441, 66] on input "text" at bounding box center [490, 72] width 192 height 24
paste input "2007022978"
type input "2007022978"
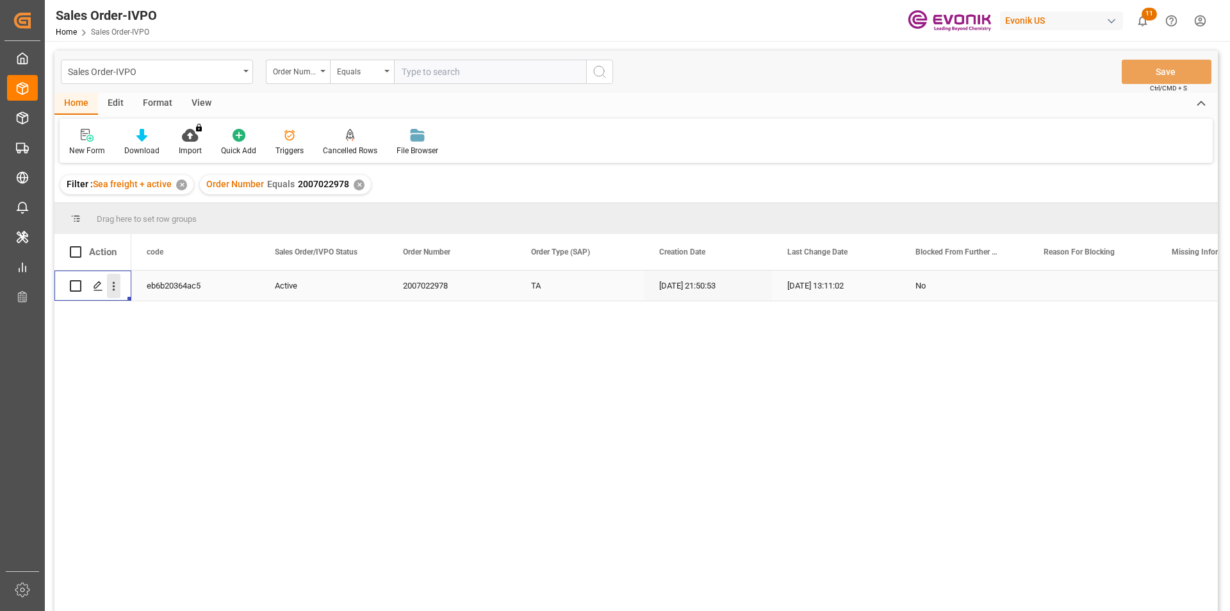
click at [119, 287] on icon "open menu" at bounding box center [113, 285] width 13 height 13
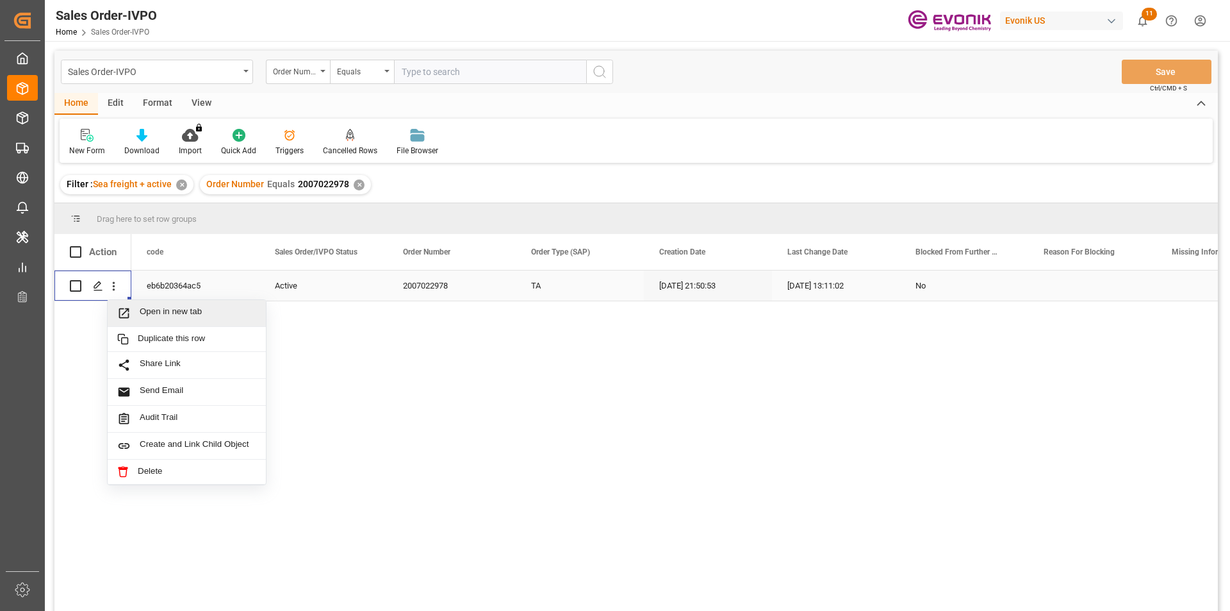
click at [222, 311] on span "Open in new tab" at bounding box center [198, 312] width 117 height 13
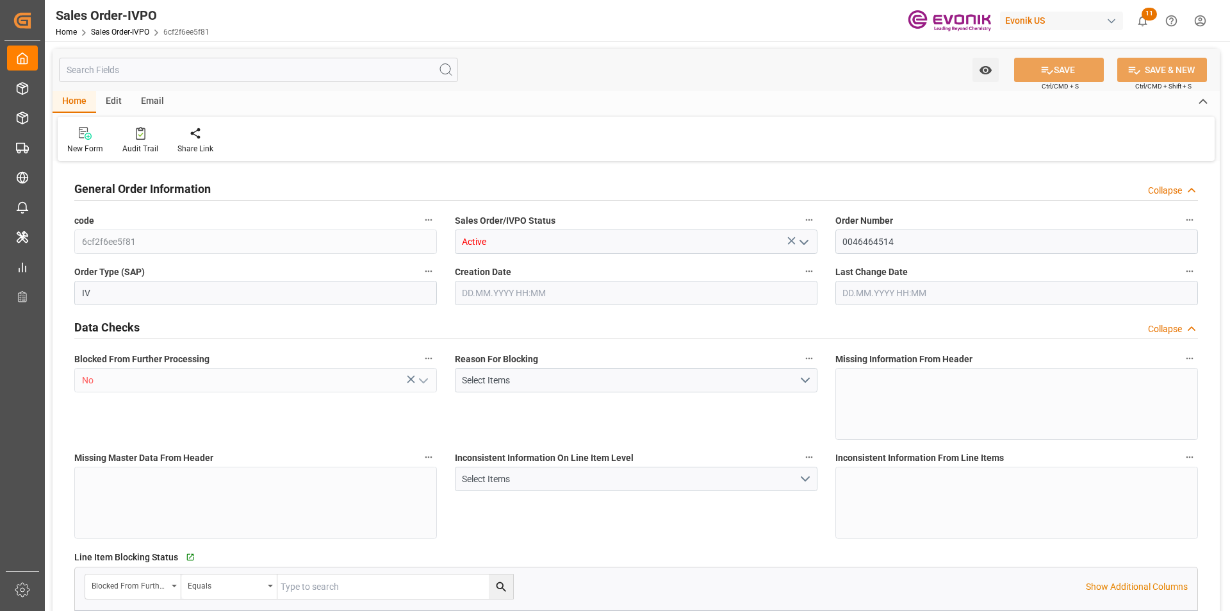
type input "JPYOK"
type input "0"
type input "1"
type input "214.326"
type input "[DATE] 12:11"
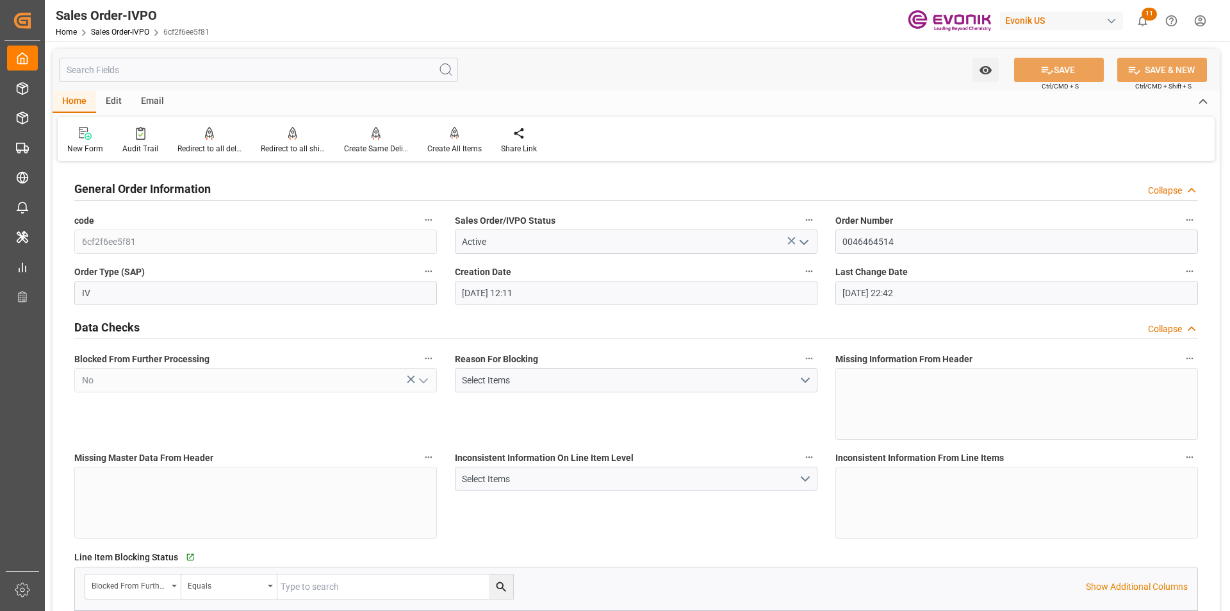
type input "[DATE] 22:42"
type input "VNCLI"
type input "0"
type input "1"
type input "900.8"
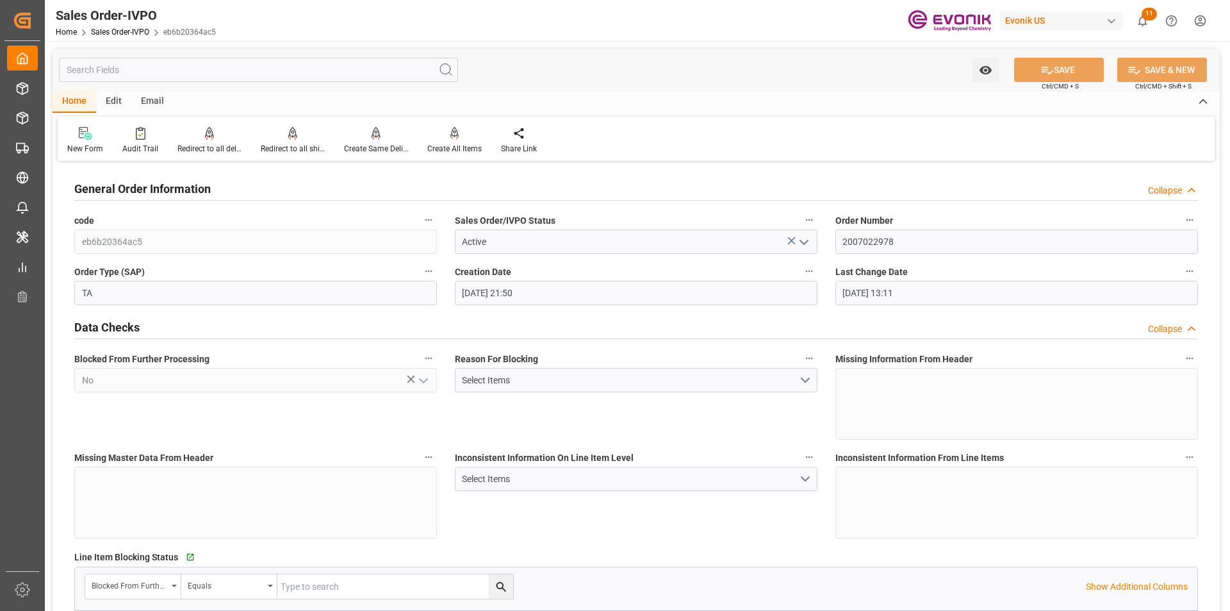
type input "01.08.2025 21:50"
type input "22.08.2025 13:11"
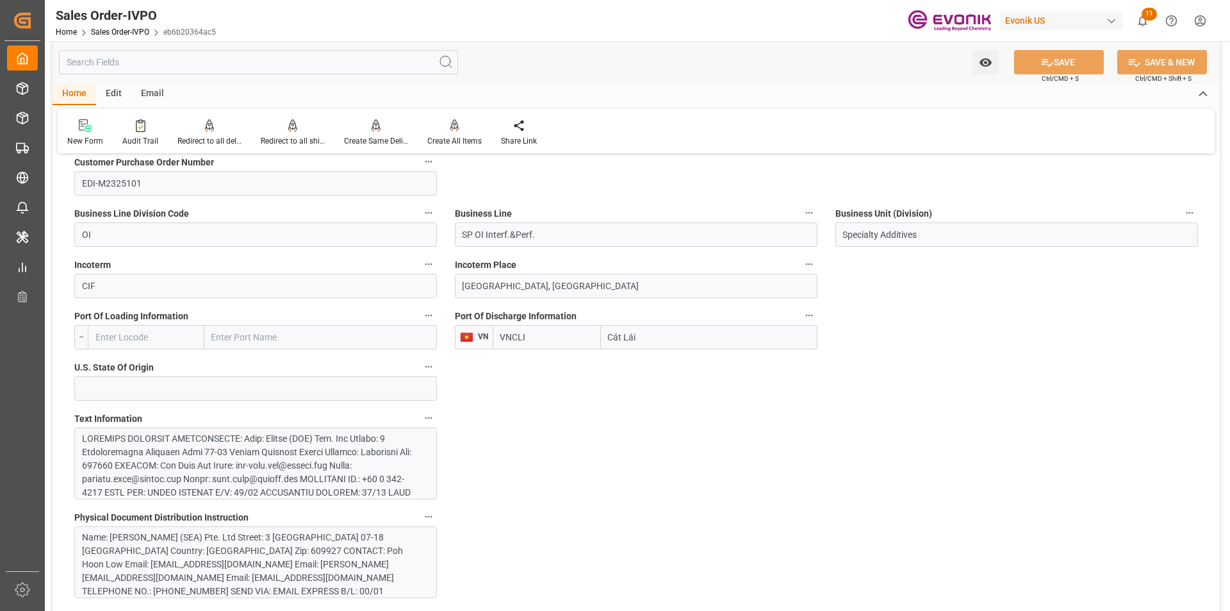
scroll to position [769, 0]
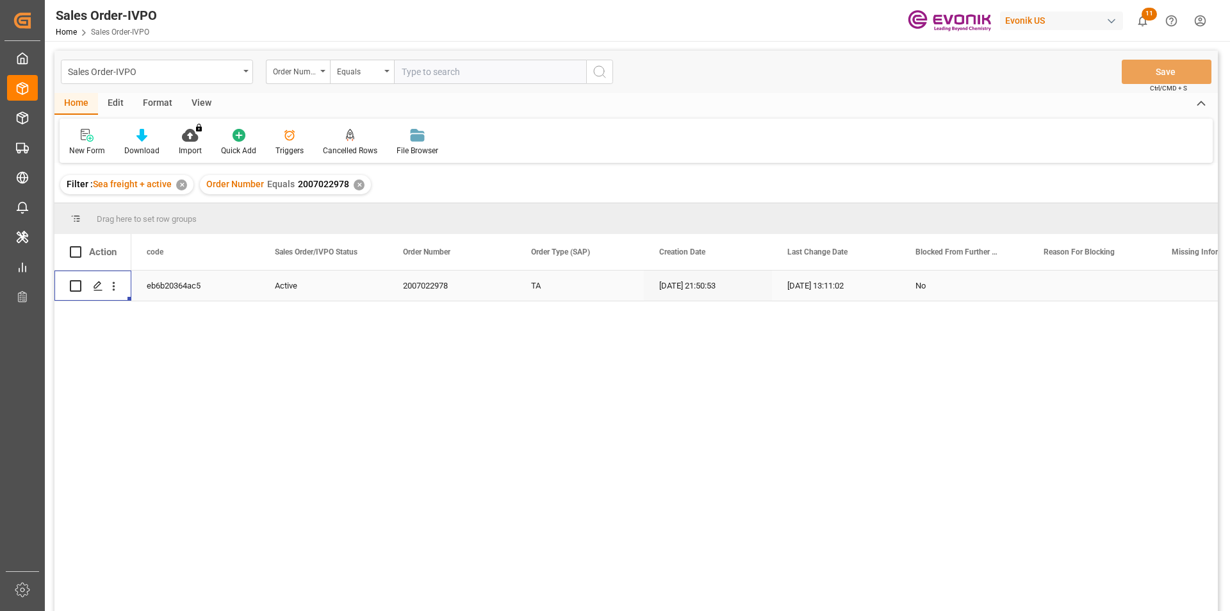
click at [358, 186] on div "✕" at bounding box center [359, 184] width 11 height 11
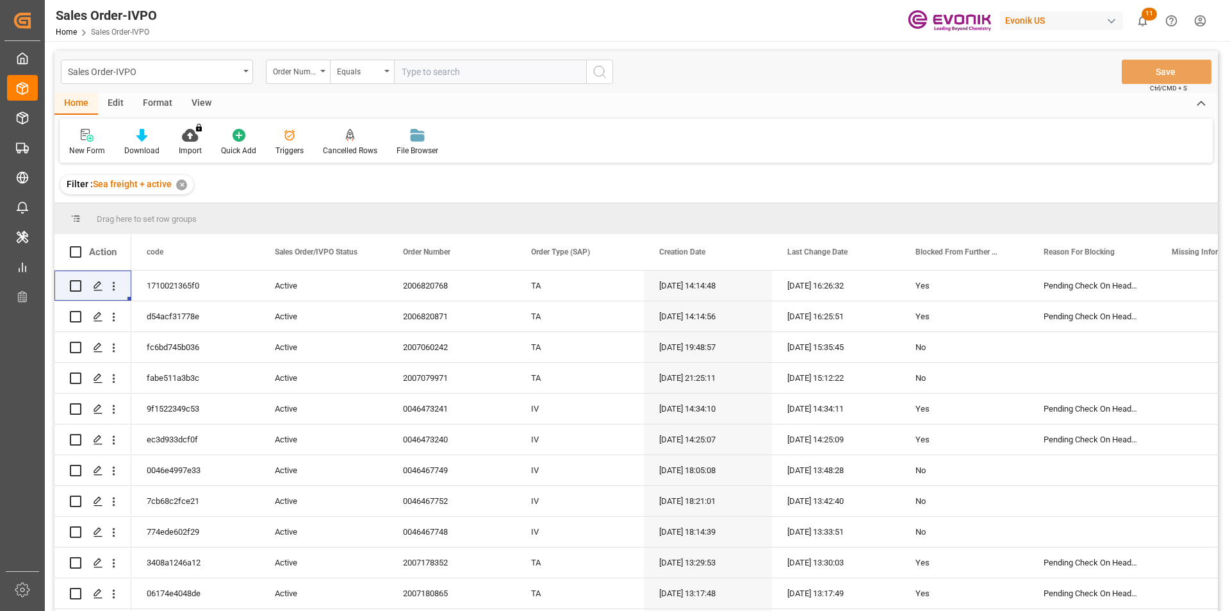
click at [438, 74] on input "text" at bounding box center [490, 72] width 192 height 24
paste input "0046455426"
type input "0046455426"
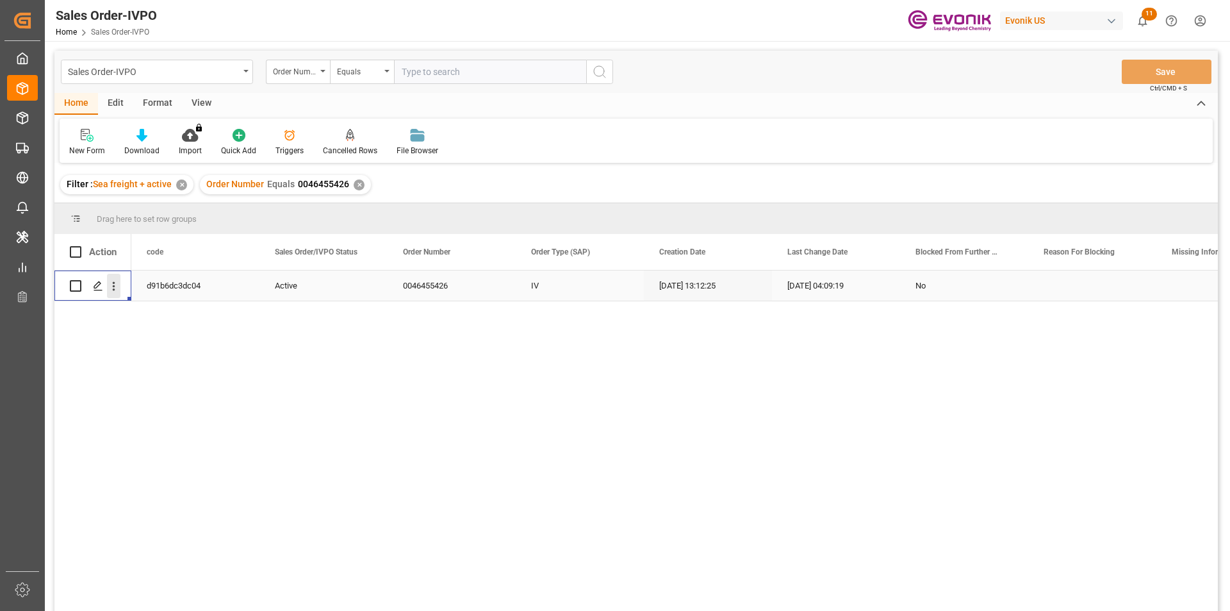
click at [113, 285] on icon "open menu" at bounding box center [113, 285] width 13 height 13
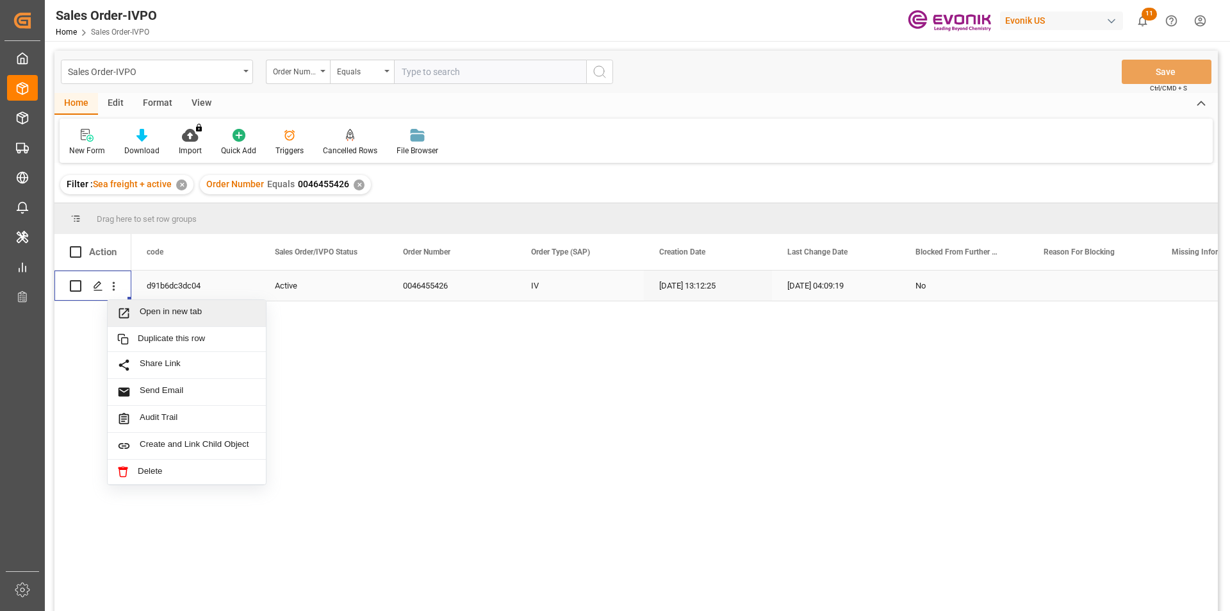
click at [198, 311] on span "Open in new tab" at bounding box center [198, 312] width 117 height 13
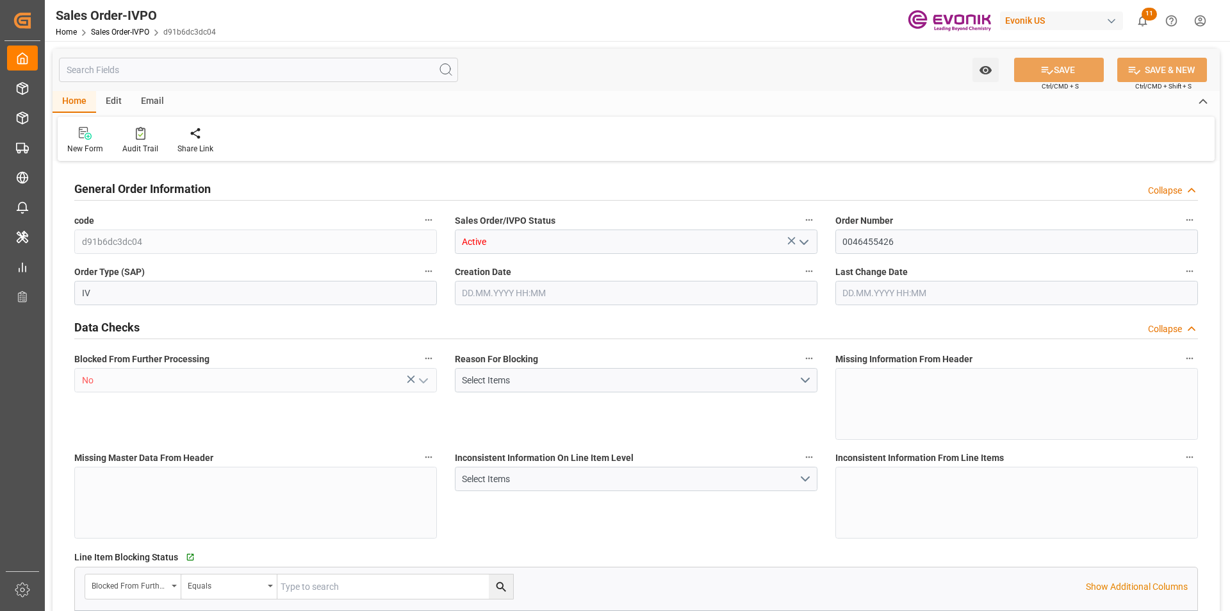
type input "BEANR"
type input "0"
type input "2"
type input "1"
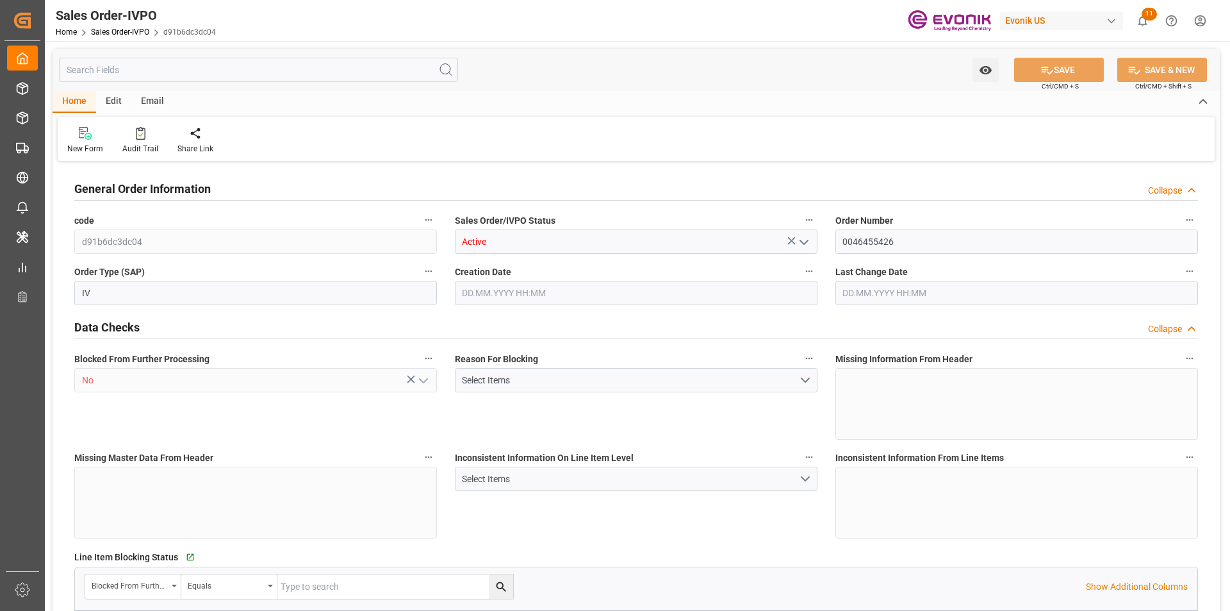
type input "16876.6"
type input "25.4754"
type input "34000"
type input "60"
type input "[DATE] 13:12"
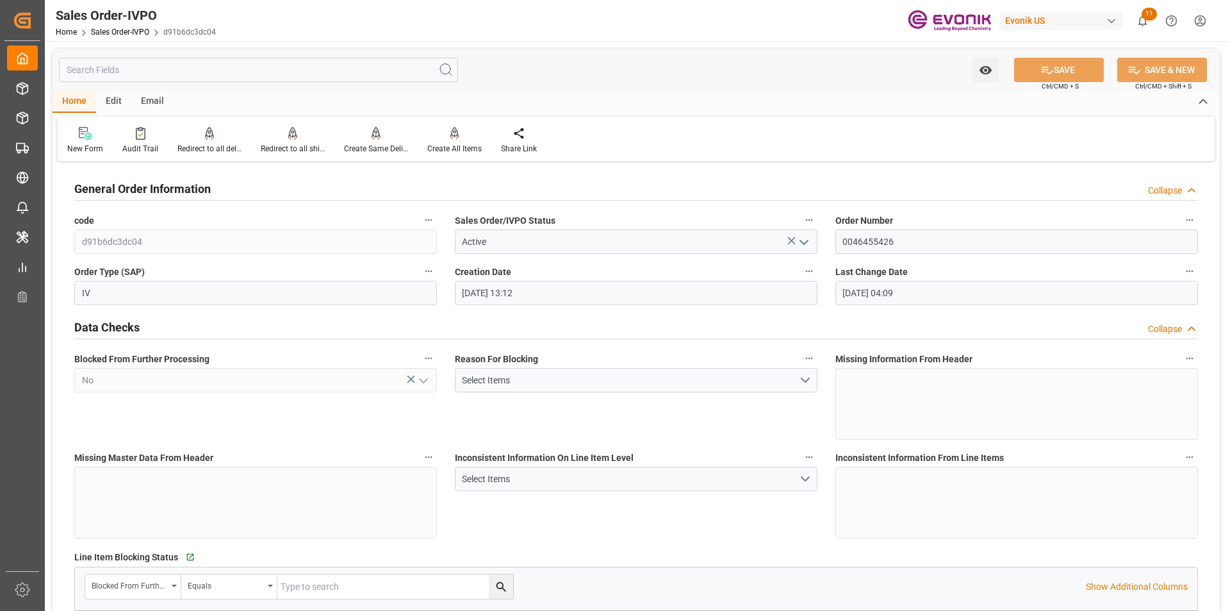
type input "[DATE] 04:09"
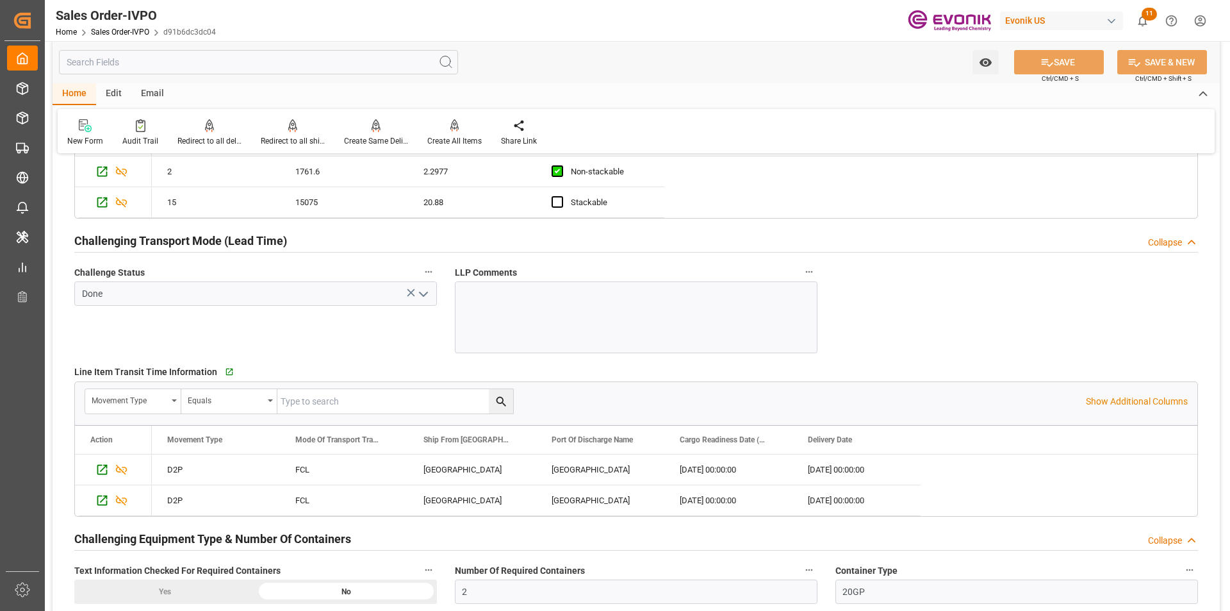
scroll to position [2307, 0]
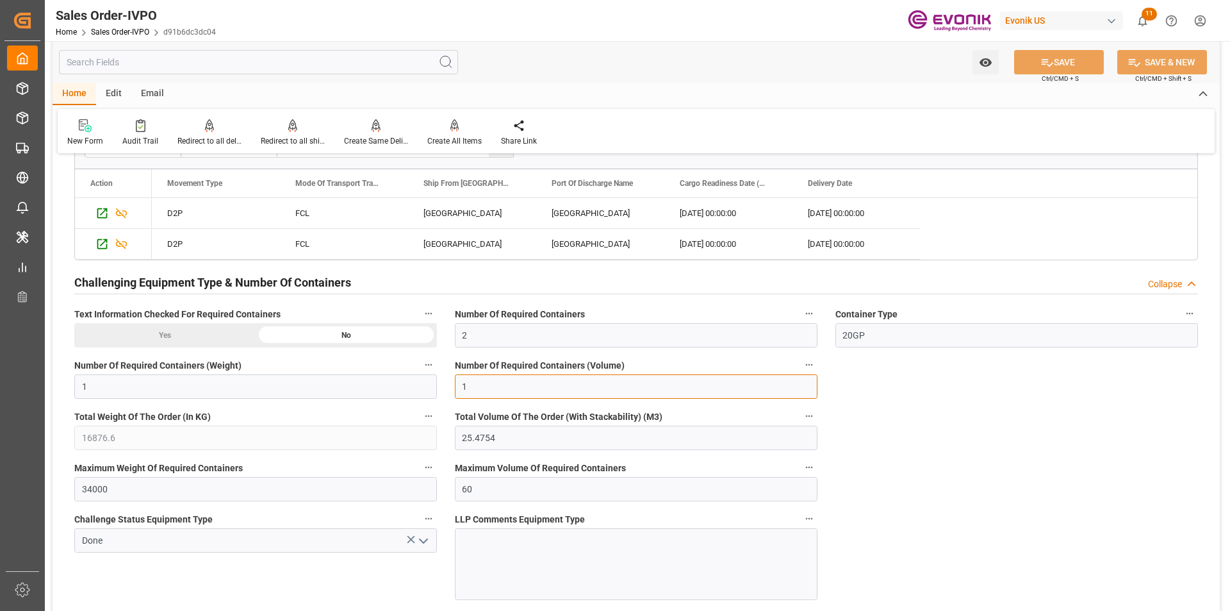
drag, startPoint x: 510, startPoint y: 390, endPoint x: 430, endPoint y: 388, distance: 80.1
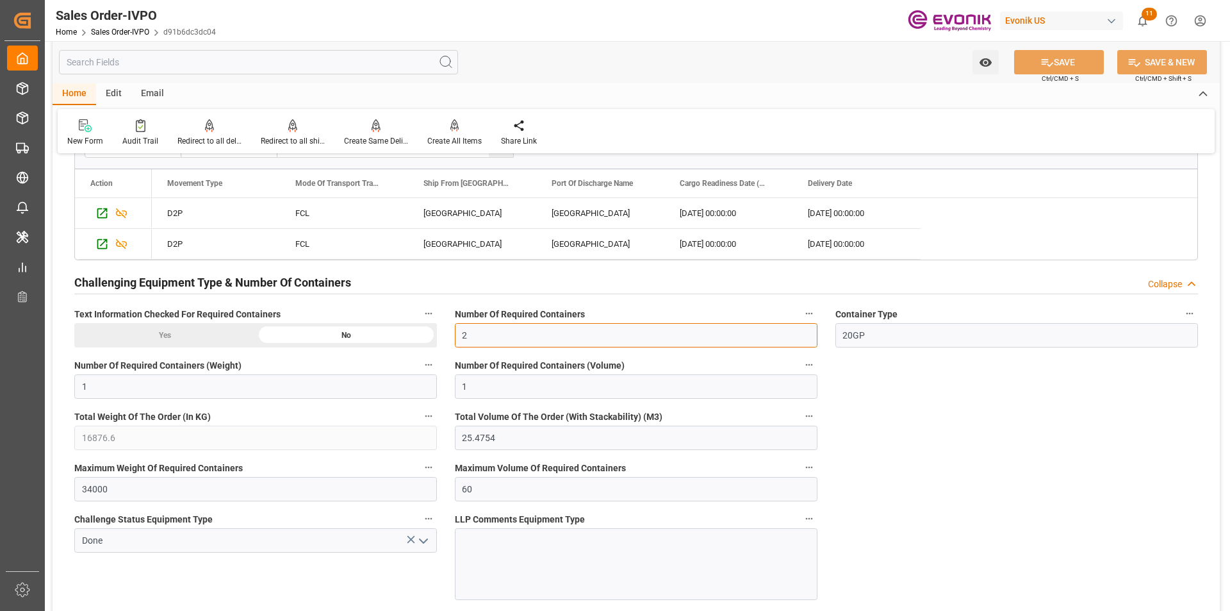
drag, startPoint x: 471, startPoint y: 338, endPoint x: 413, endPoint y: 336, distance: 58.3
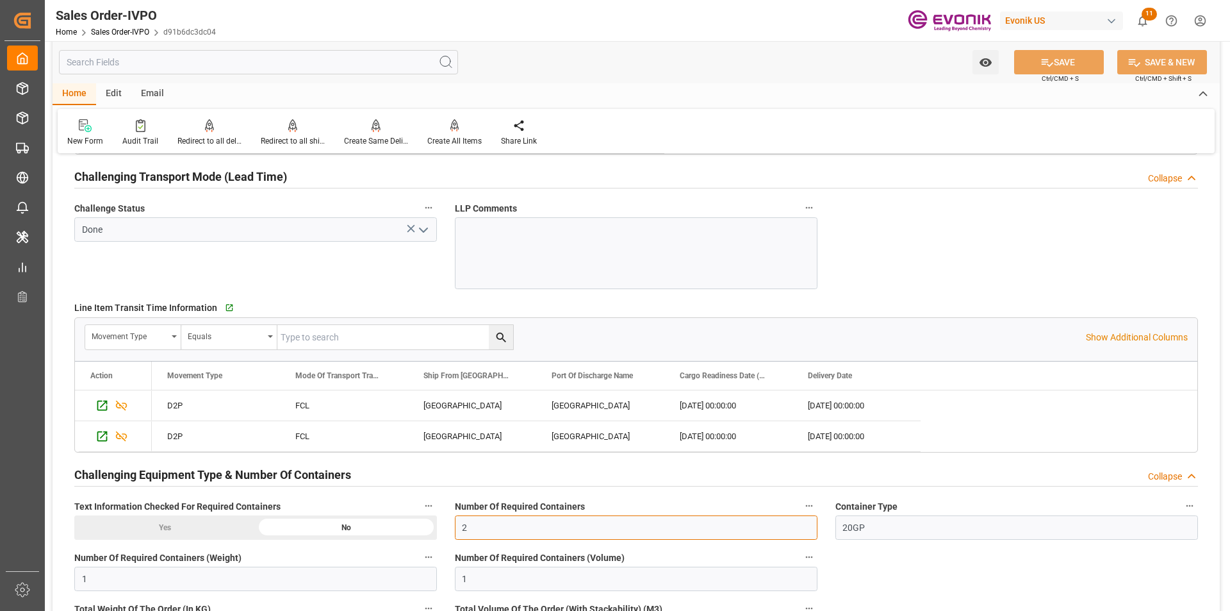
scroll to position [2178, 0]
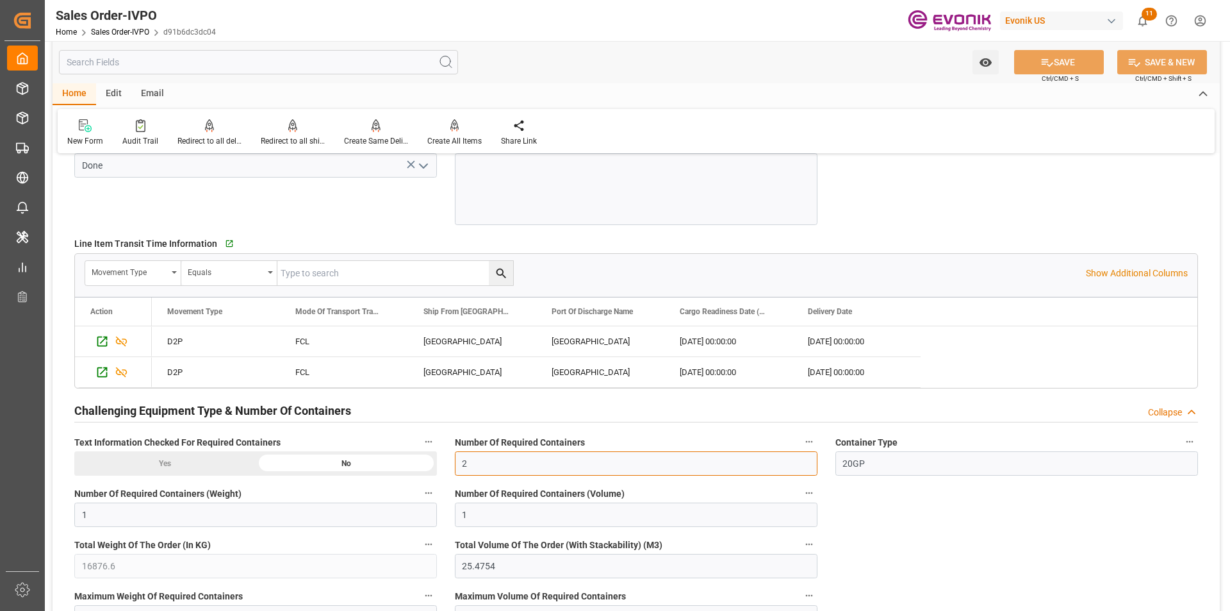
click at [486, 470] on input "2" at bounding box center [636, 463] width 363 height 24
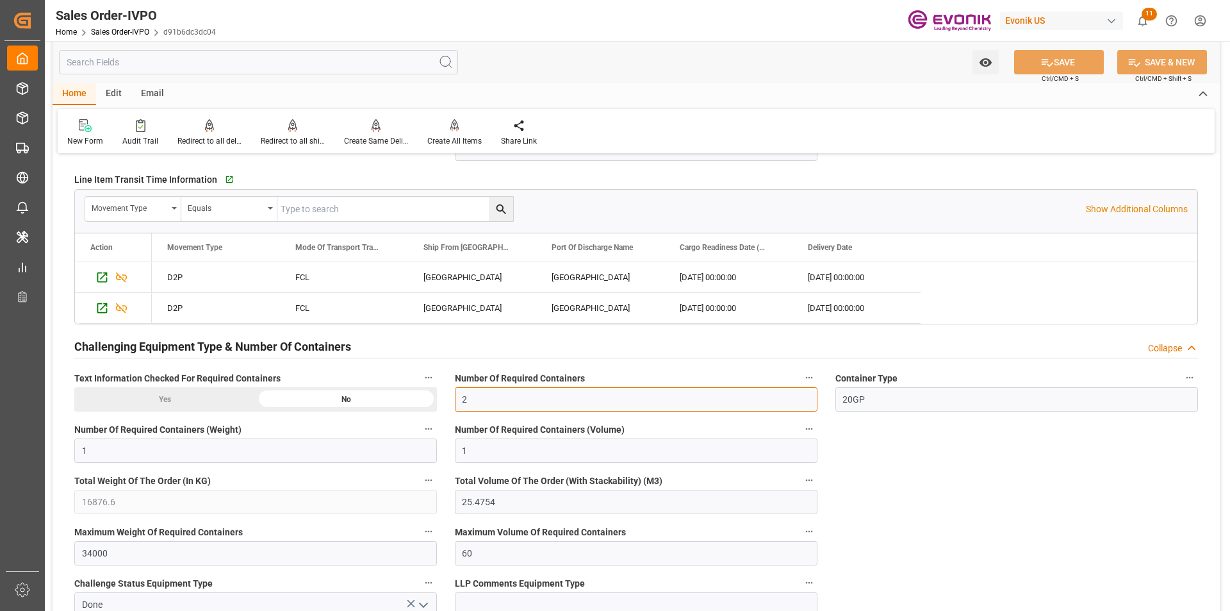
click at [506, 400] on input "2" at bounding box center [636, 399] width 363 height 24
